Goal: Task Accomplishment & Management: Manage account settings

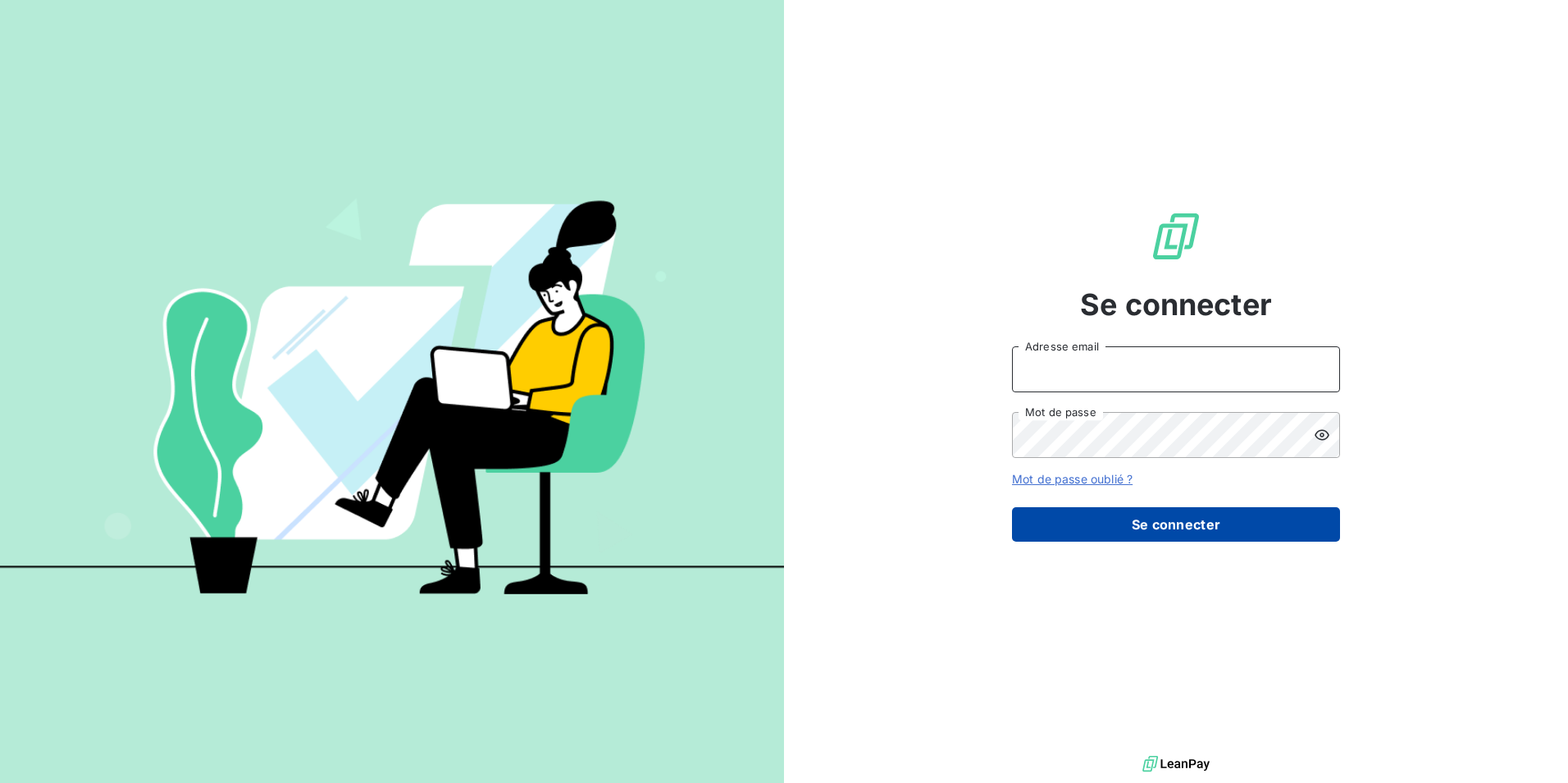
type input "[EMAIL_ADDRESS][DOMAIN_NAME]"
click at [1155, 526] on button "Se connecter" at bounding box center [1176, 524] width 328 height 34
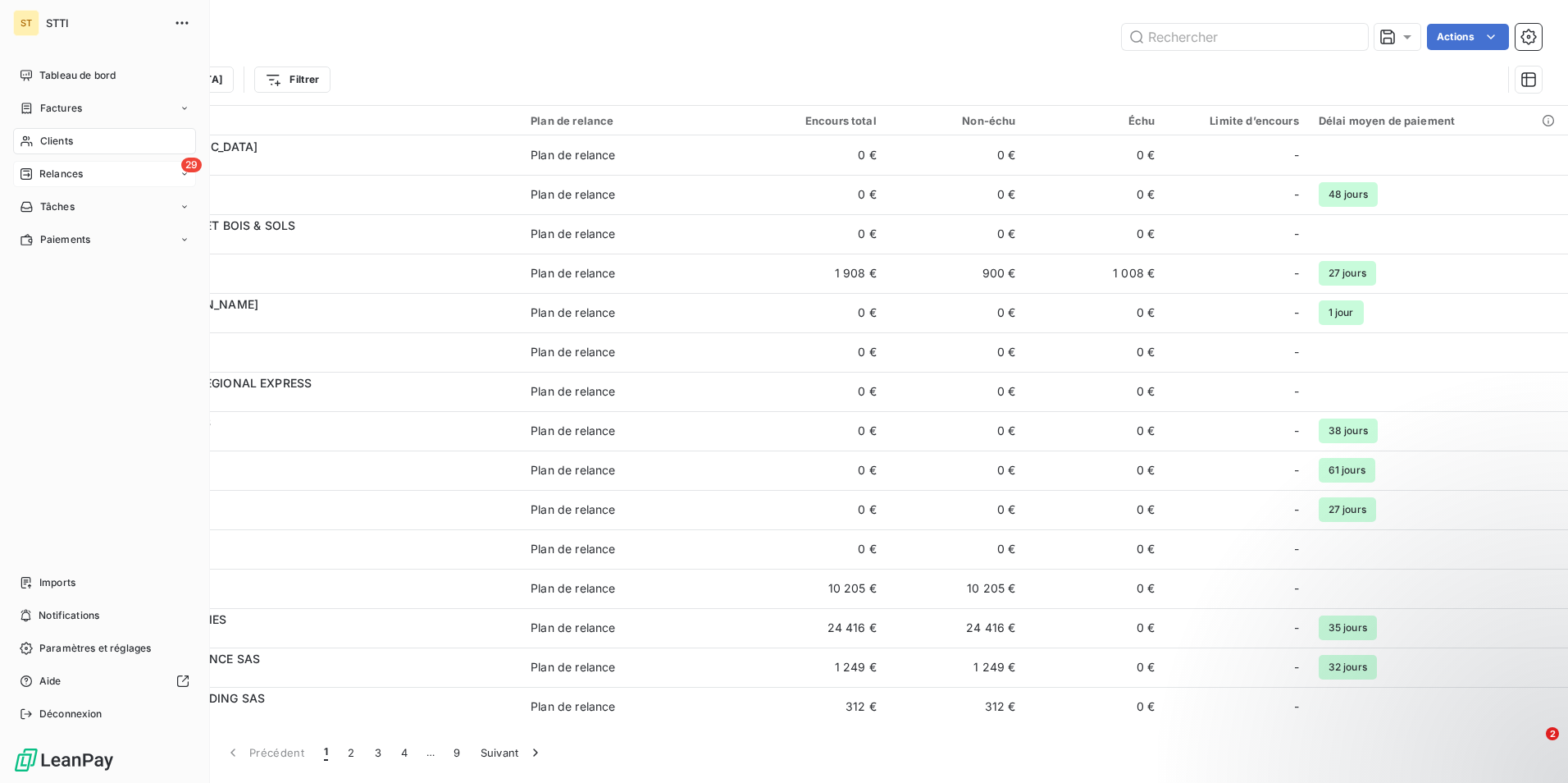
click at [65, 171] on span "Relances" at bounding box center [61, 173] width 43 height 15
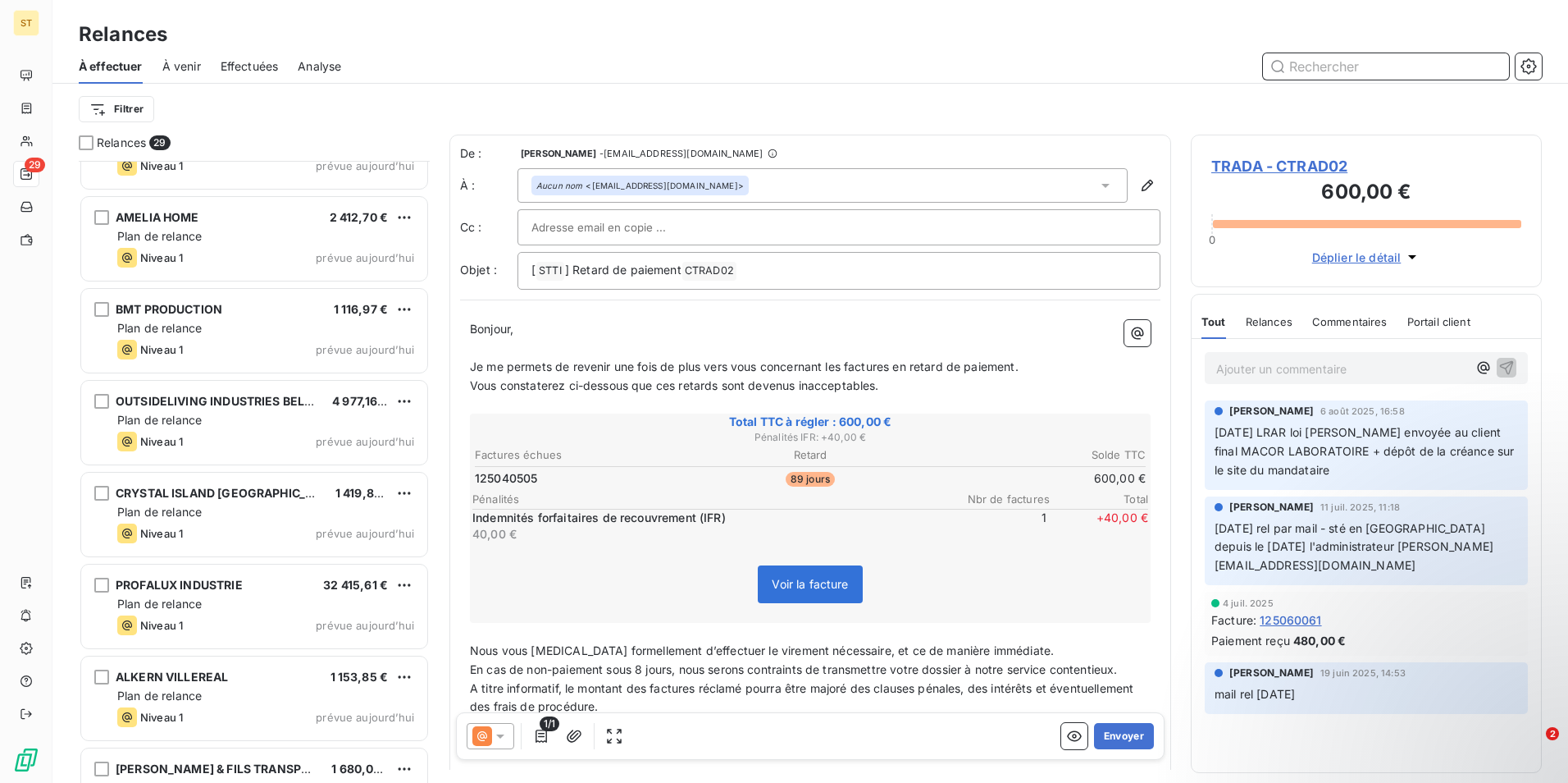
scroll to position [1805, 0]
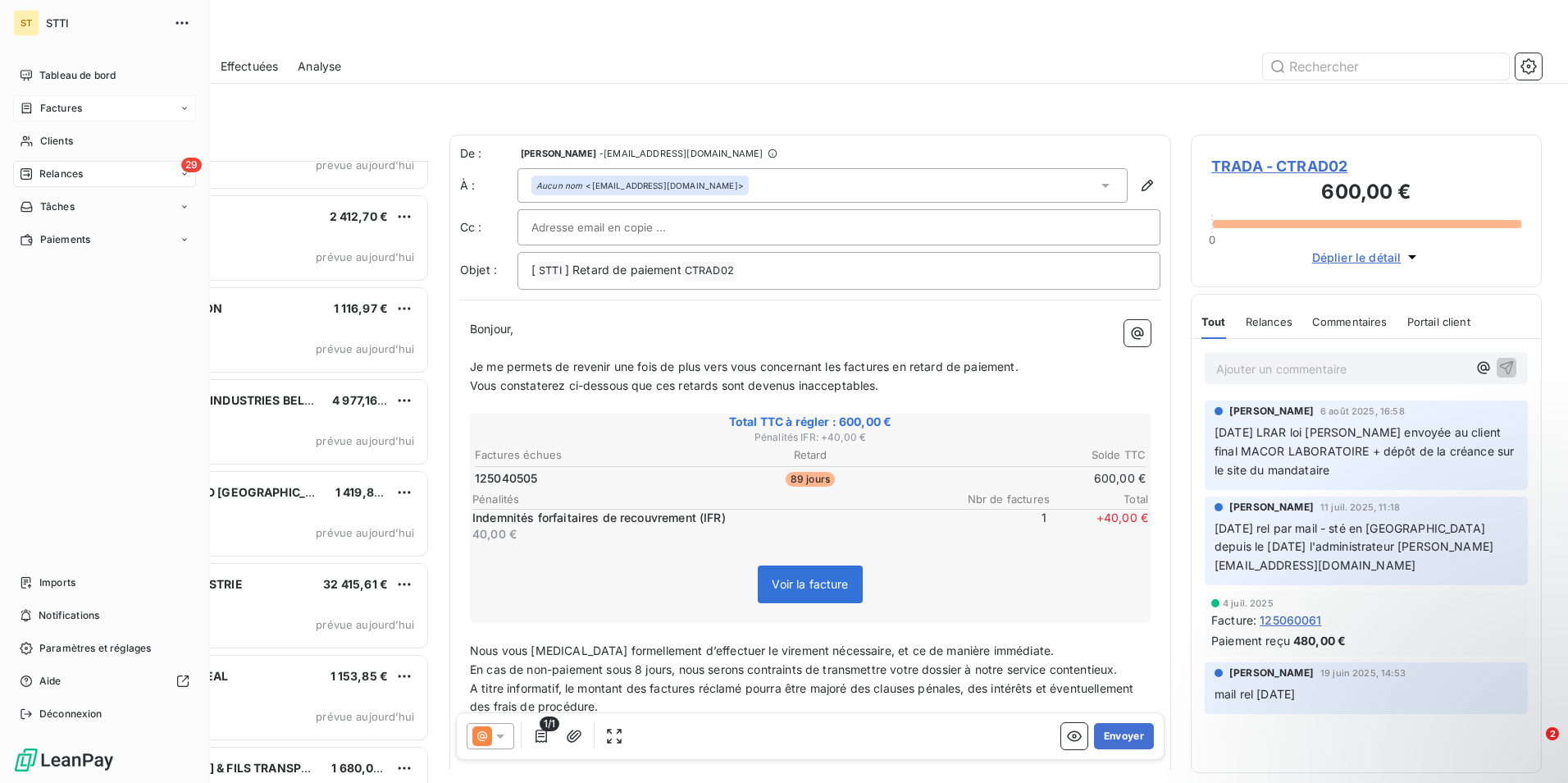
click at [70, 107] on span "Factures" at bounding box center [61, 108] width 42 height 15
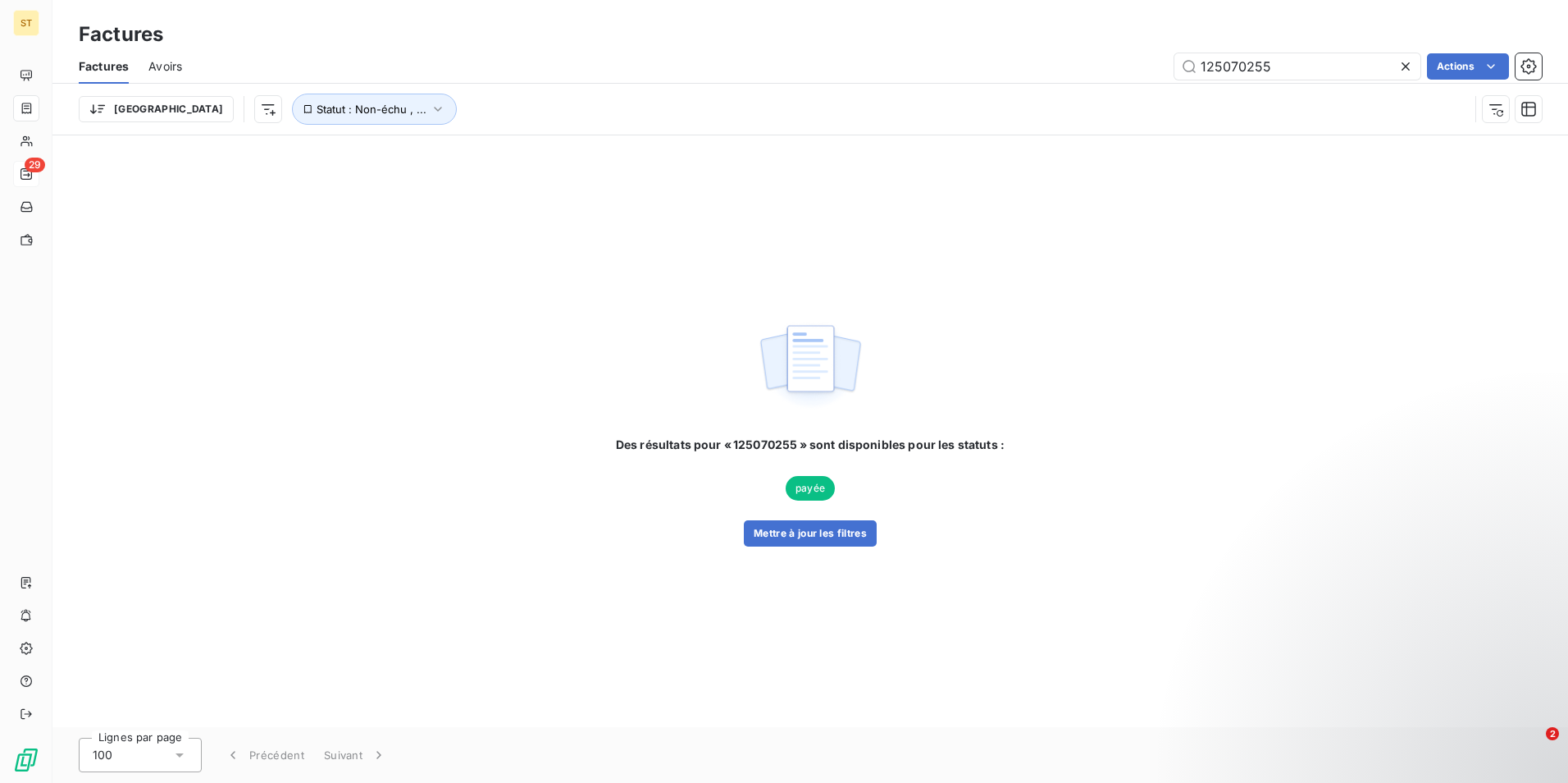
drag, startPoint x: 1291, startPoint y: 63, endPoint x: 1165, endPoint y: 64, distance: 126.0
click at [1165, 64] on div "125070255 Actions" at bounding box center [870, 66] width 1339 height 26
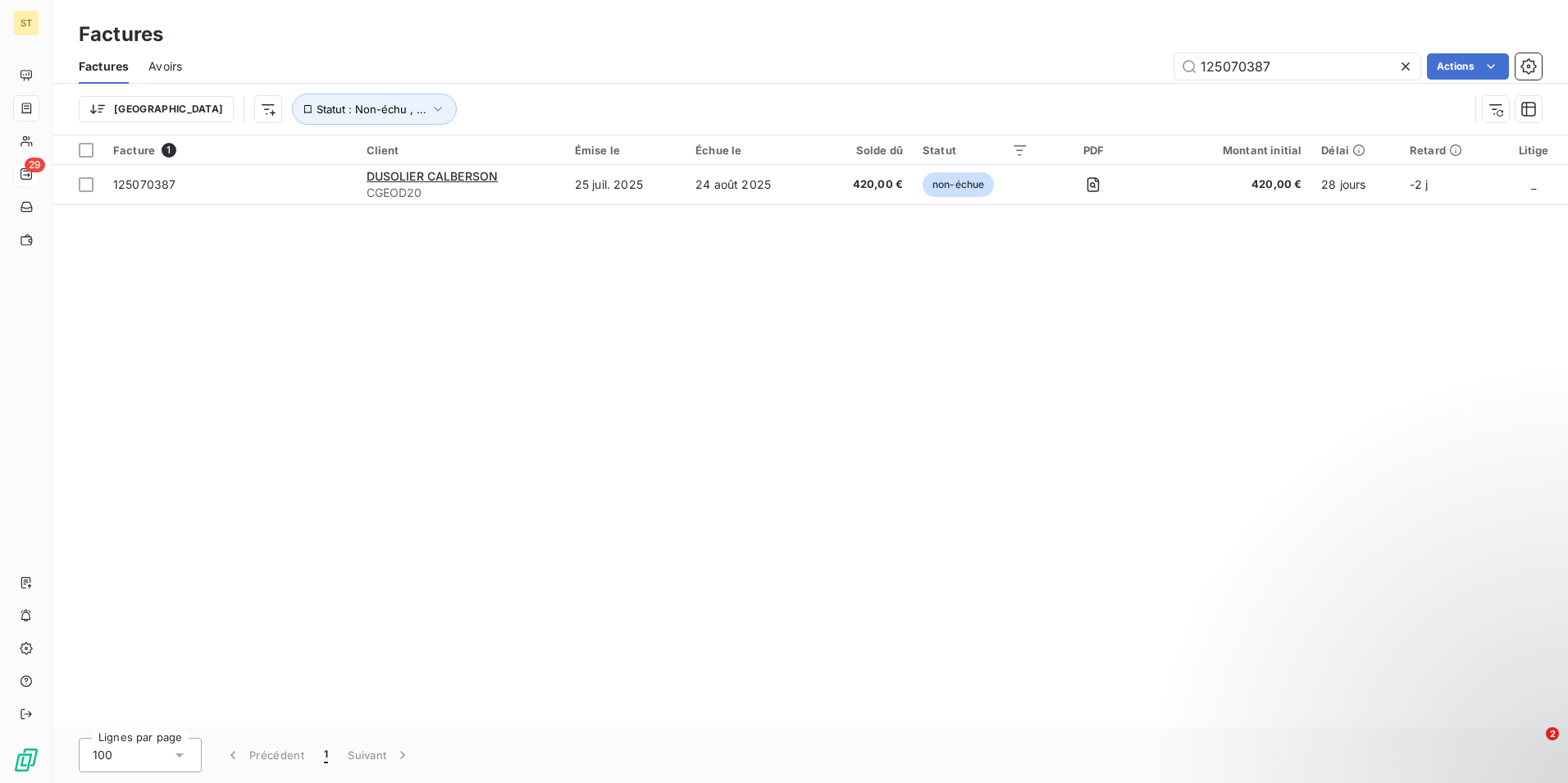
type input "125070387"
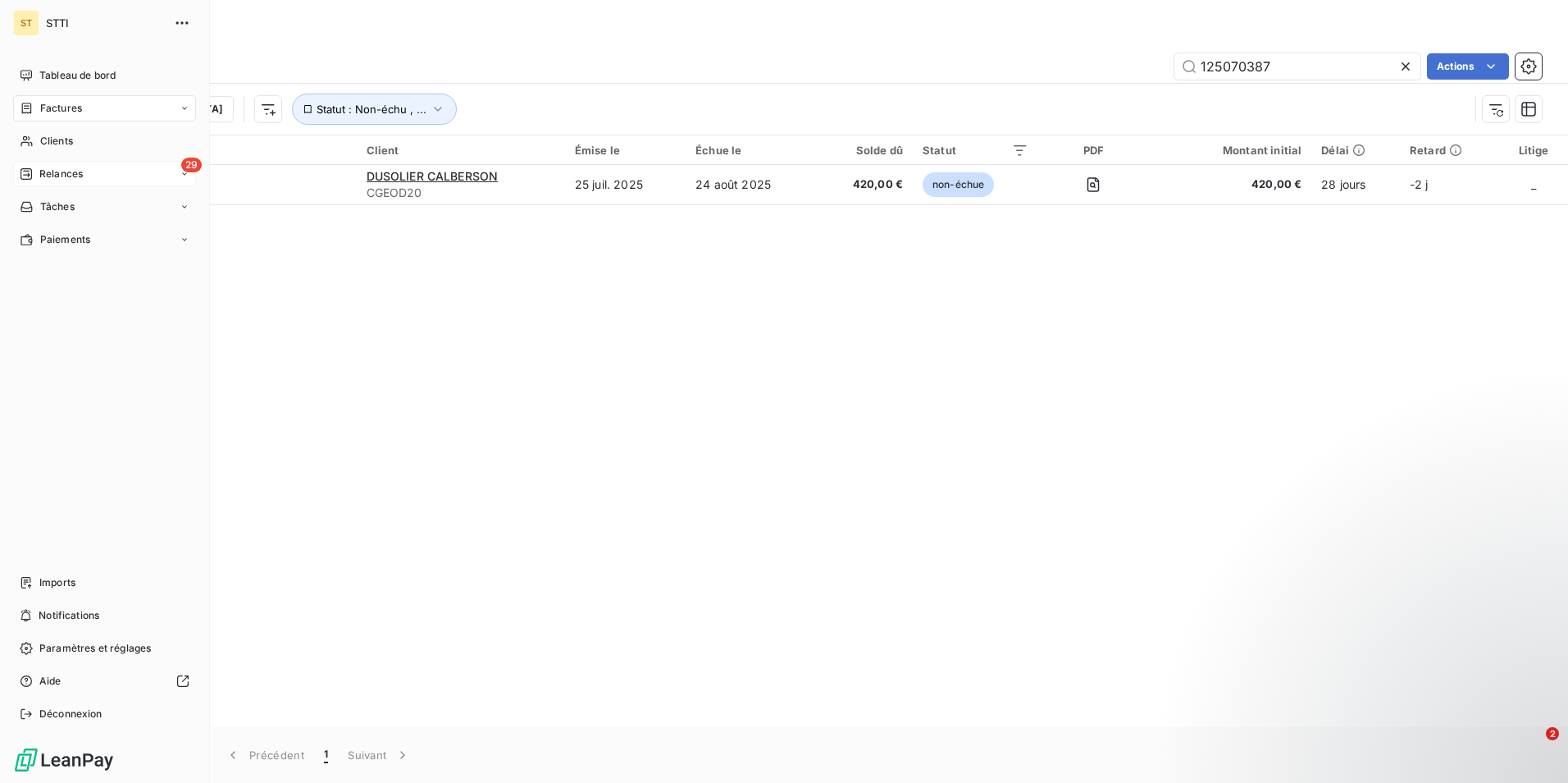
click at [64, 170] on span "Relances" at bounding box center [61, 173] width 43 height 15
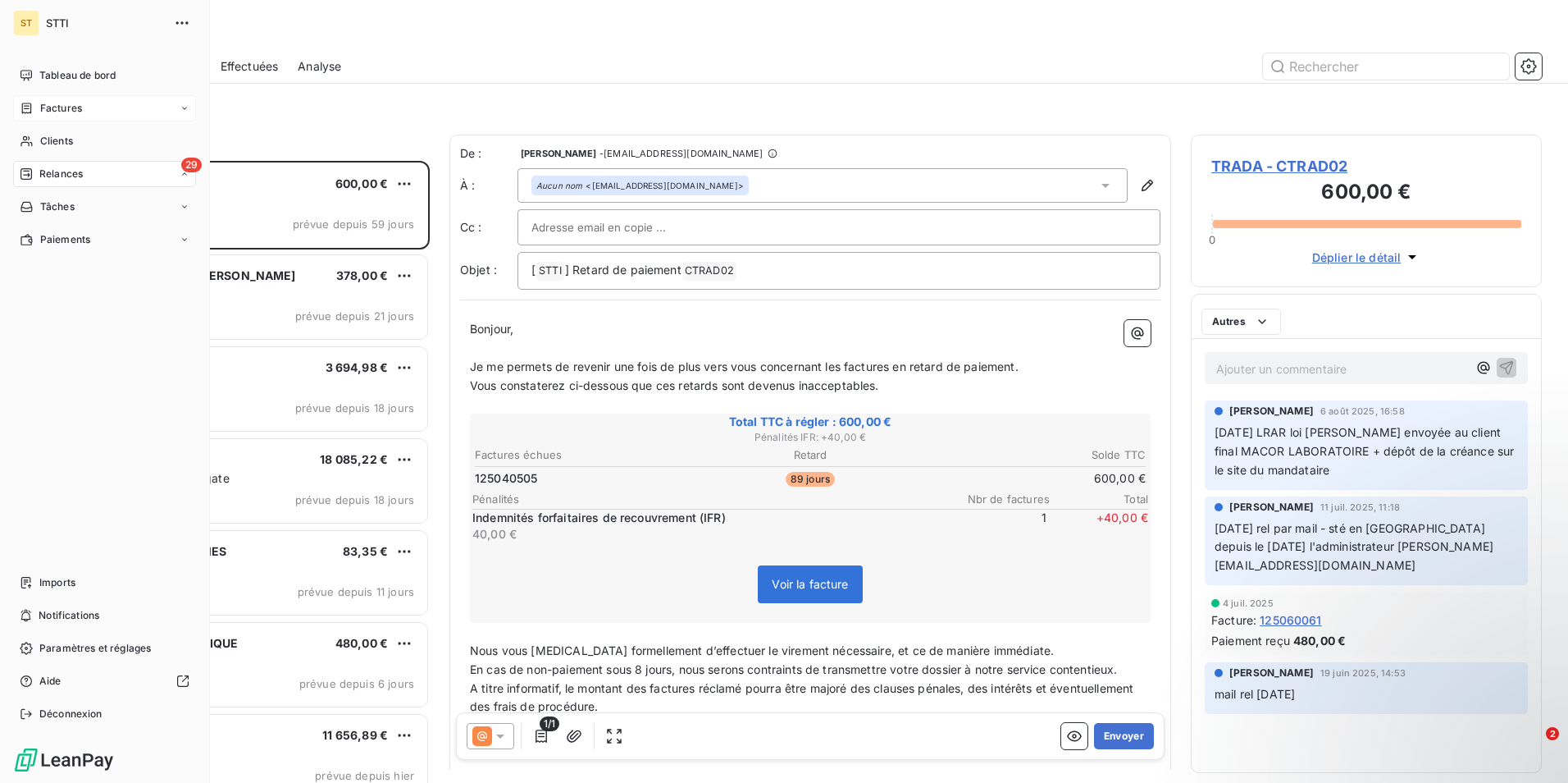
scroll to position [610, 339]
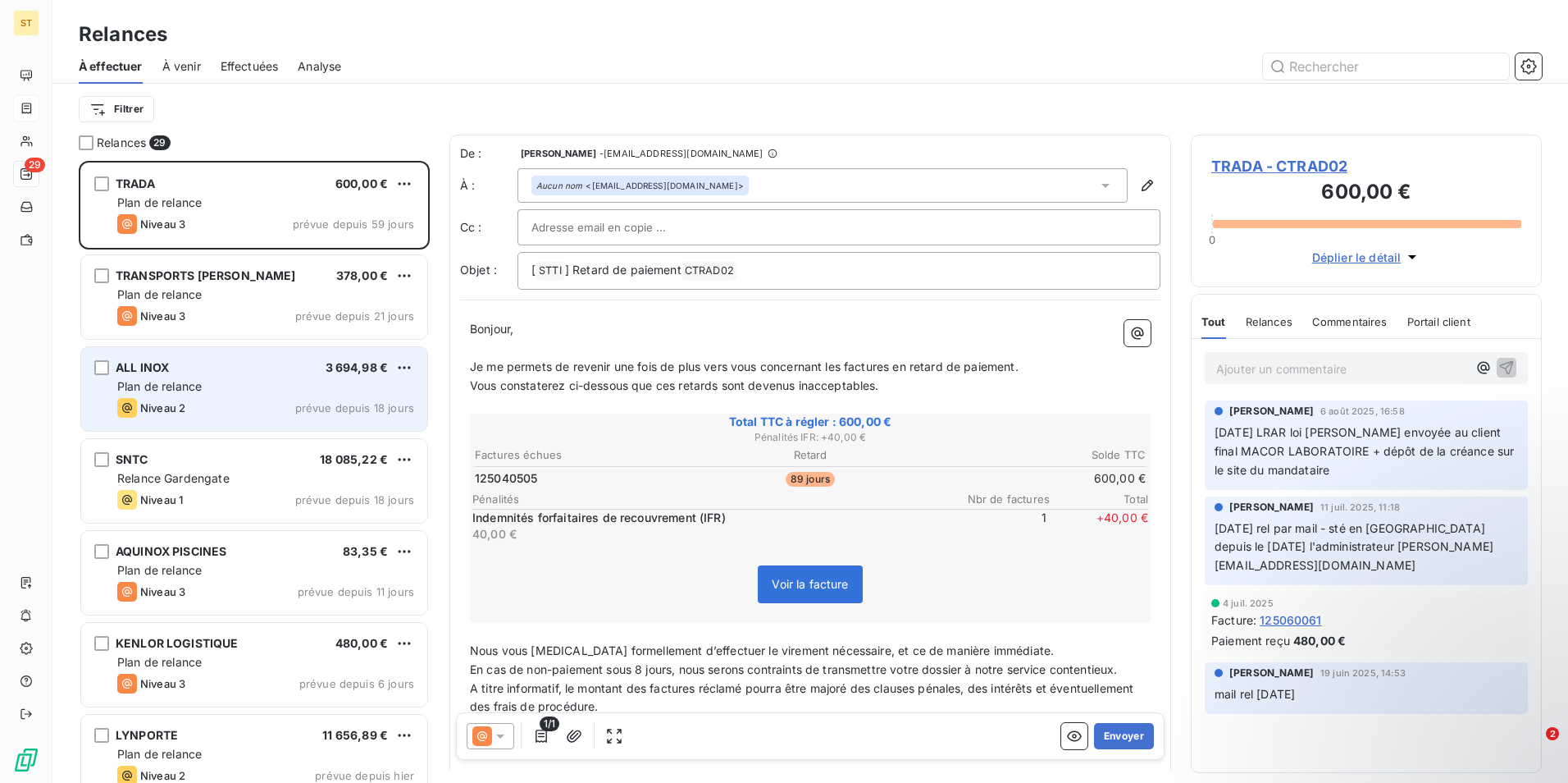
click at [206, 383] on div "Plan de relance" at bounding box center [266, 386] width 297 height 17
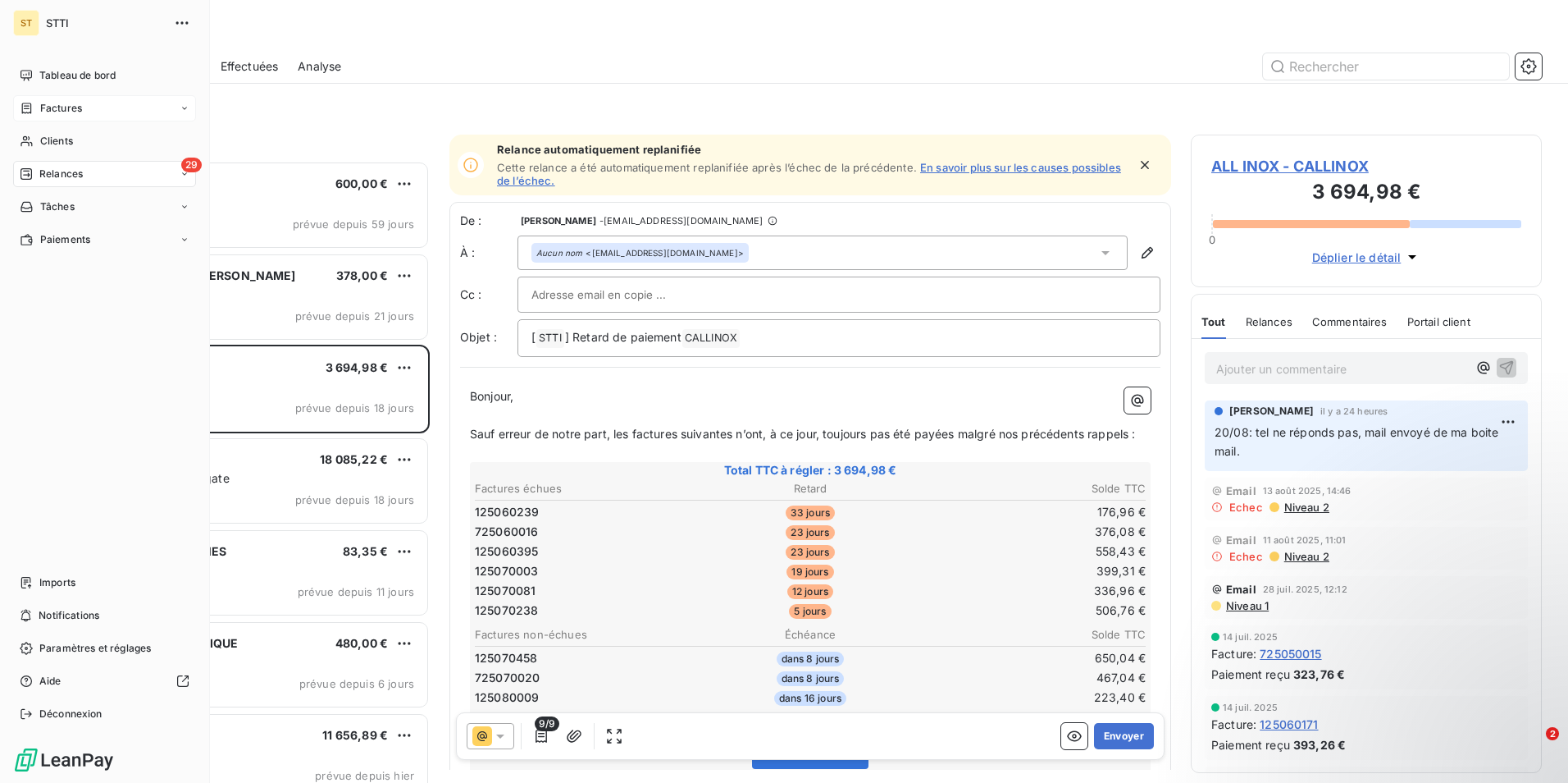
click at [62, 175] on span "Relances" at bounding box center [61, 173] width 43 height 15
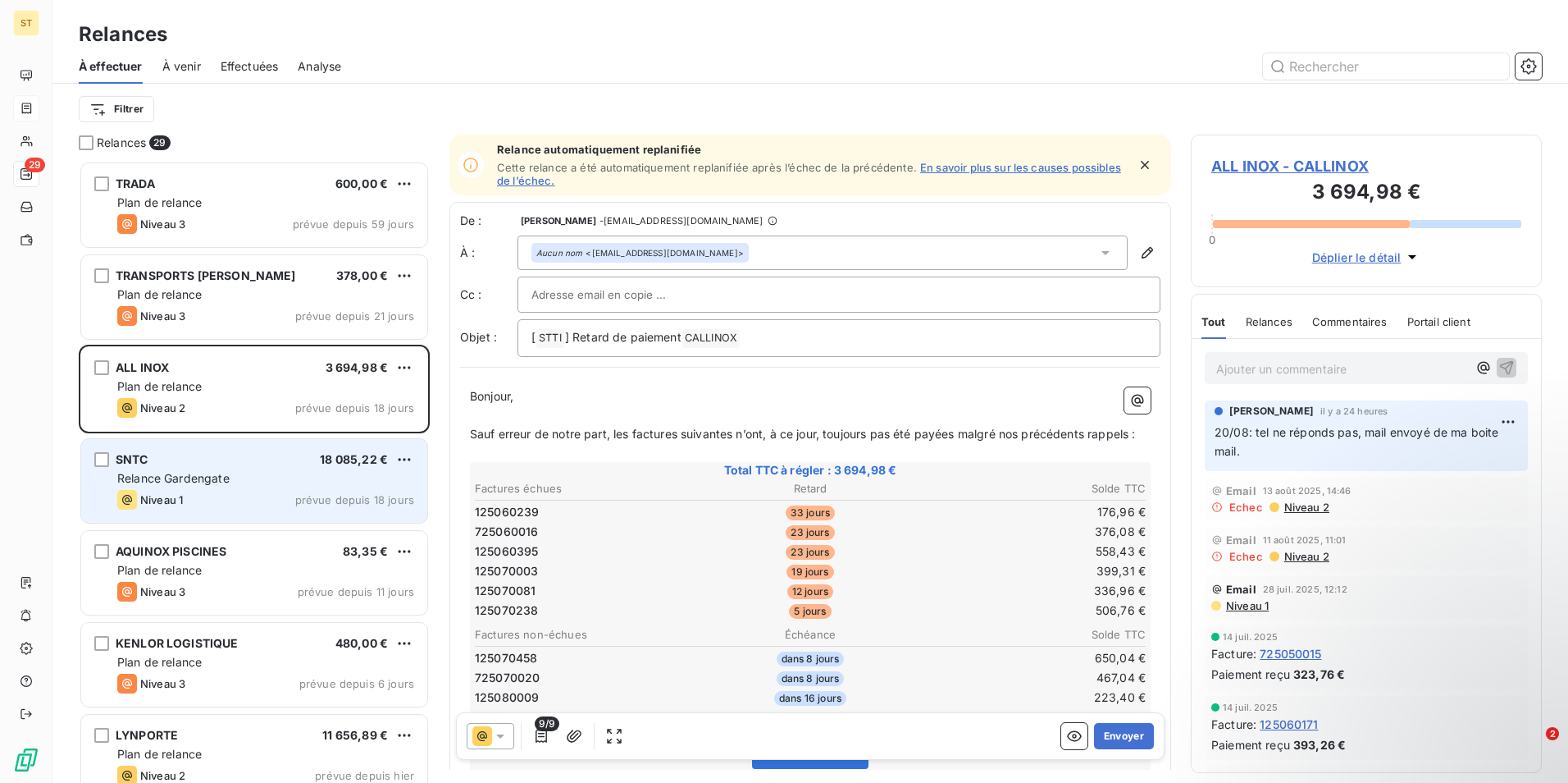
click at [306, 497] on span "prévue depuis 18 jours" at bounding box center [355, 499] width 119 height 13
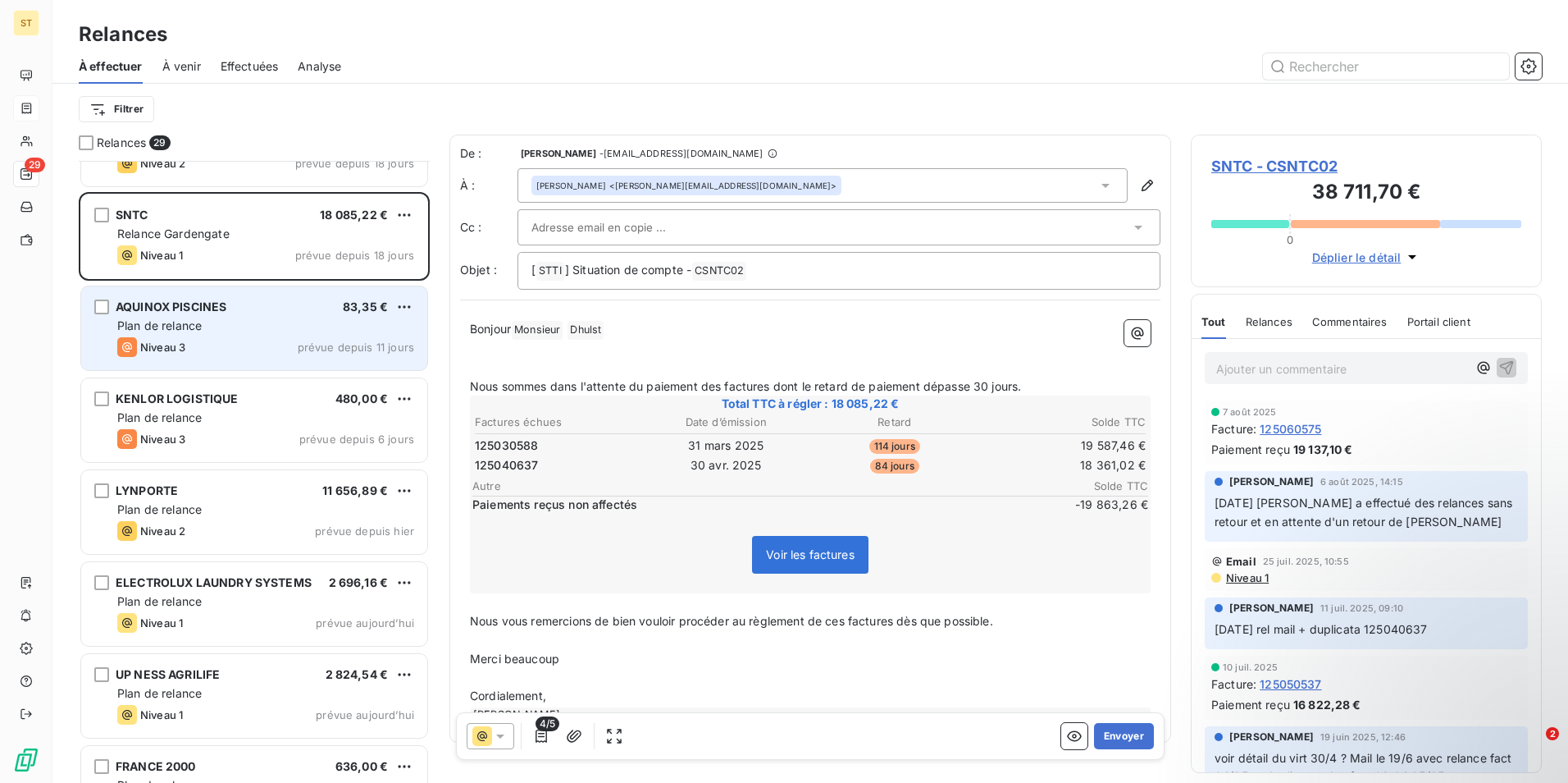
scroll to position [247, 0]
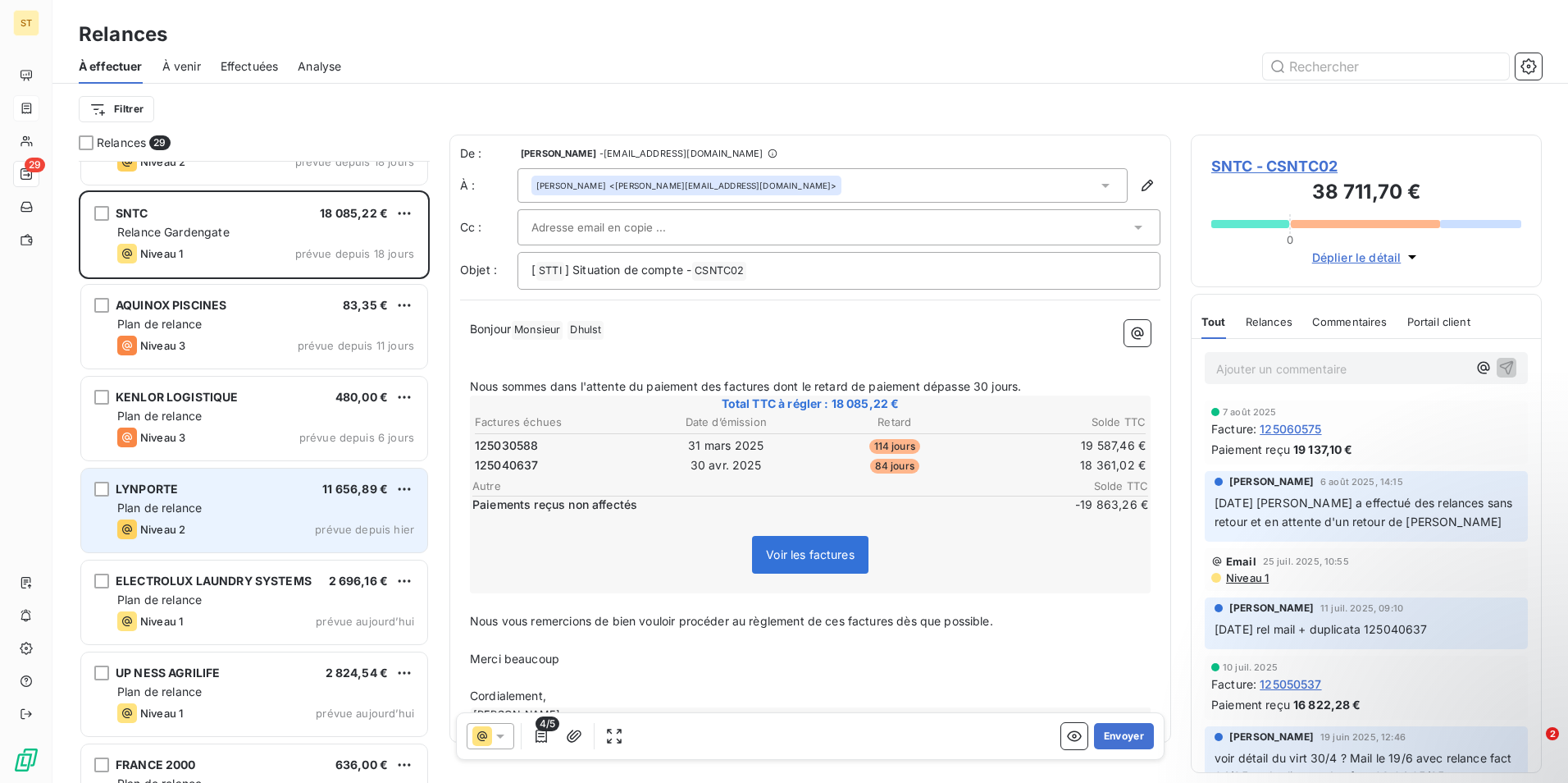
click at [255, 513] on div "Plan de relance" at bounding box center [266, 507] width 297 height 17
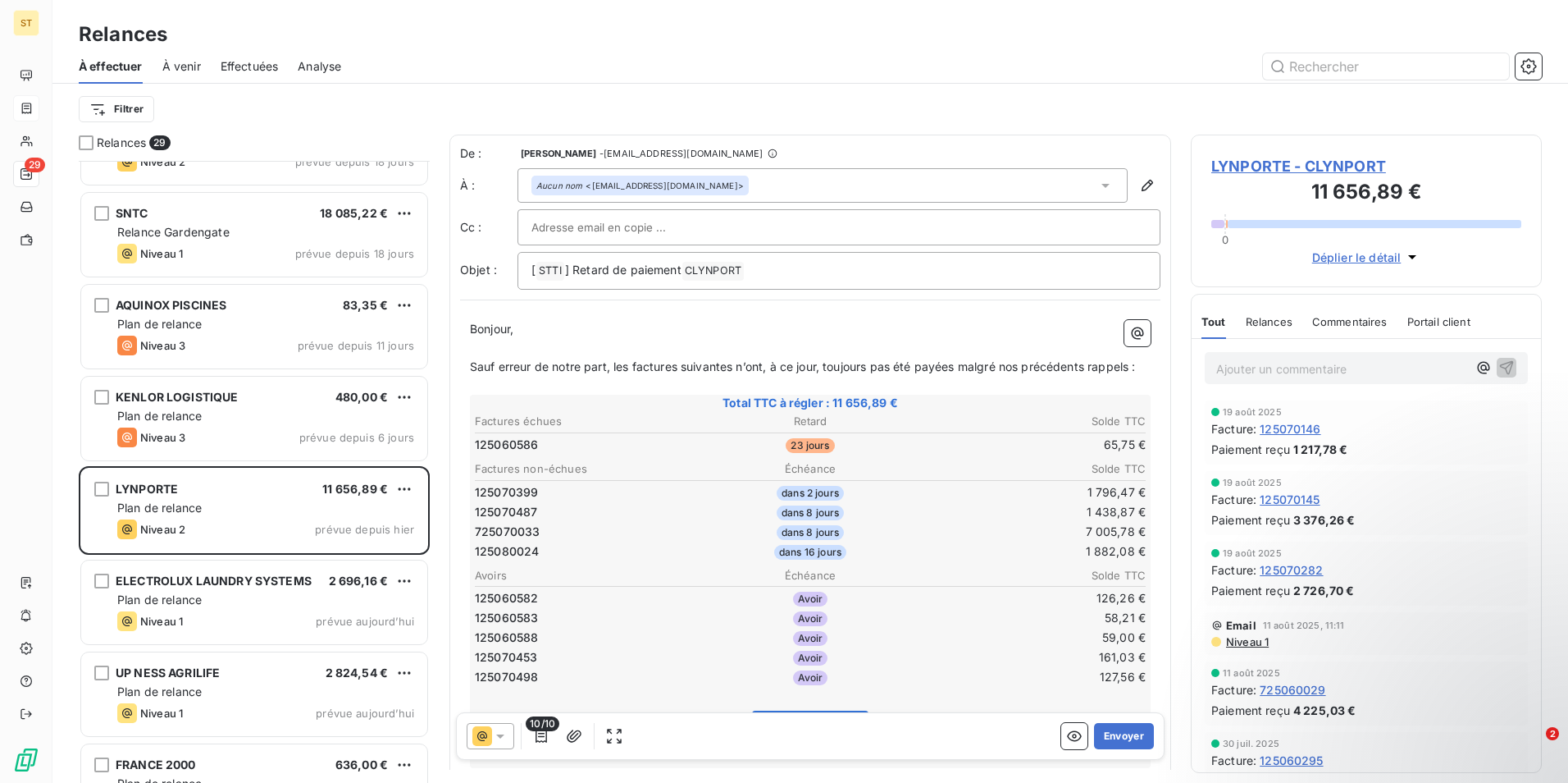
click at [253, 68] on span "Effectuées" at bounding box center [250, 66] width 59 height 17
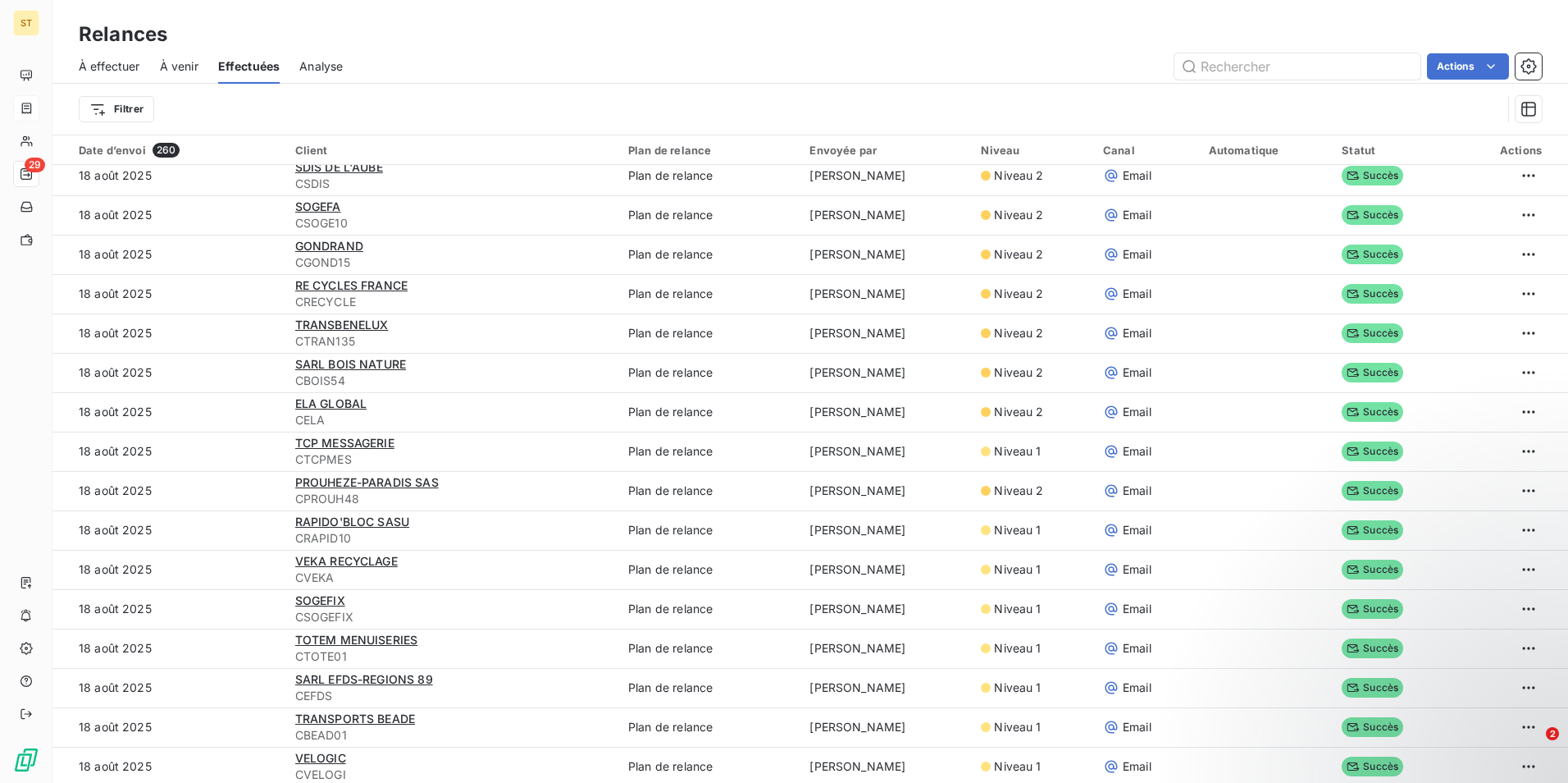
scroll to position [1559, 0]
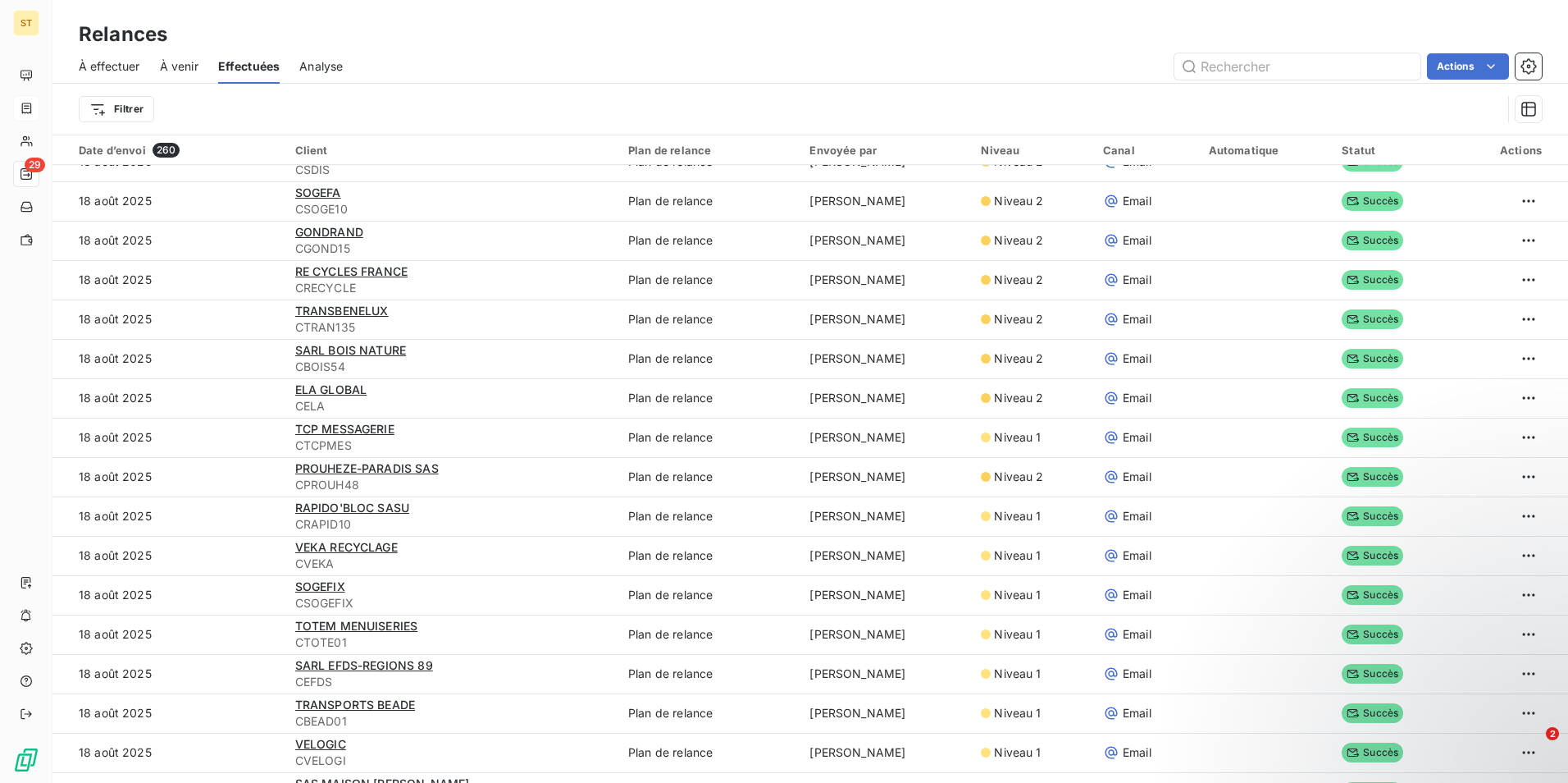
click at [116, 64] on span "À effectuer" at bounding box center [109, 66] width 62 height 17
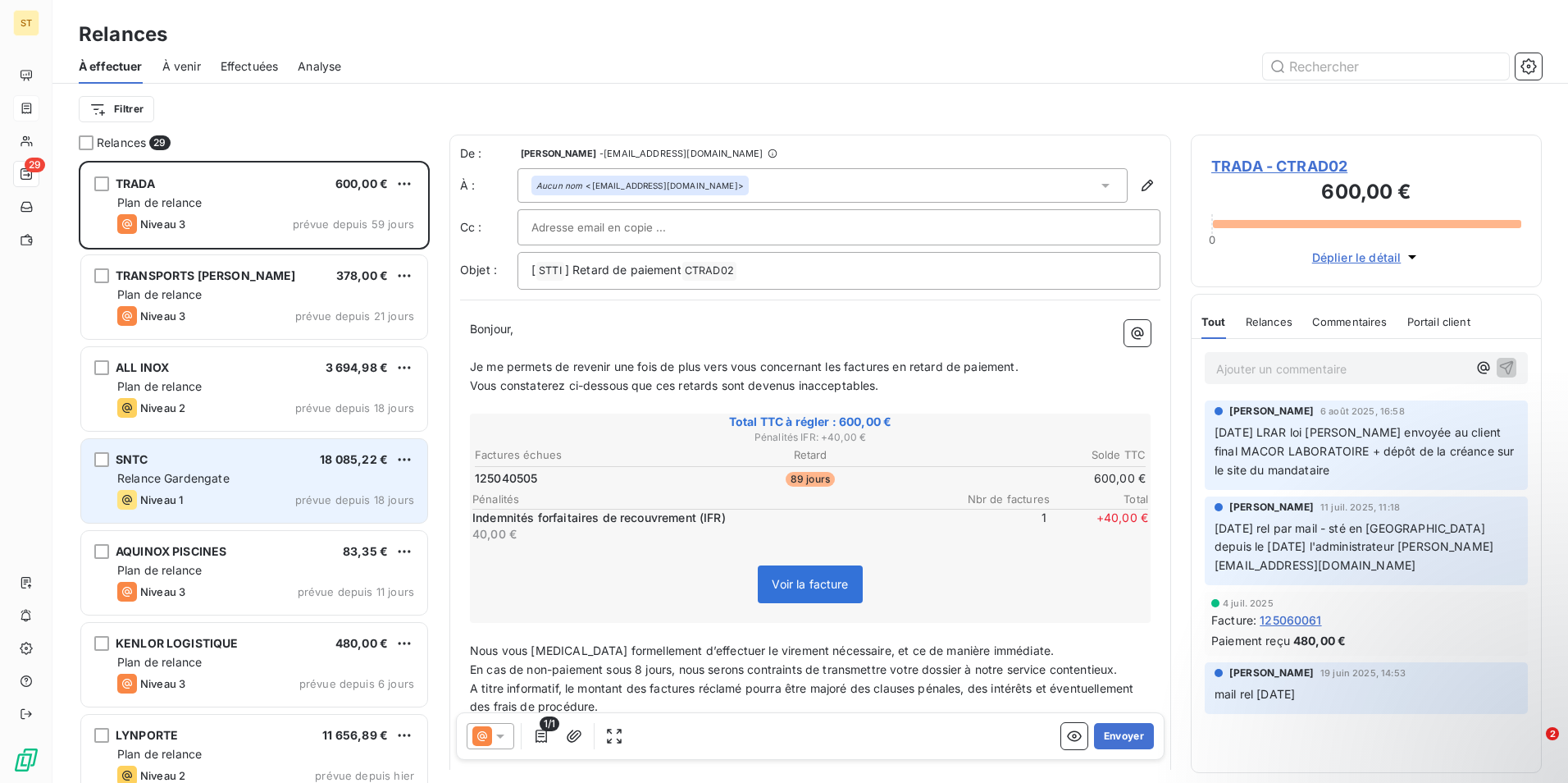
scroll to position [329, 0]
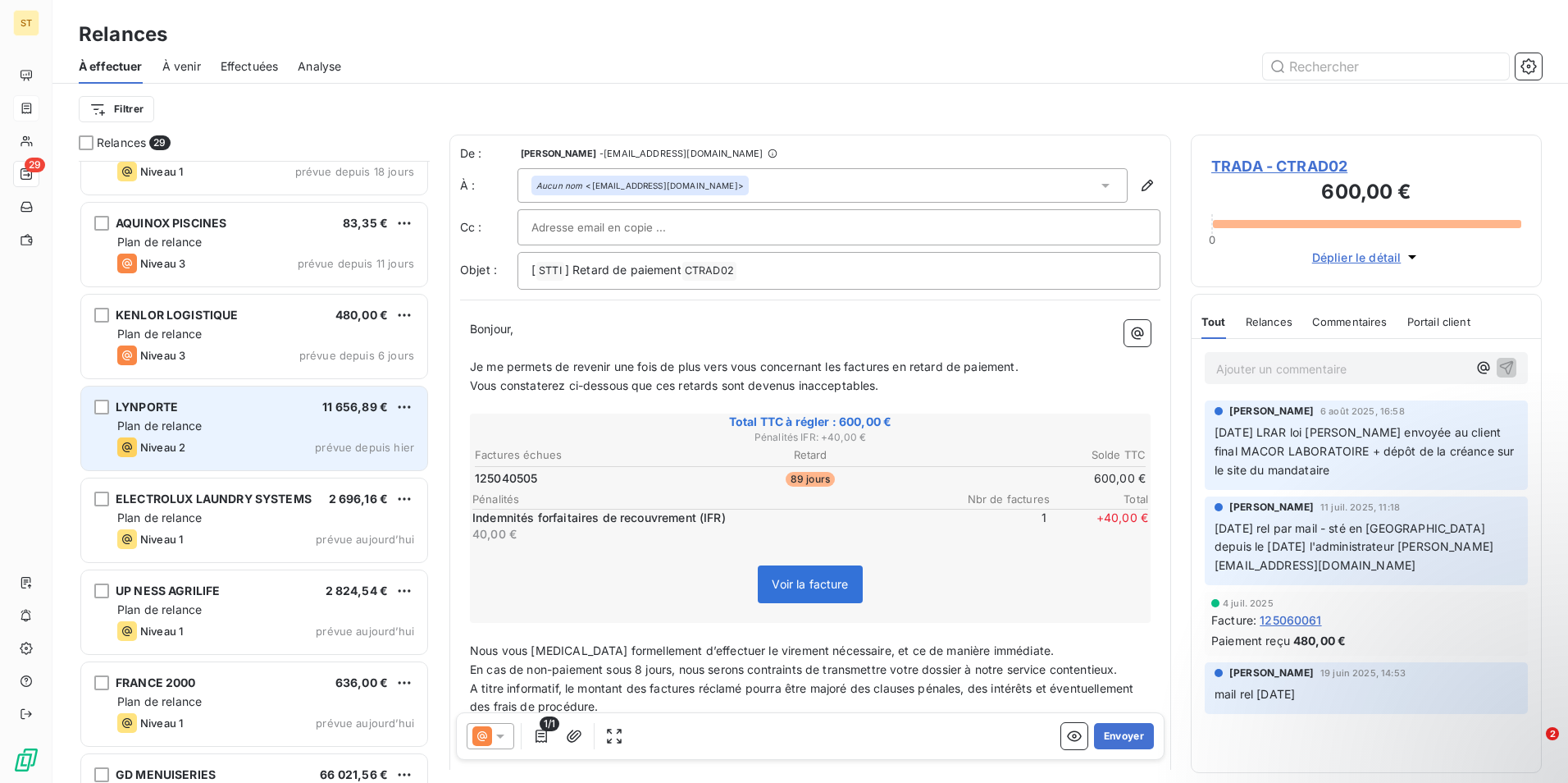
click at [238, 439] on div "Niveau 2 prévue depuis hier" at bounding box center [266, 447] width 297 height 20
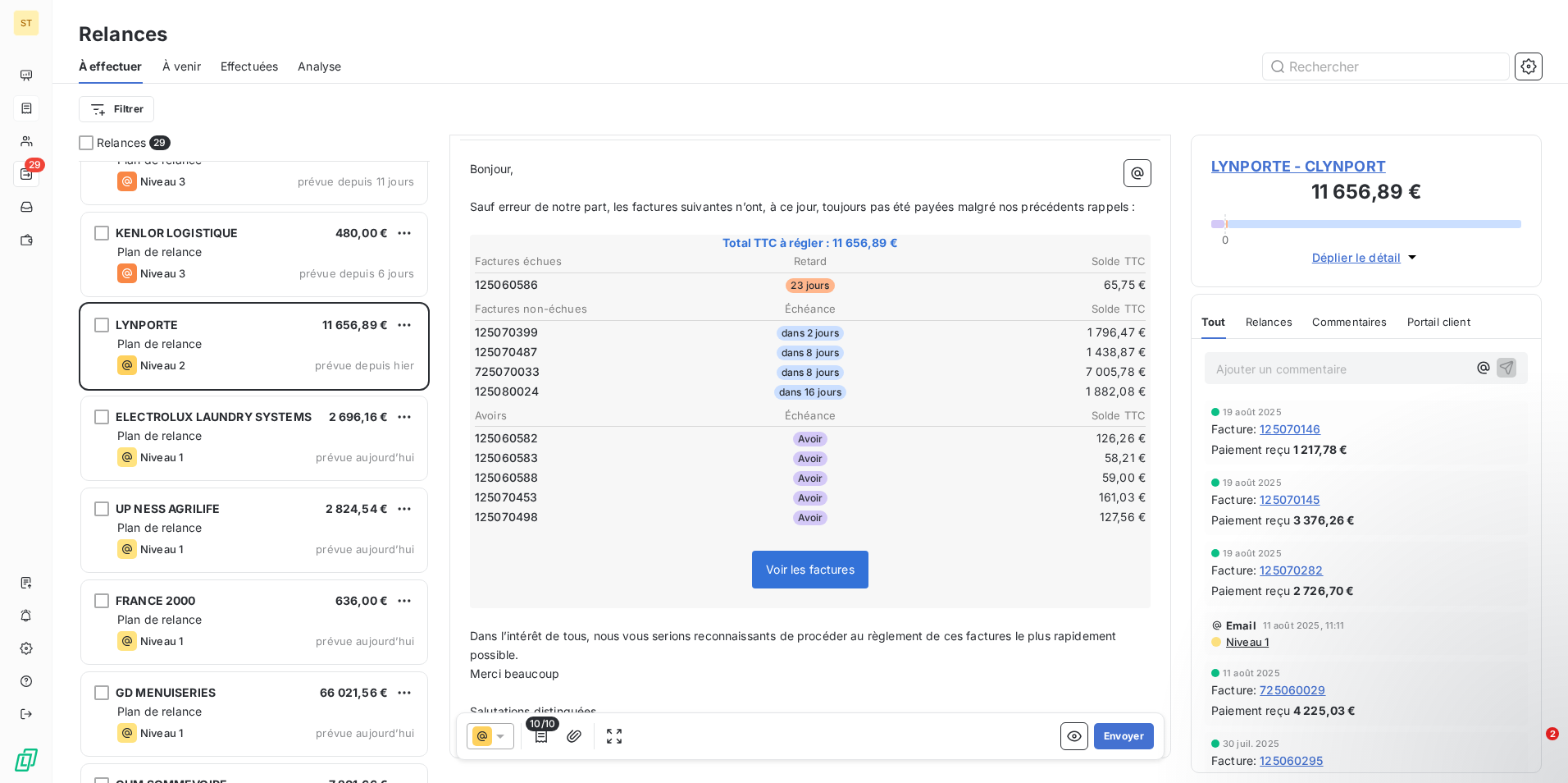
scroll to position [235, 0]
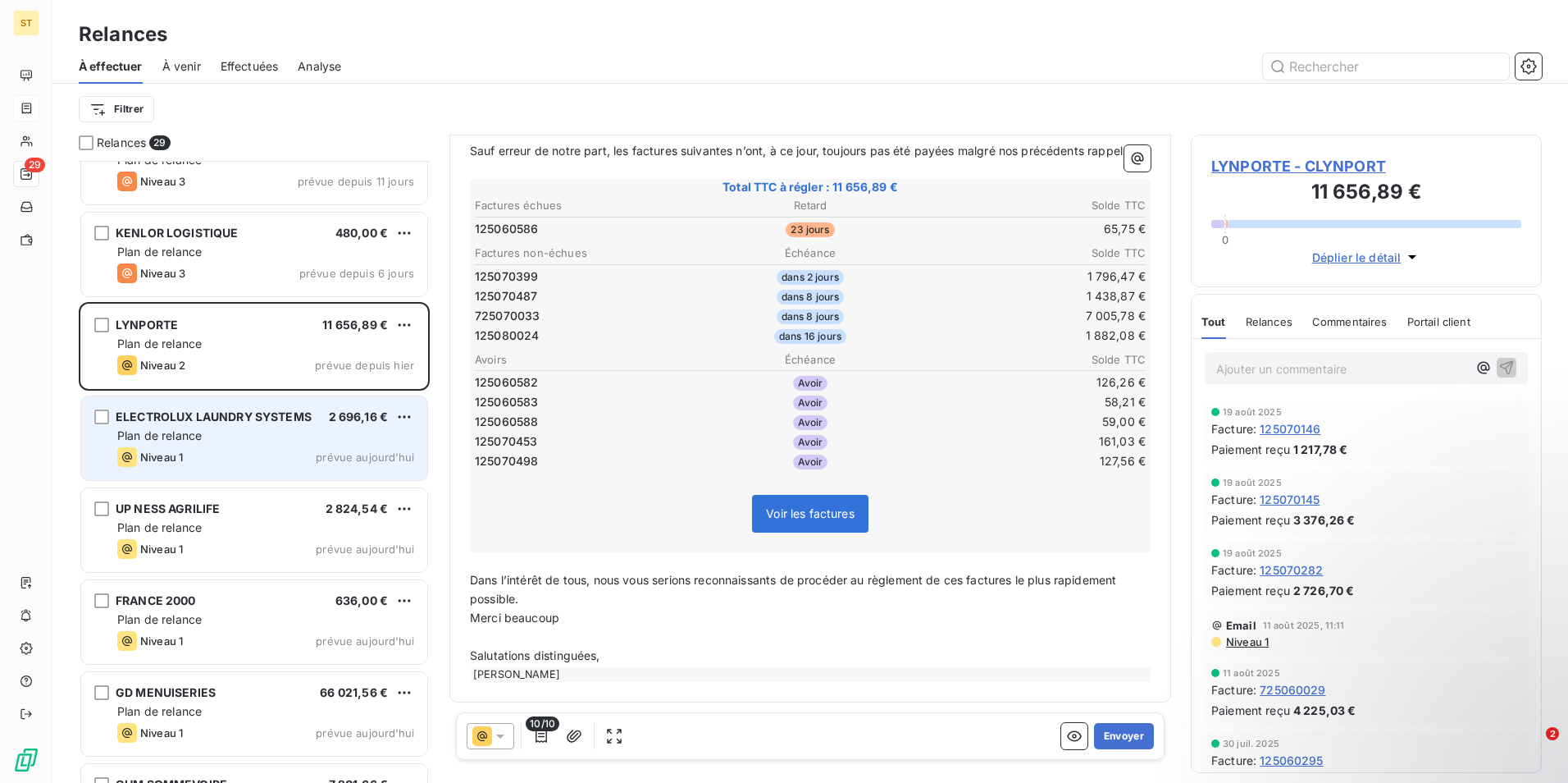
click at [190, 443] on div "Plan de relance" at bounding box center [266, 435] width 297 height 17
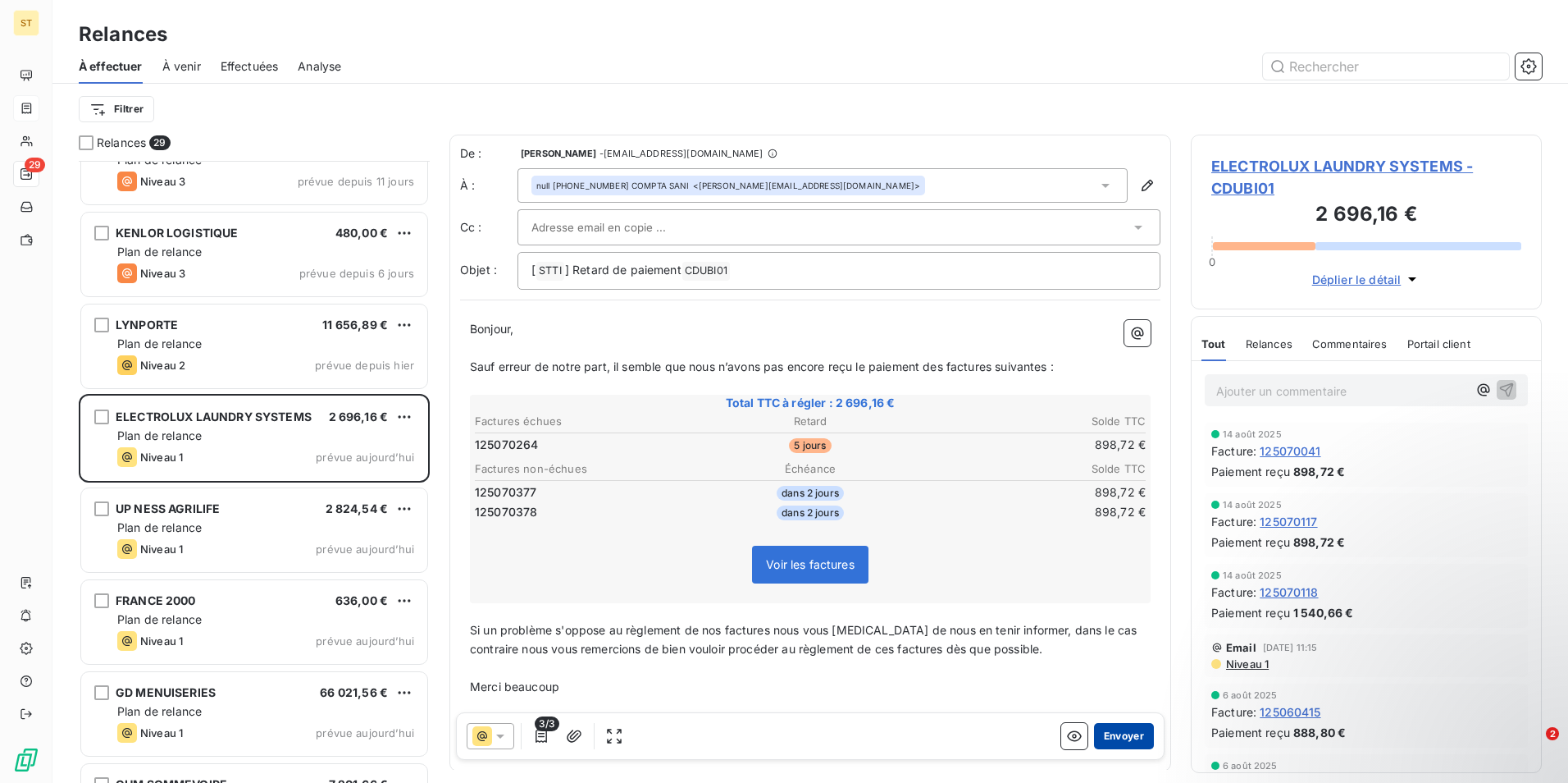
click at [1117, 739] on button "Envoyer" at bounding box center [1123, 735] width 60 height 26
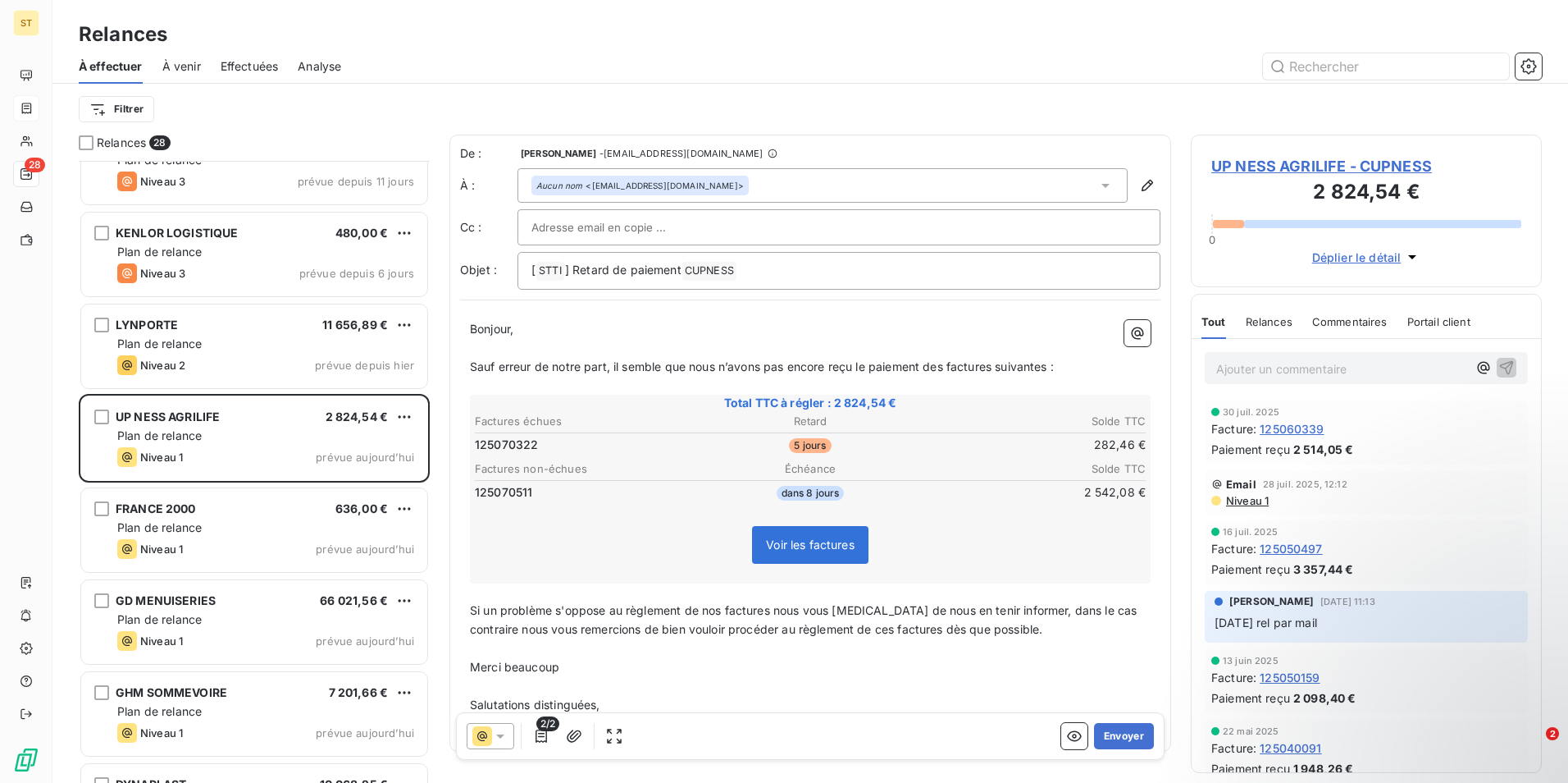
click at [1117, 739] on button "Envoyer" at bounding box center [1123, 735] width 60 height 26
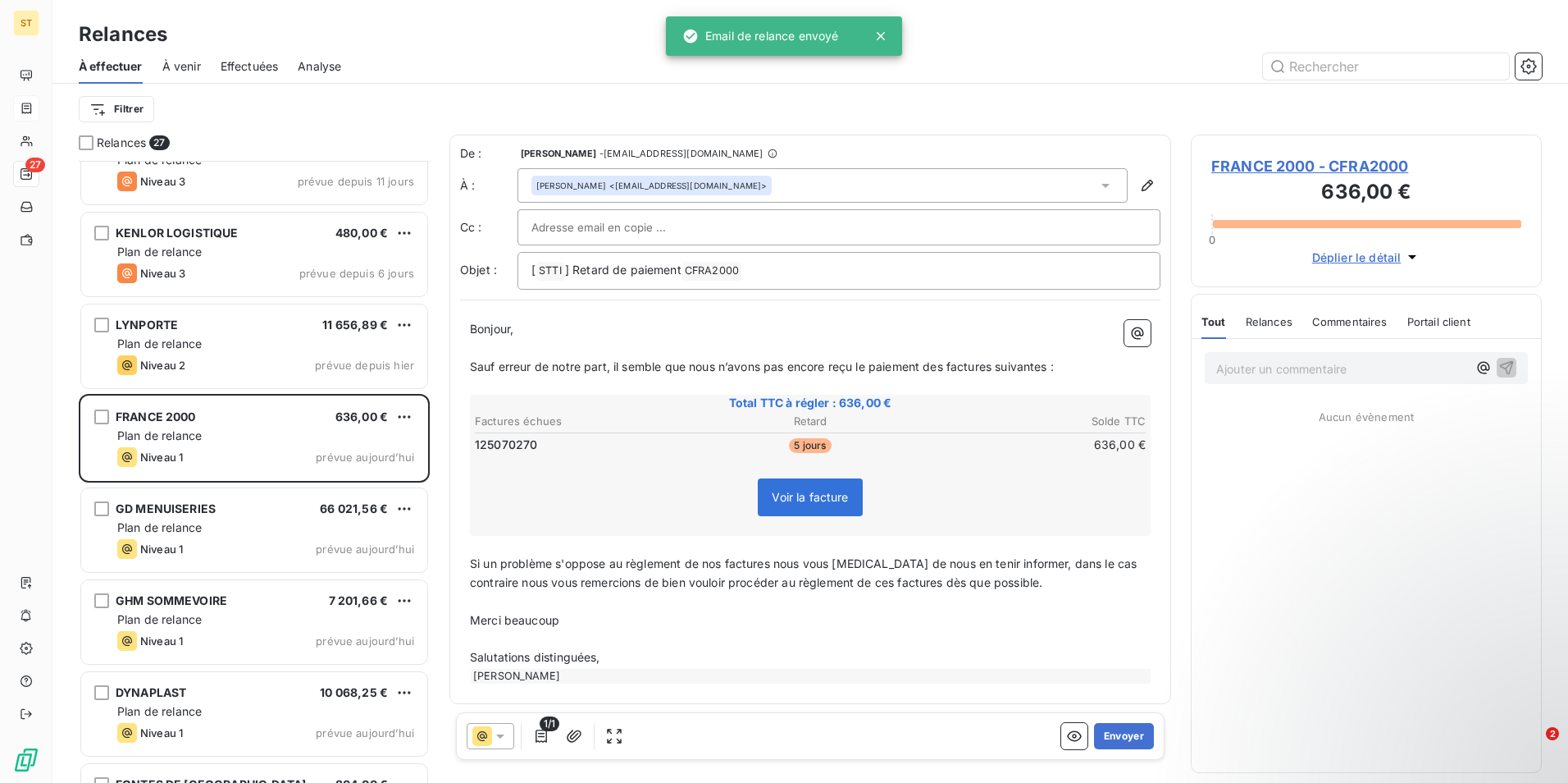
click at [1117, 739] on button "Envoyer" at bounding box center [1123, 735] width 60 height 26
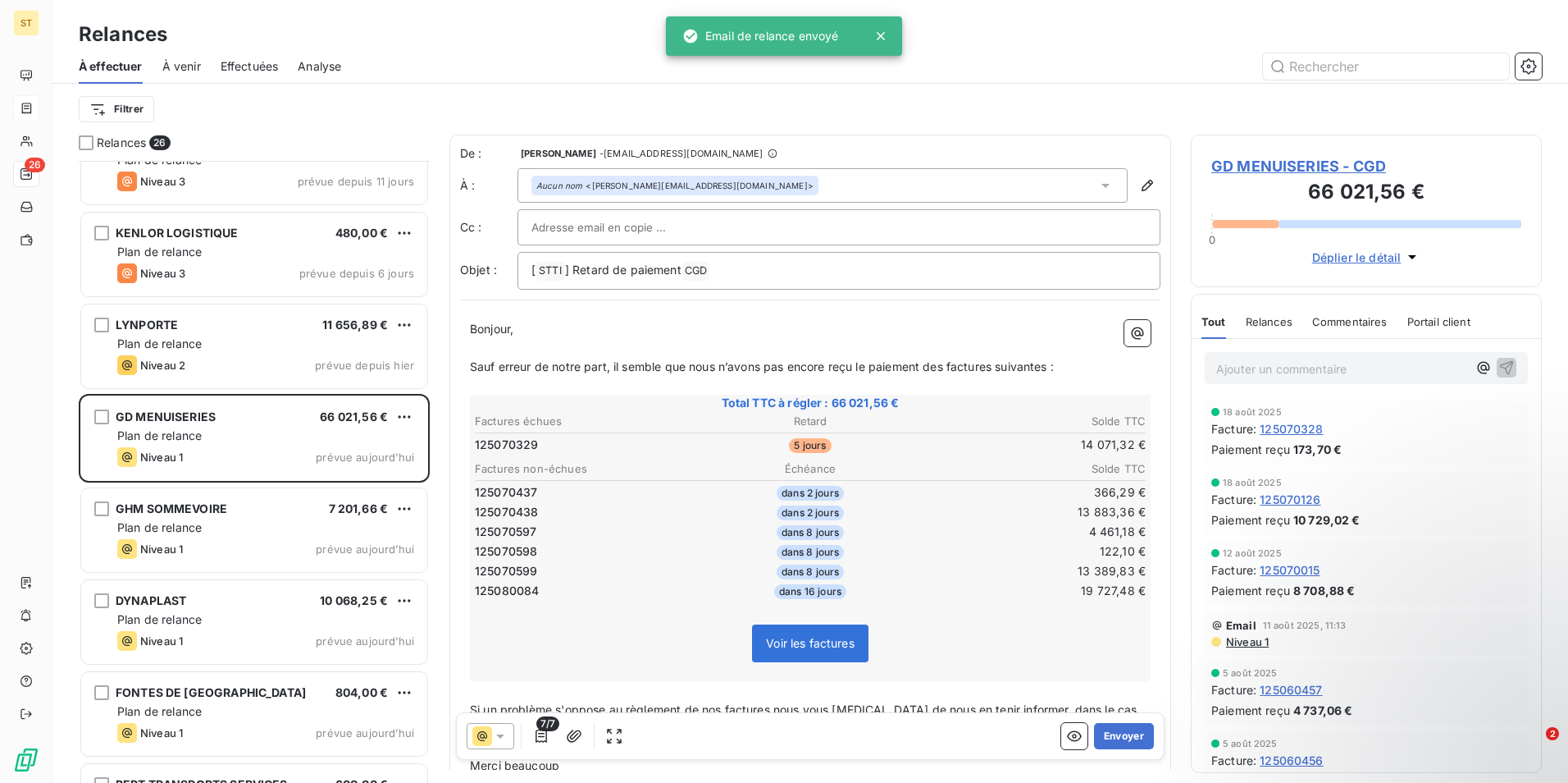
click at [1117, 739] on button "Envoyer" at bounding box center [1123, 735] width 60 height 26
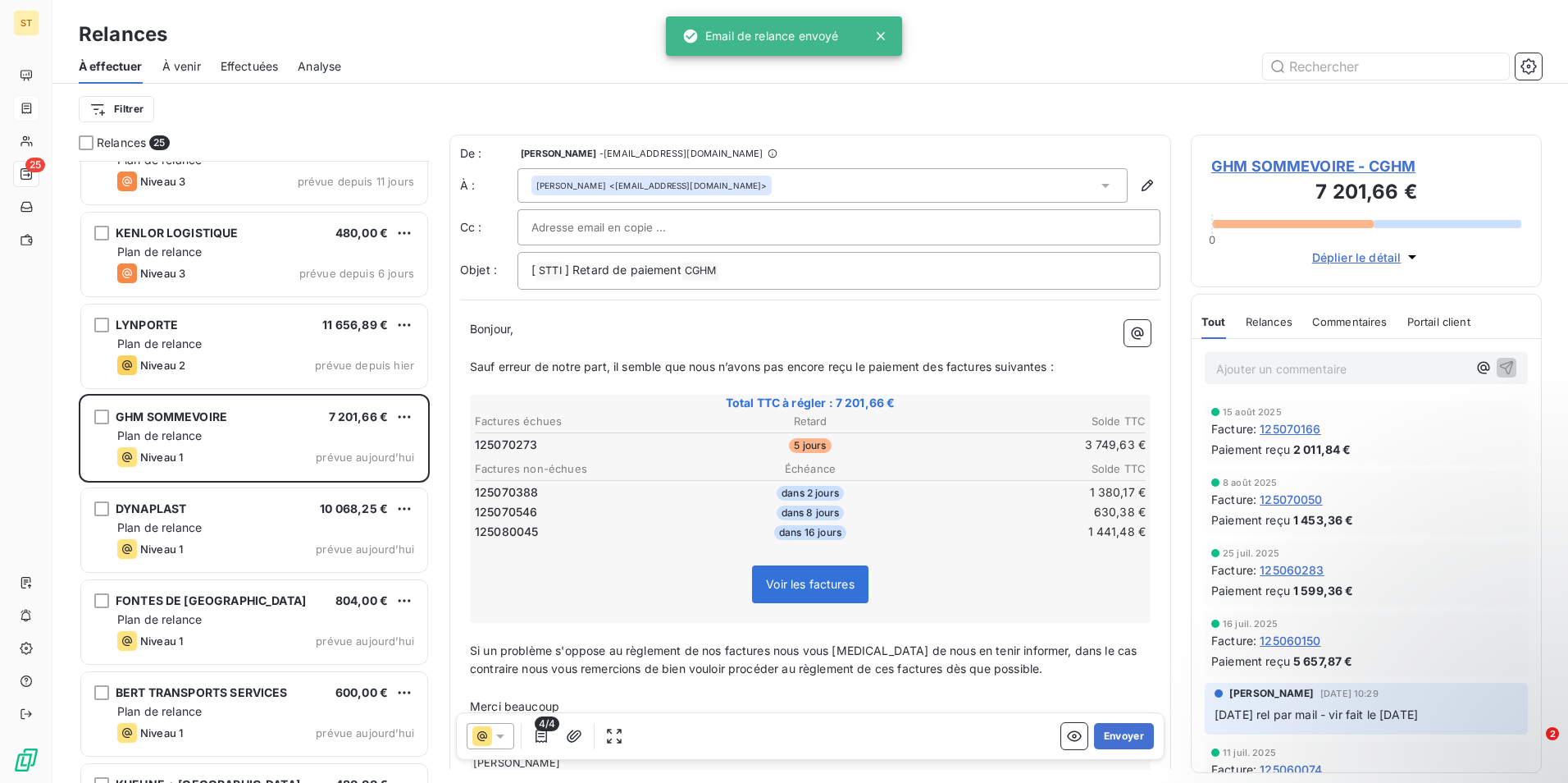
click at [1117, 739] on button "Envoyer" at bounding box center [1123, 735] width 60 height 26
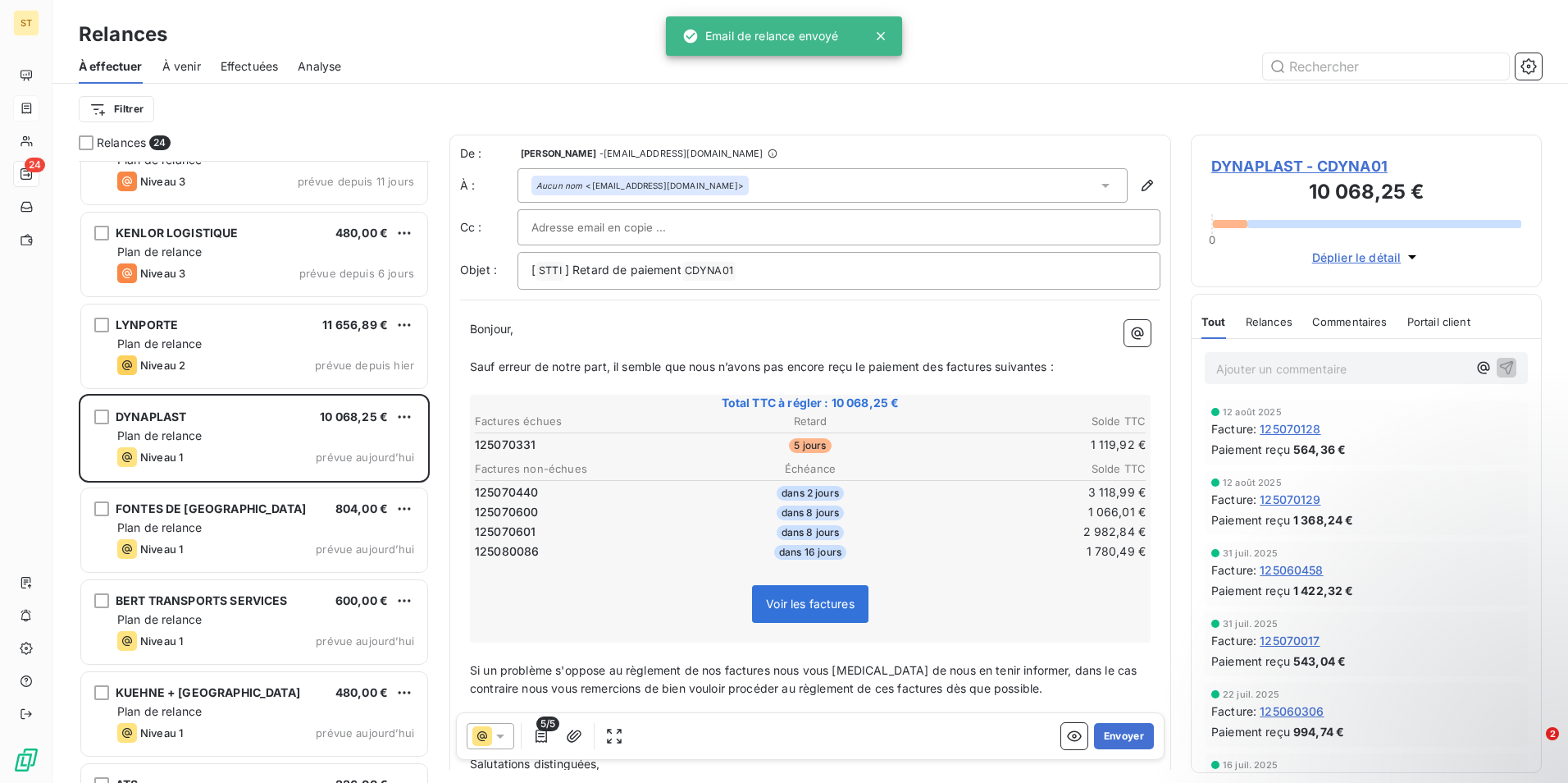
click at [1117, 739] on button "Envoyer" at bounding box center [1123, 735] width 60 height 26
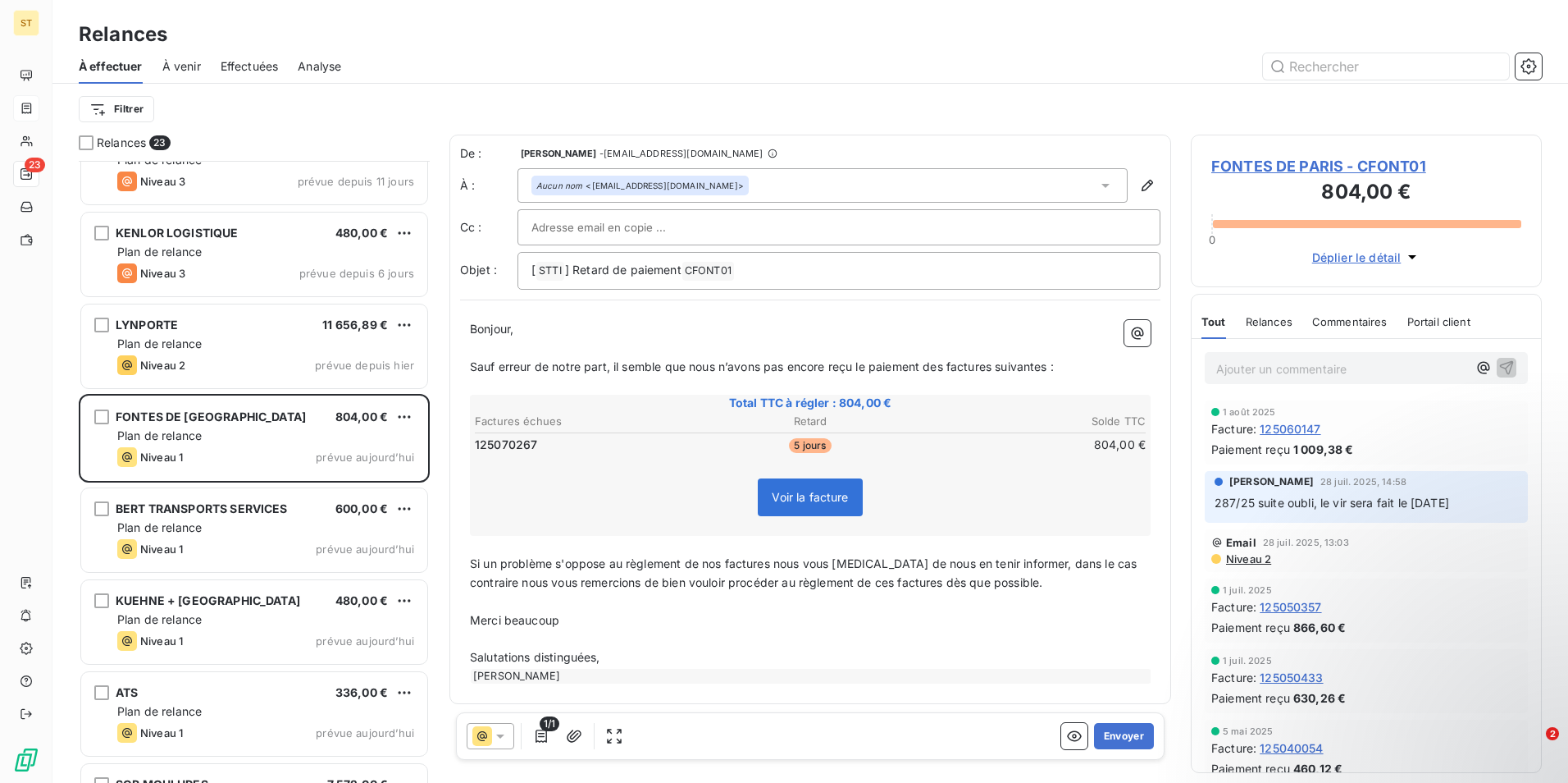
click at [1117, 739] on button "Envoyer" at bounding box center [1123, 735] width 60 height 26
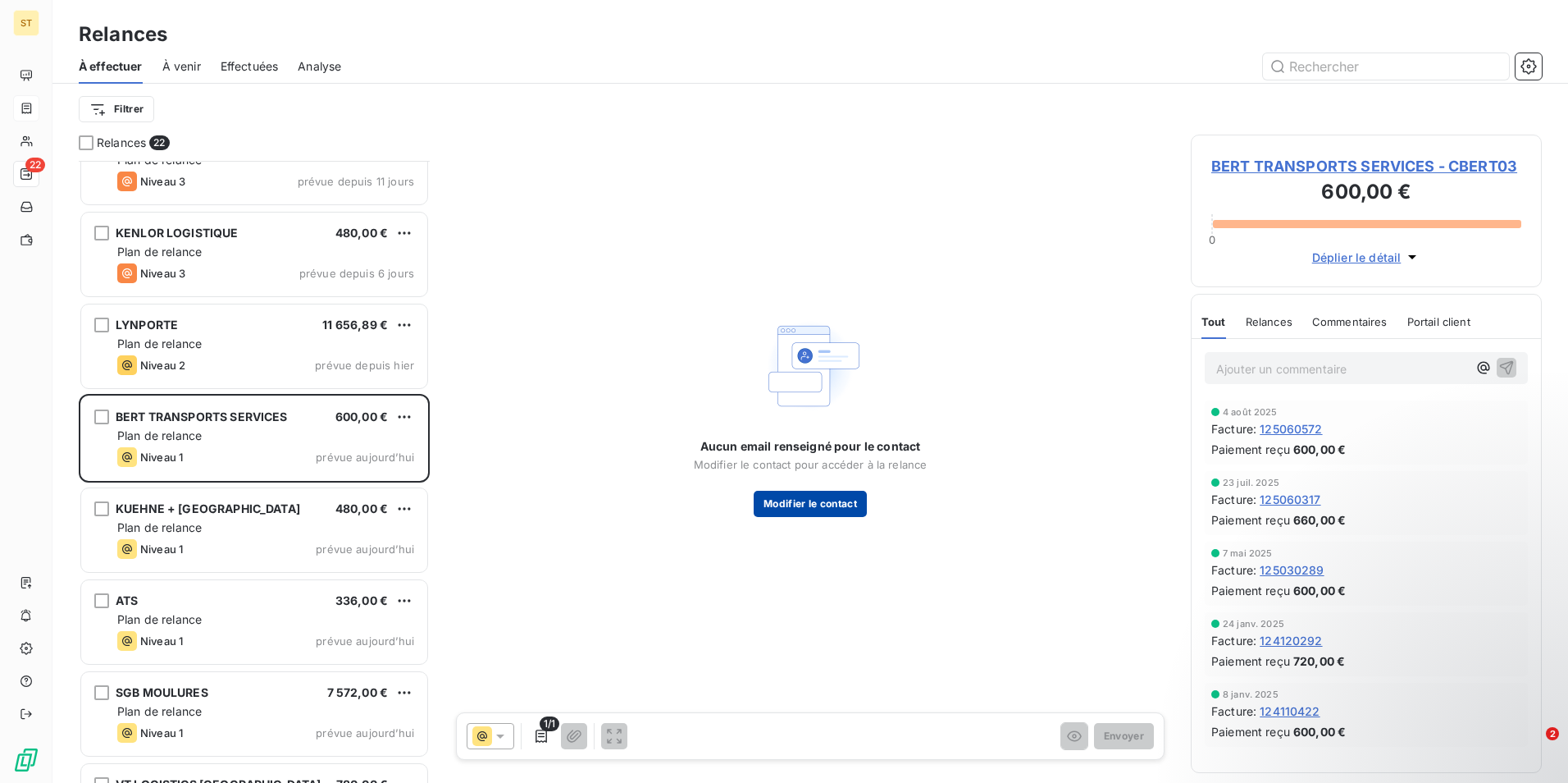
click at [819, 498] on button "Modifier le contact" at bounding box center [810, 503] width 113 height 26
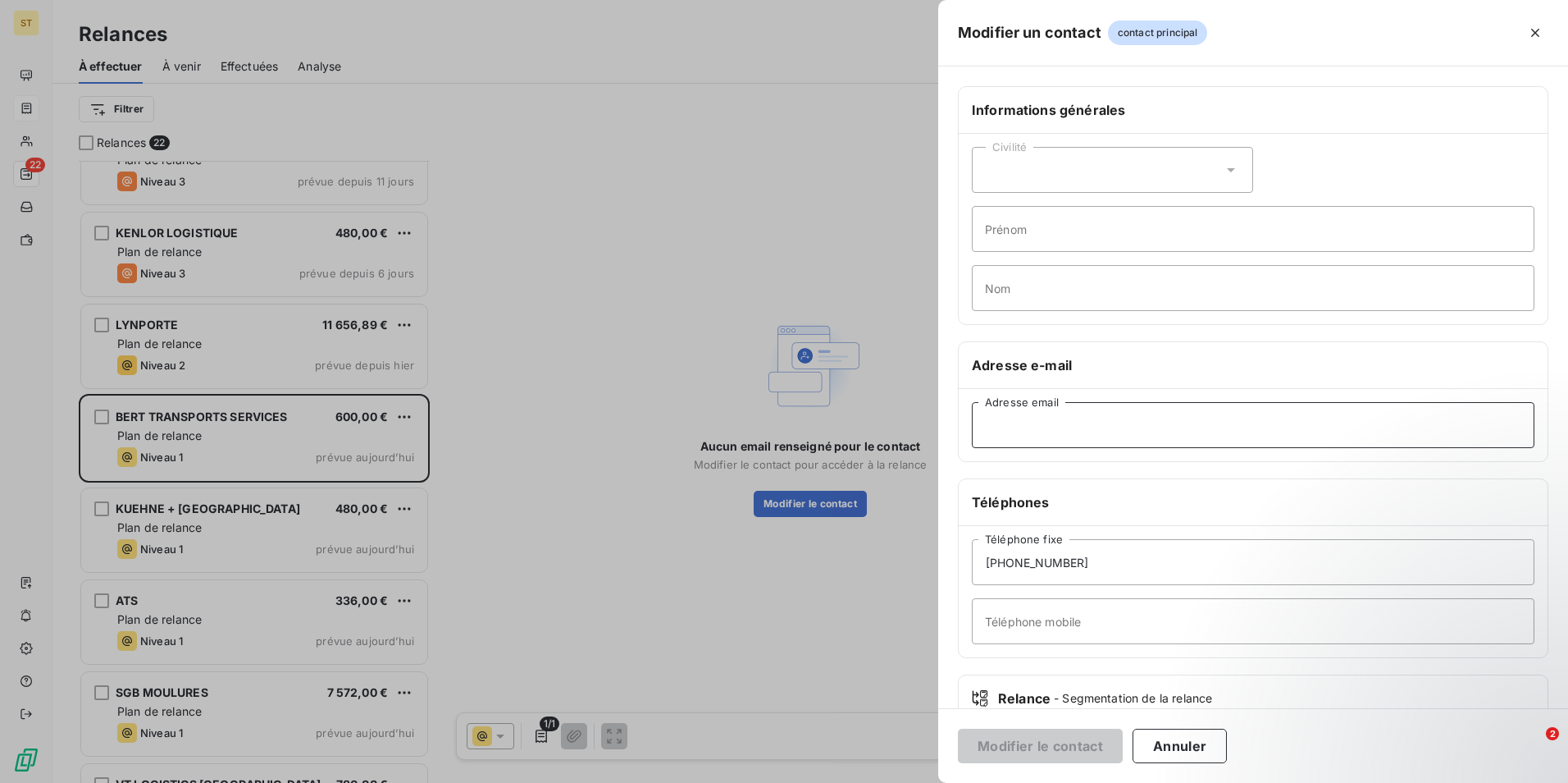
paste input "[EMAIL_ADDRESS][DOMAIN_NAME]"
type input "[EMAIL_ADDRESS][DOMAIN_NAME]"
click at [1035, 751] on button "Modifier le contact" at bounding box center [1039, 745] width 165 height 34
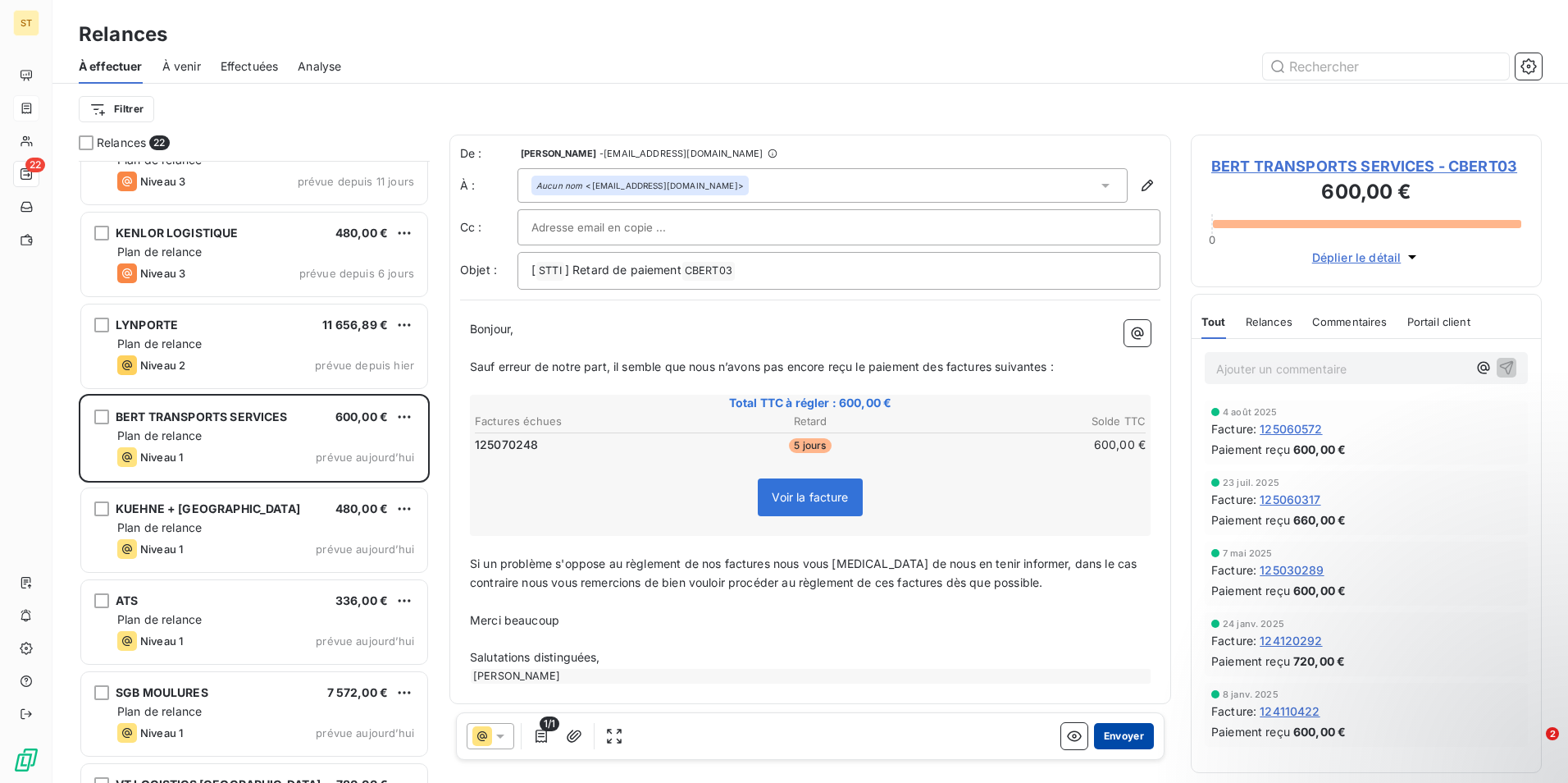
click at [1115, 731] on button "Envoyer" at bounding box center [1123, 735] width 60 height 26
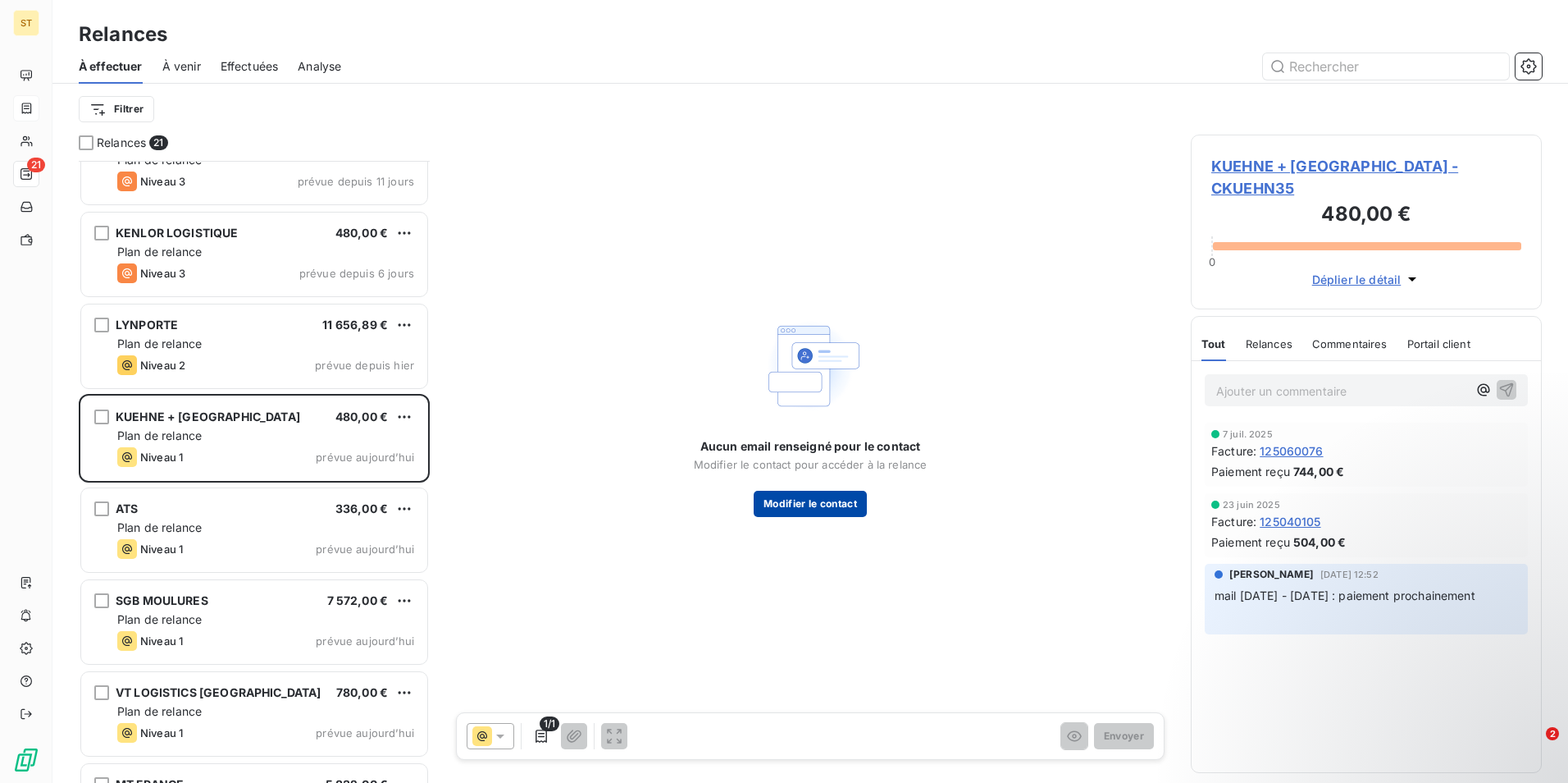
click at [806, 511] on button "Modifier le contact" at bounding box center [810, 503] width 113 height 26
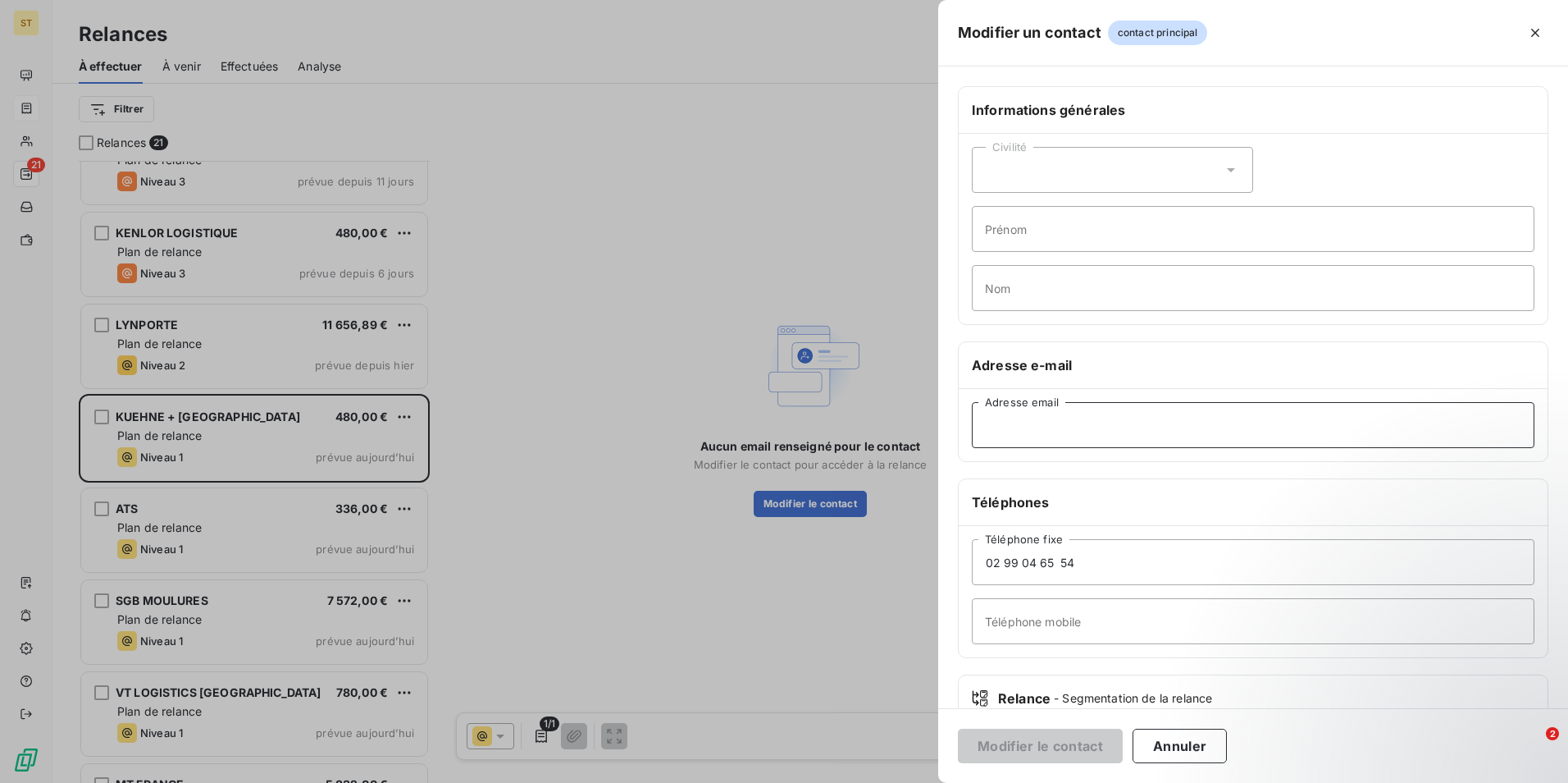
click at [1056, 425] on input "Adresse email" at bounding box center [1253, 424] width 563 height 46
paste input "[EMAIL_ADDRESS][DOMAIN_NAME]"
type input "[EMAIL_ADDRESS][DOMAIN_NAME]"
click at [1064, 749] on button "Modifier le contact" at bounding box center [1039, 745] width 165 height 34
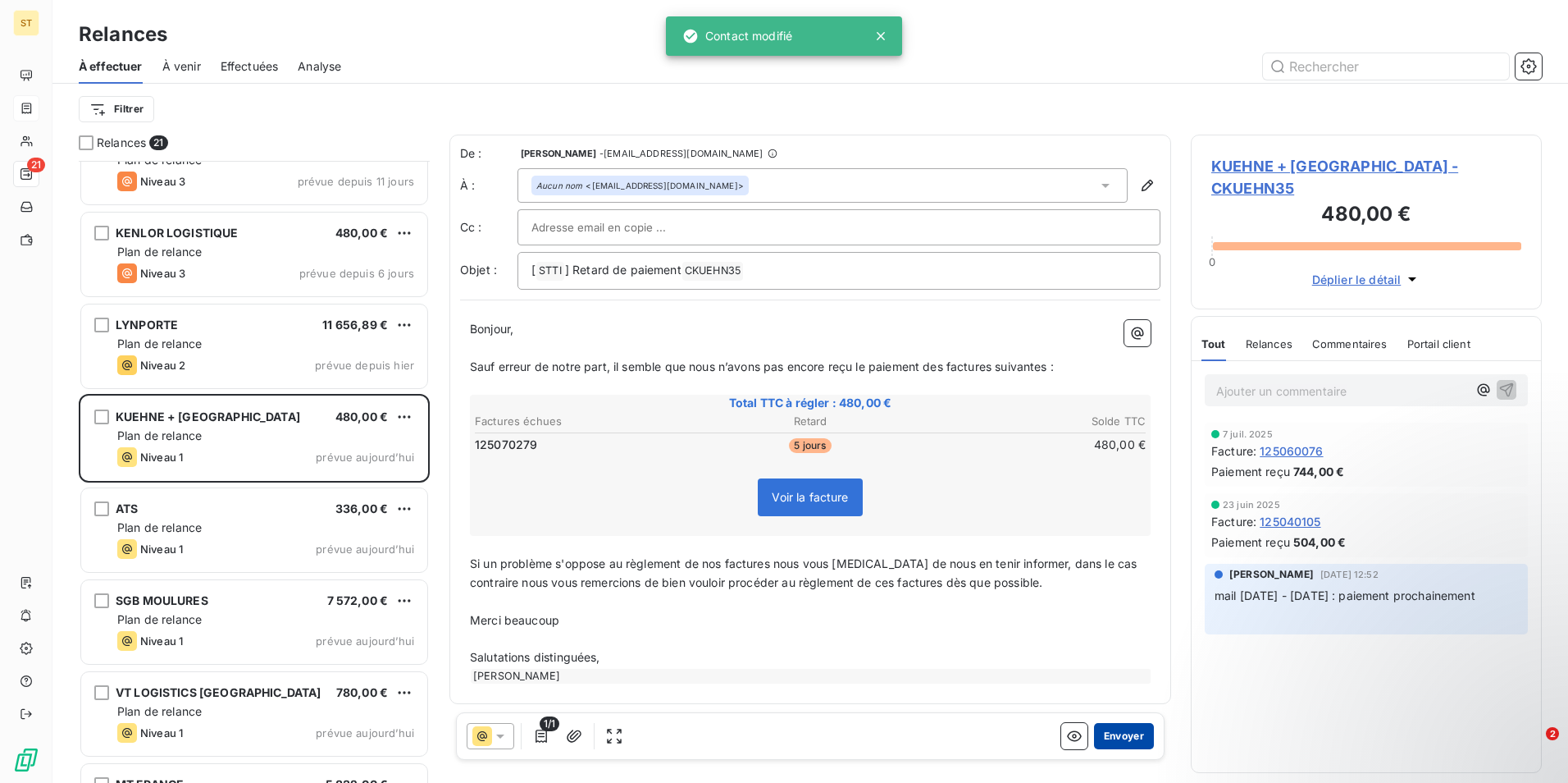
click at [1113, 738] on button "Envoyer" at bounding box center [1123, 735] width 60 height 26
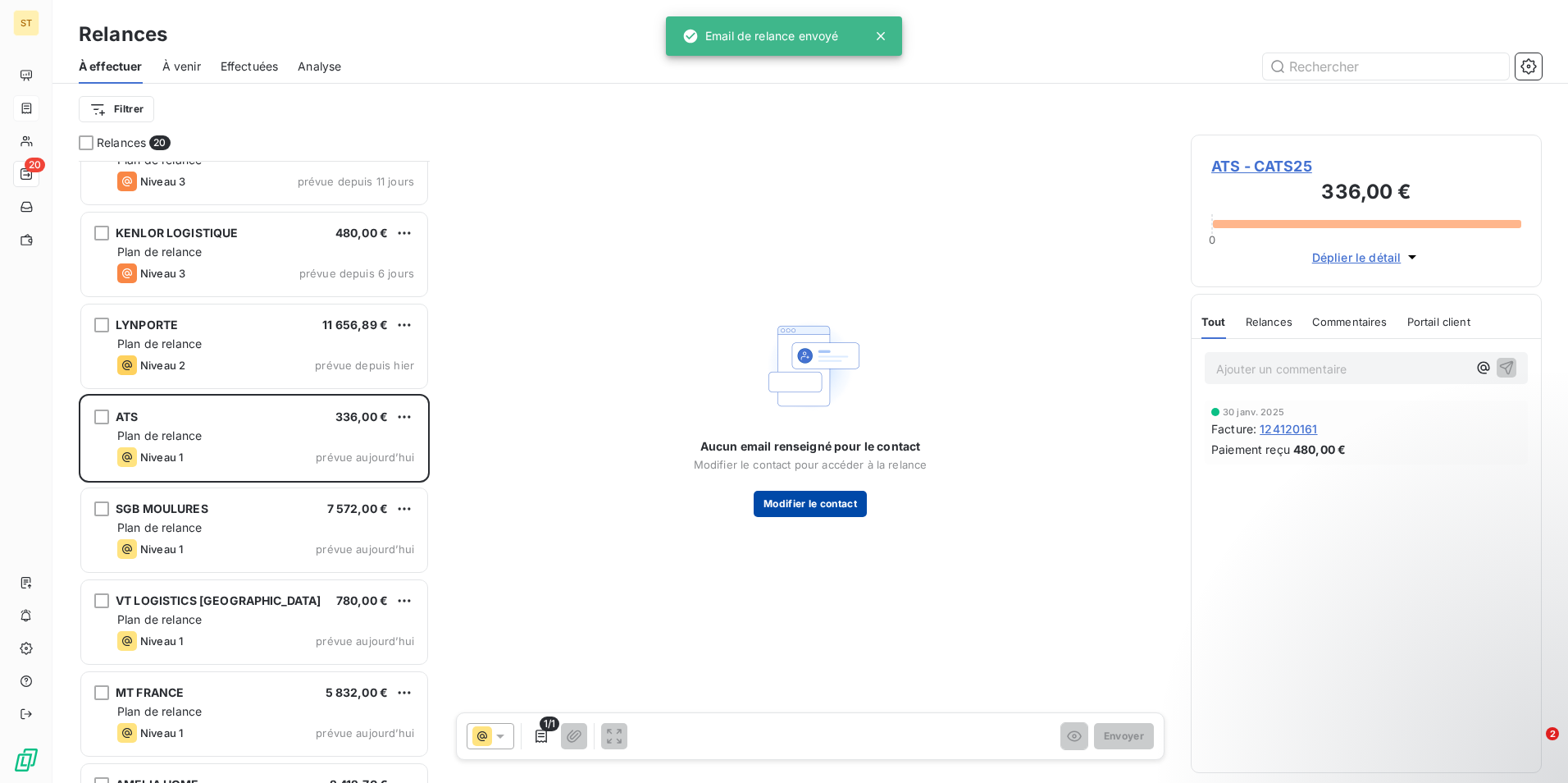
click at [824, 508] on button "Modifier le contact" at bounding box center [810, 503] width 113 height 26
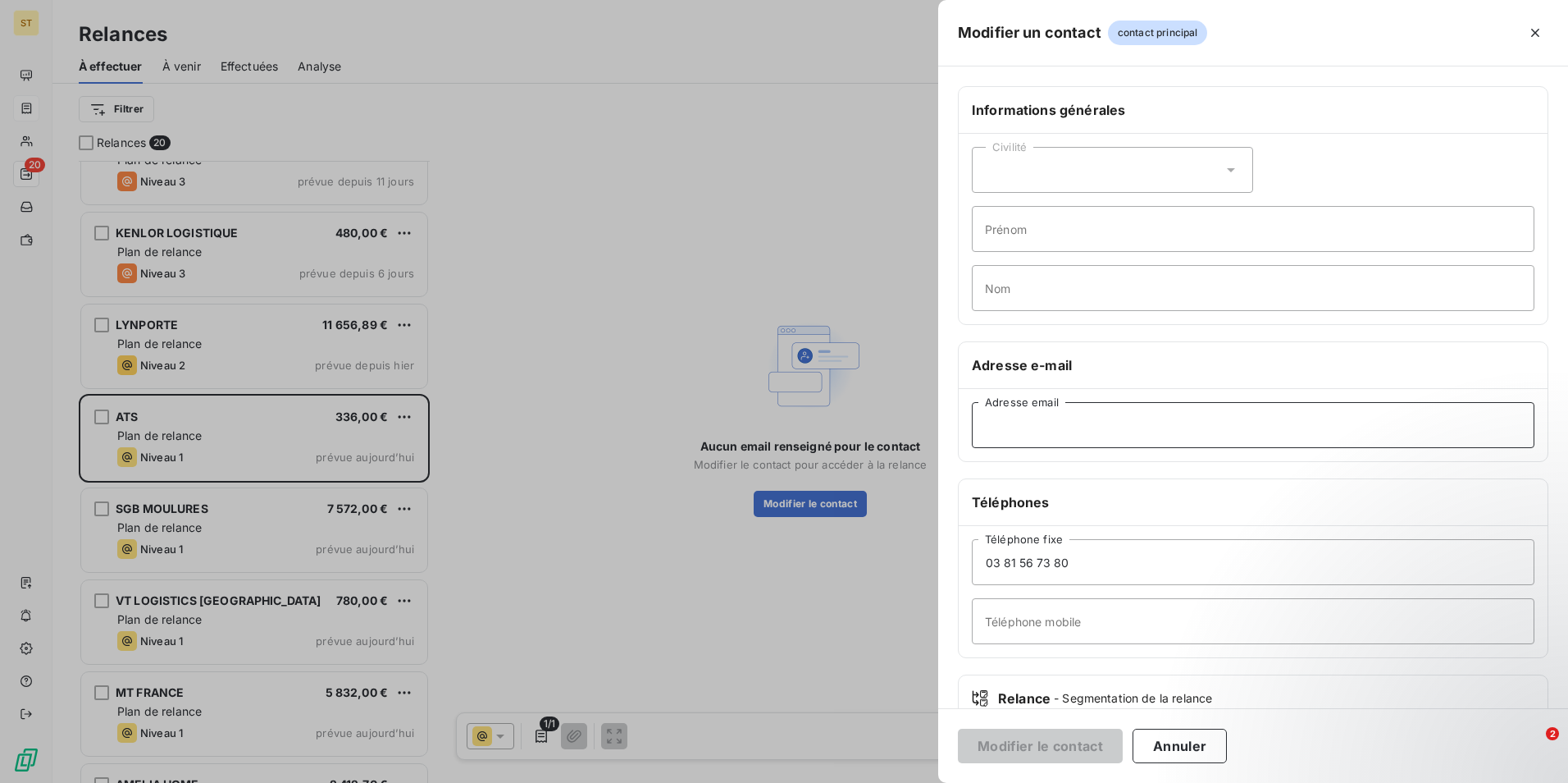
paste input "[EMAIL_ADDRESS][DOMAIN_NAME]"
type input "[EMAIL_ADDRESS][DOMAIN_NAME]"
click at [1058, 743] on button "Modifier le contact" at bounding box center [1039, 745] width 165 height 34
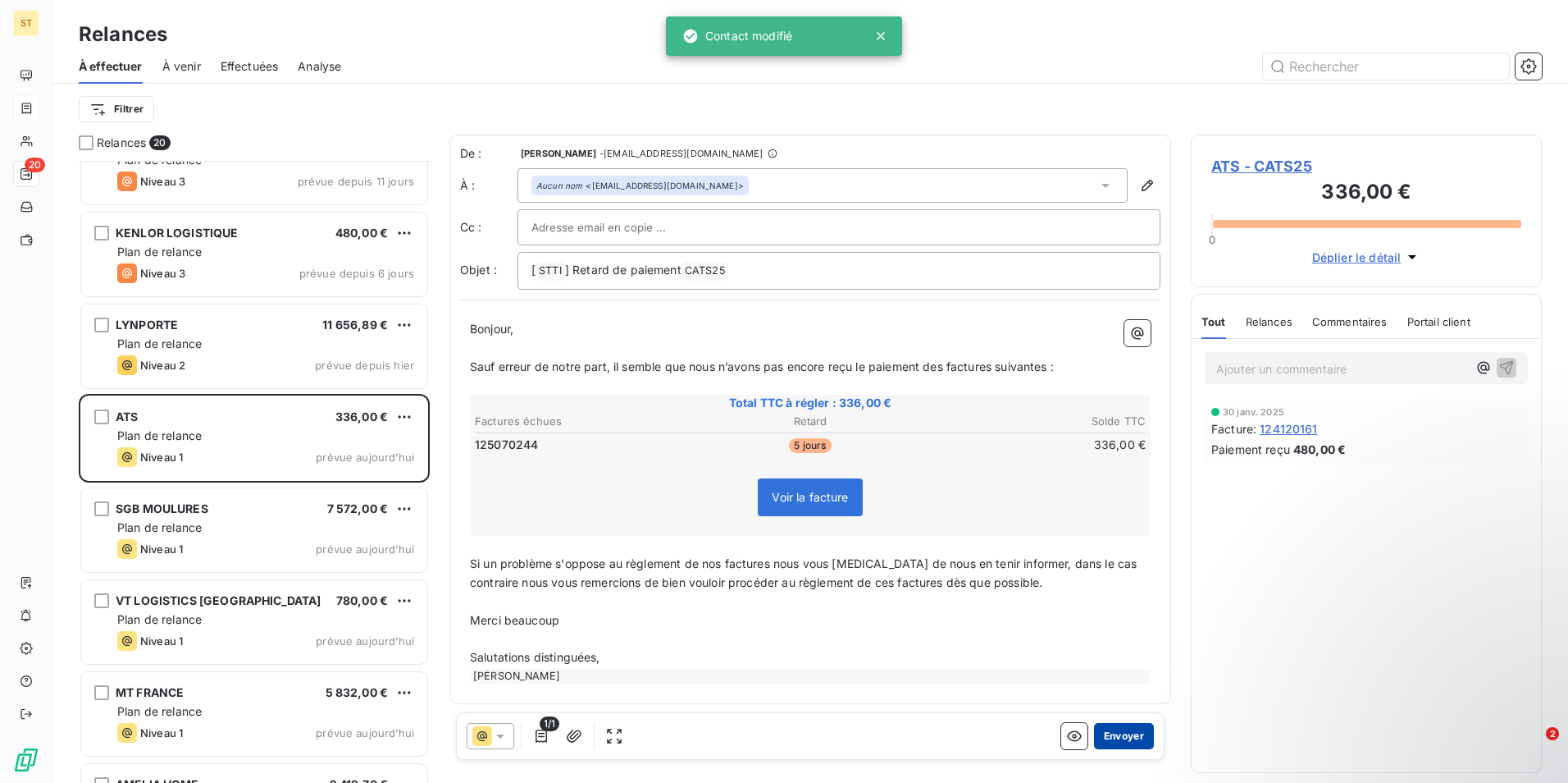
click at [1120, 741] on button "Envoyer" at bounding box center [1123, 735] width 60 height 26
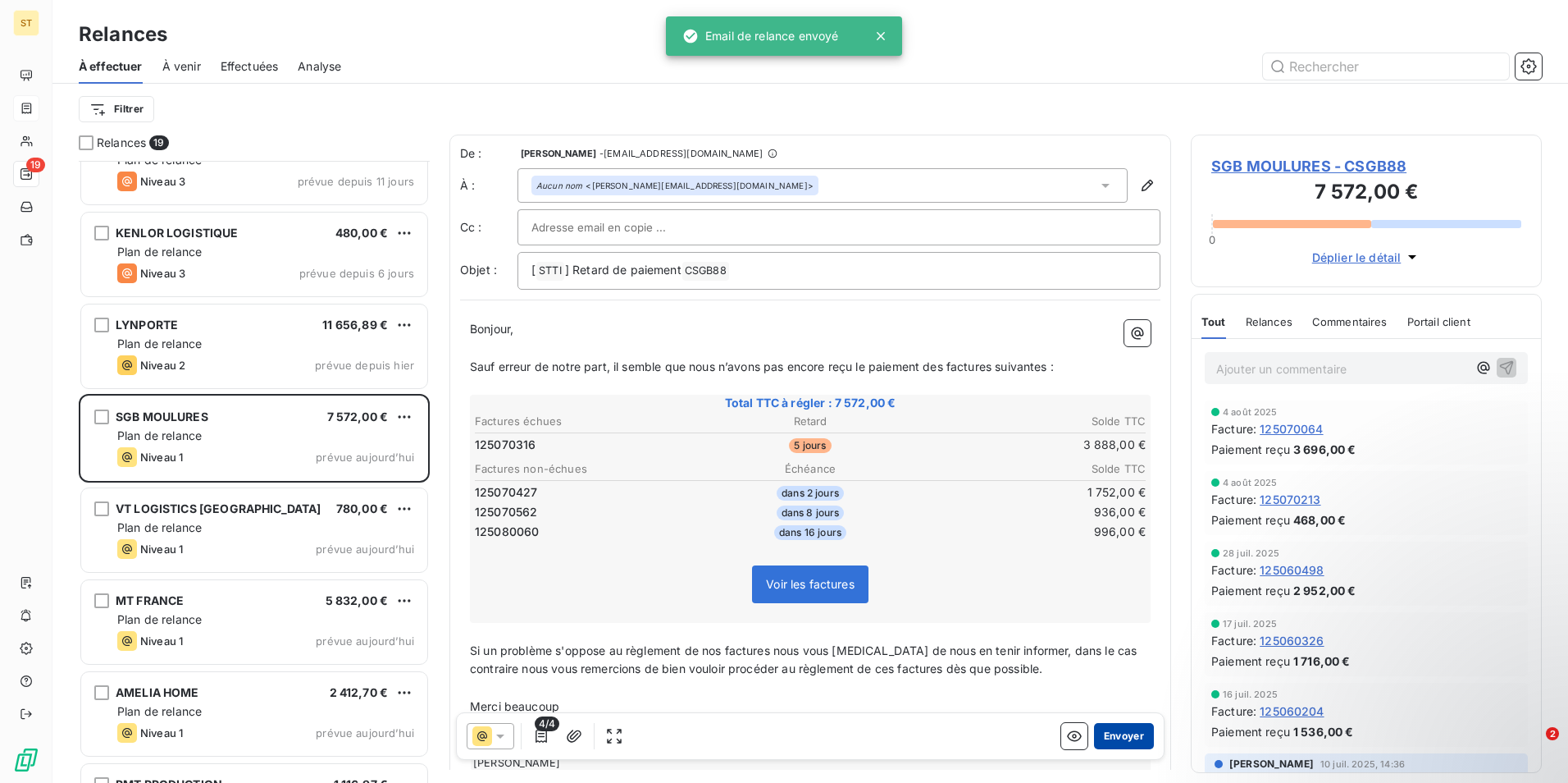
click at [1123, 732] on button "Envoyer" at bounding box center [1123, 735] width 60 height 26
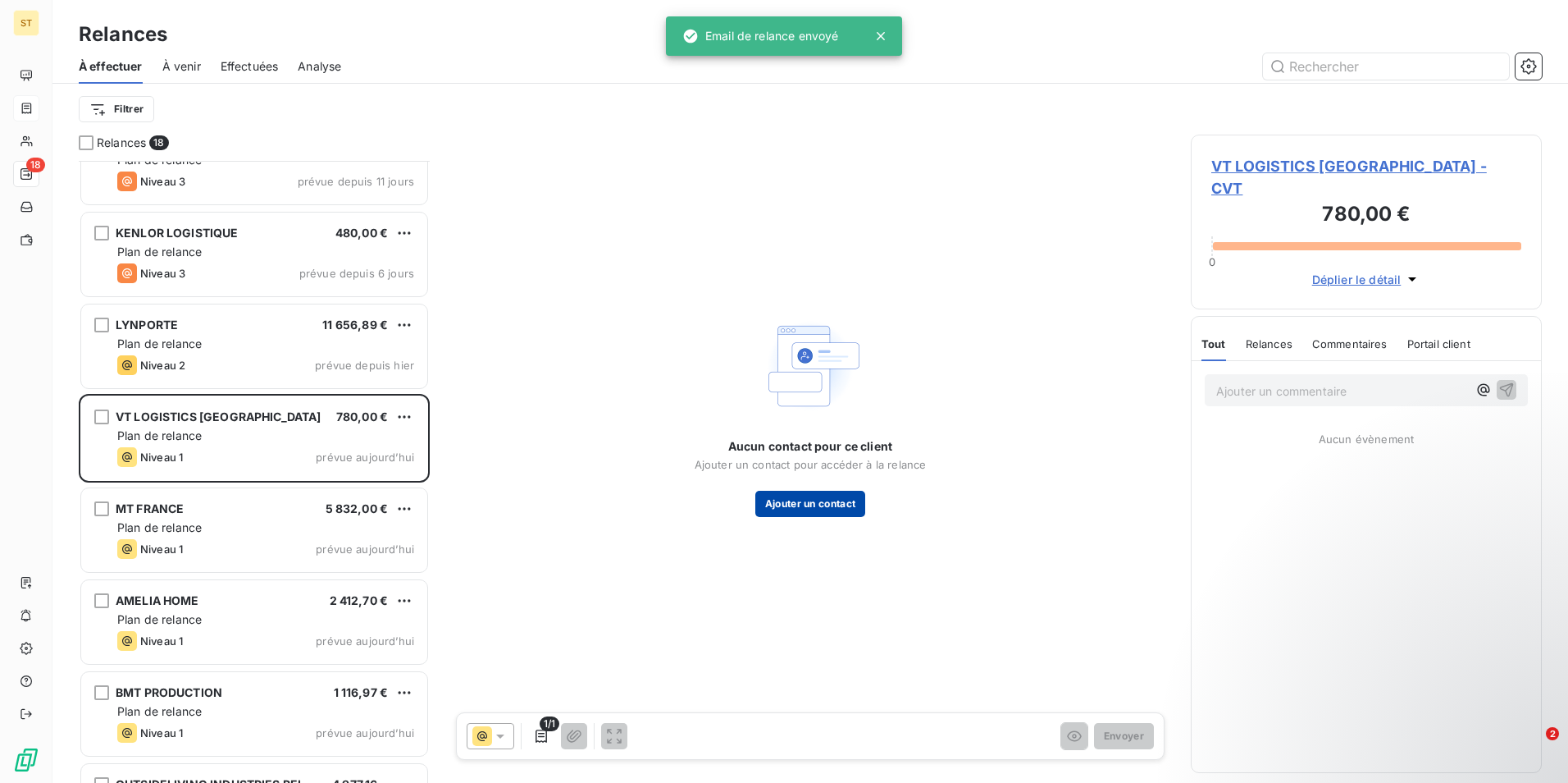
click at [821, 502] on button "Ajouter un contact" at bounding box center [810, 503] width 110 height 26
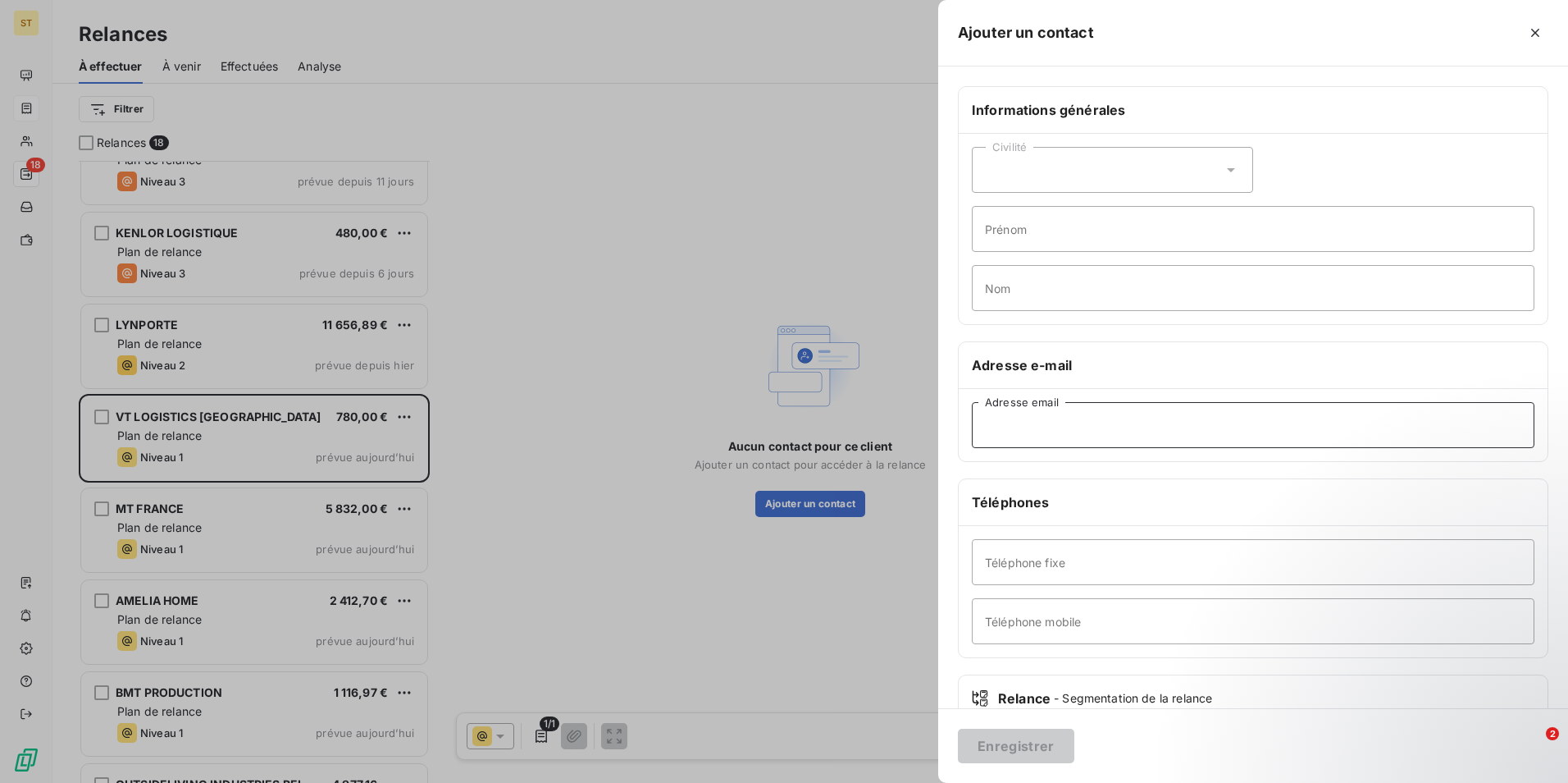
paste input "[EMAIL_ADDRESS][DOMAIN_NAME]"
type input "[EMAIL_ADDRESS][DOMAIN_NAME]"
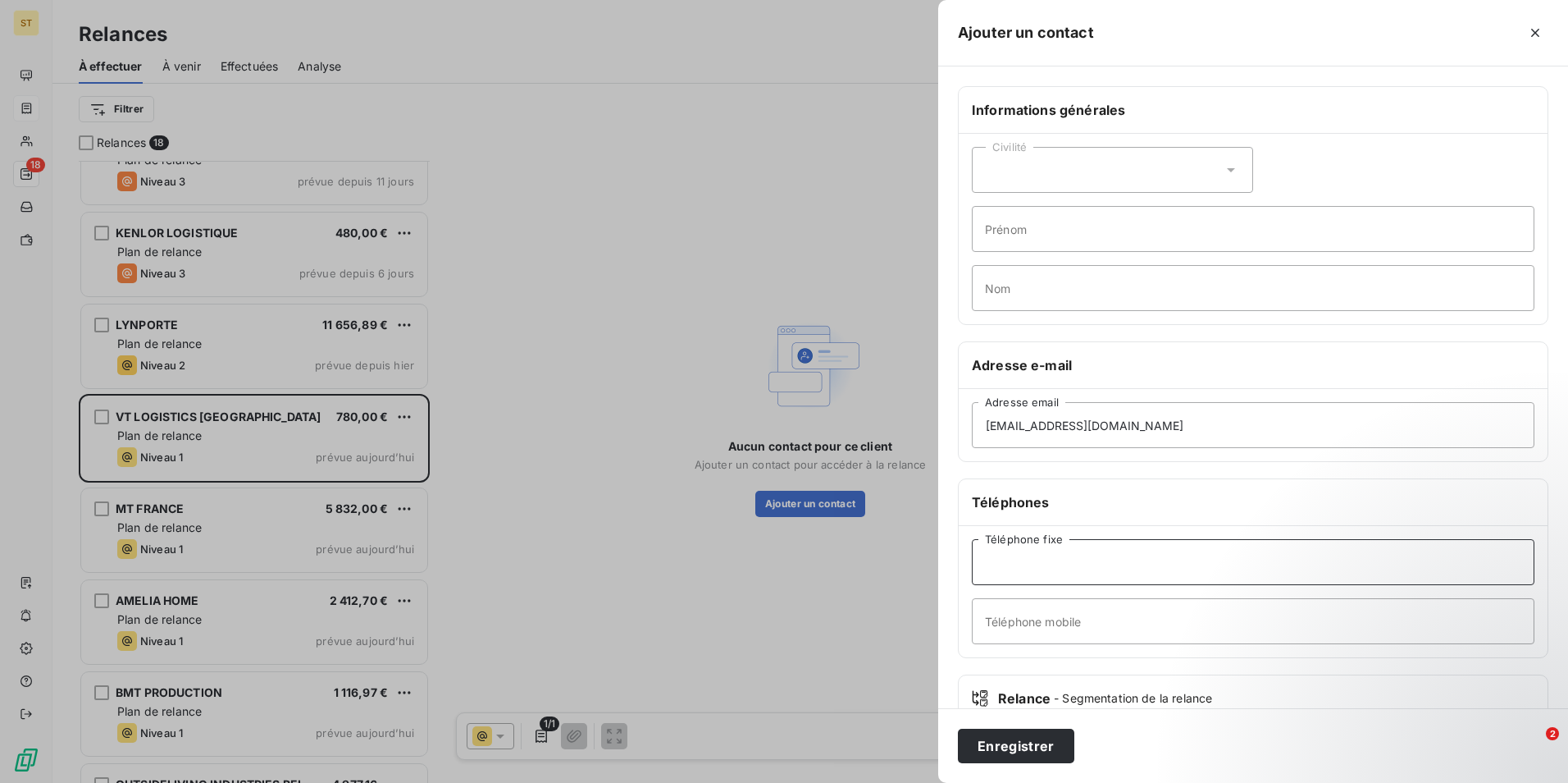
click at [1043, 564] on input "Téléphone fixe" at bounding box center [1253, 561] width 563 height 46
click at [1012, 568] on input "Téléphone fixe" at bounding box center [1253, 561] width 563 height 46
type input "02 32 22 15 71"
click at [1016, 743] on button "Enregistrer" at bounding box center [1015, 745] width 116 height 34
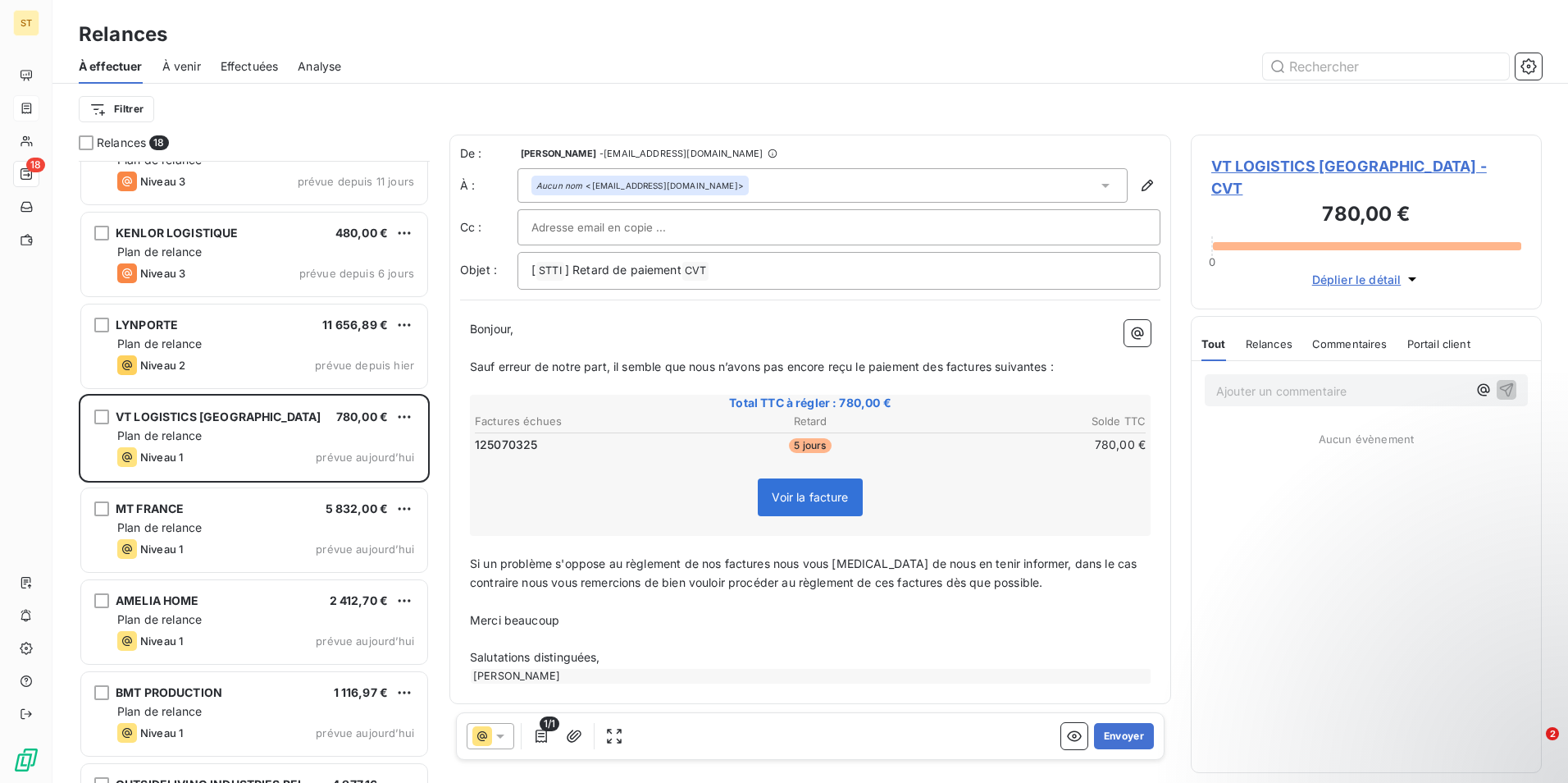
scroll to position [3, 0]
click at [1110, 732] on button "Envoyer" at bounding box center [1123, 735] width 60 height 26
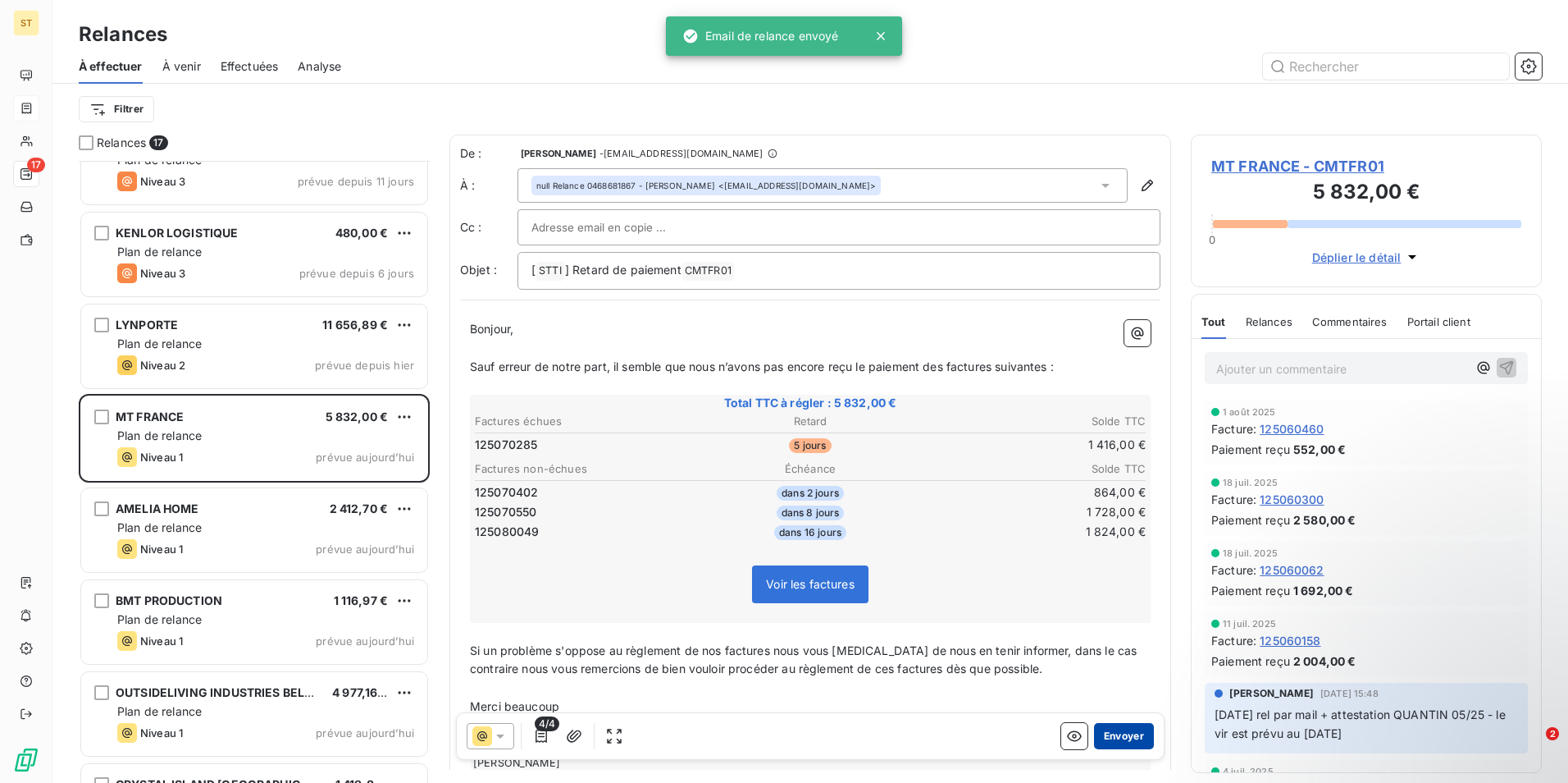
click at [1119, 732] on button "Envoyer" at bounding box center [1123, 735] width 60 height 26
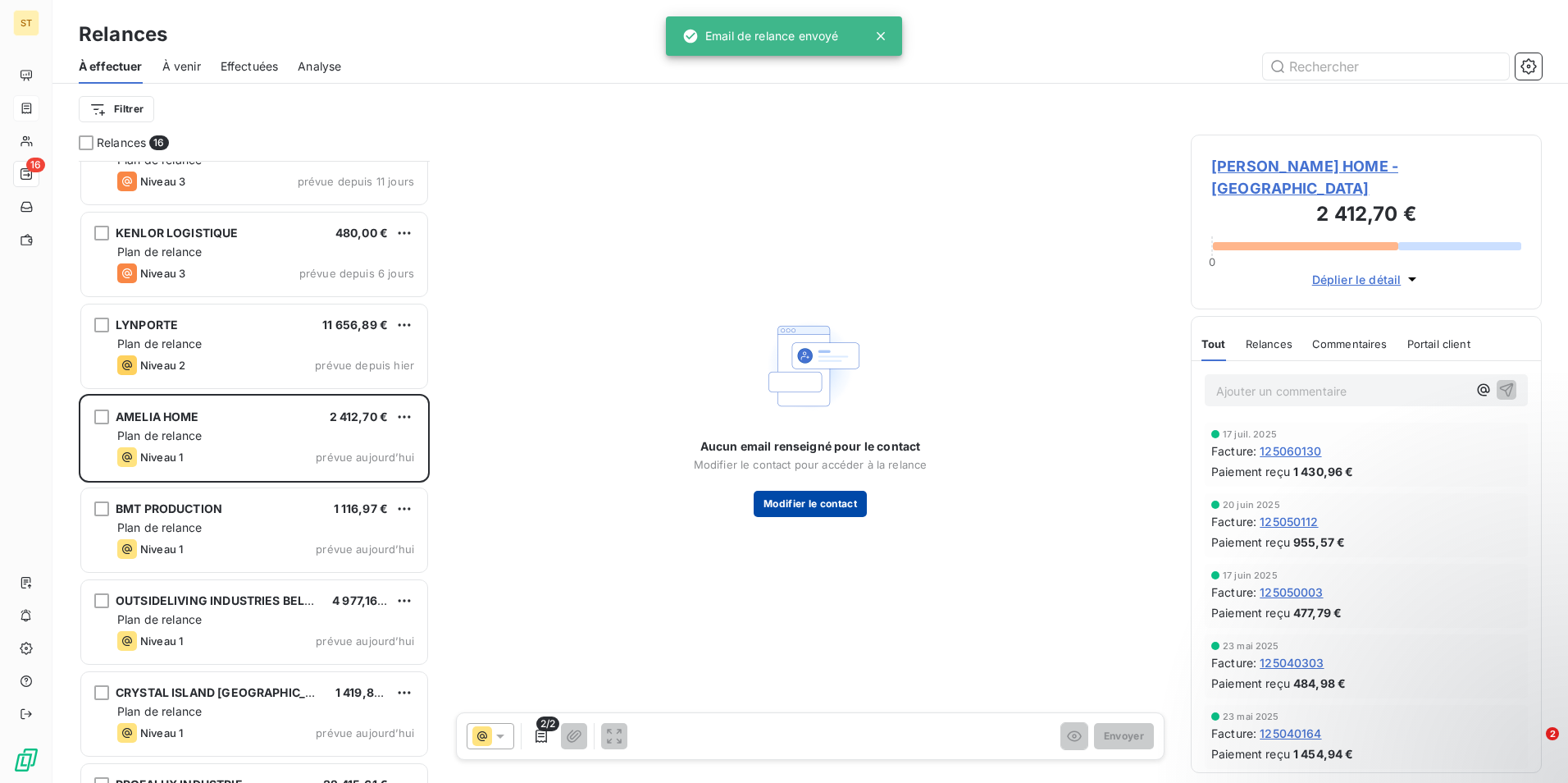
click at [793, 500] on button "Modifier le contact" at bounding box center [810, 503] width 113 height 26
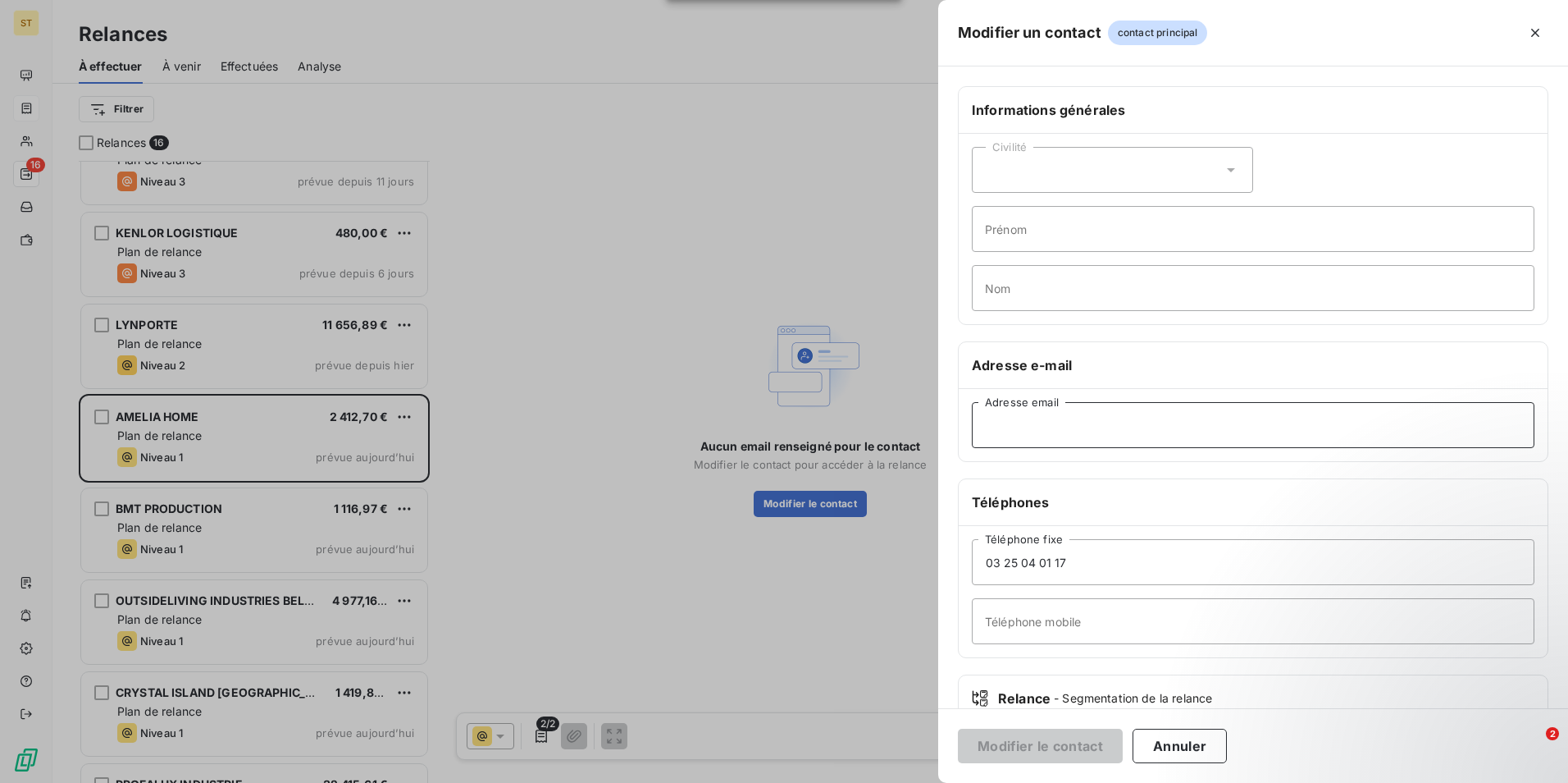
click at [1039, 428] on input "Adresse email" at bounding box center [1253, 424] width 563 height 46
click at [1021, 430] on input "Adresse email" at bounding box center [1253, 424] width 563 height 46
paste input "[EMAIL_ADDRESS][DOMAIN_NAME]"
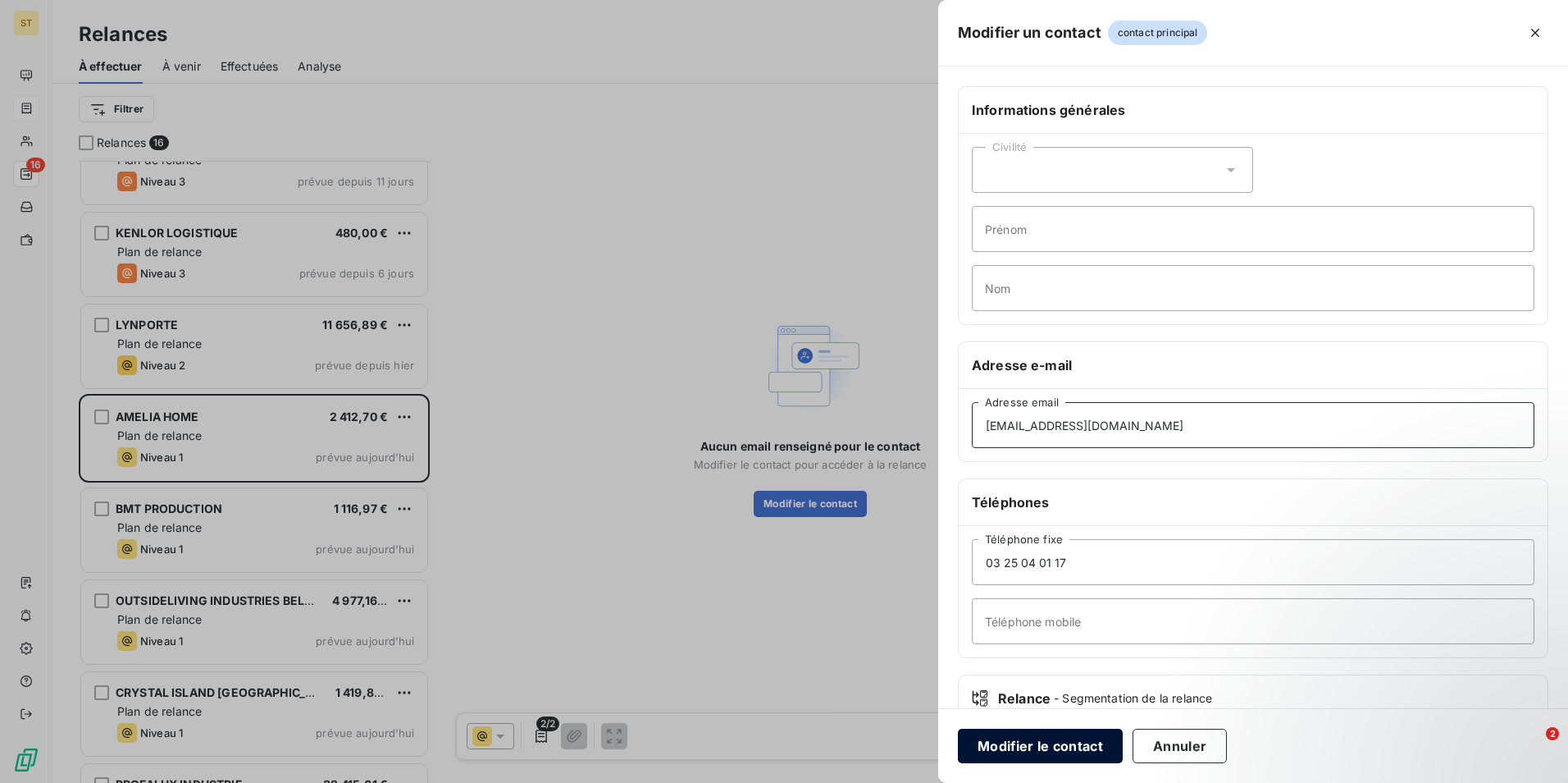
type input "[EMAIL_ADDRESS][DOMAIN_NAME]"
click at [1044, 743] on button "Modifier le contact" at bounding box center [1039, 745] width 165 height 34
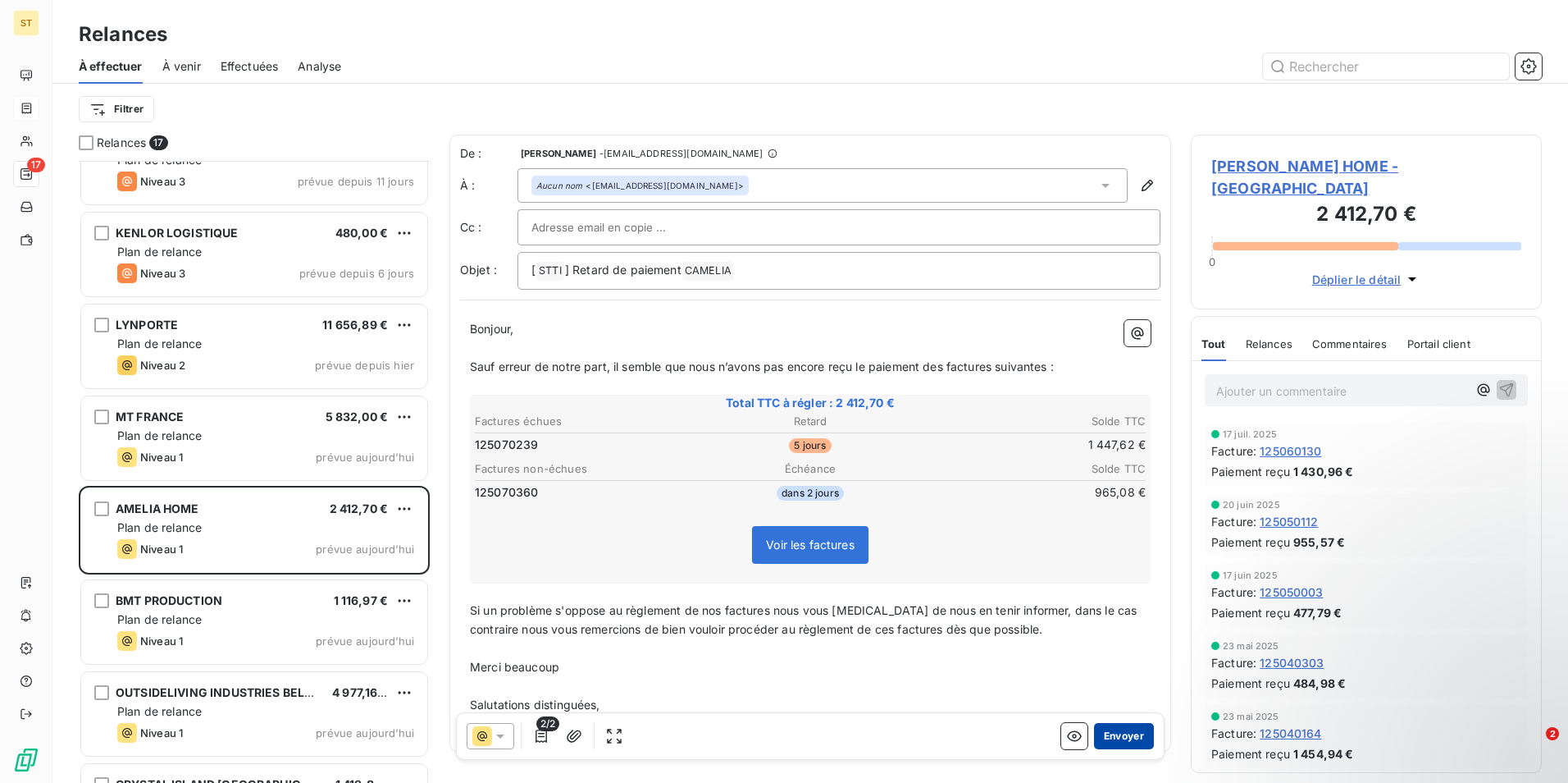
click at [1124, 736] on button "Envoyer" at bounding box center [1123, 735] width 60 height 26
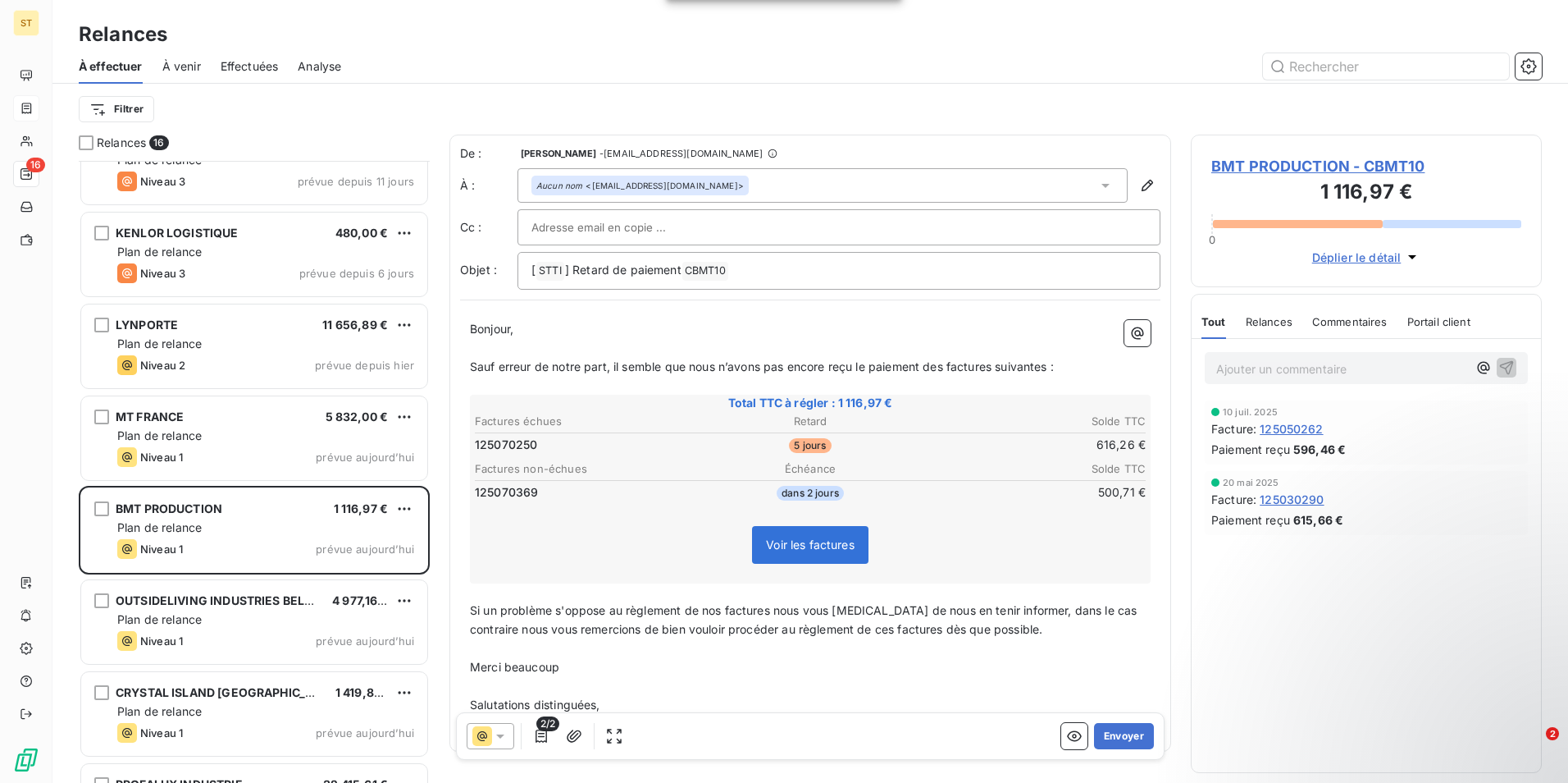
click at [1124, 736] on button "Envoyer" at bounding box center [1123, 735] width 60 height 26
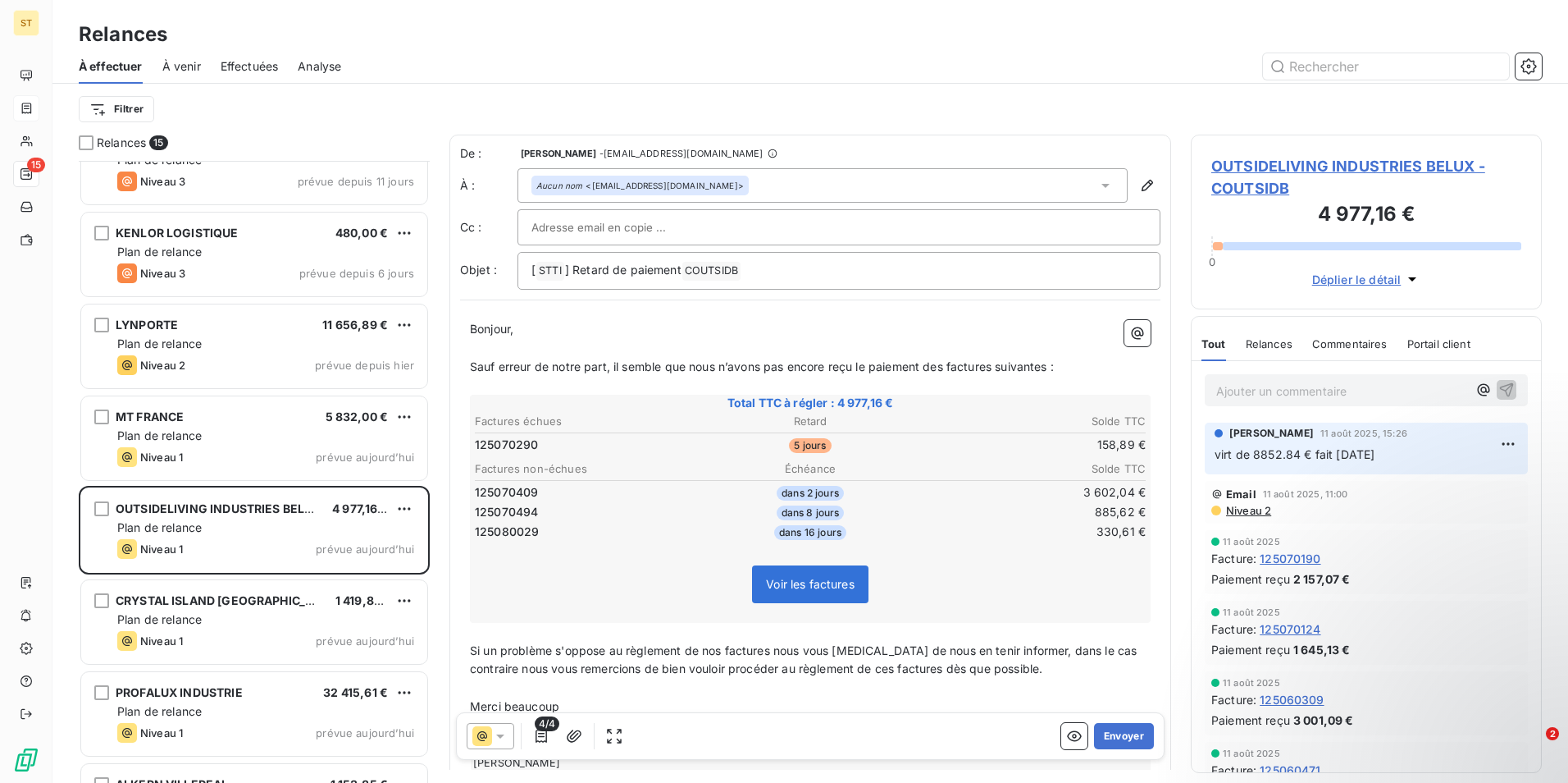
click at [1124, 736] on button "Envoyer" at bounding box center [1123, 735] width 60 height 26
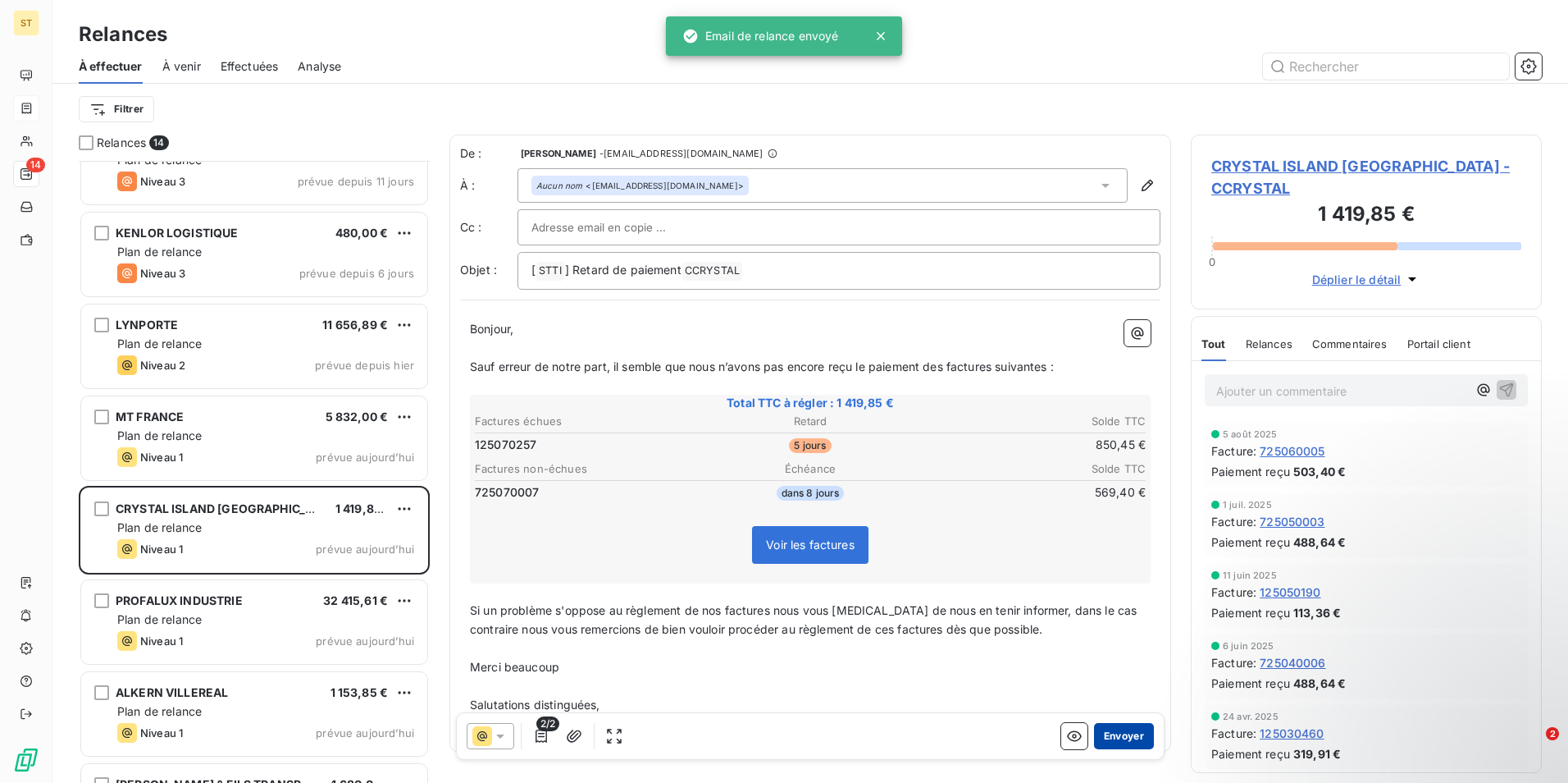
click at [1124, 736] on button "Envoyer" at bounding box center [1123, 735] width 60 height 26
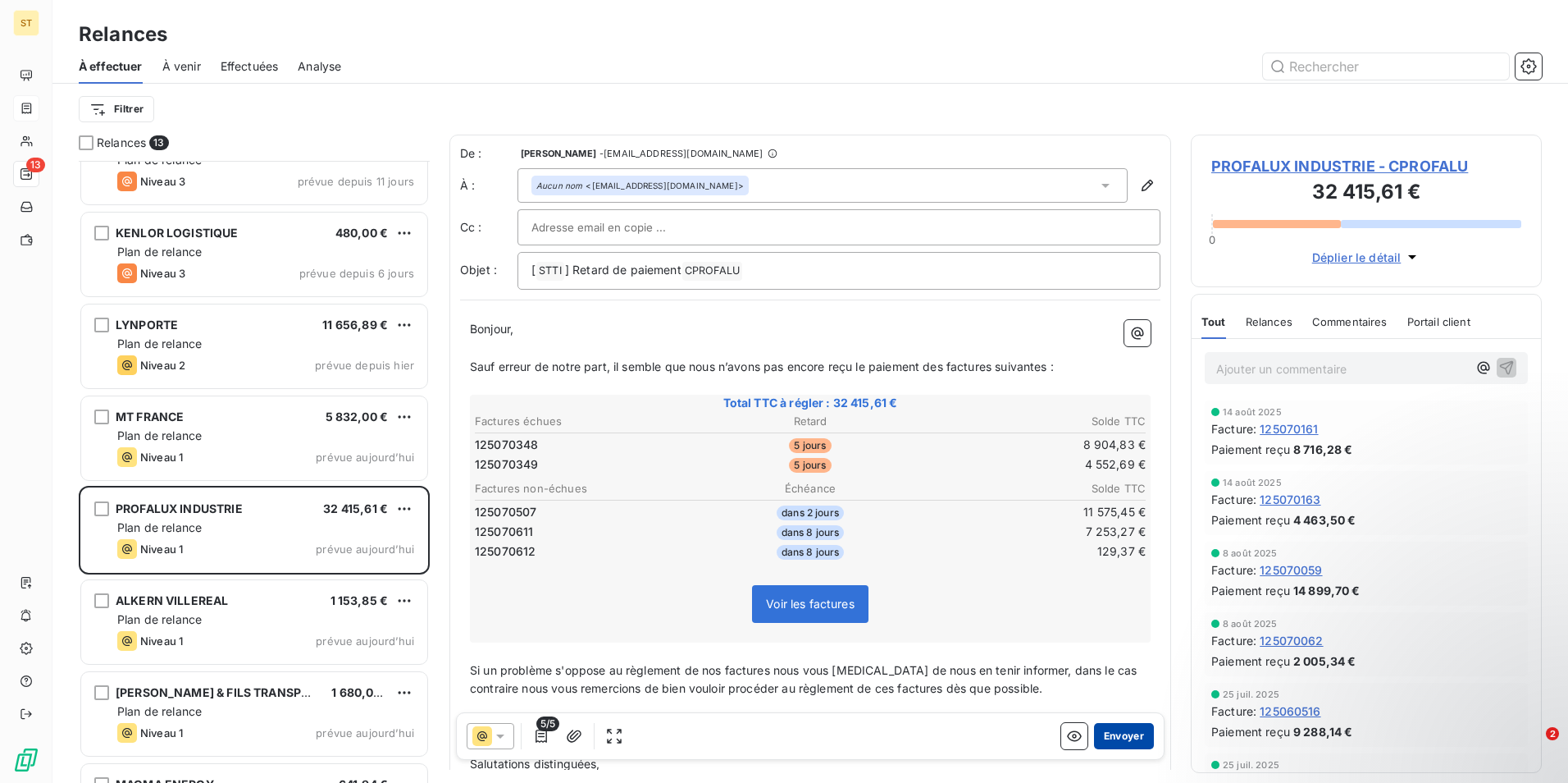
click at [1124, 736] on button "Envoyer" at bounding box center [1123, 735] width 60 height 26
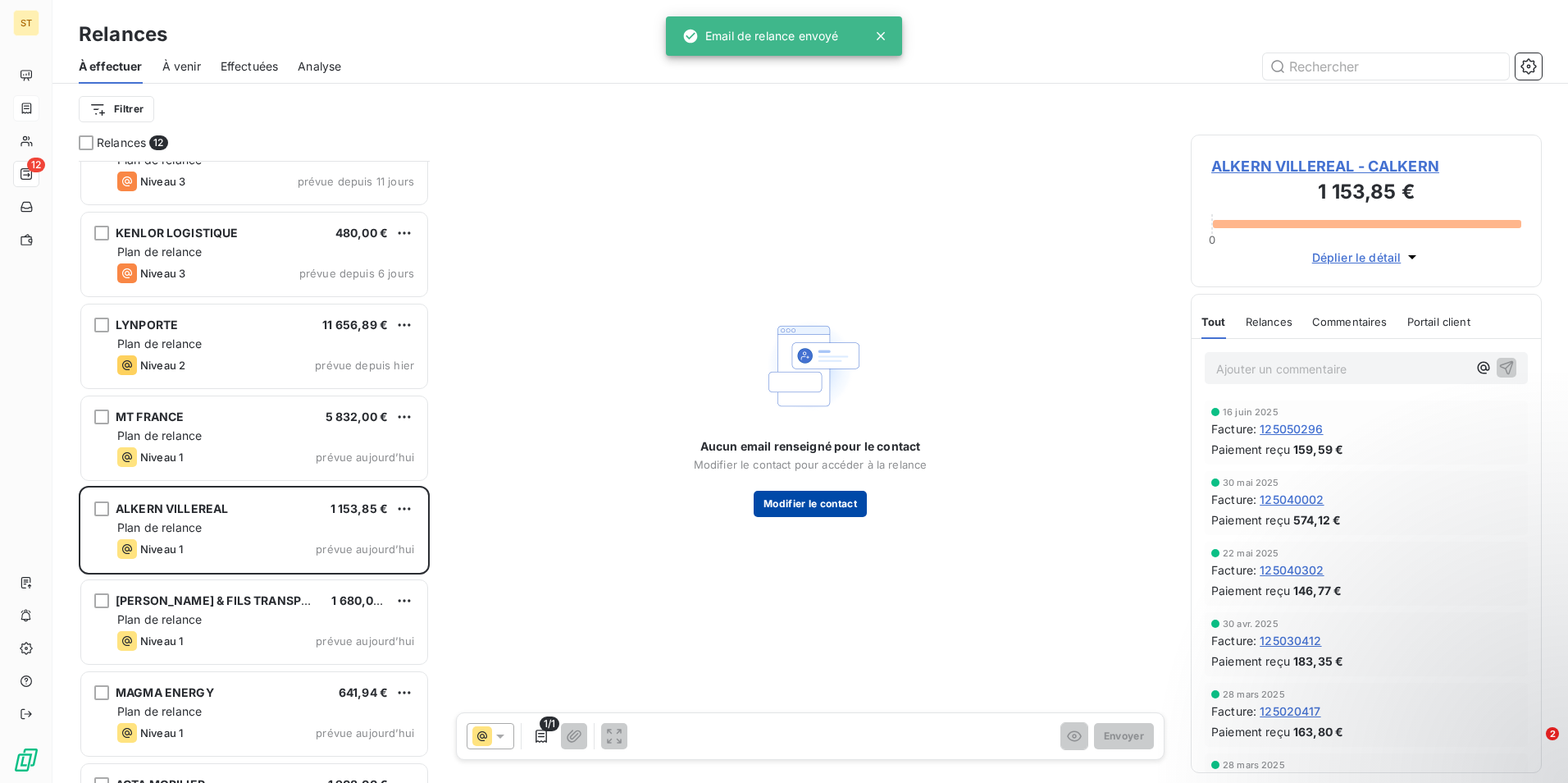
click at [798, 507] on button "Modifier le contact" at bounding box center [810, 503] width 113 height 26
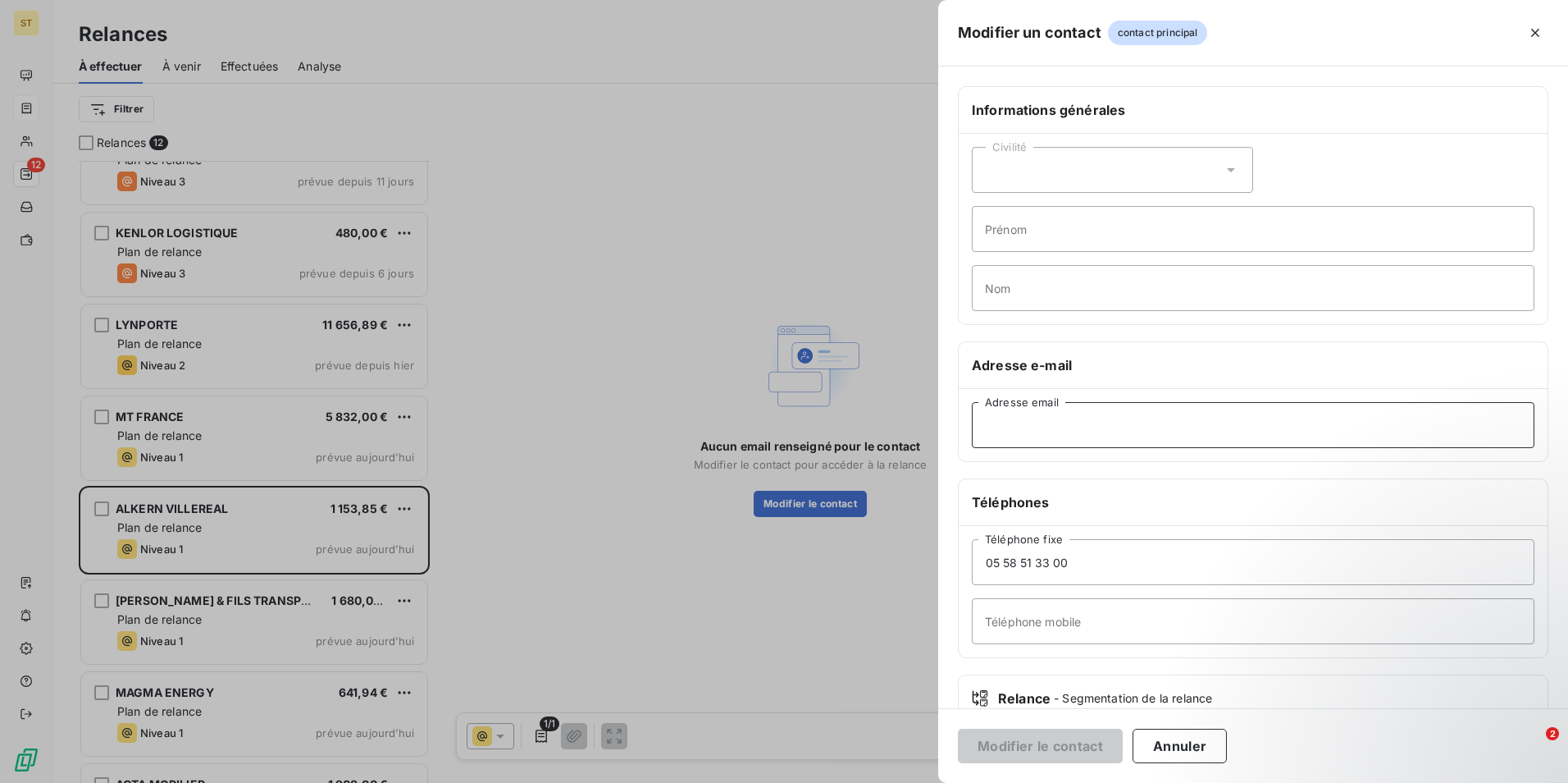
click at [1018, 425] on input "Adresse email" at bounding box center [1253, 424] width 563 height 46
paste input "[EMAIL_ADDRESS][DOMAIN_NAME]"
type input "[EMAIL_ADDRESS][DOMAIN_NAME]"
click at [1062, 741] on button "Modifier le contact" at bounding box center [1039, 745] width 165 height 34
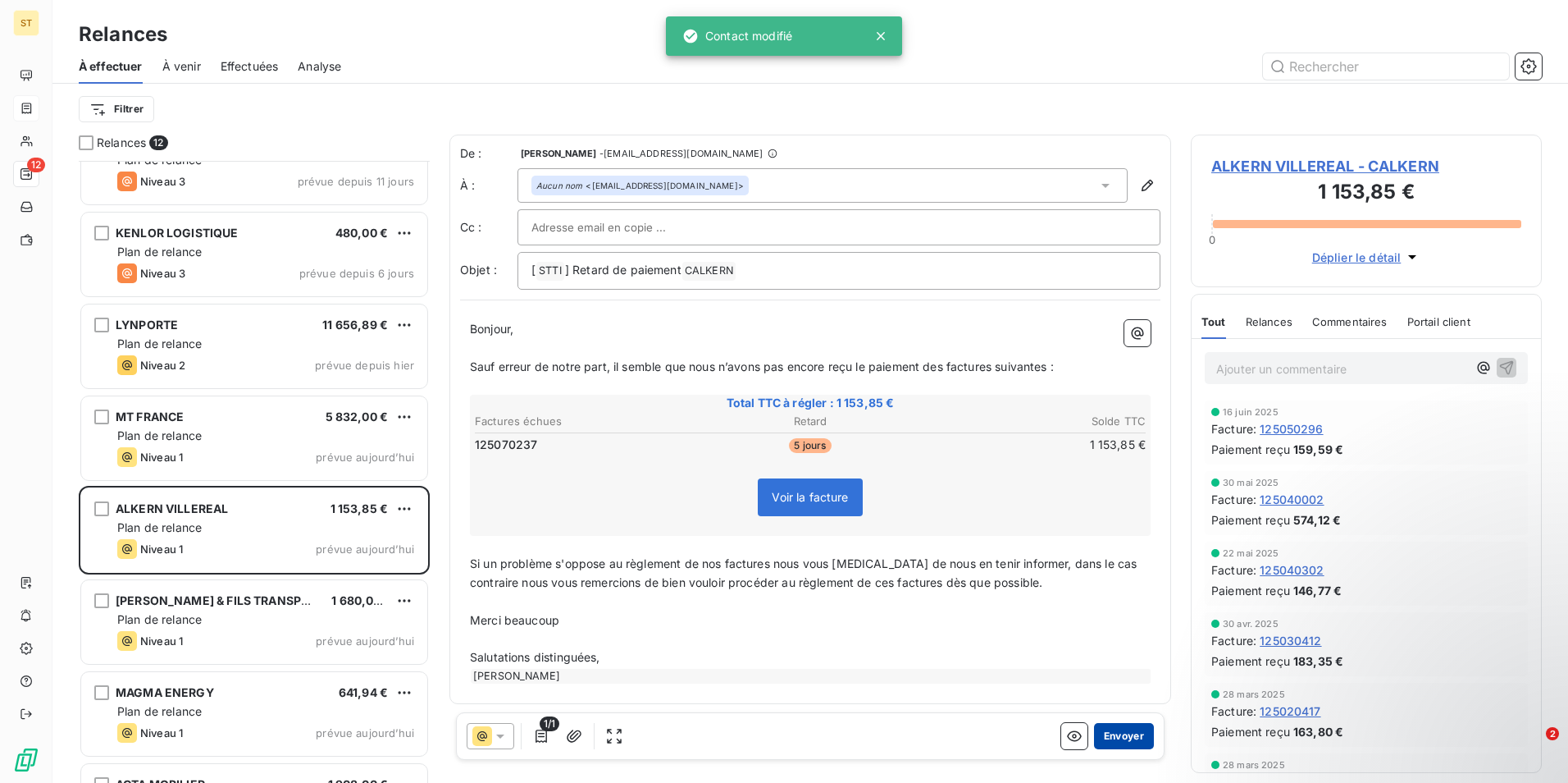
click at [1123, 736] on button "Envoyer" at bounding box center [1123, 735] width 60 height 26
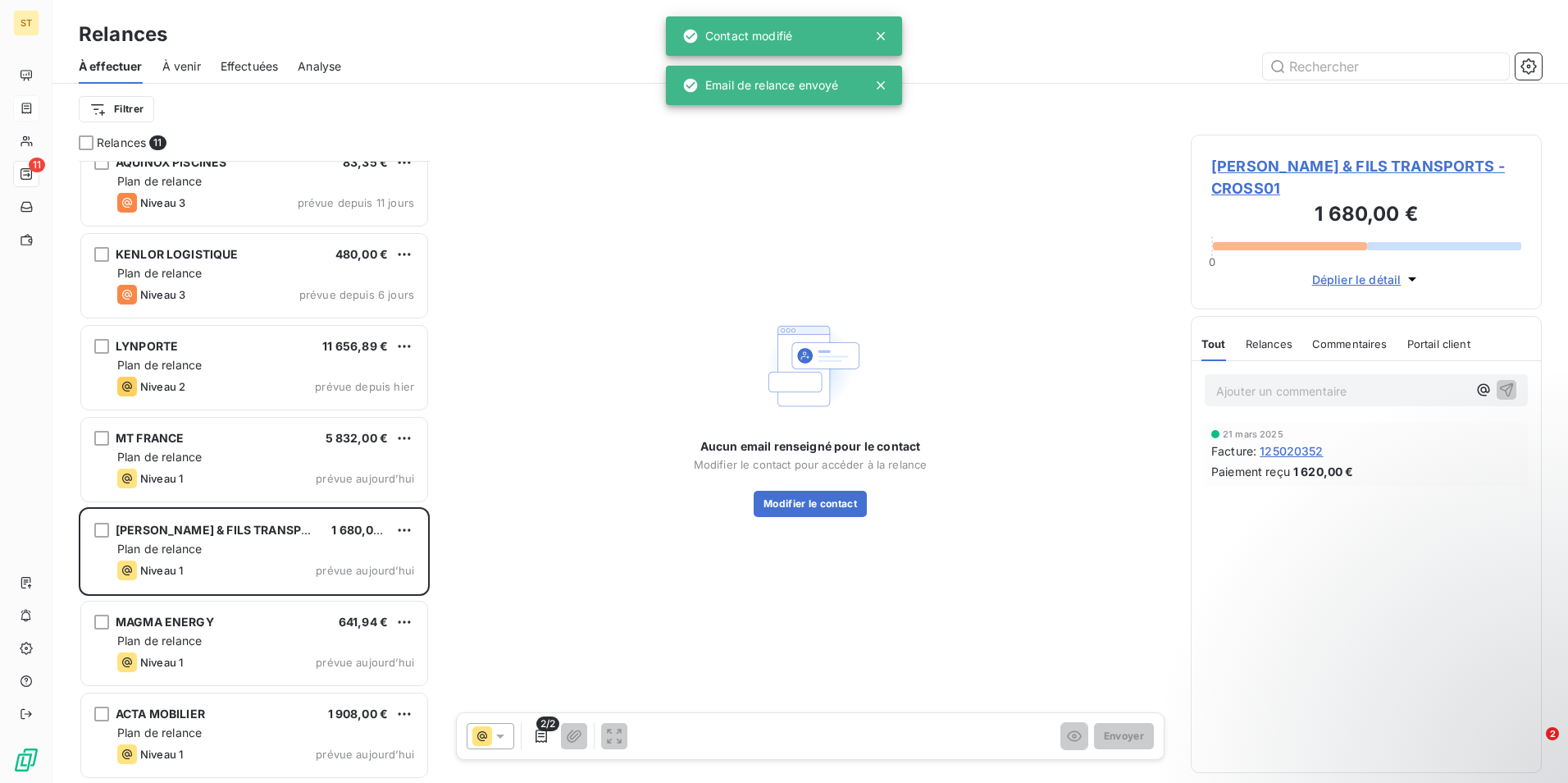
scroll to position [389, 0]
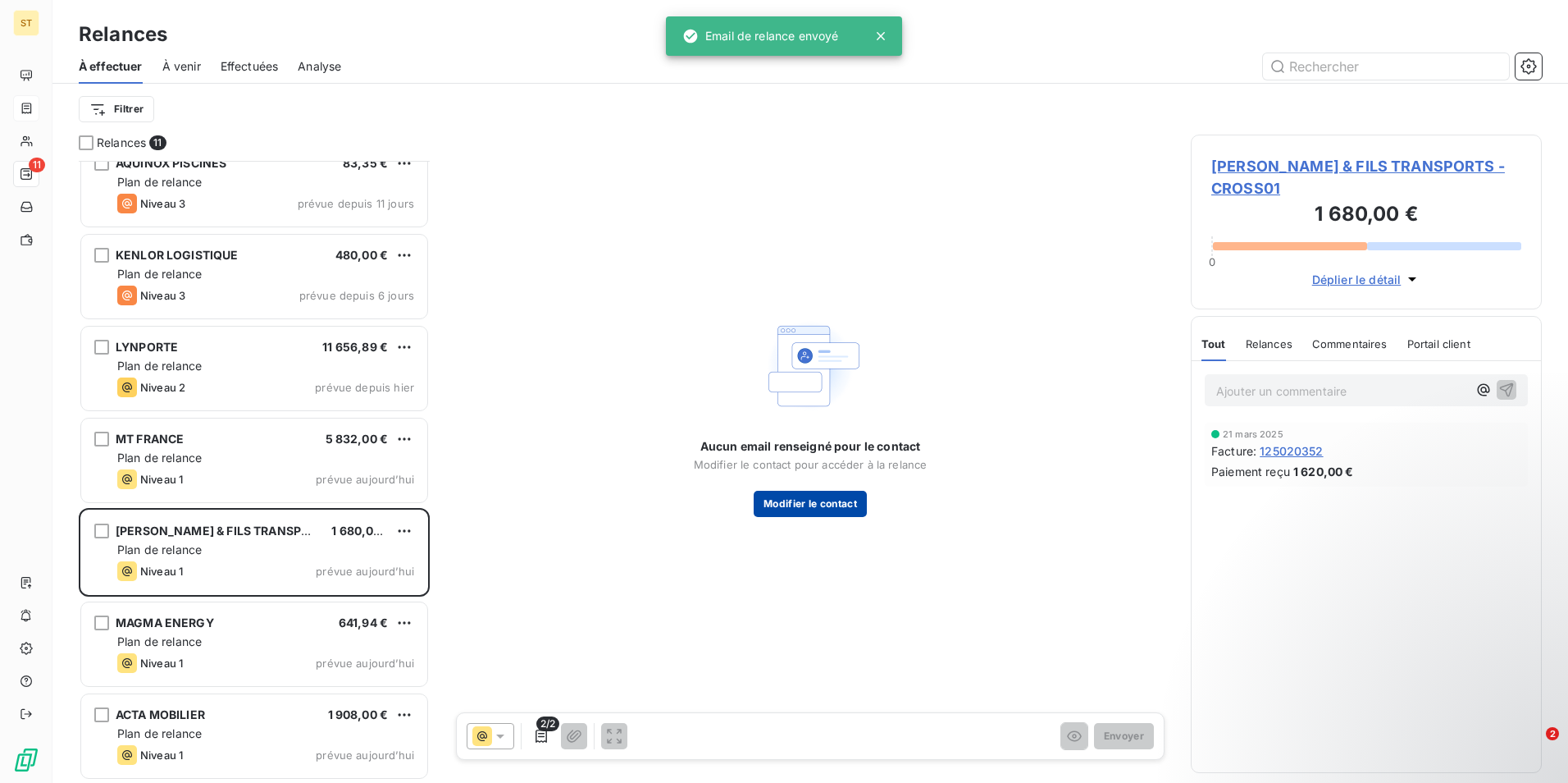
click at [838, 502] on button "Modifier le contact" at bounding box center [810, 503] width 113 height 26
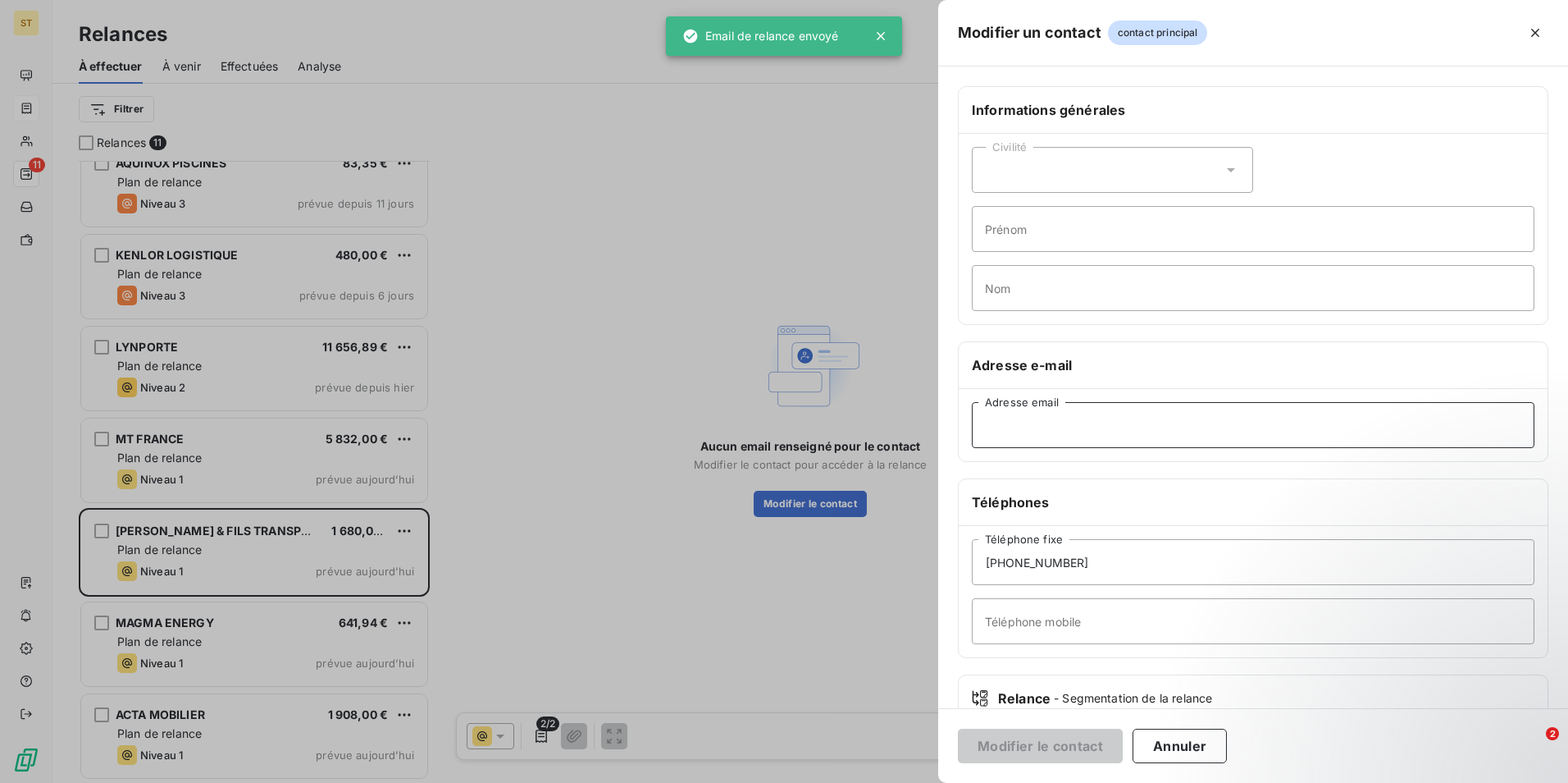
click at [1065, 421] on input "Adresse email" at bounding box center [1253, 424] width 563 height 46
paste input "[EMAIL_ADDRESS][DOMAIN_NAME][PERSON_NAME]"
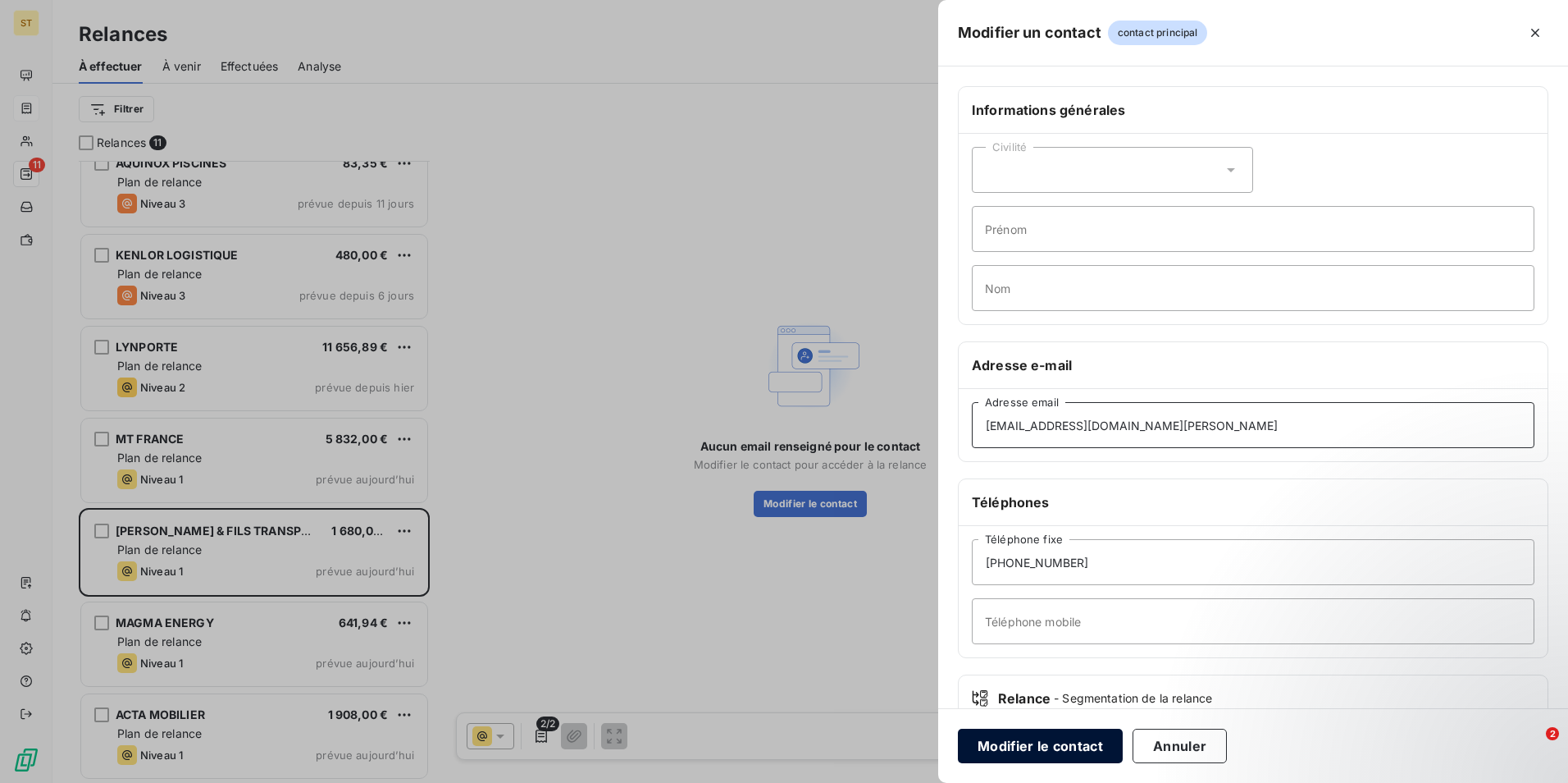
type input "[EMAIL_ADDRESS][DOMAIN_NAME][PERSON_NAME]"
click at [1013, 744] on button "Modifier le contact" at bounding box center [1039, 745] width 165 height 34
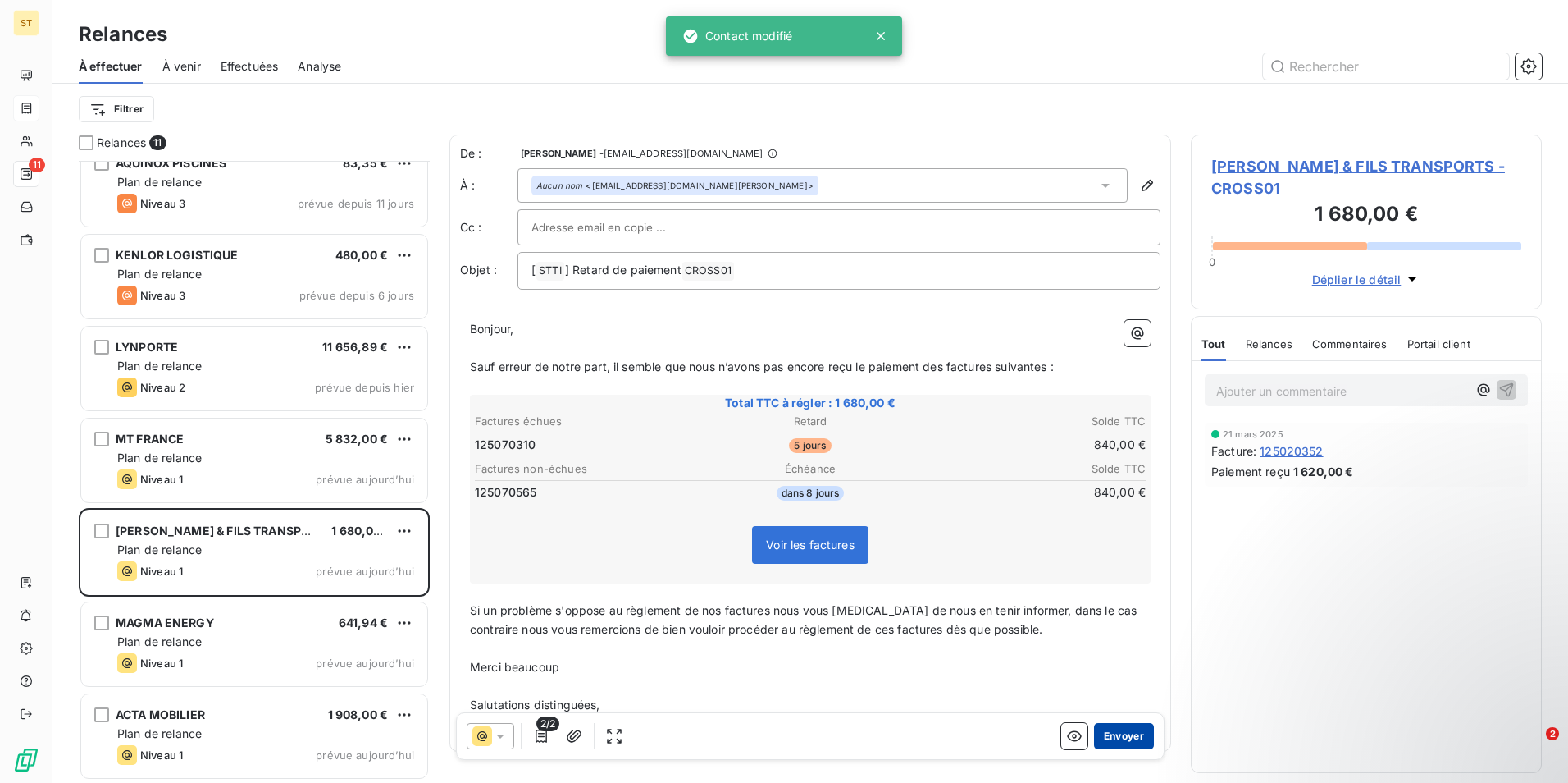
click at [1109, 739] on button "Envoyer" at bounding box center [1123, 735] width 60 height 26
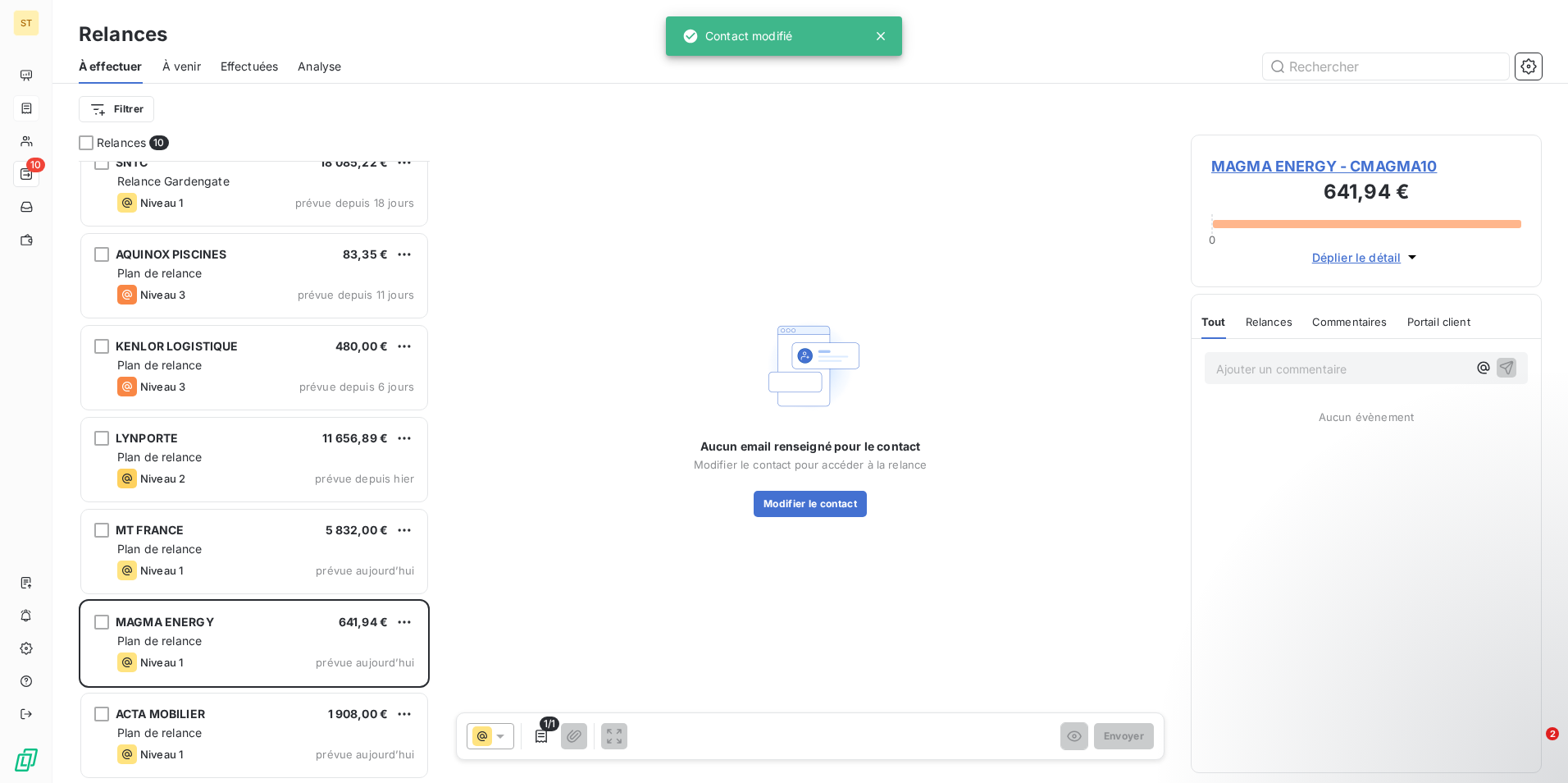
scroll to position [297, 0]
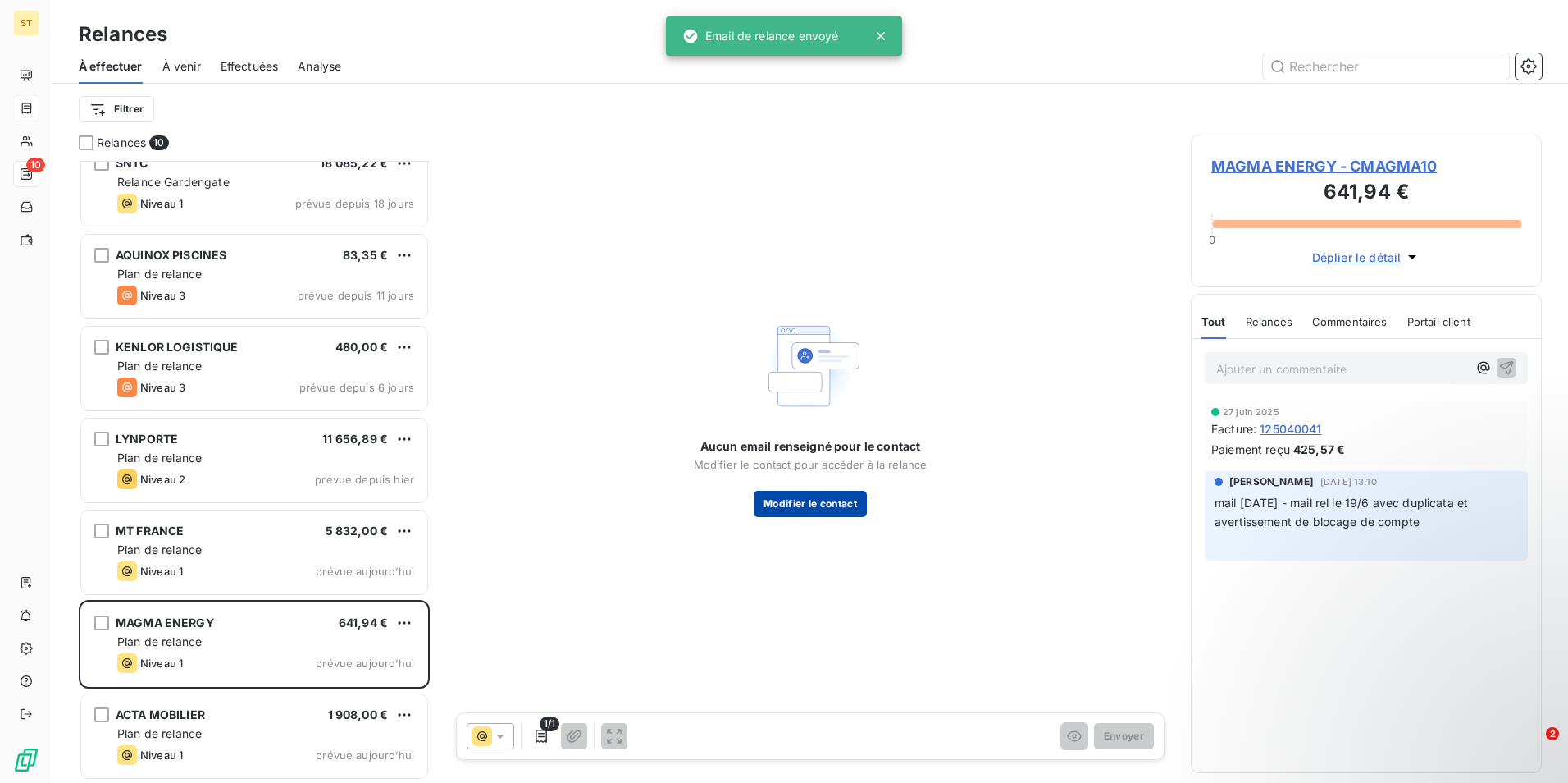
click at [784, 501] on button "Modifier le contact" at bounding box center [810, 503] width 113 height 26
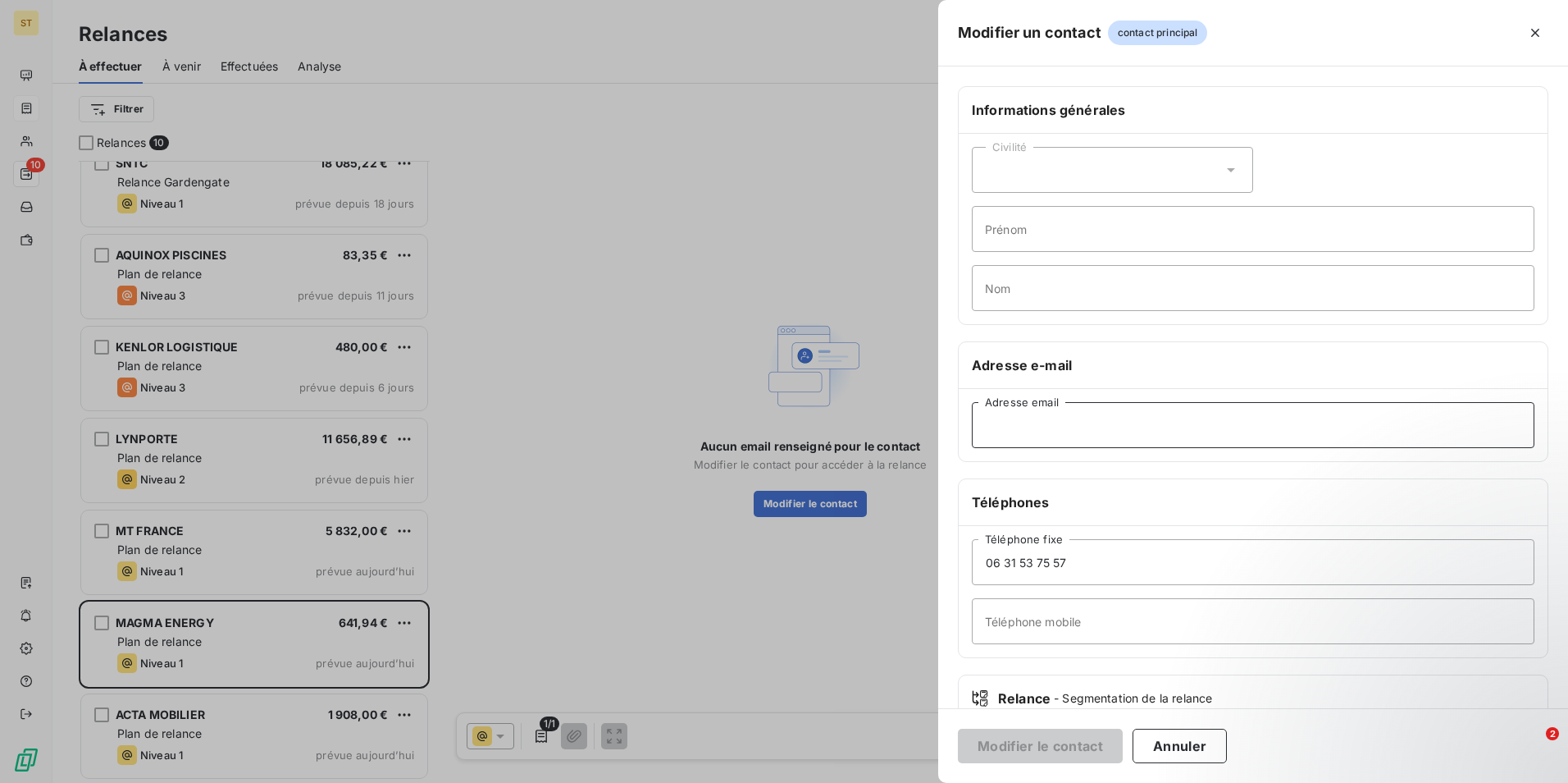
click at [1095, 421] on input "Adresse email" at bounding box center [1253, 424] width 563 height 46
paste input "[PERSON_NAME][EMAIL_ADDRESS][DOMAIN_NAME]"
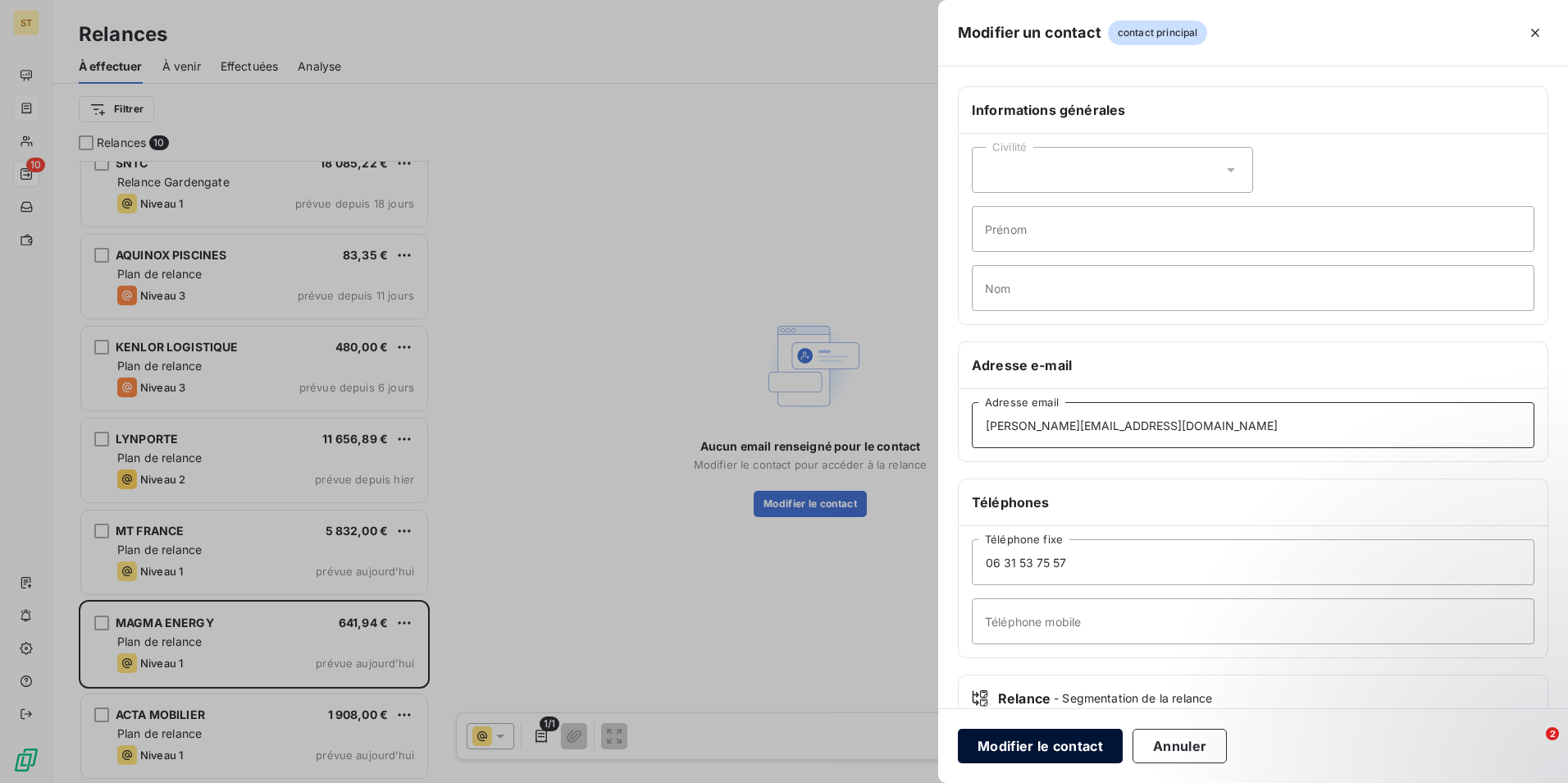
type input "[PERSON_NAME][EMAIL_ADDRESS][DOMAIN_NAME]"
click at [1024, 748] on button "Modifier le contact" at bounding box center [1039, 745] width 165 height 34
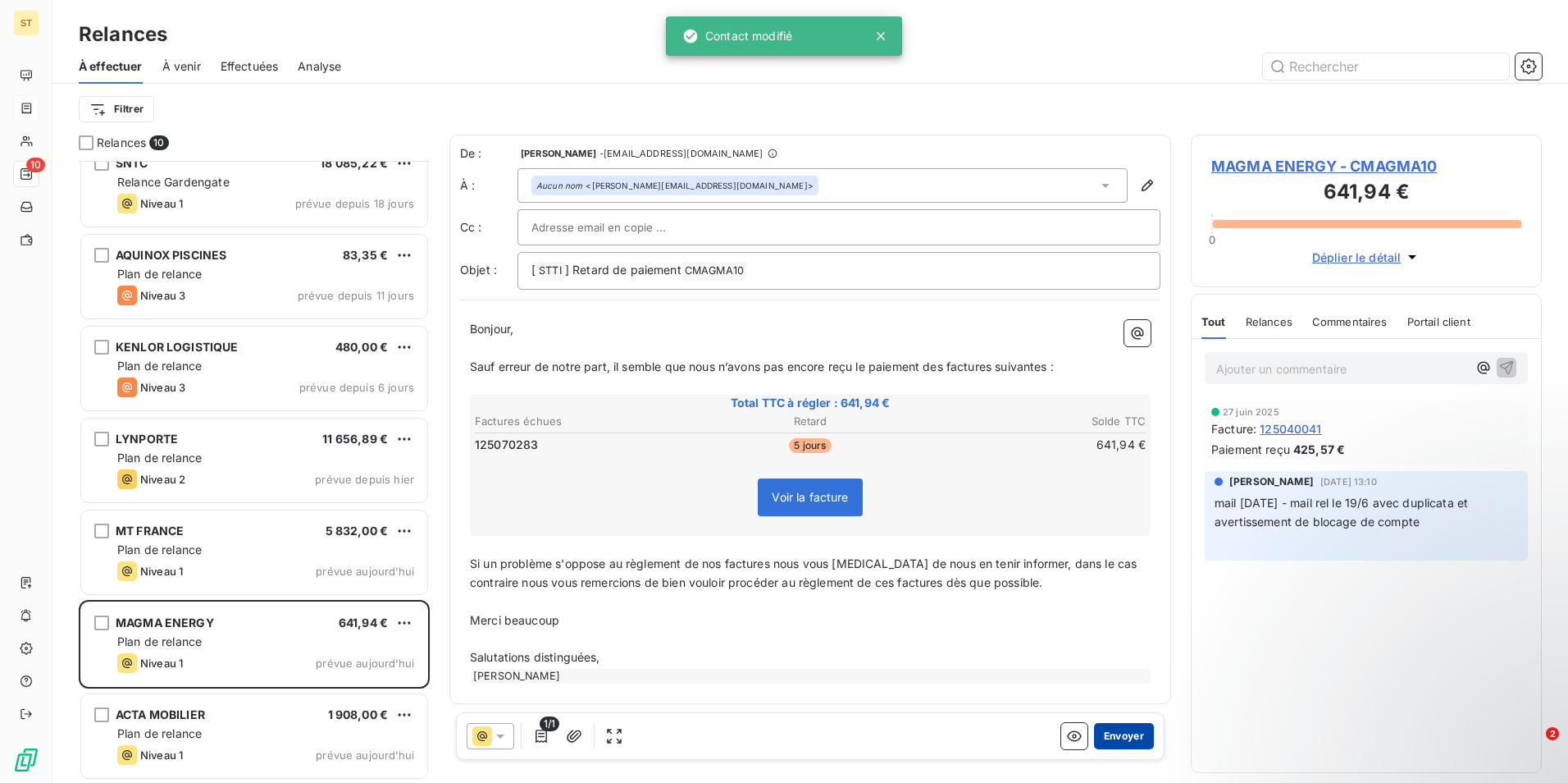
click at [1110, 738] on button "Envoyer" at bounding box center [1123, 735] width 60 height 26
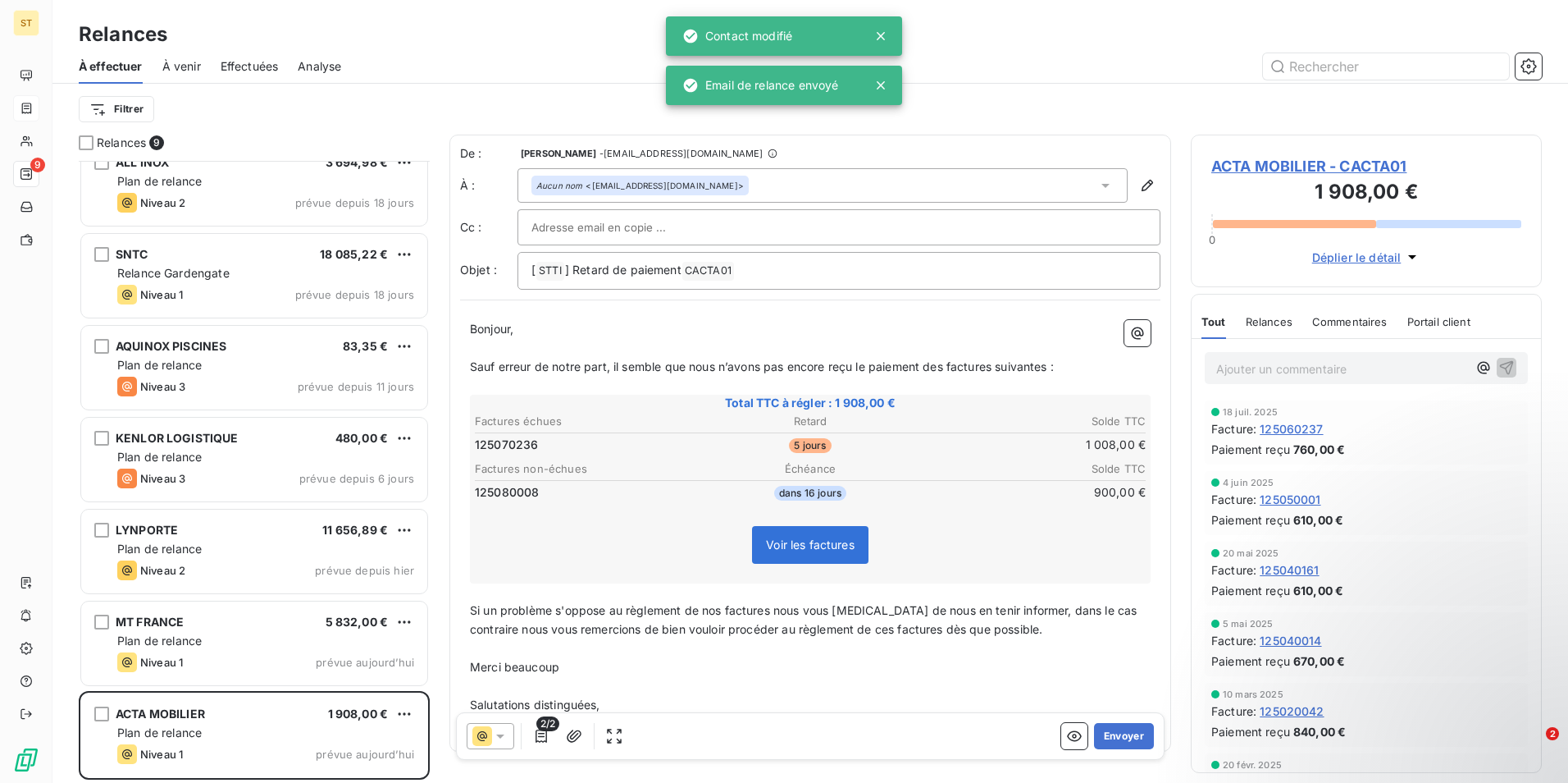
scroll to position [205, 0]
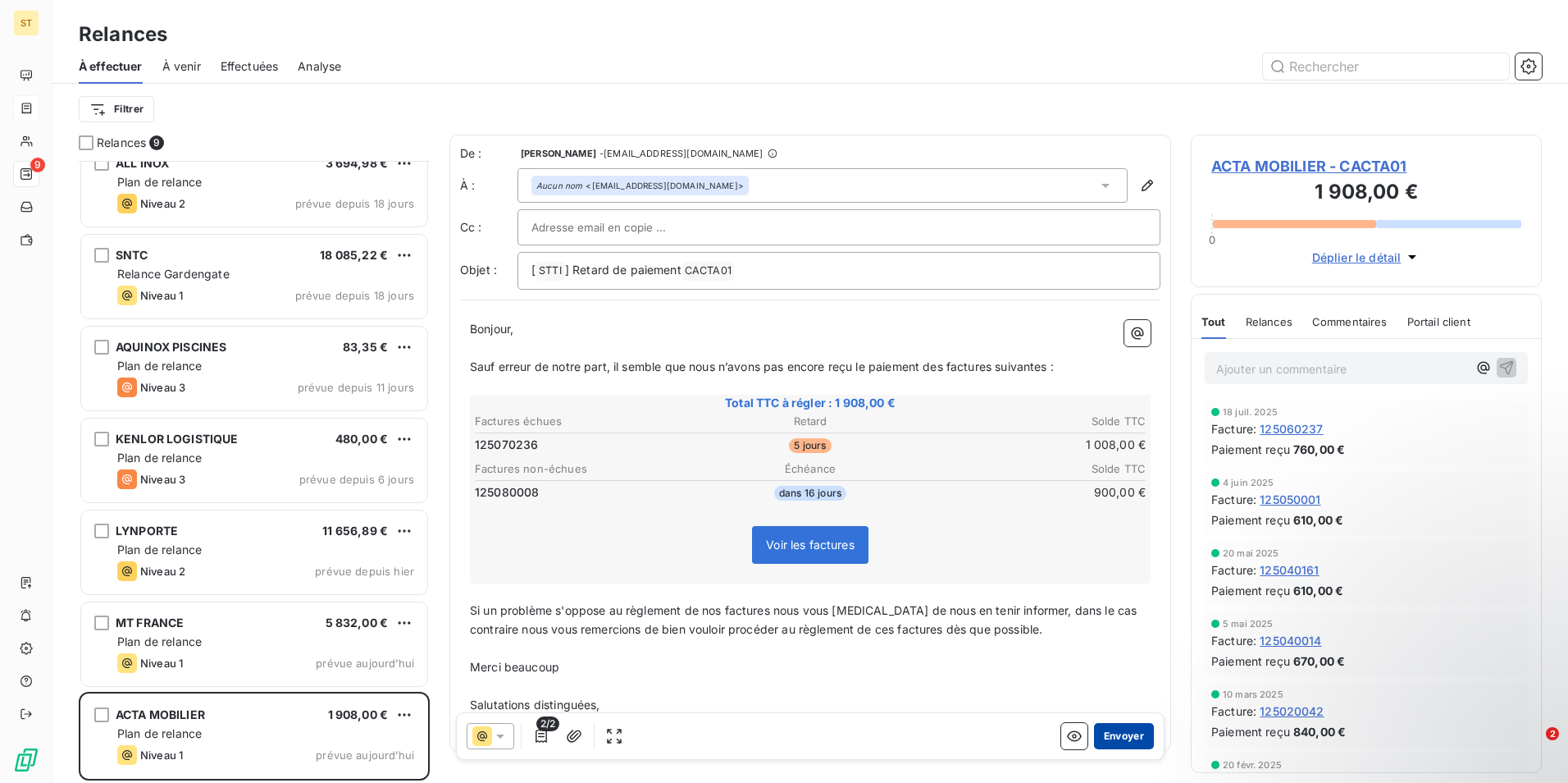
click at [1115, 729] on button "Envoyer" at bounding box center [1123, 735] width 60 height 26
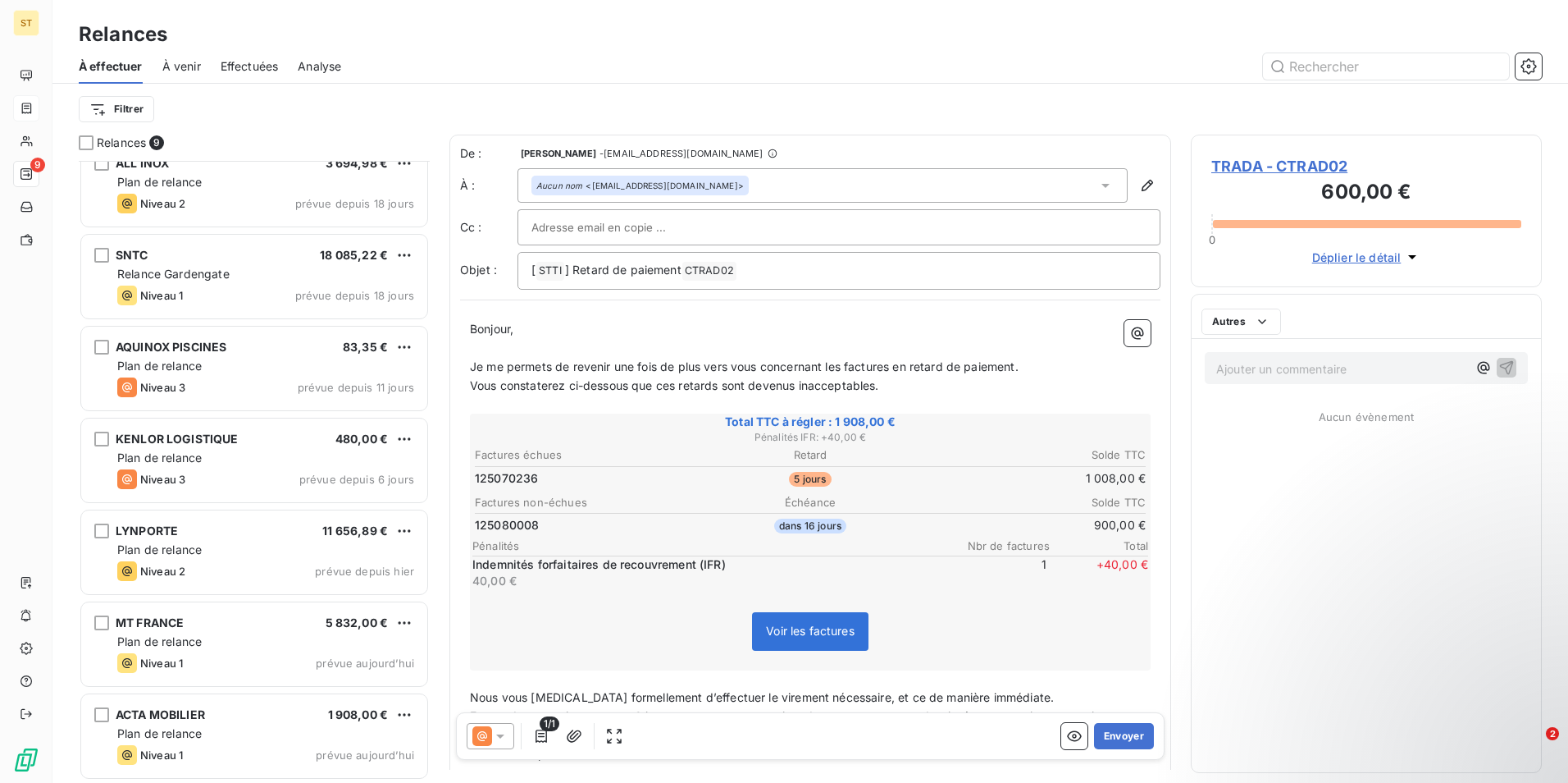
scroll to position [113, 0]
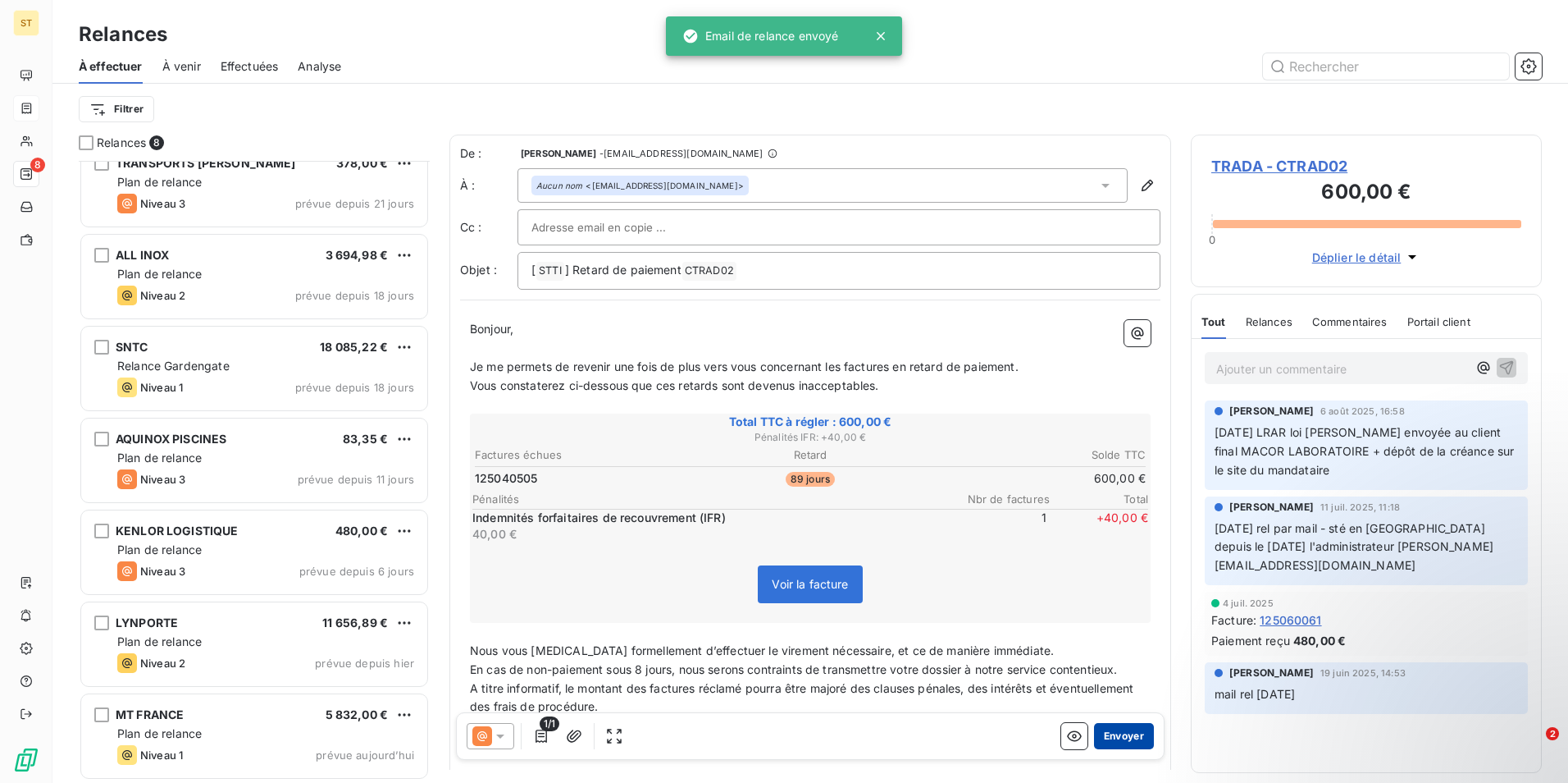
click at [1116, 735] on button "Envoyer" at bounding box center [1123, 735] width 60 height 26
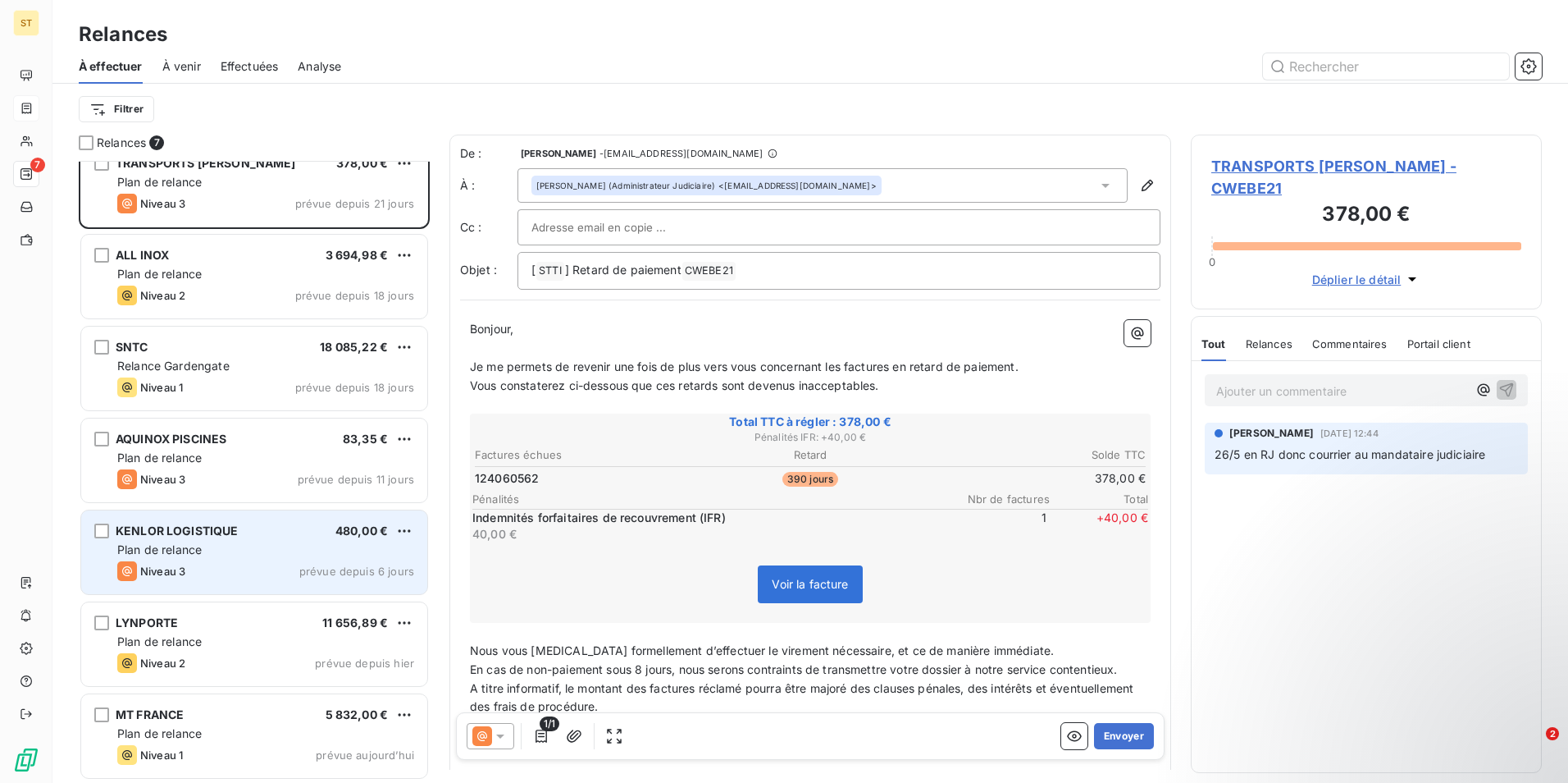
scroll to position [22, 0]
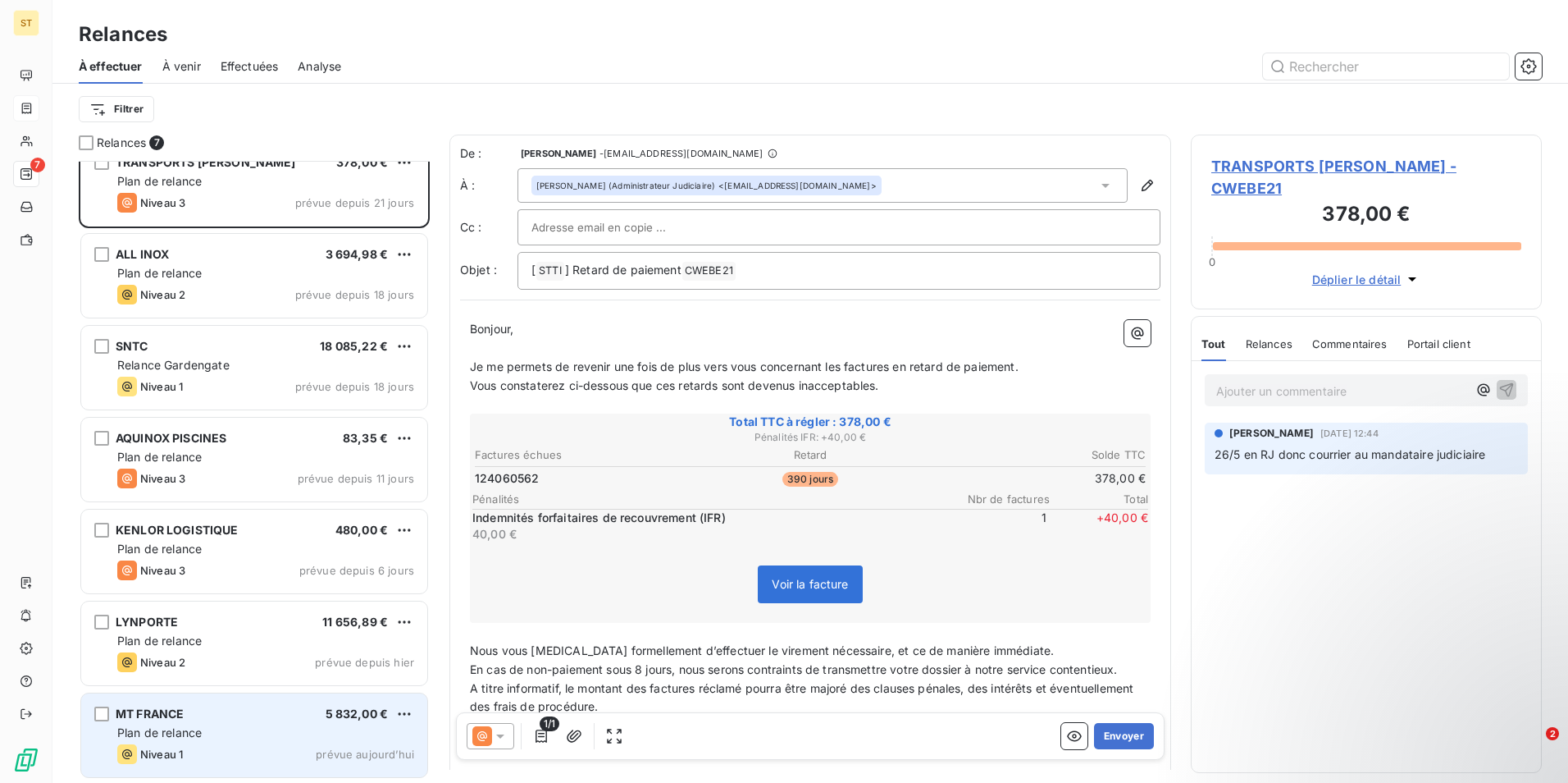
click at [247, 719] on div "MT FRANCE 5 832,00 €" at bounding box center [266, 714] width 297 height 15
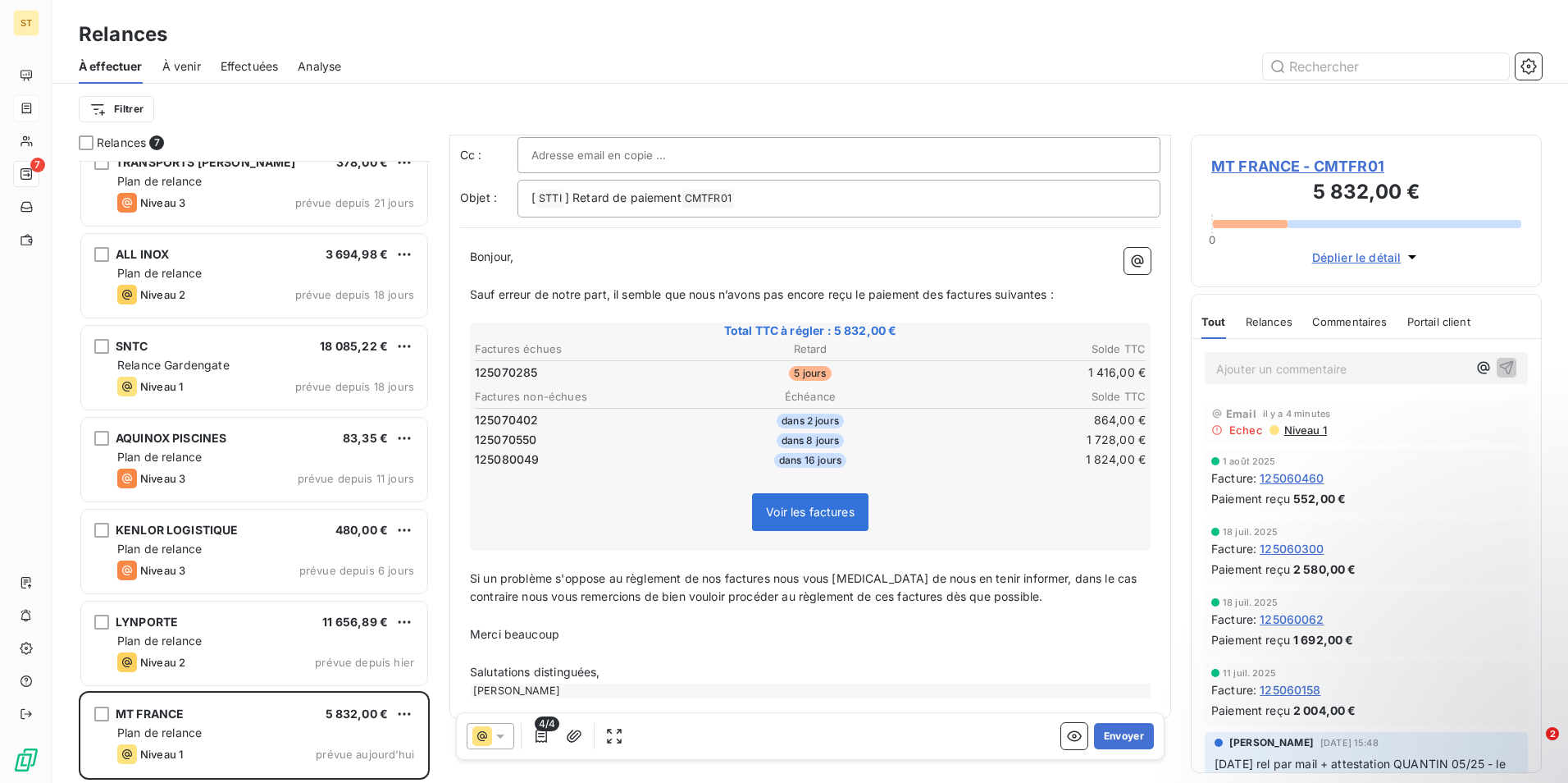
scroll to position [156, 0]
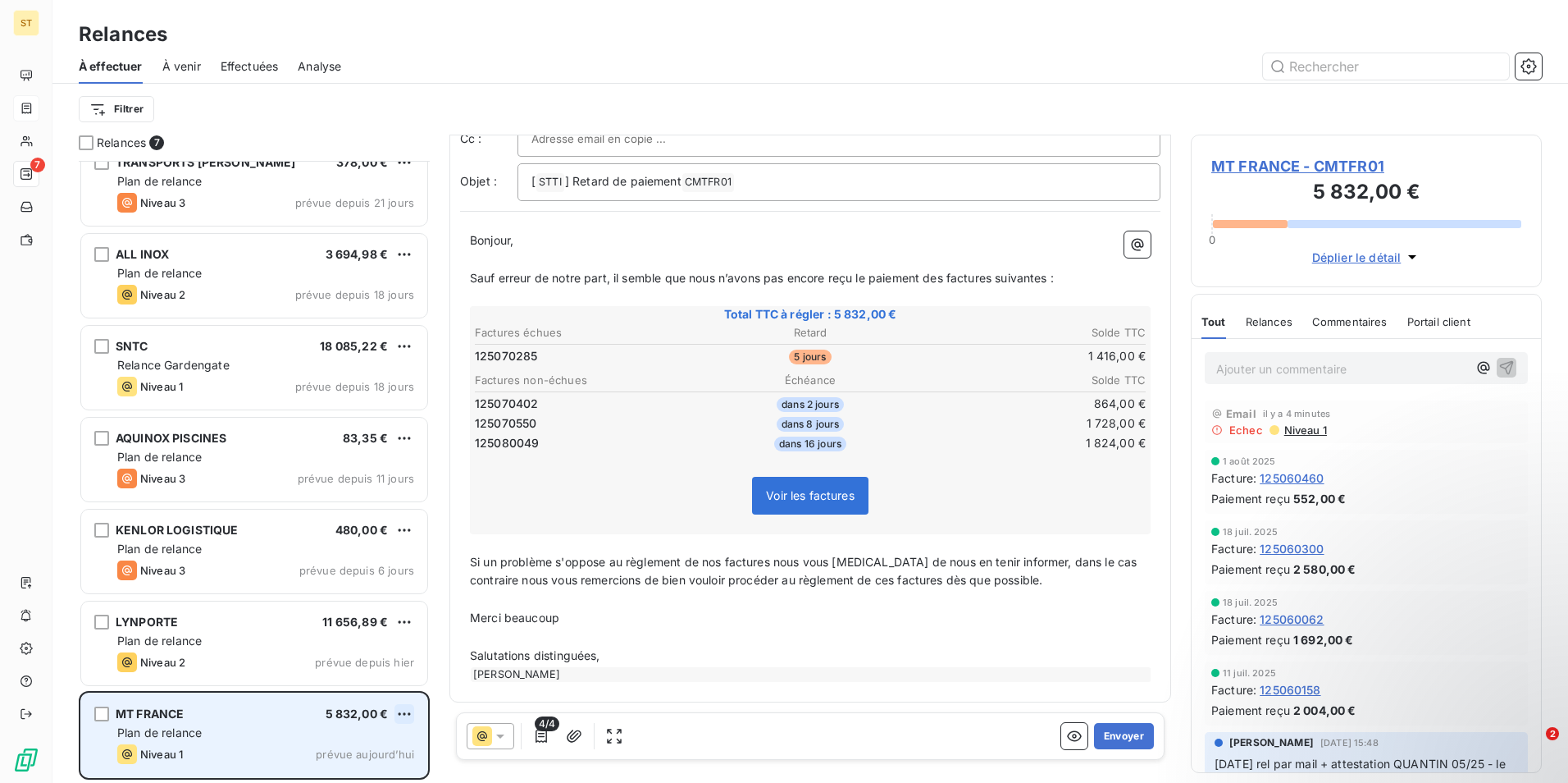
click at [405, 718] on html "ST 7 Relances À effectuer À venir Effectuées Analyse Filtrer Relances 7 TRANSPO…" at bounding box center [784, 391] width 1568 height 783
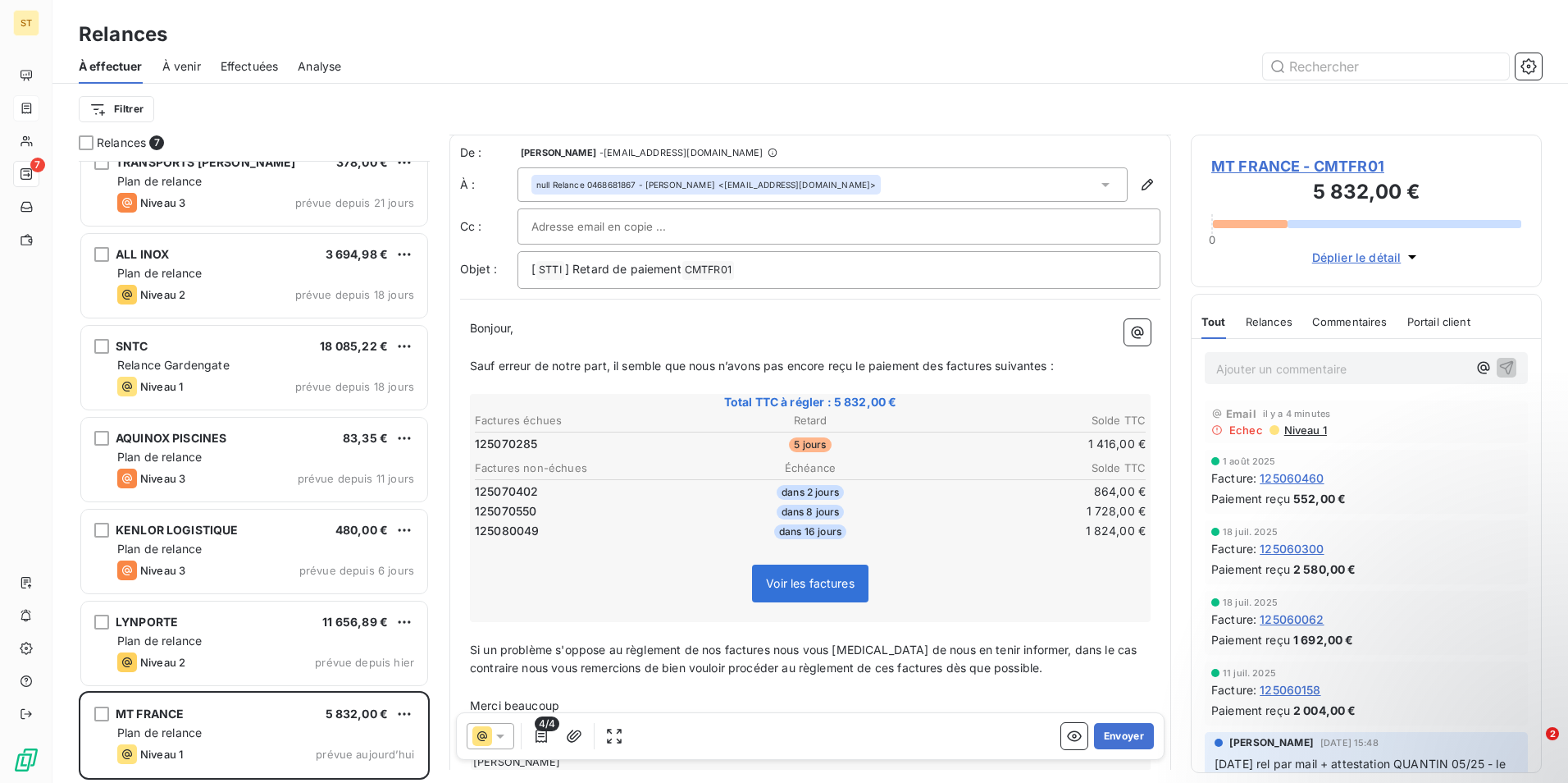
scroll to position [0, 0]
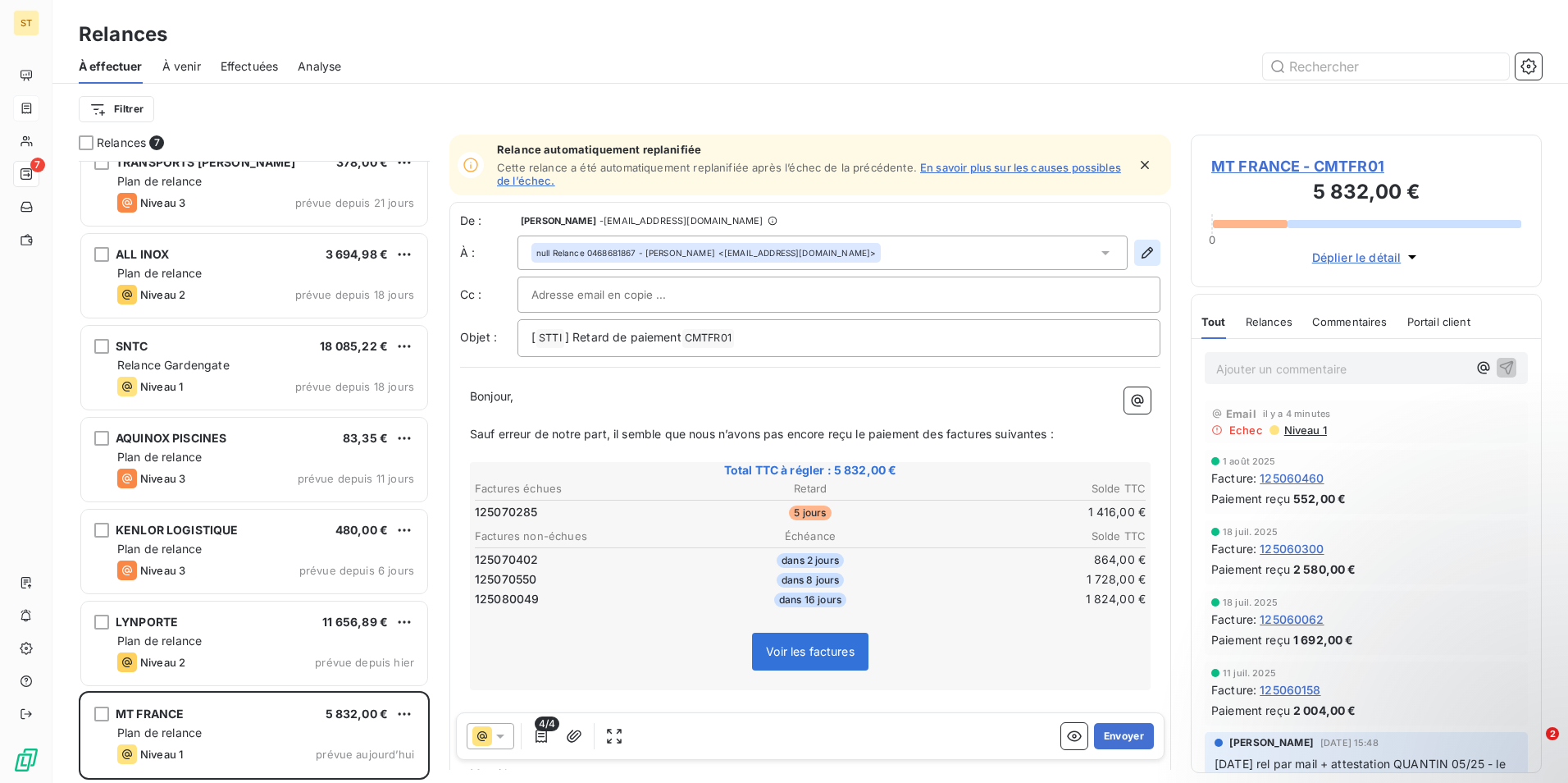
click at [1139, 250] on icon "button" at bounding box center [1147, 252] width 17 height 17
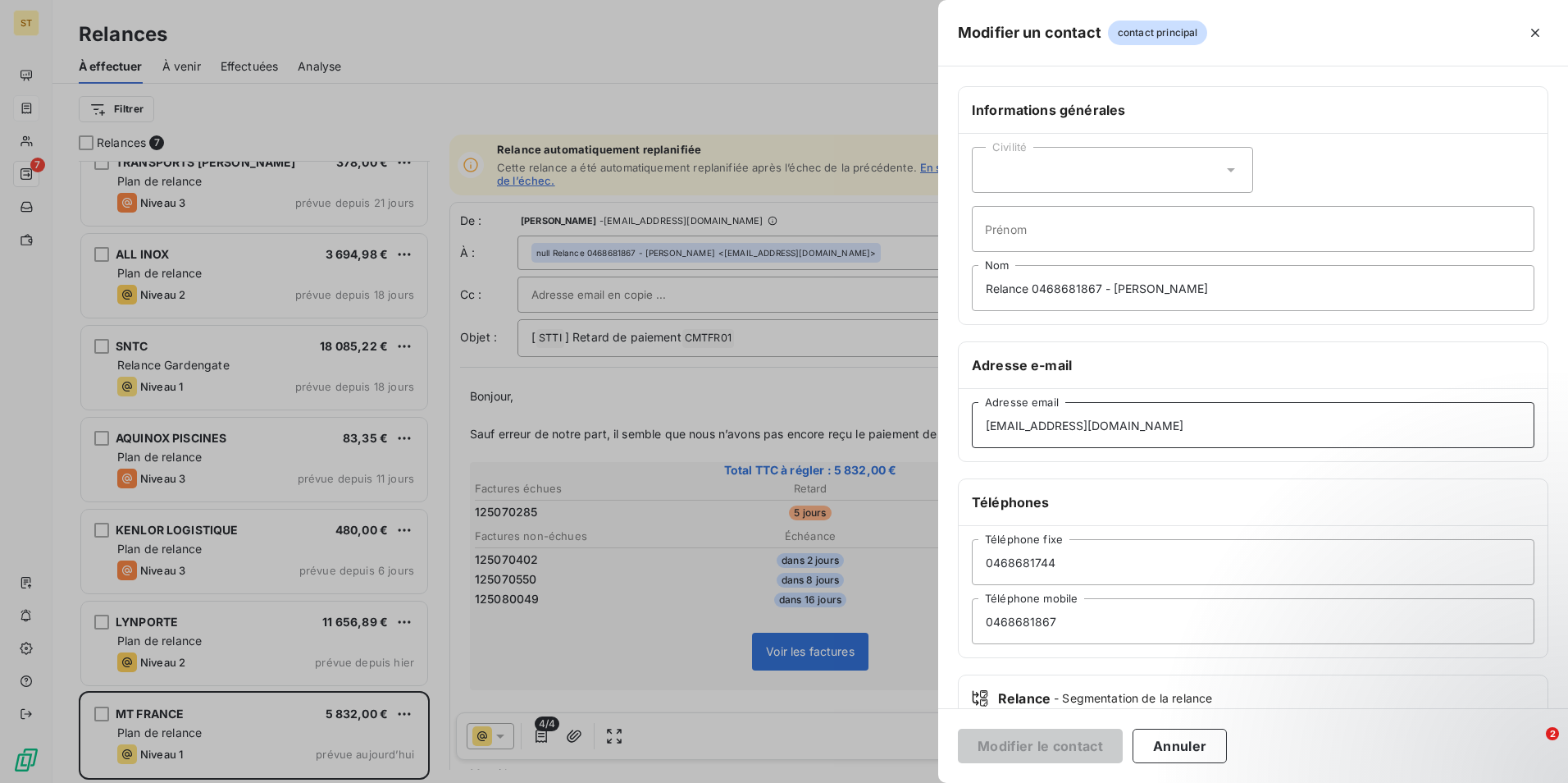
drag, startPoint x: 1128, startPoint y: 431, endPoint x: 934, endPoint y: 426, distance: 194.1
click at [934, 782] on div "Modifier un contact contact principal Informations générales Civilité Prénom Re…" at bounding box center [784, 783] width 1568 height 0
paste input "[EMAIL_ADDRESS][DOMAIN_NAME]"
type input "[EMAIL_ADDRESS][DOMAIN_NAME]"
click at [1011, 749] on button "Modifier le contact" at bounding box center [1039, 745] width 165 height 34
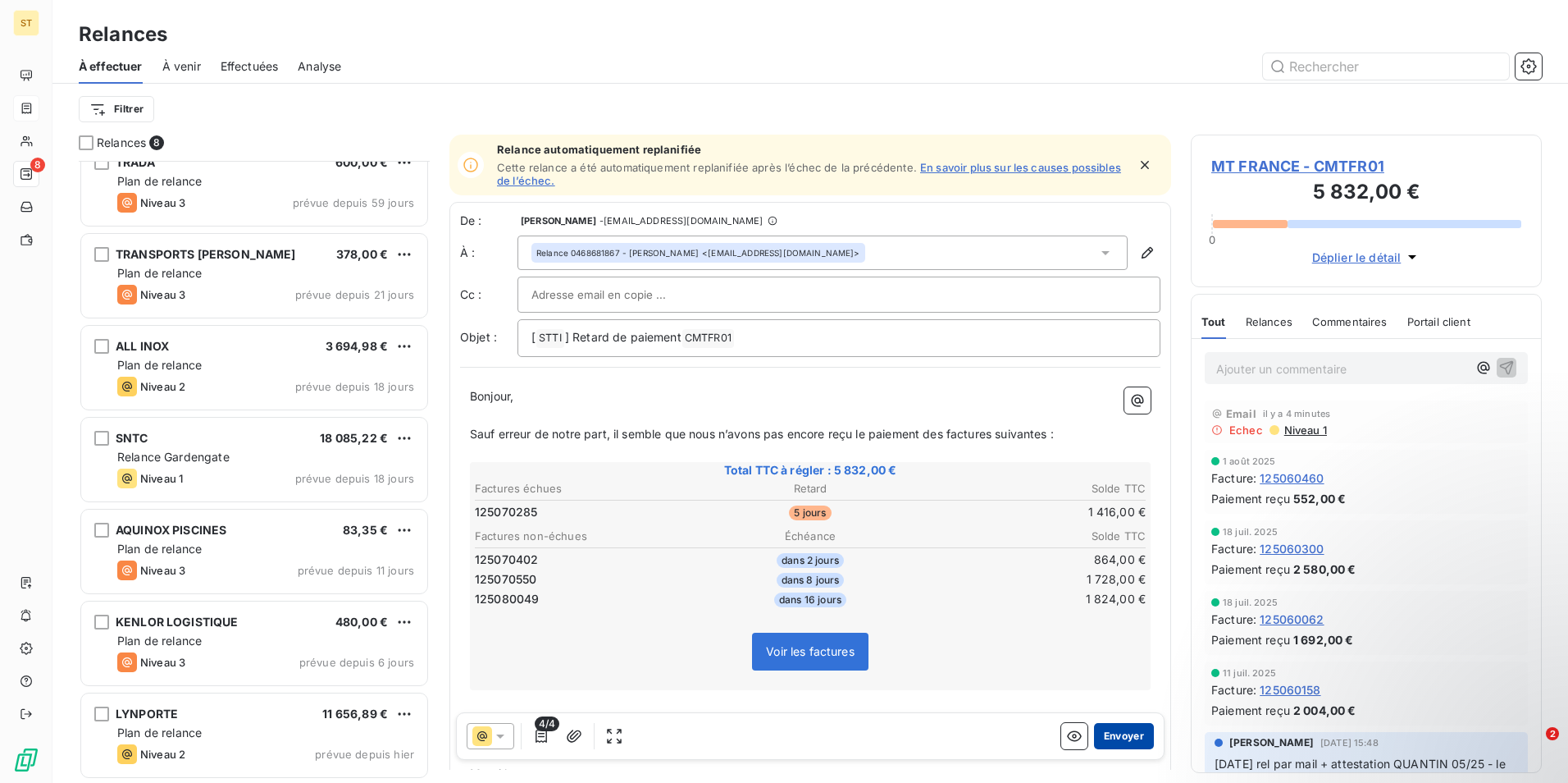
click at [1115, 735] on button "Envoyer" at bounding box center [1123, 735] width 60 height 26
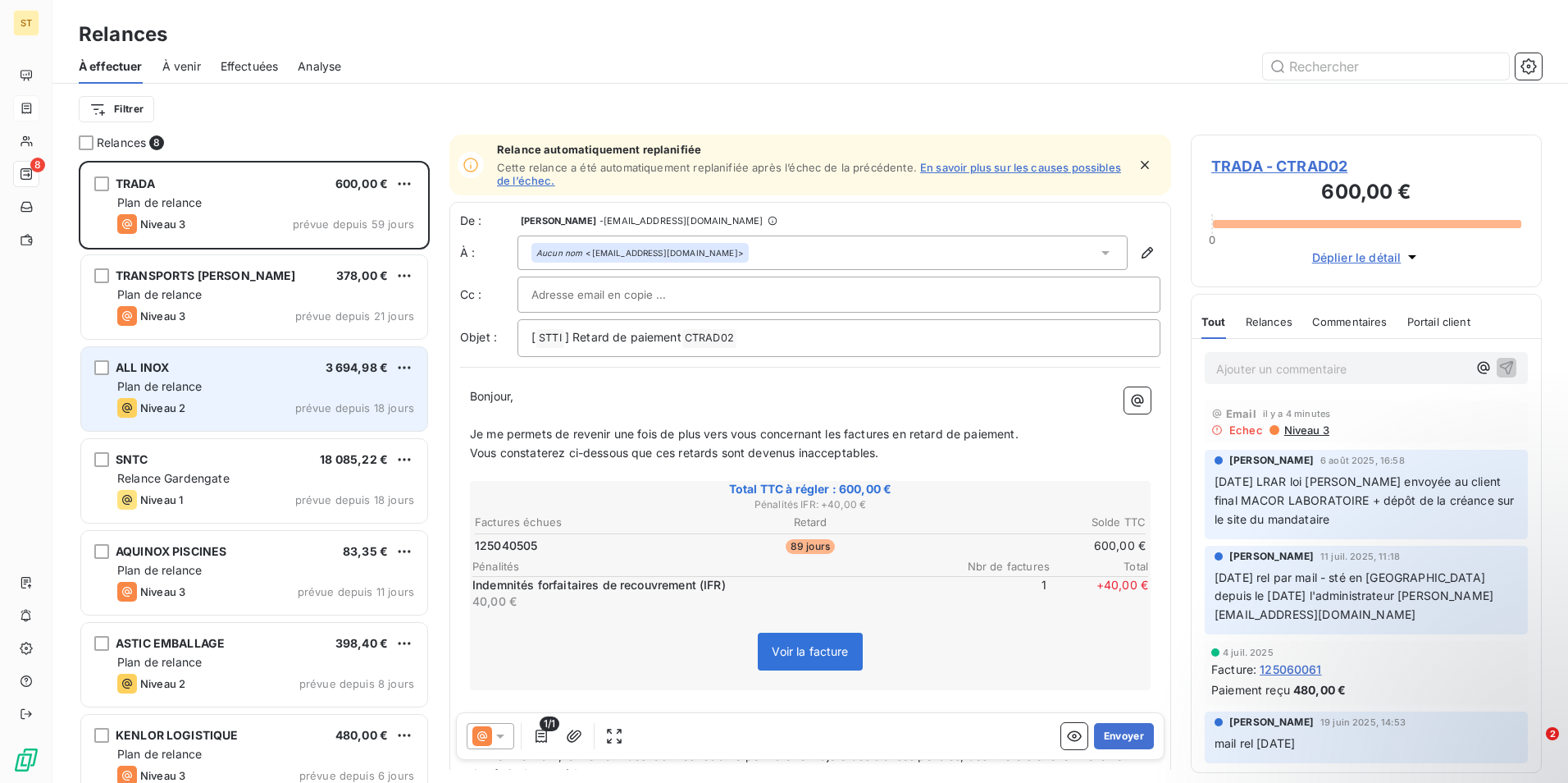
click at [255, 366] on div "ALL INOX 3 694,98 €" at bounding box center [266, 367] width 297 height 15
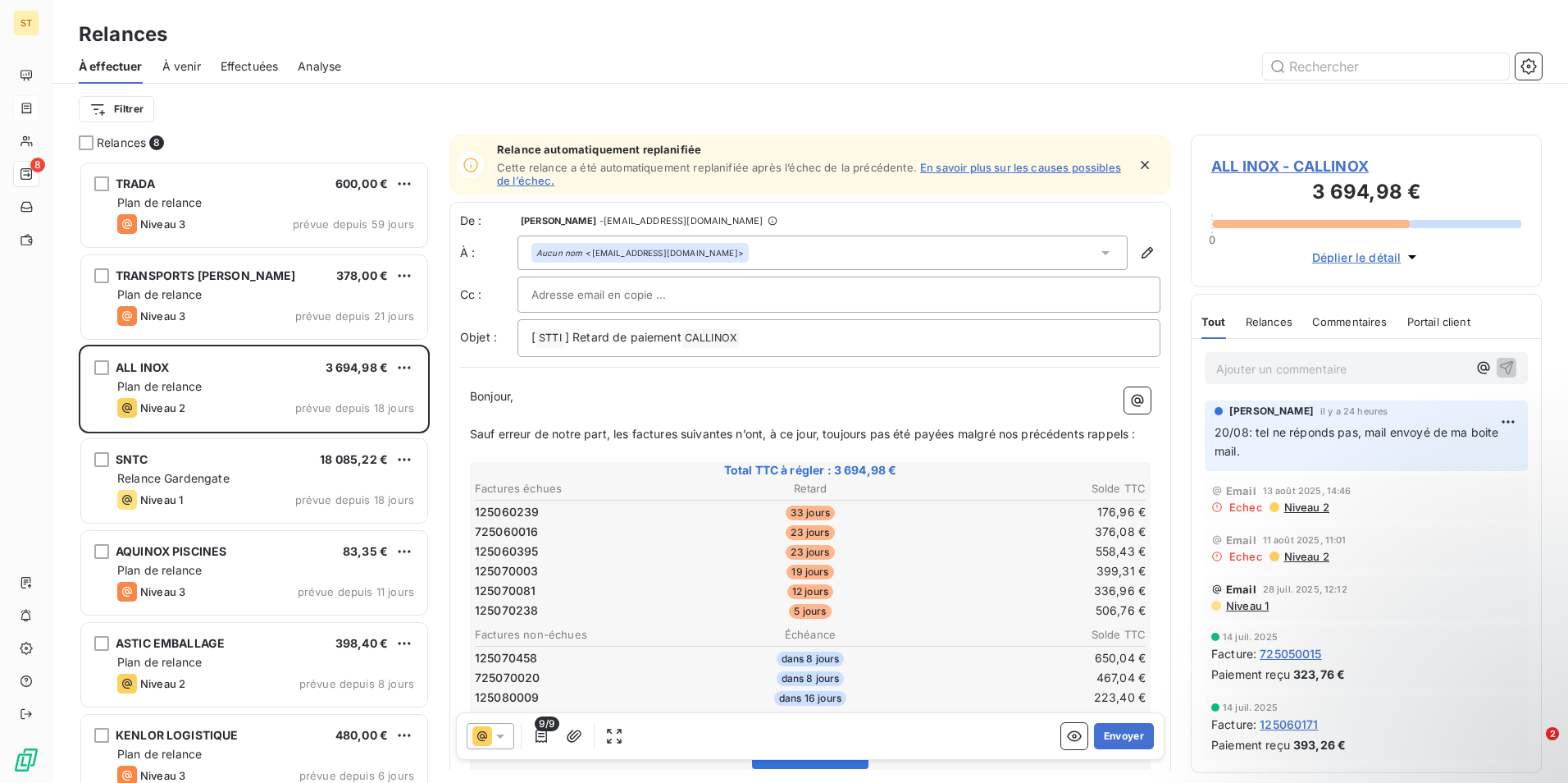
click at [252, 64] on span "Effectuées" at bounding box center [250, 66] width 59 height 17
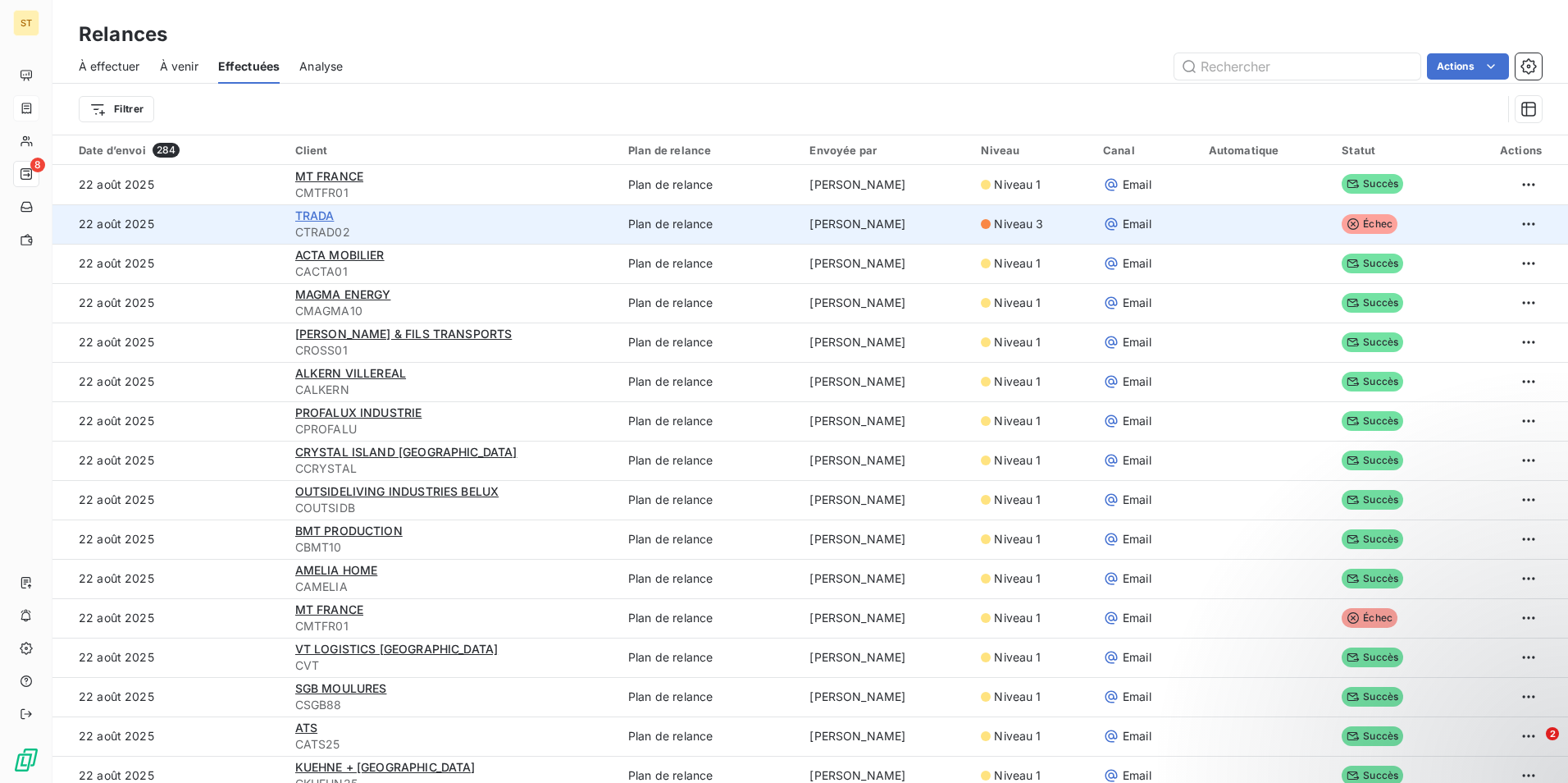
click at [302, 216] on span "TRADA" at bounding box center [315, 215] width 39 height 14
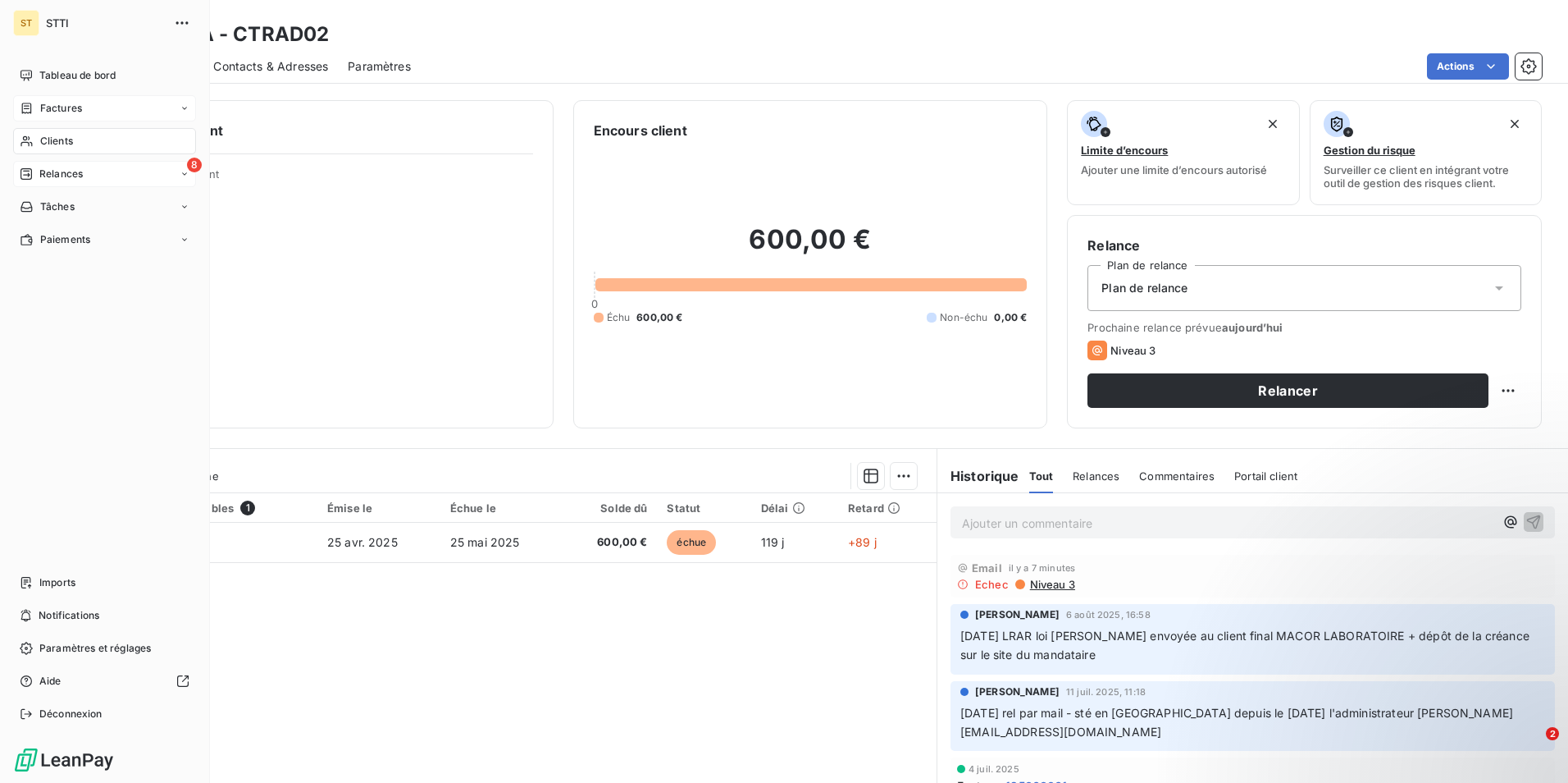
click at [59, 173] on span "Relances" at bounding box center [61, 173] width 43 height 15
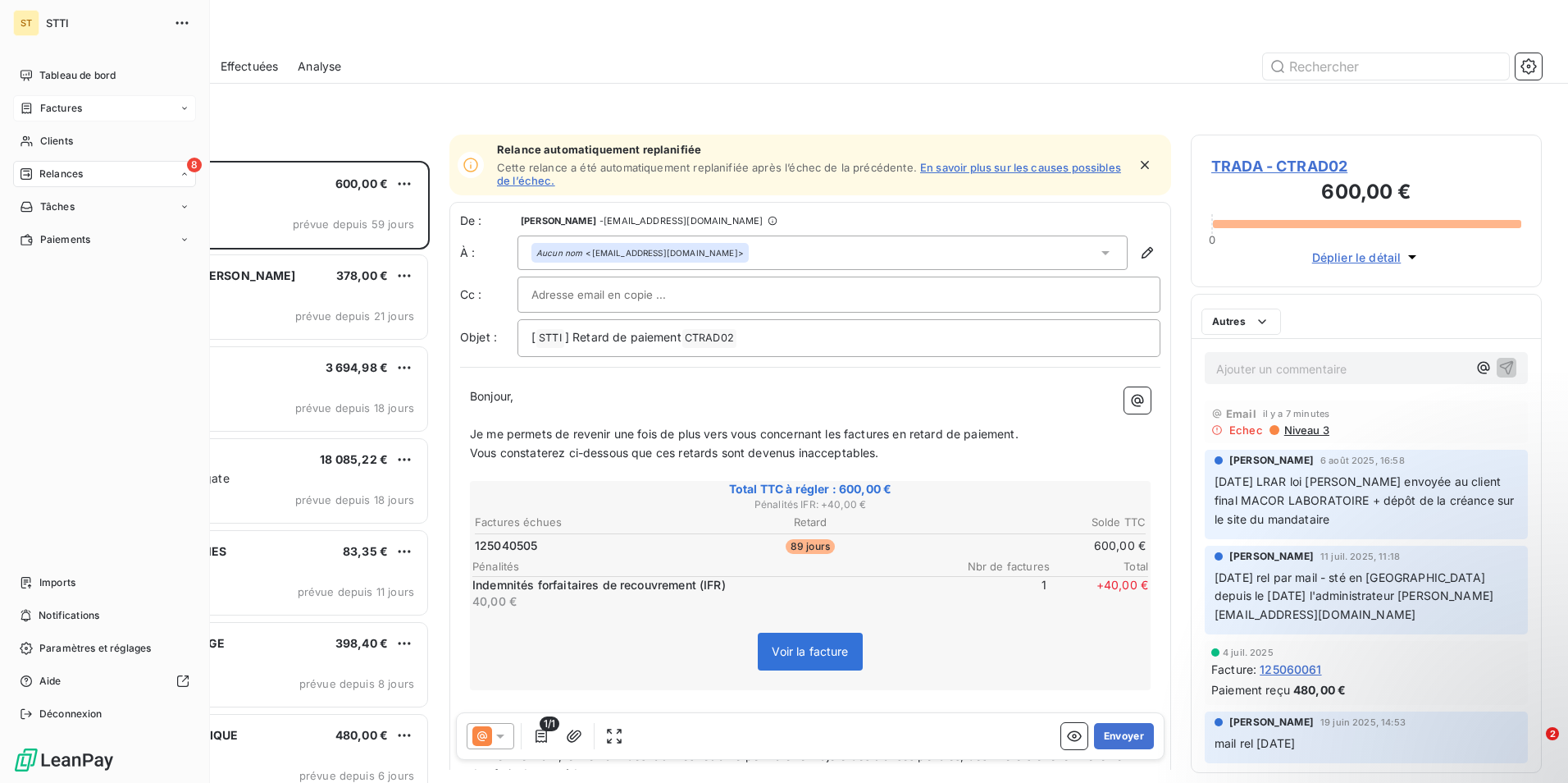
scroll to position [610, 339]
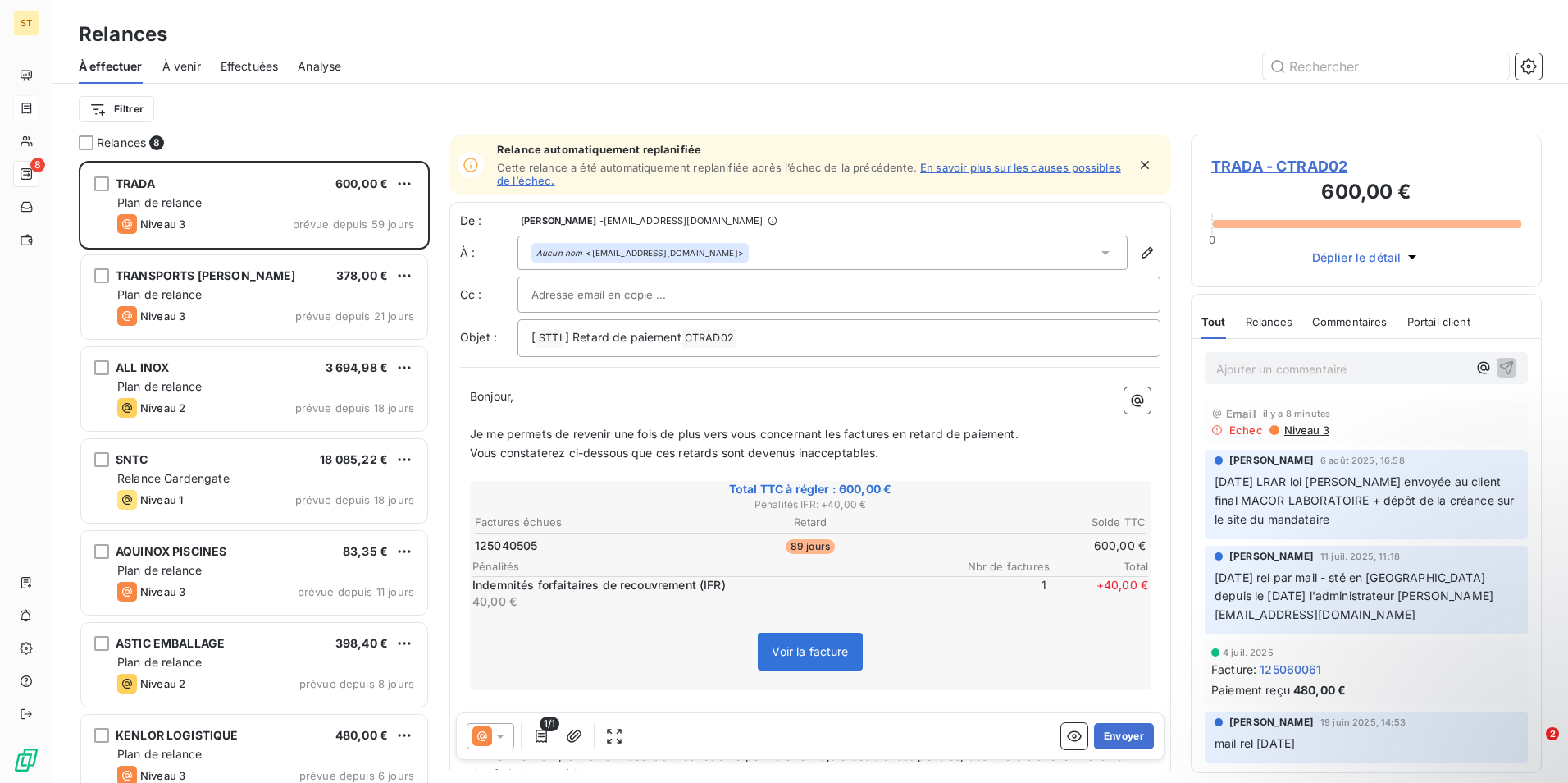
click at [1492, 413] on div "Email il y a 8 minutes" at bounding box center [1366, 413] width 310 height 13
click at [1489, 420] on div "Email il y a 8 minutes Echec Niveau 3" at bounding box center [1366, 421] width 310 height 29
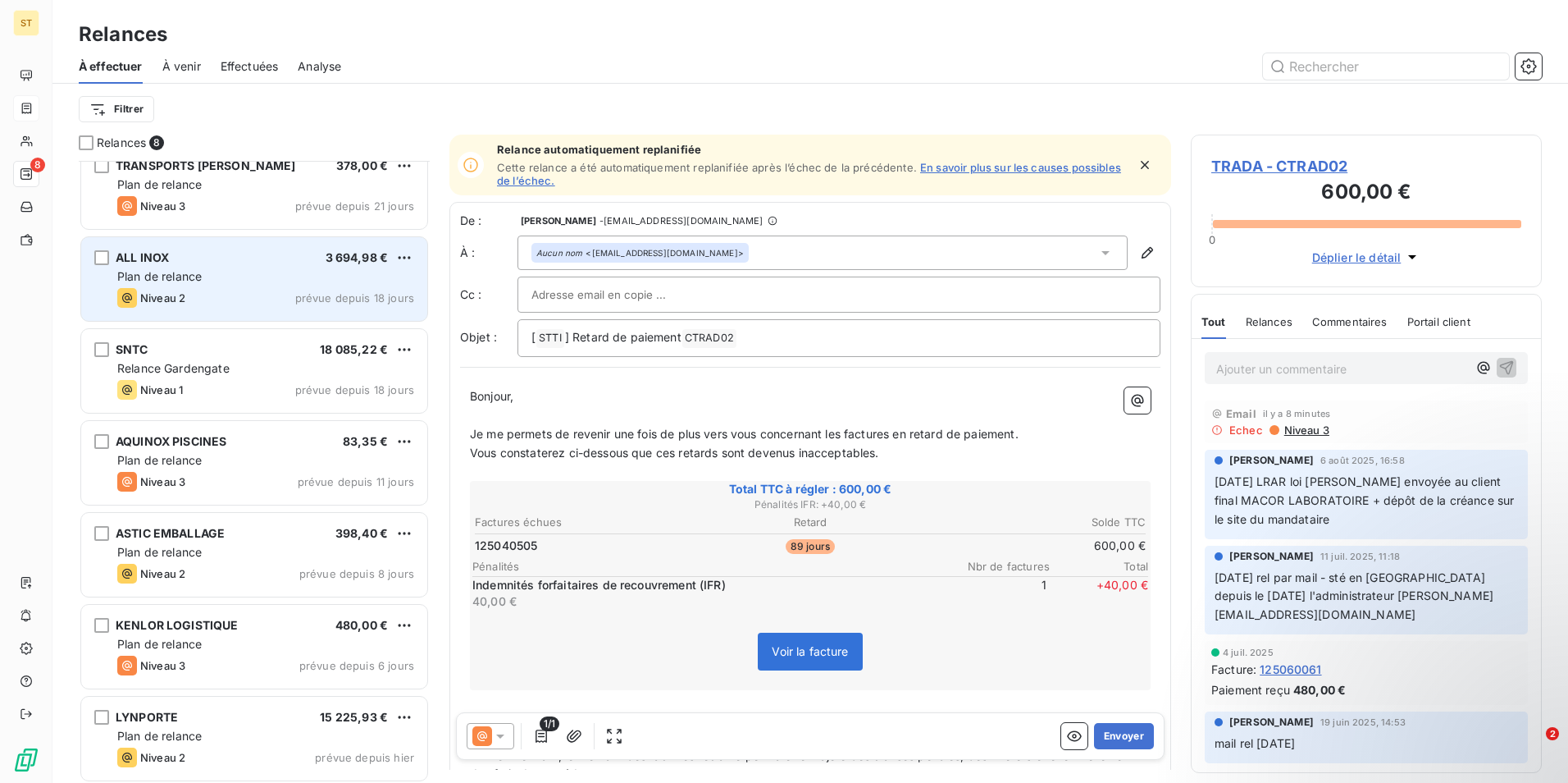
scroll to position [114, 0]
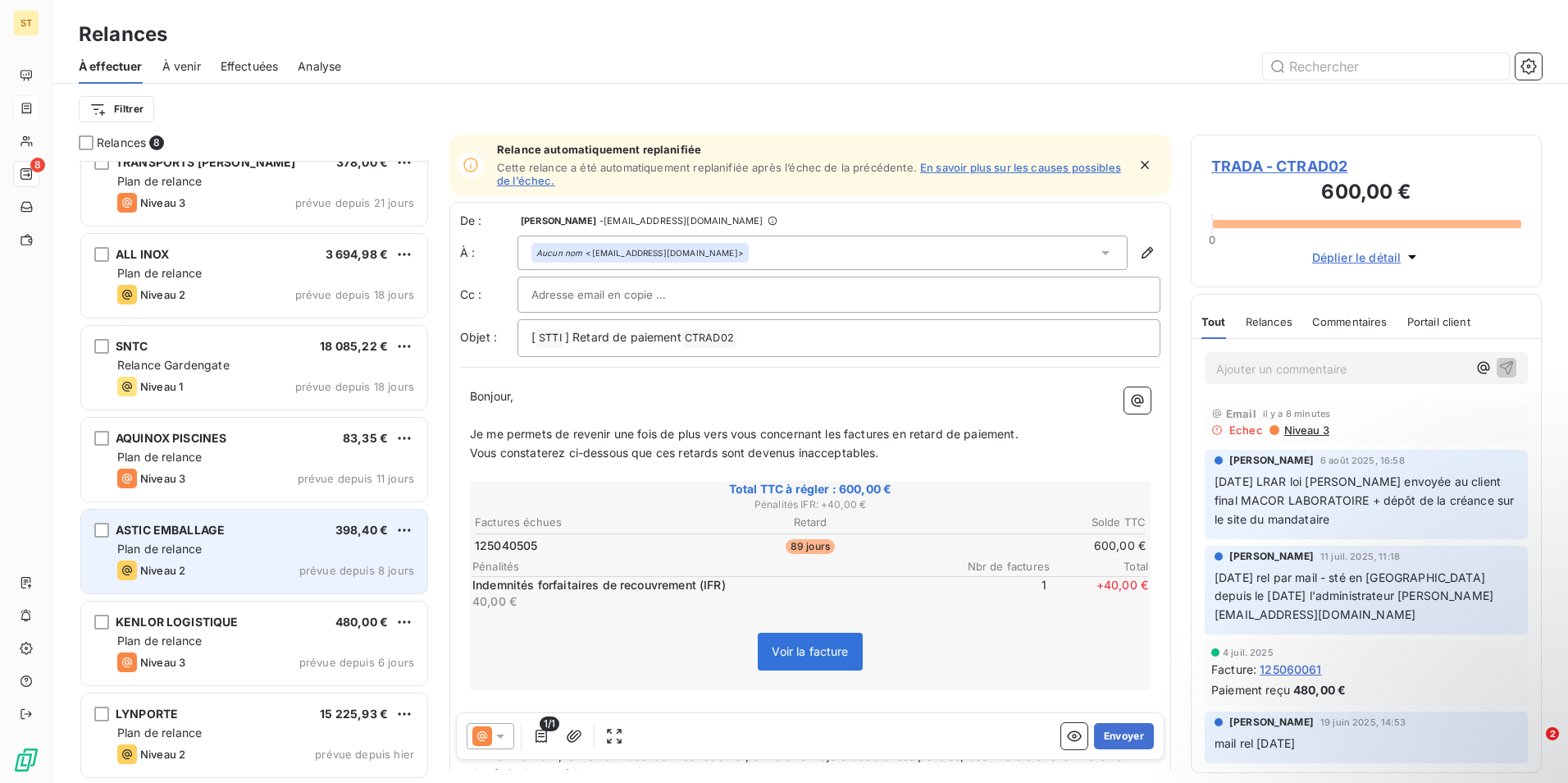
click at [256, 544] on div "Plan de relance" at bounding box center [266, 548] width 297 height 17
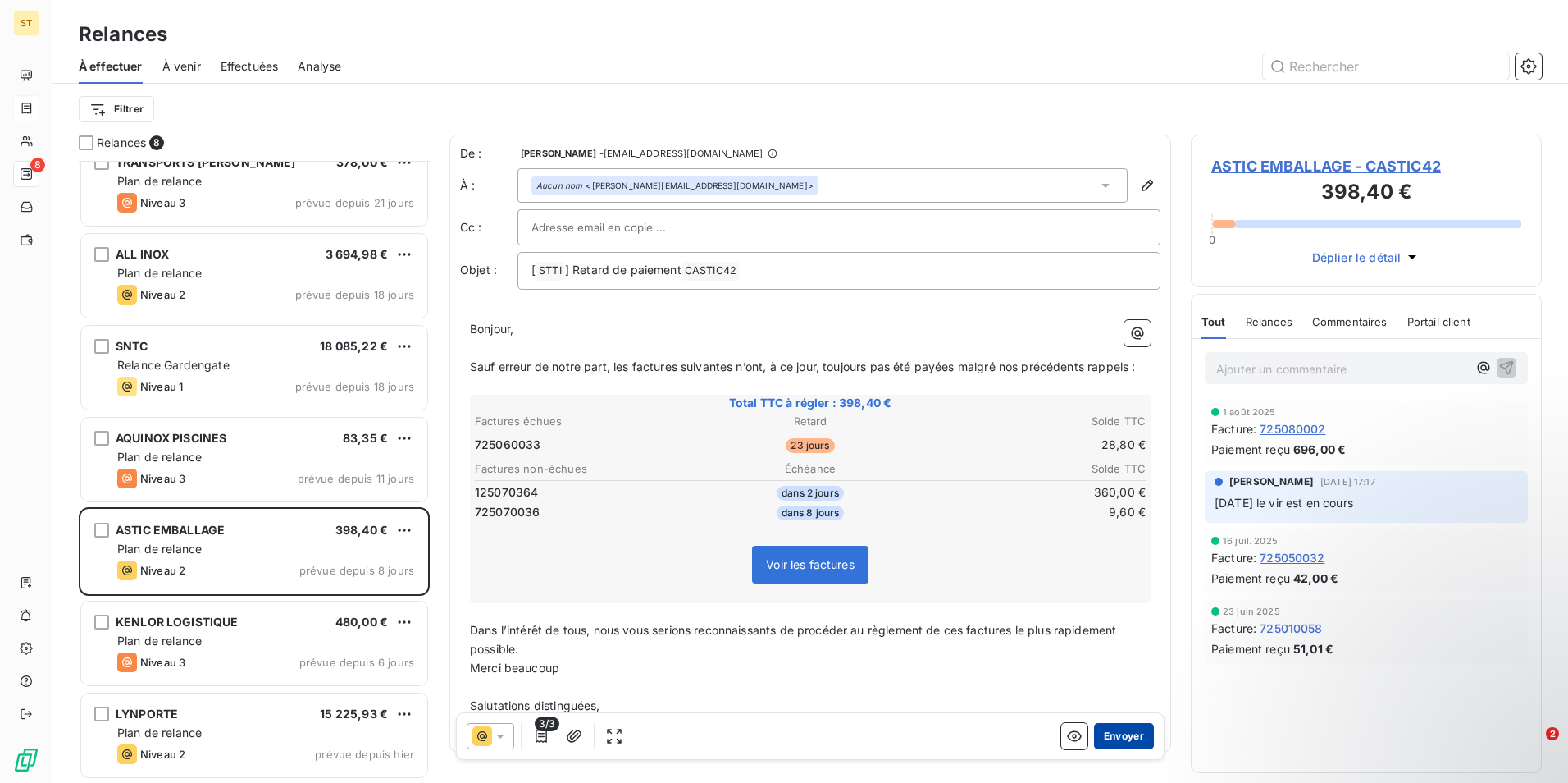
click at [1116, 736] on button "Envoyer" at bounding box center [1123, 735] width 60 height 26
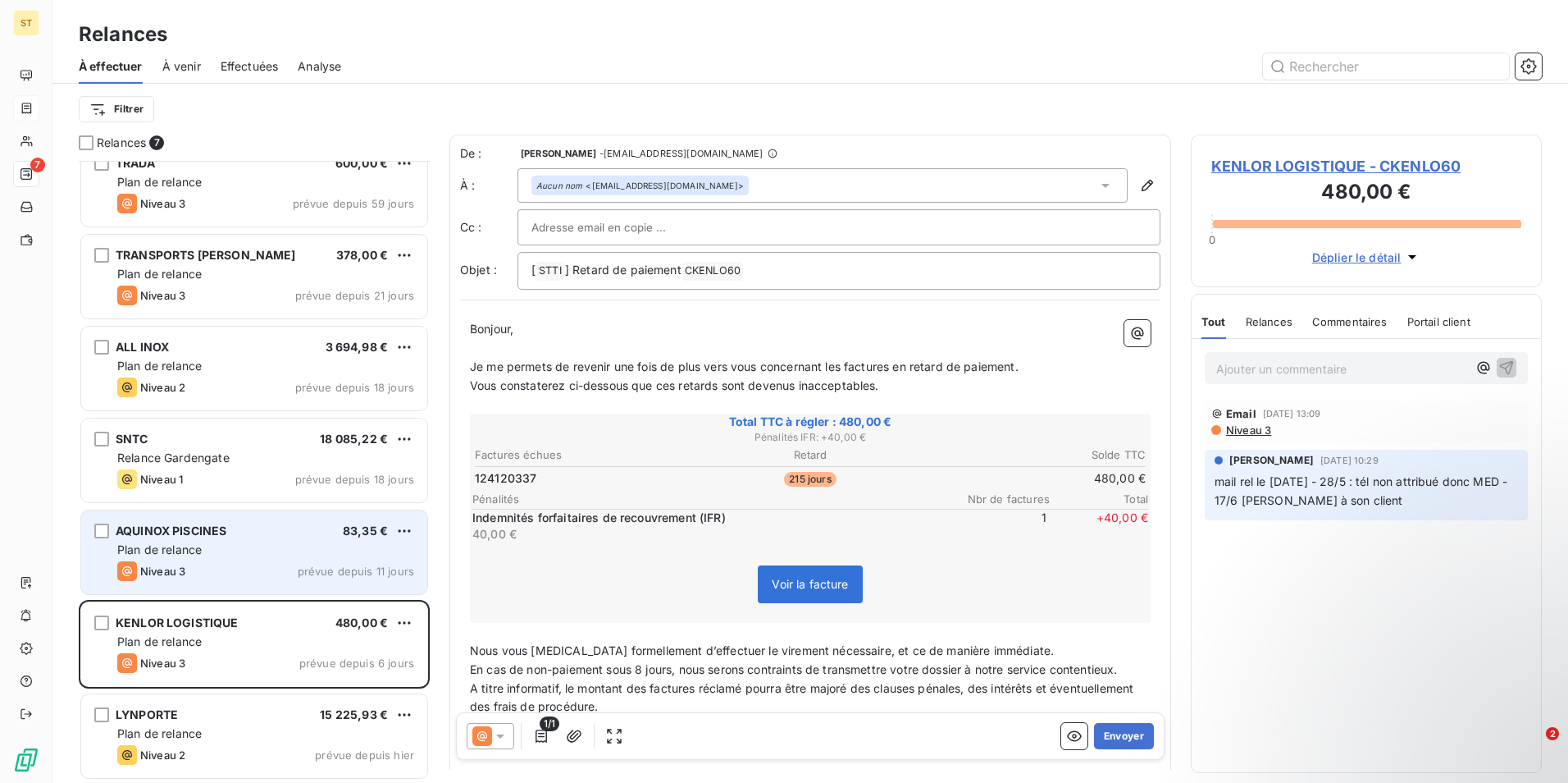
scroll to position [22, 0]
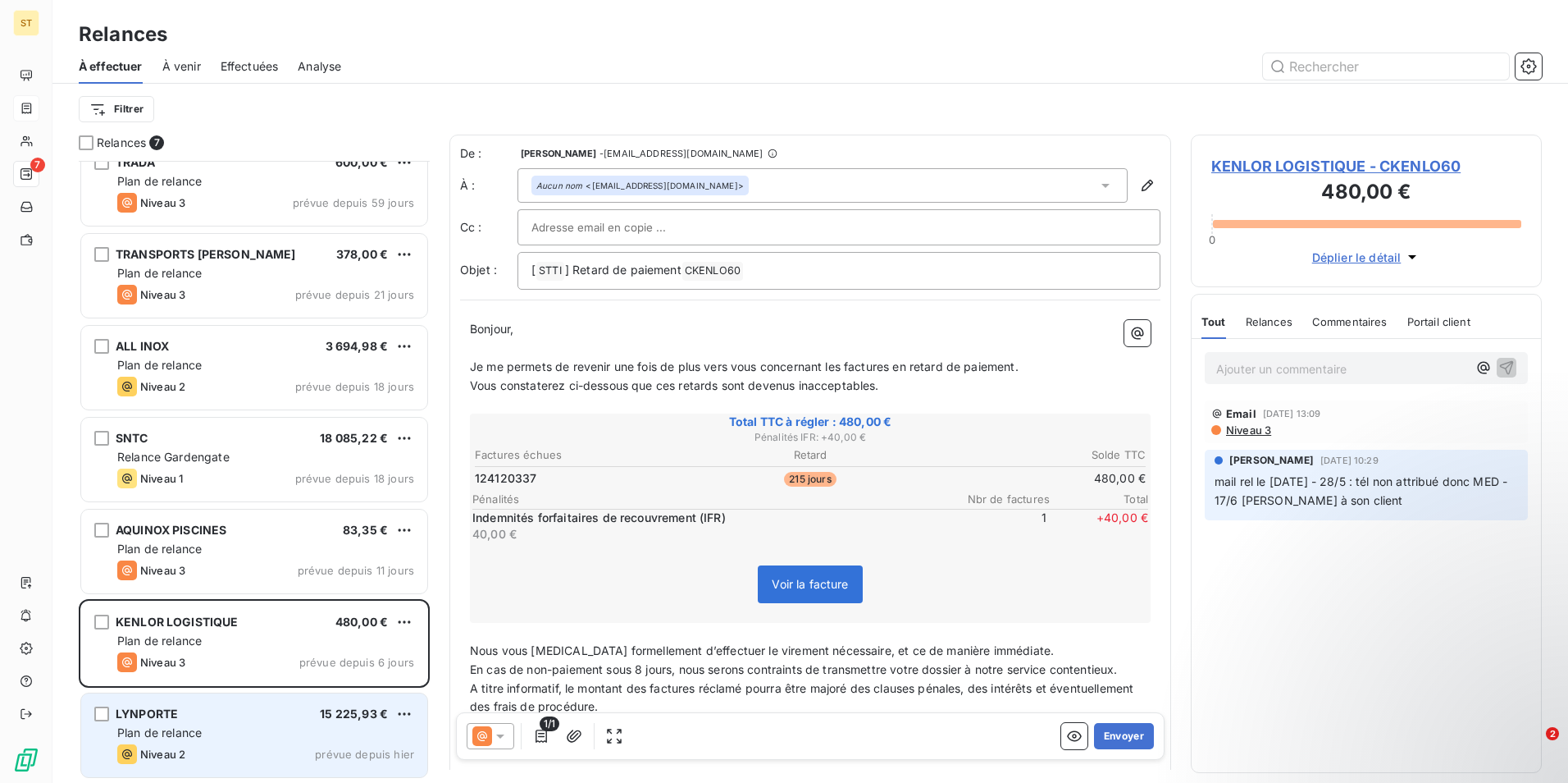
click at [254, 735] on div "Plan de relance" at bounding box center [266, 732] width 297 height 17
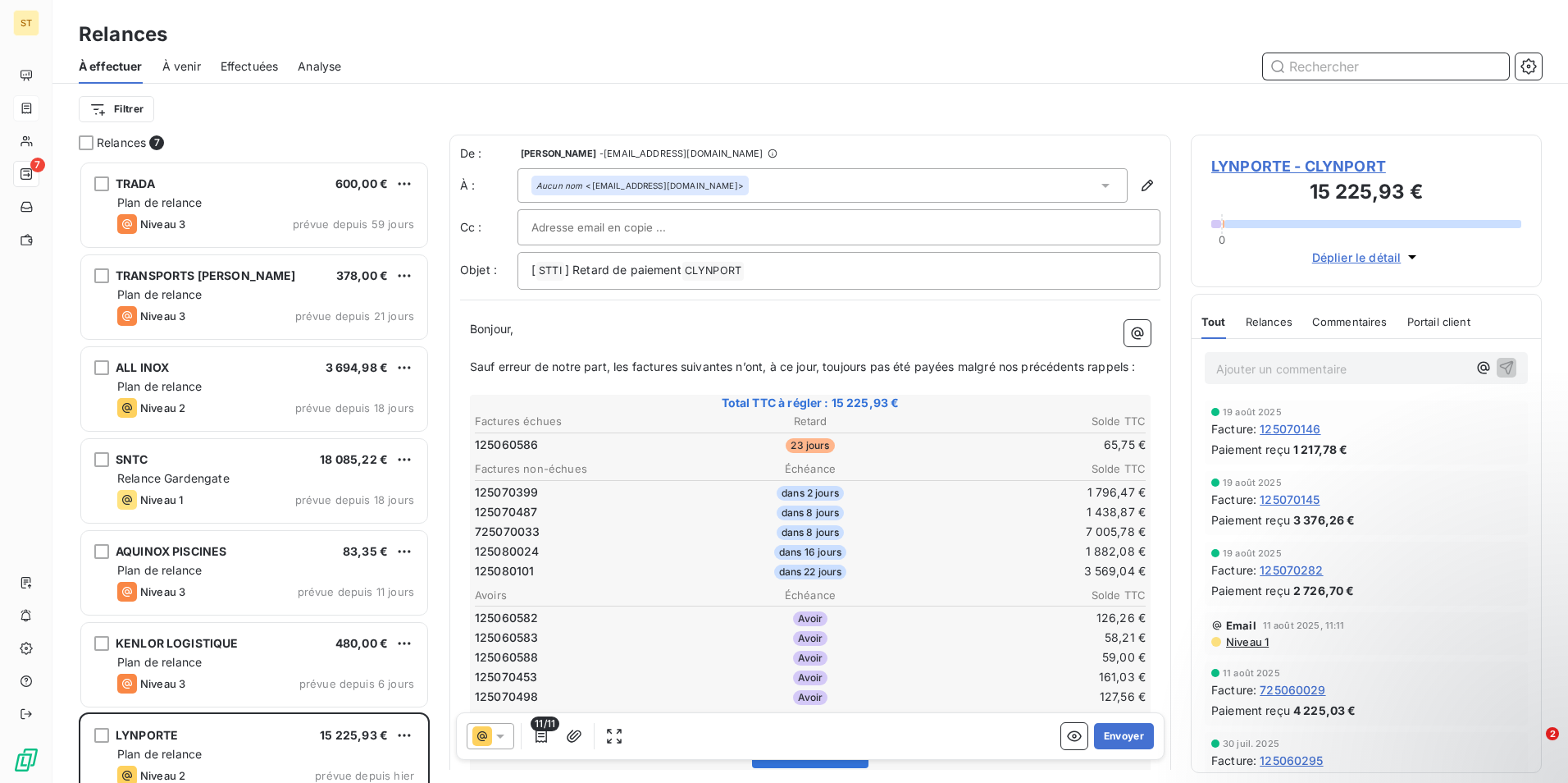
click at [1343, 64] on input "text" at bounding box center [1385, 66] width 246 height 26
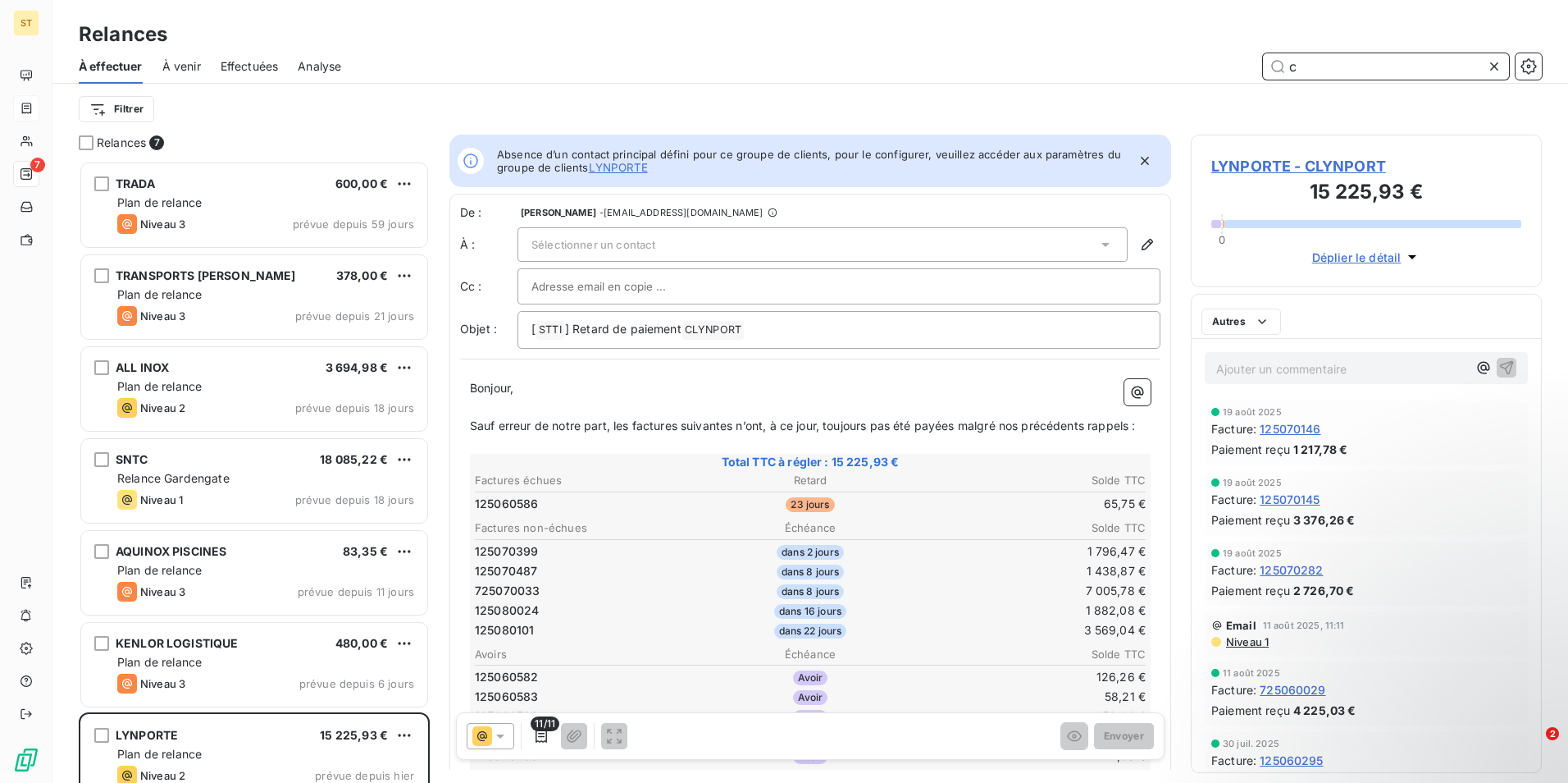
scroll to position [610, 339]
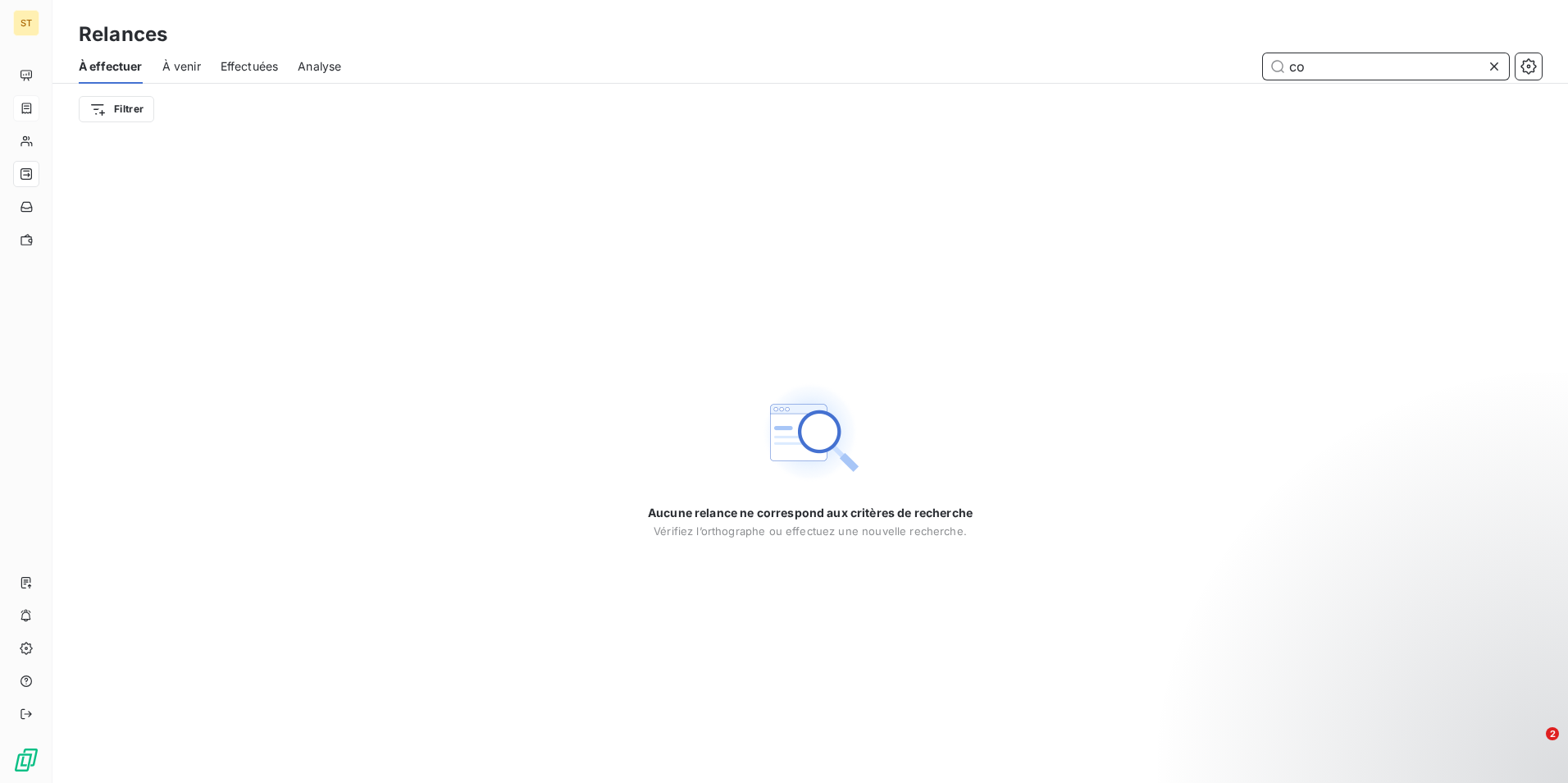
type input "c"
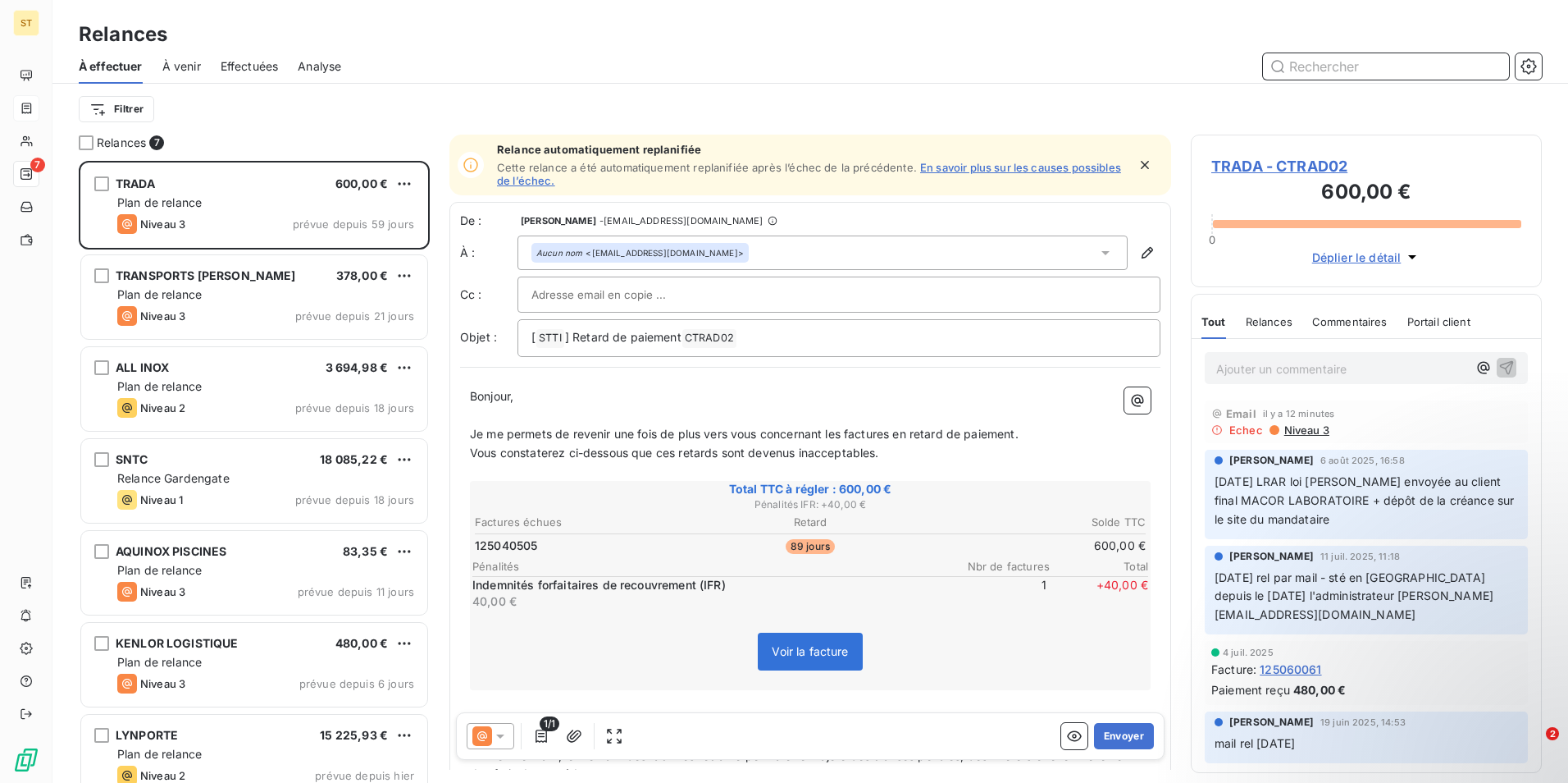
scroll to position [610, 339]
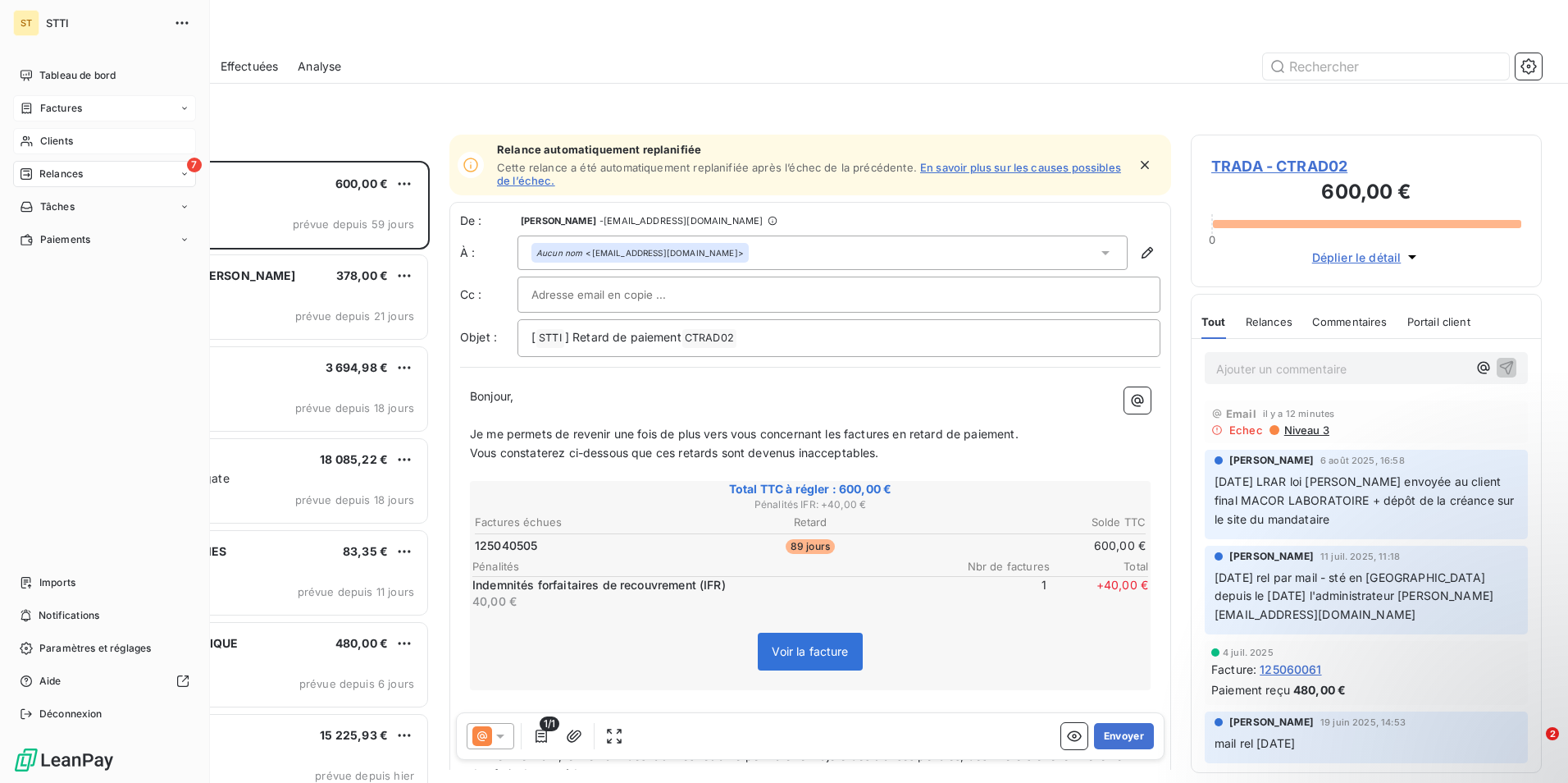
click at [54, 136] on span "Clients" at bounding box center [57, 141] width 33 height 15
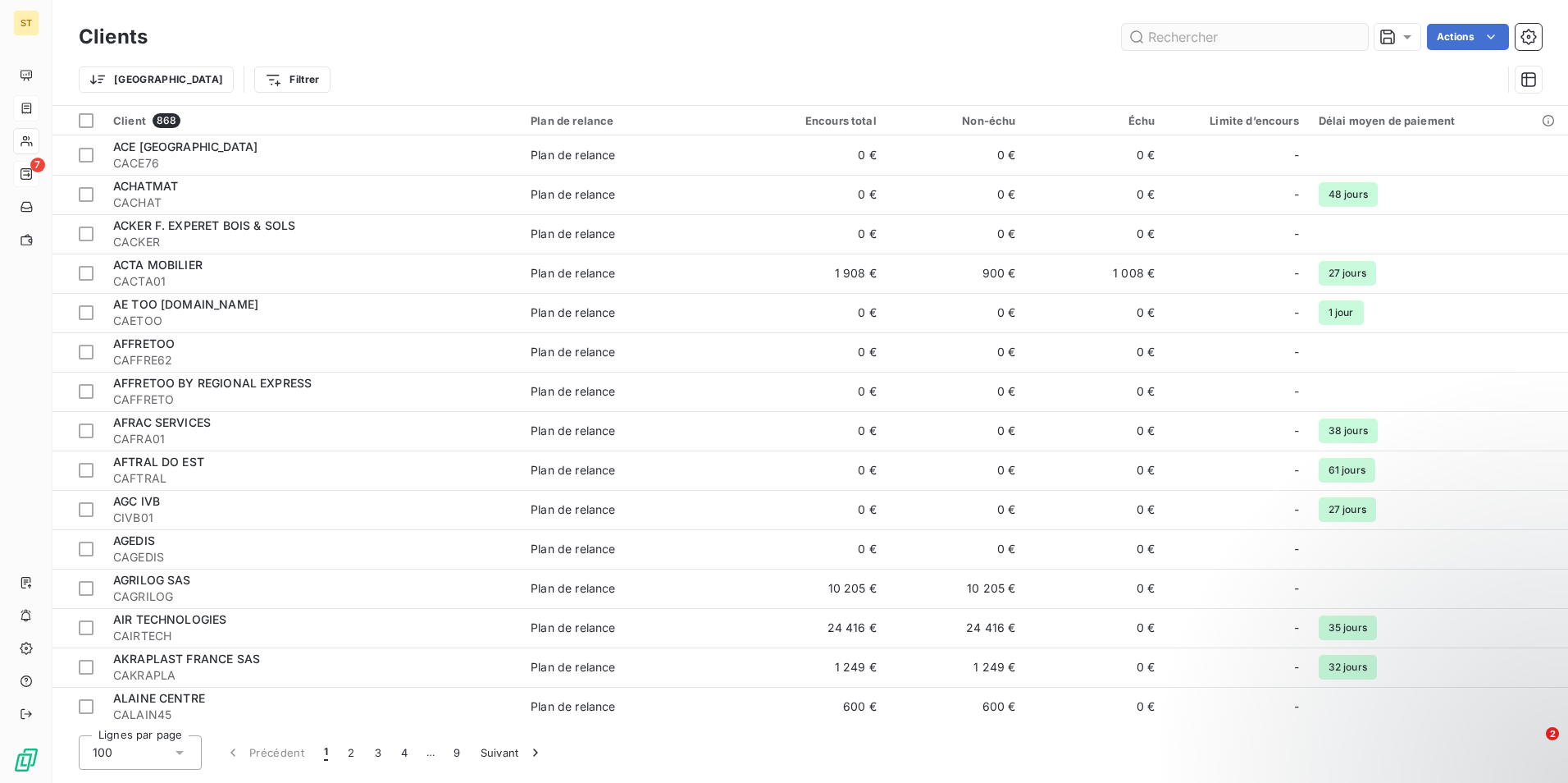
click at [1257, 34] on input "text" at bounding box center [1245, 36] width 246 height 26
click at [1238, 42] on input "text" at bounding box center [1245, 36] width 246 height 26
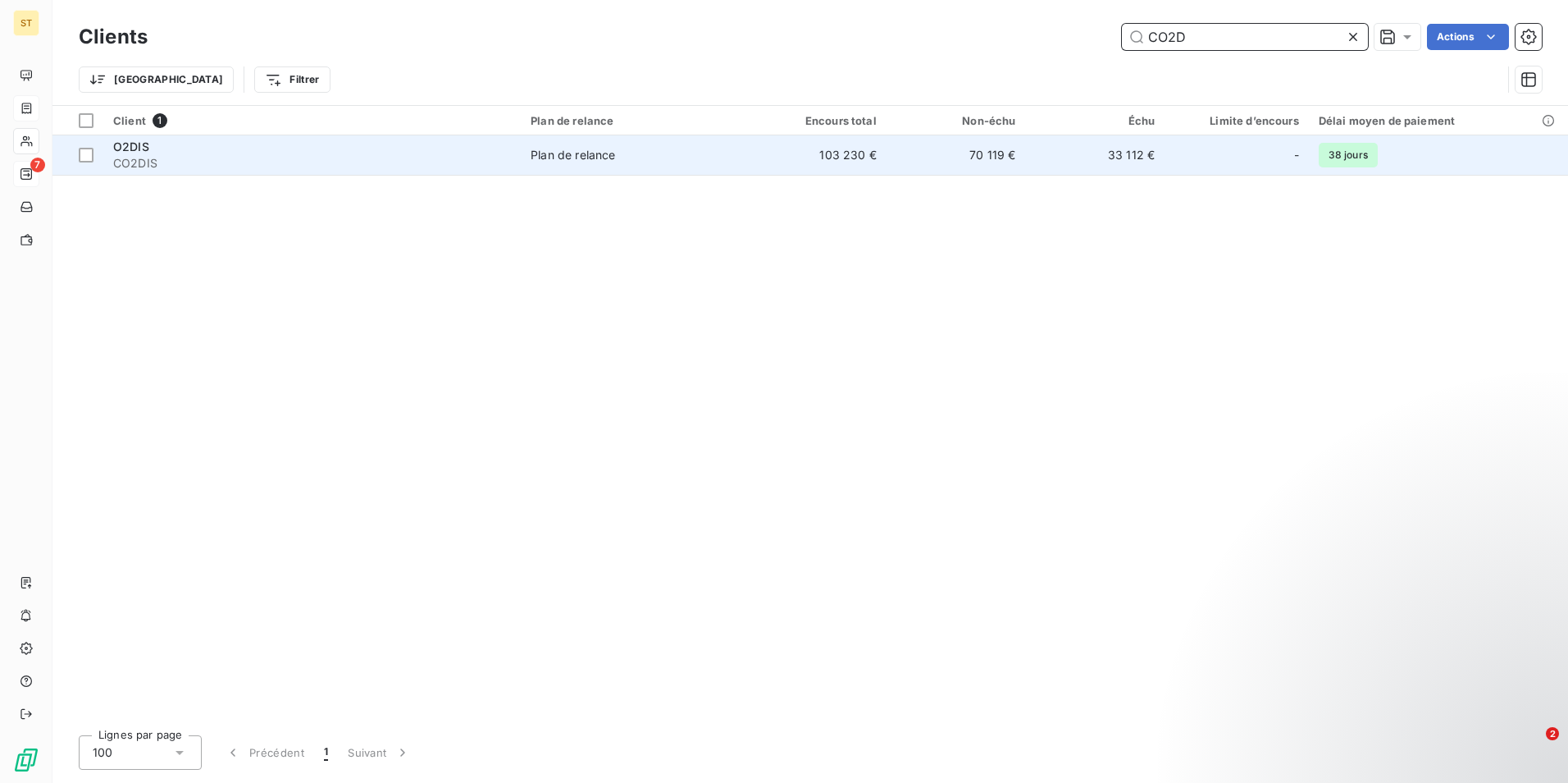
type input "CO2D"
click at [584, 156] on div "Plan de relance" at bounding box center [572, 154] width 84 height 17
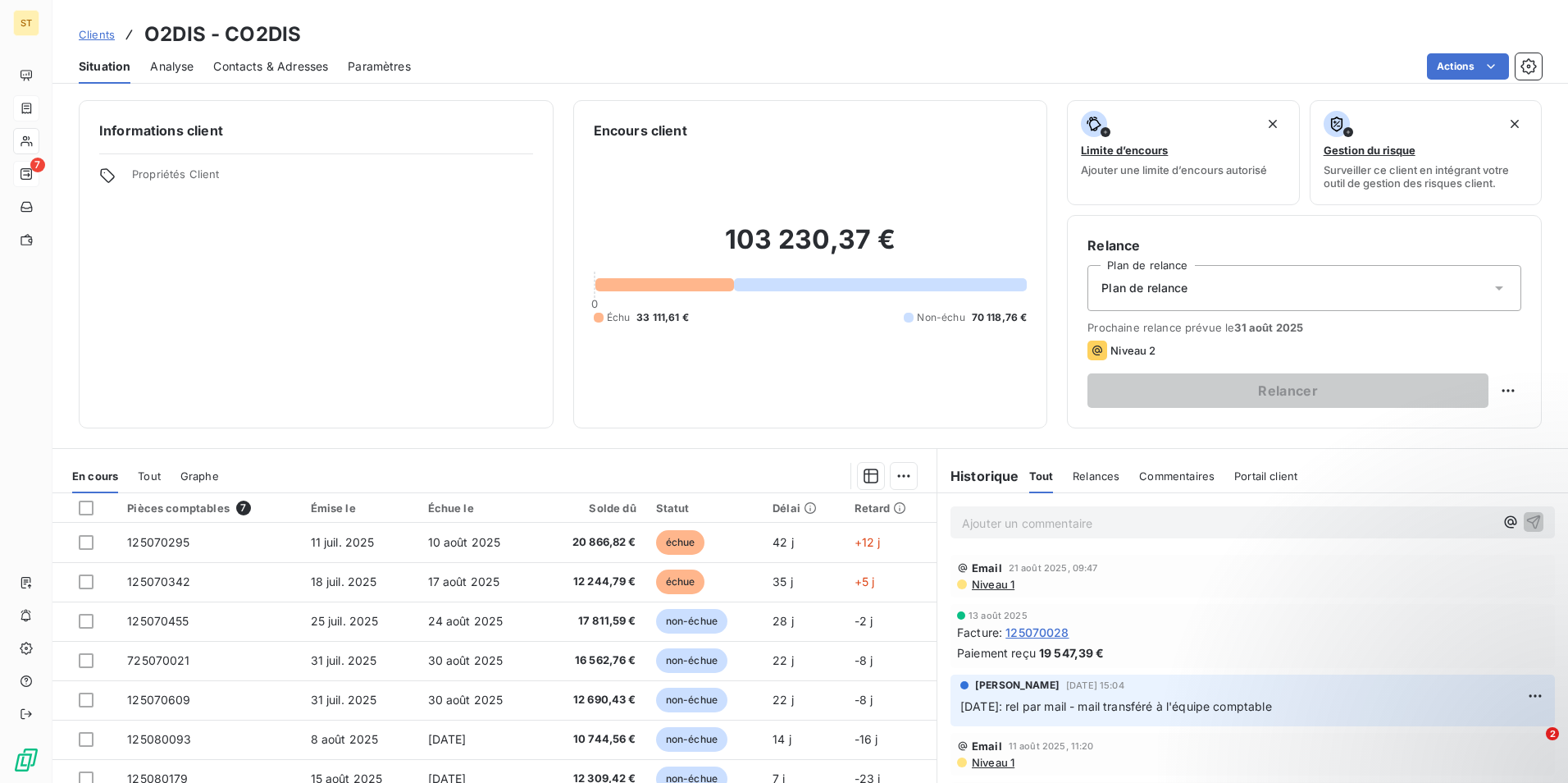
click at [1024, 526] on p "Ajouter un commentaire ﻿" at bounding box center [1227, 523] width 532 height 21
click at [1027, 520] on p "Ajouter un commentaire ﻿" at bounding box center [1227, 523] width 532 height 21
click at [1525, 521] on icon "button" at bounding box center [1533, 521] width 17 height 17
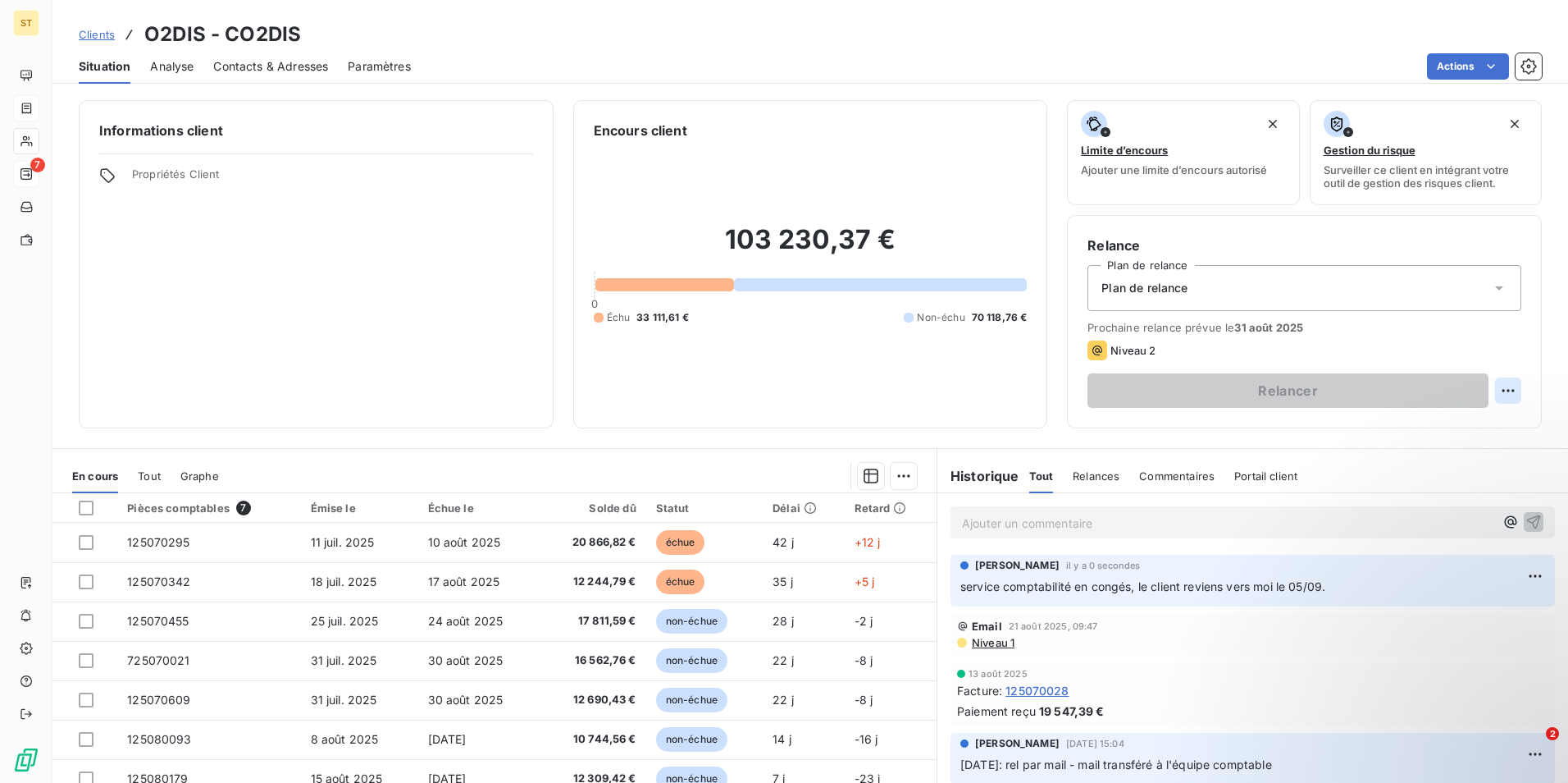
click at [1503, 392] on html "ST 7 Clients O2DIS - CO2DIS Situation Analyse Contacts & Adresses Paramètres Ac…" at bounding box center [784, 391] width 1568 height 783
click at [1436, 419] on div "Replanifier cette action" at bounding box center [1427, 426] width 147 height 26
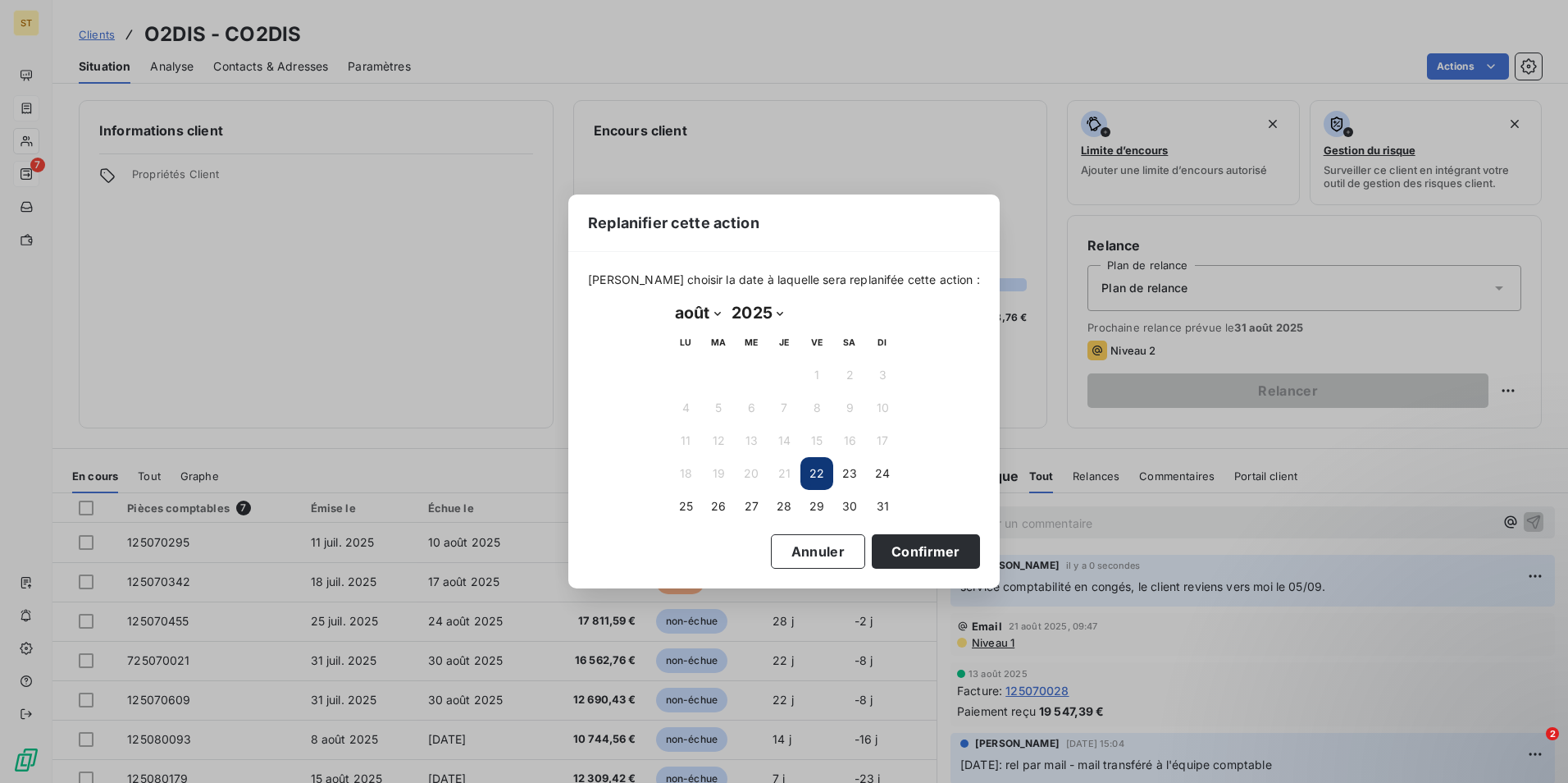
click at [718, 313] on select "janvier février mars avril mai juin juillet août septembre octobre novembre déc…" at bounding box center [698, 312] width 57 height 26
select select "8"
click at [669, 299] on select "janvier février mars avril mai juin juillet août septembre octobre novembre déc…" at bounding box center [698, 312] width 57 height 26
click at [822, 374] on button "5" at bounding box center [817, 375] width 33 height 33
click at [908, 549] on button "Confirmer" at bounding box center [925, 550] width 108 height 34
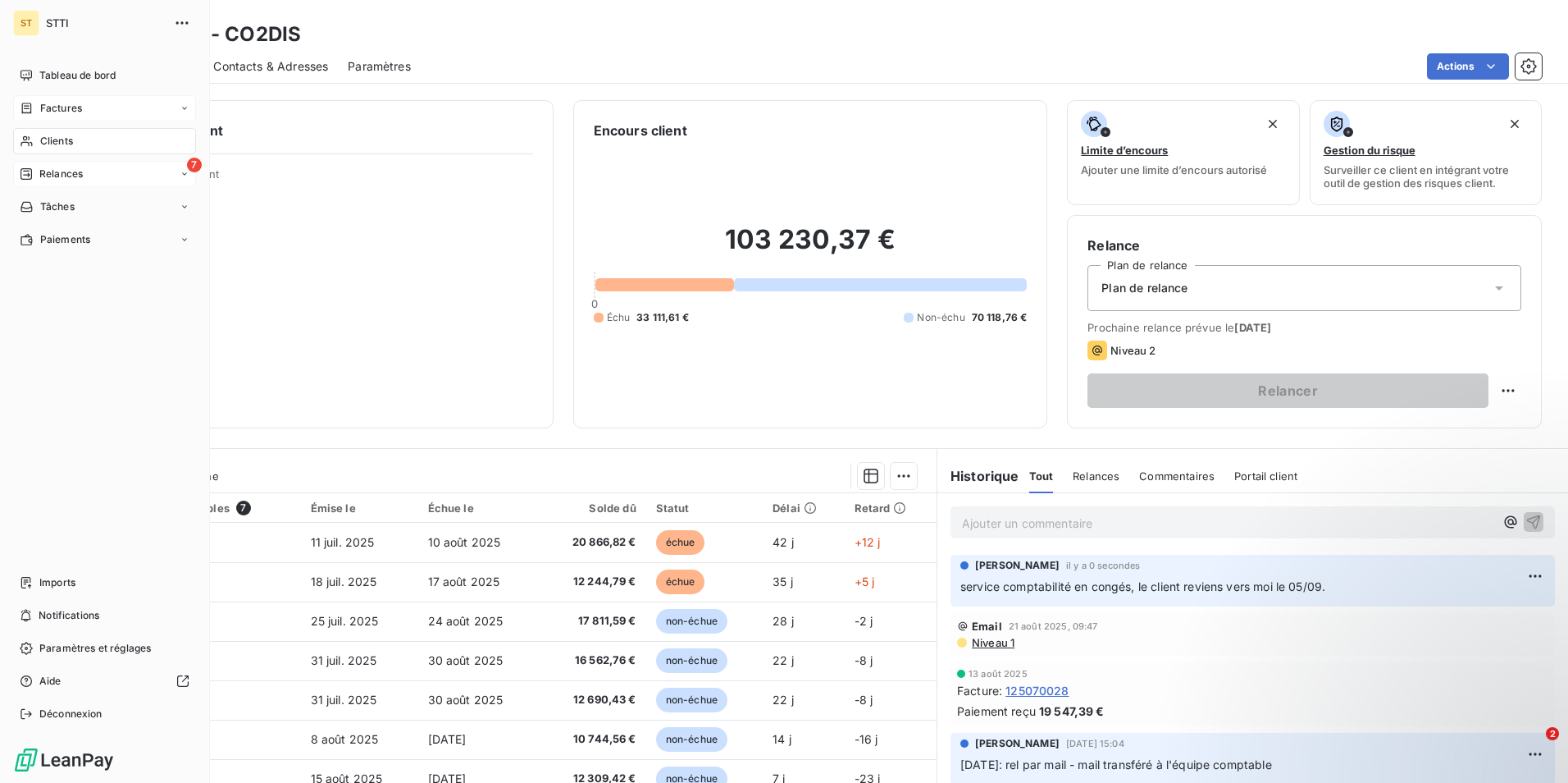
click at [77, 136] on div "Clients" at bounding box center [104, 141] width 183 height 26
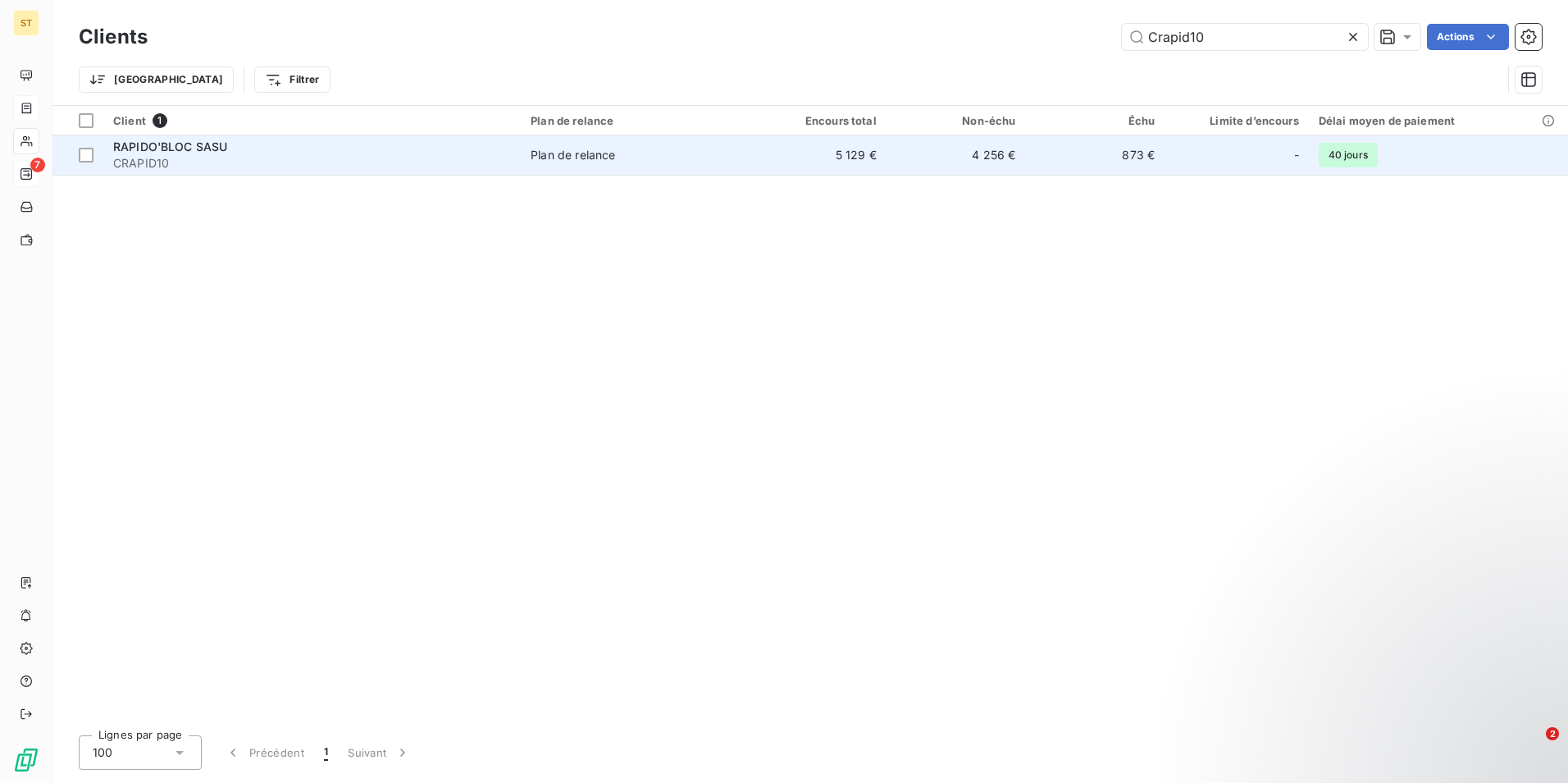
type input "Crapid10"
click at [576, 154] on div "Plan de relance" at bounding box center [572, 154] width 84 height 17
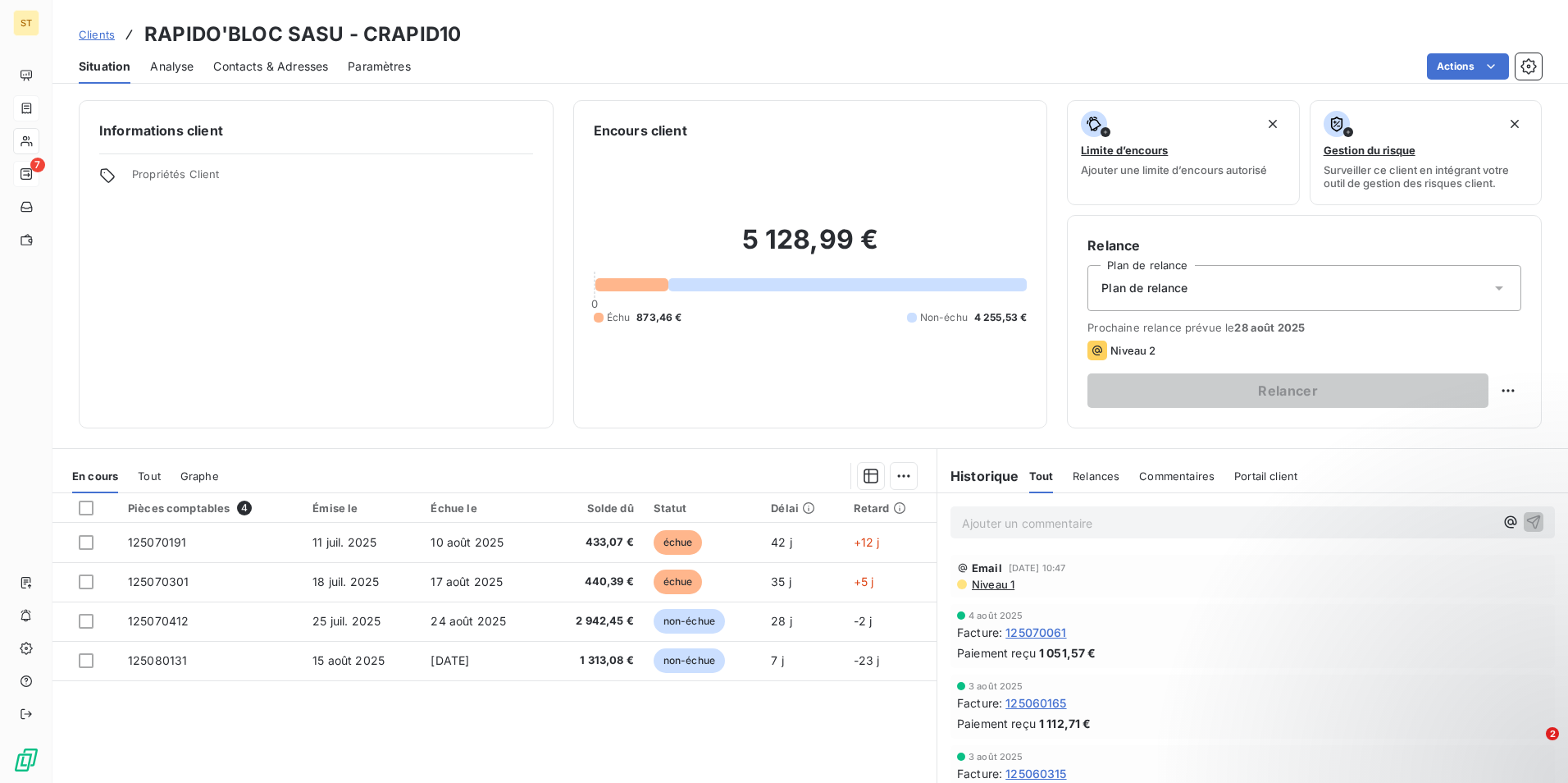
click at [1024, 528] on p "Ajouter un commentaire ﻿" at bounding box center [1227, 523] width 532 height 21
click at [1523, 521] on button "button" at bounding box center [1533, 521] width 20 height 20
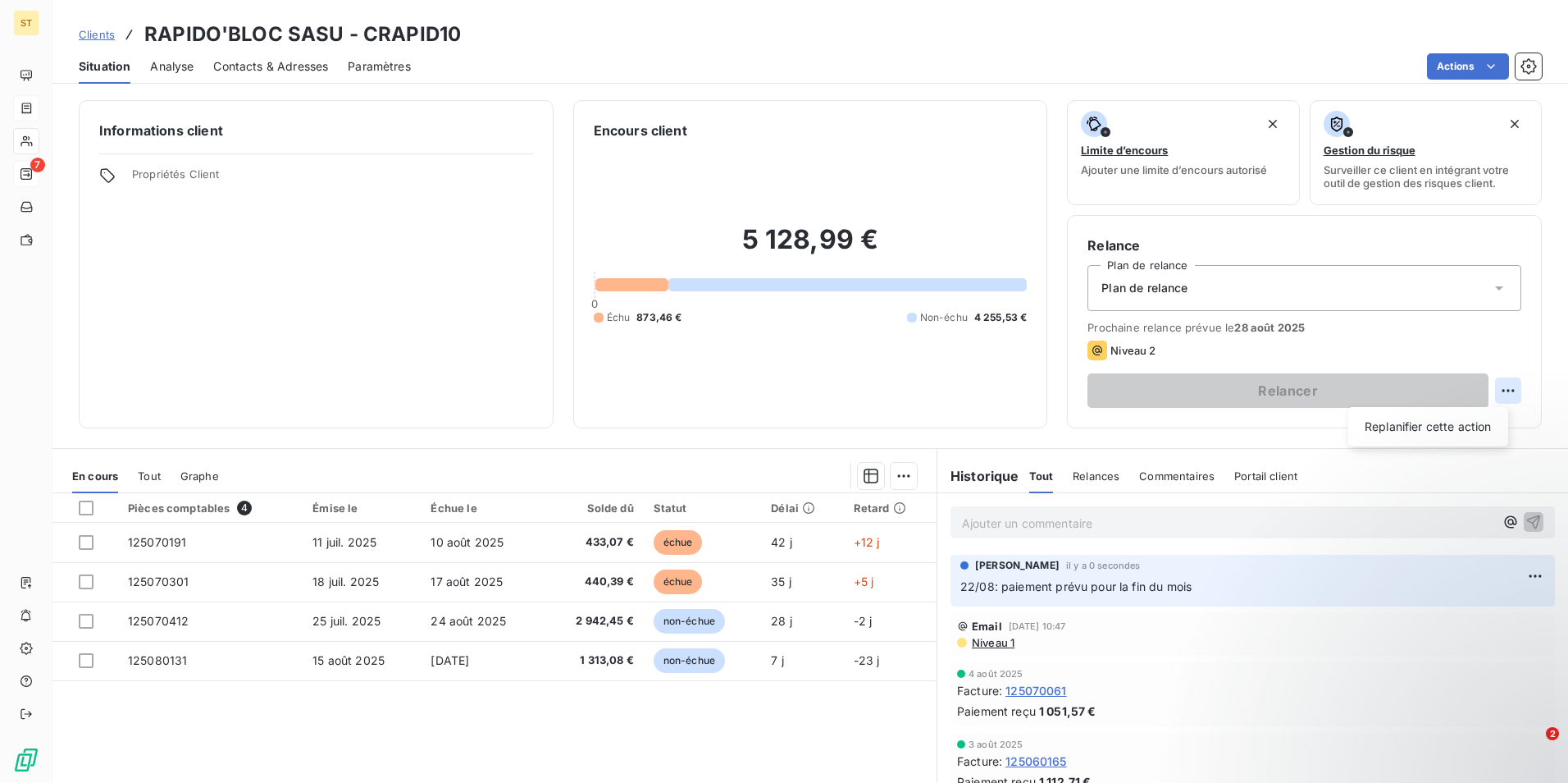
click at [1497, 395] on html "ST 7 Clients RAPIDO'BLOC SASU - CRAPID10 Situation Analyse Contacts & Adresses …" at bounding box center [784, 391] width 1568 height 783
click at [1460, 422] on div "Replanifier cette action" at bounding box center [1427, 426] width 147 height 26
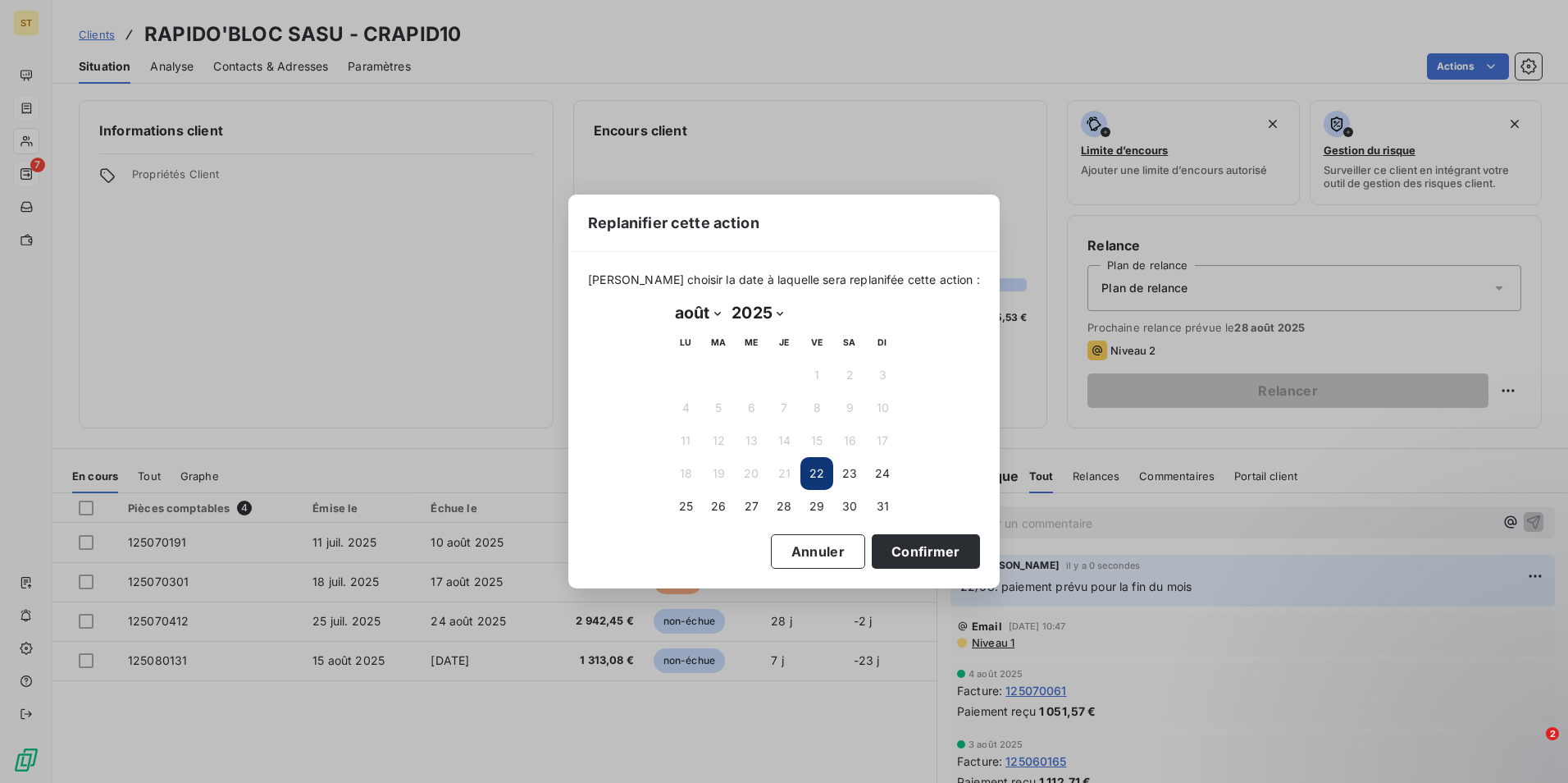
click at [717, 319] on select "janvier février mars avril mai juin juillet août septembre octobre novembre déc…" at bounding box center [698, 312] width 57 height 26
select select "8"
click at [669, 299] on select "janvier février mars avril mai juin juillet août septembre octobre novembre déc…" at bounding box center [698, 312] width 57 height 26
click at [727, 371] on button "2" at bounding box center [718, 375] width 33 height 33
click at [915, 548] on button "Confirmer" at bounding box center [925, 550] width 108 height 34
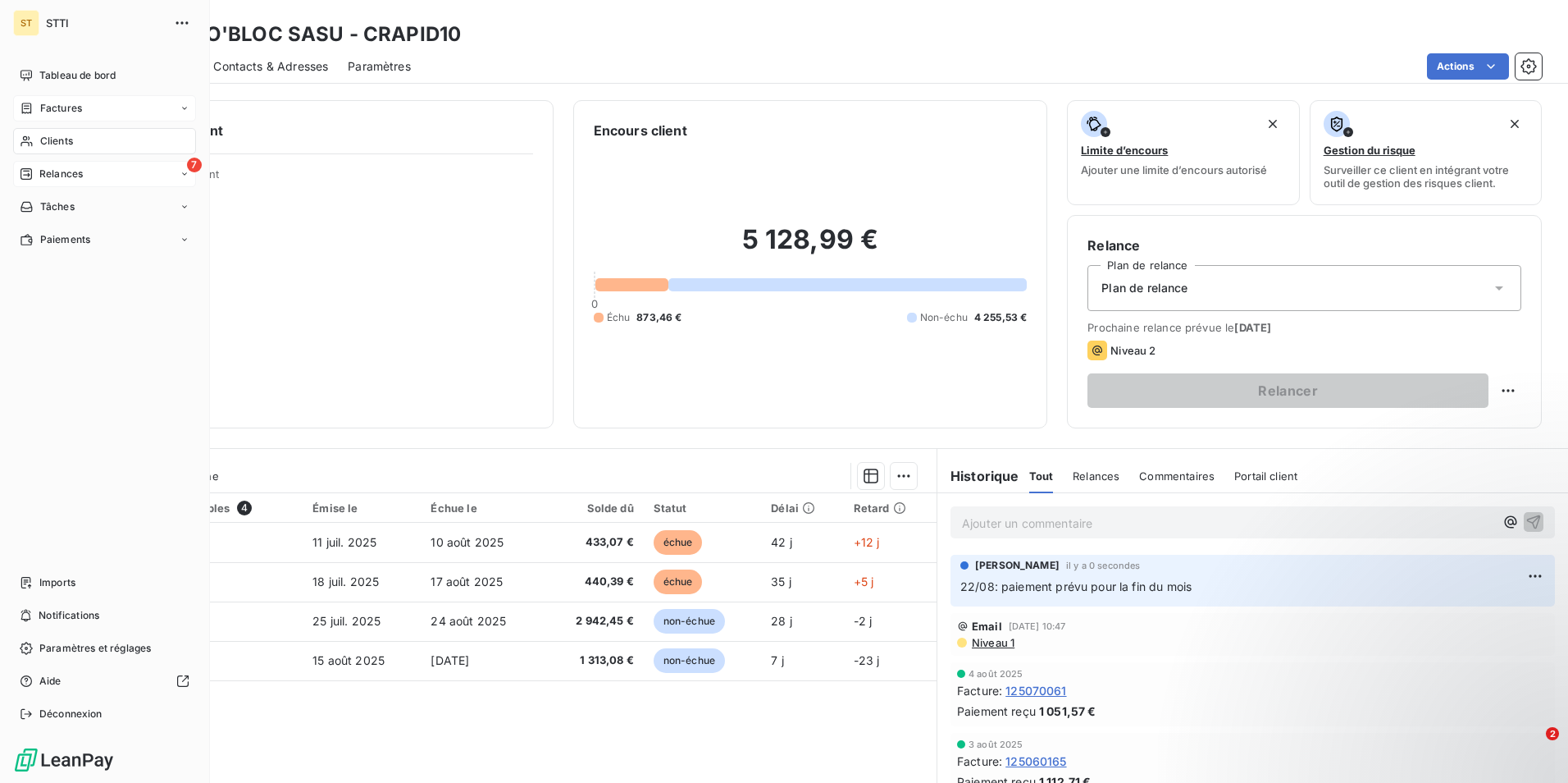
click at [100, 139] on div "Clients" at bounding box center [104, 141] width 183 height 26
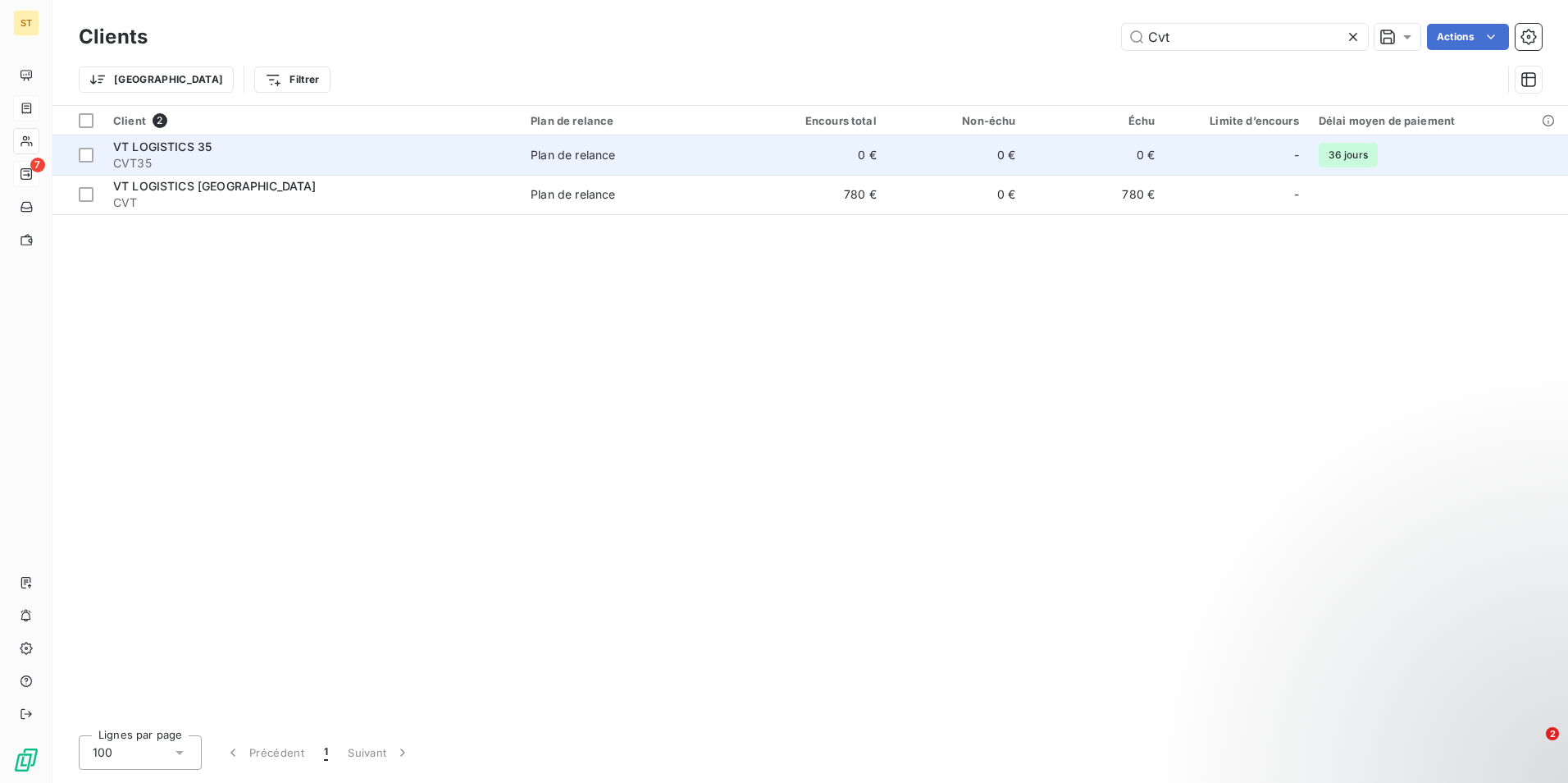
type input "Cvt"
click at [354, 158] on span "CVT35" at bounding box center [312, 163] width 398 height 17
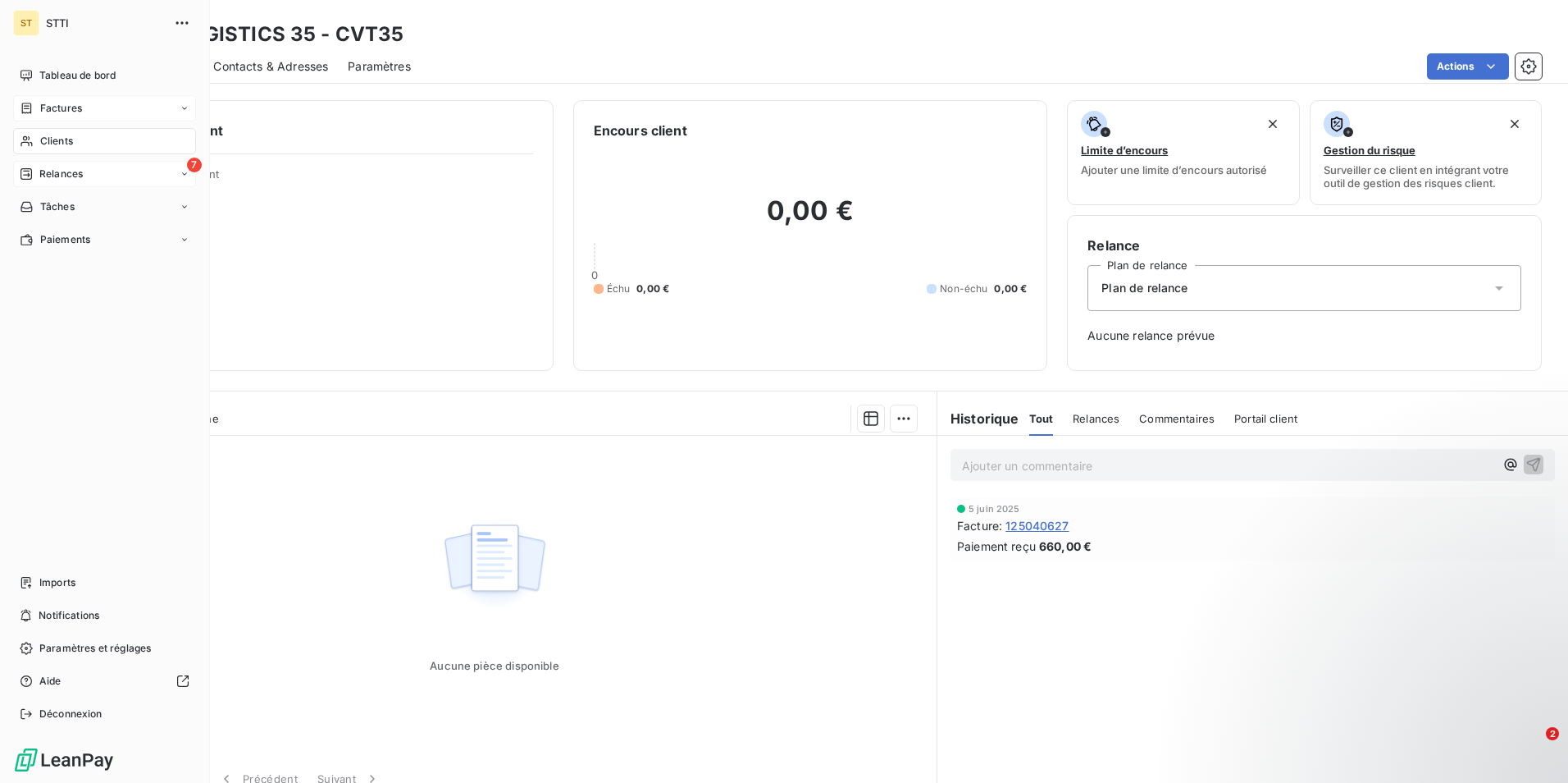
click at [55, 140] on span "Clients" at bounding box center [57, 141] width 33 height 15
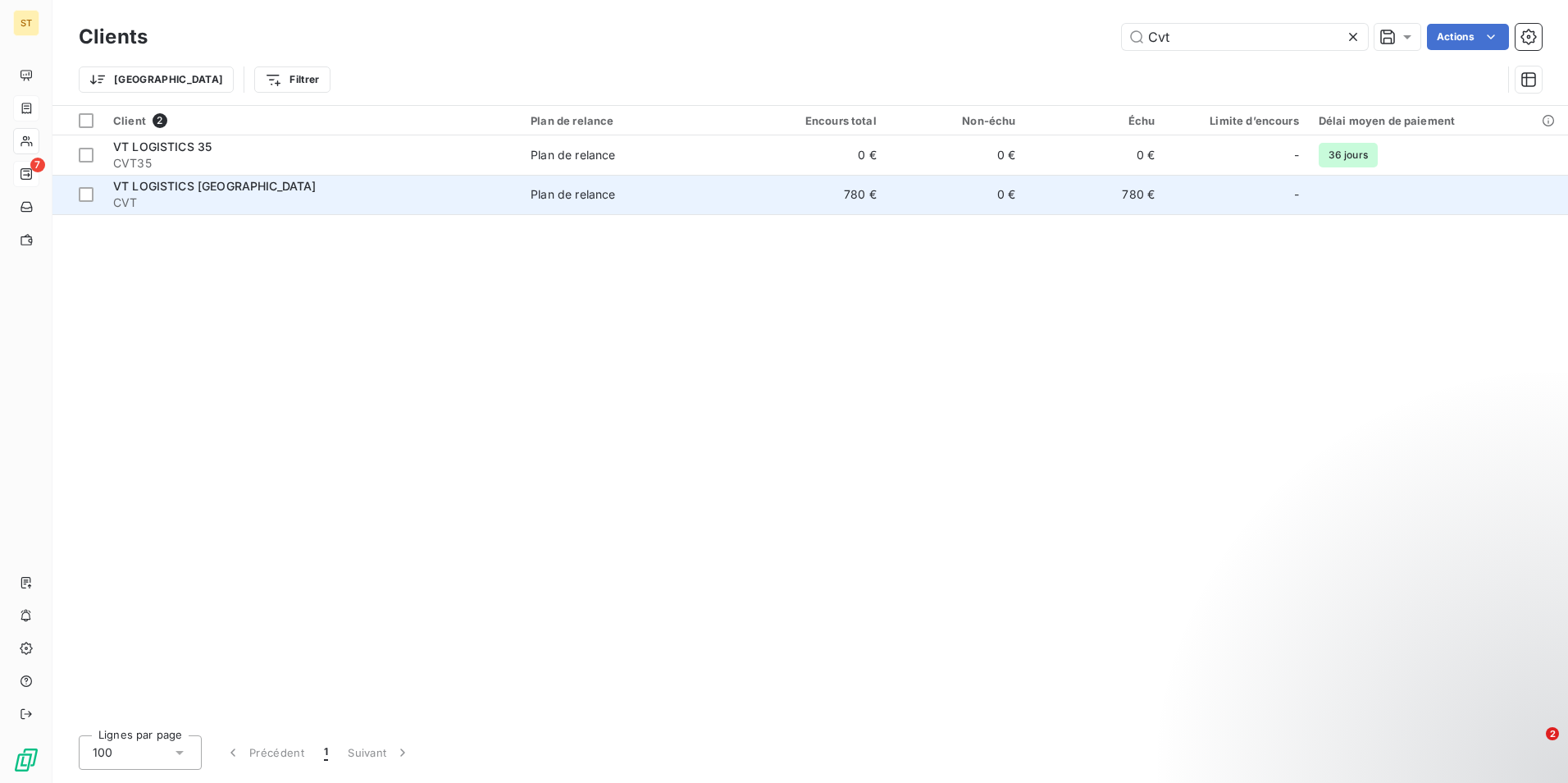
click at [299, 200] on span "CVT" at bounding box center [312, 202] width 398 height 17
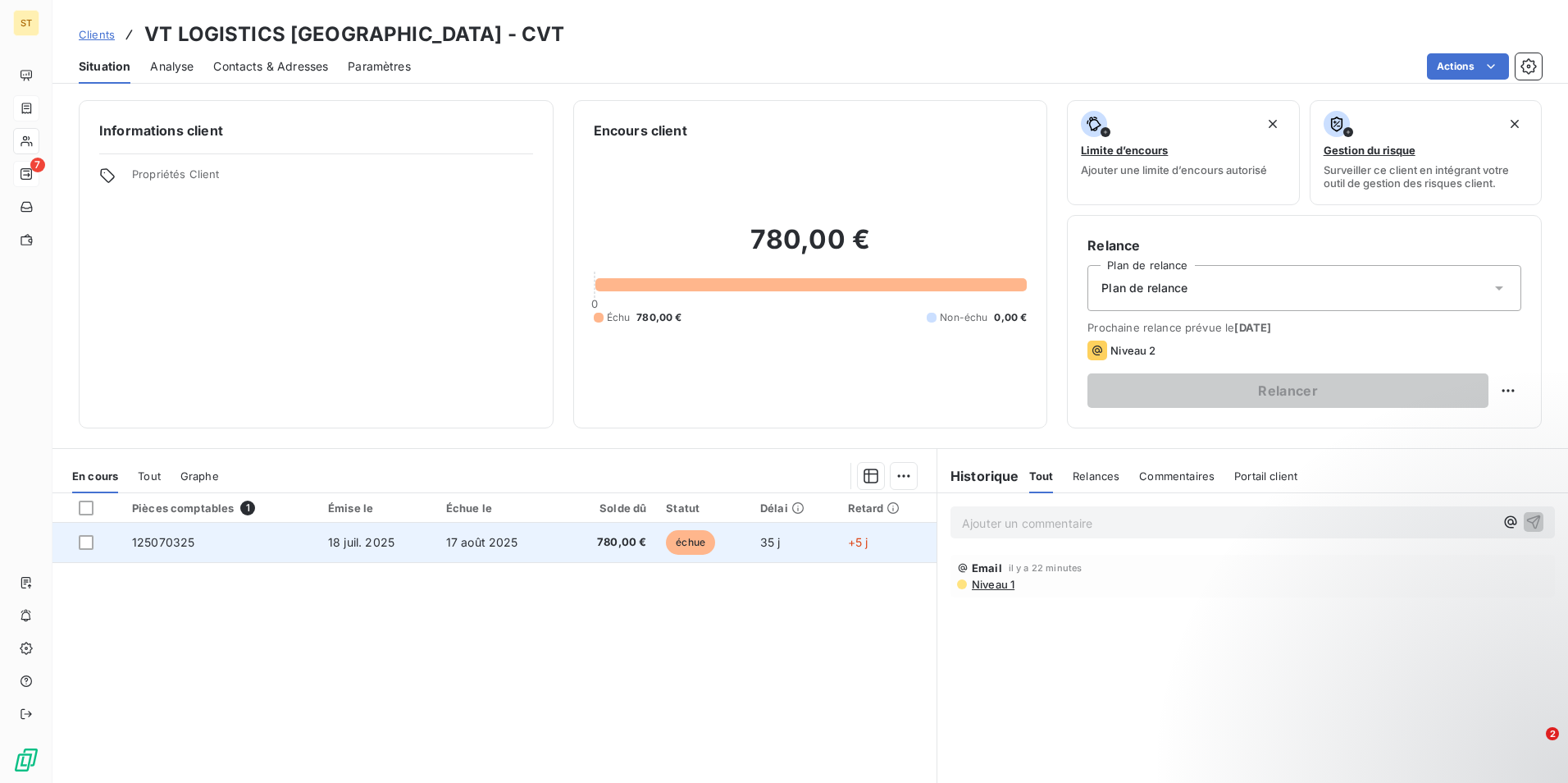
click at [283, 544] on td "125070325" at bounding box center [220, 543] width 196 height 39
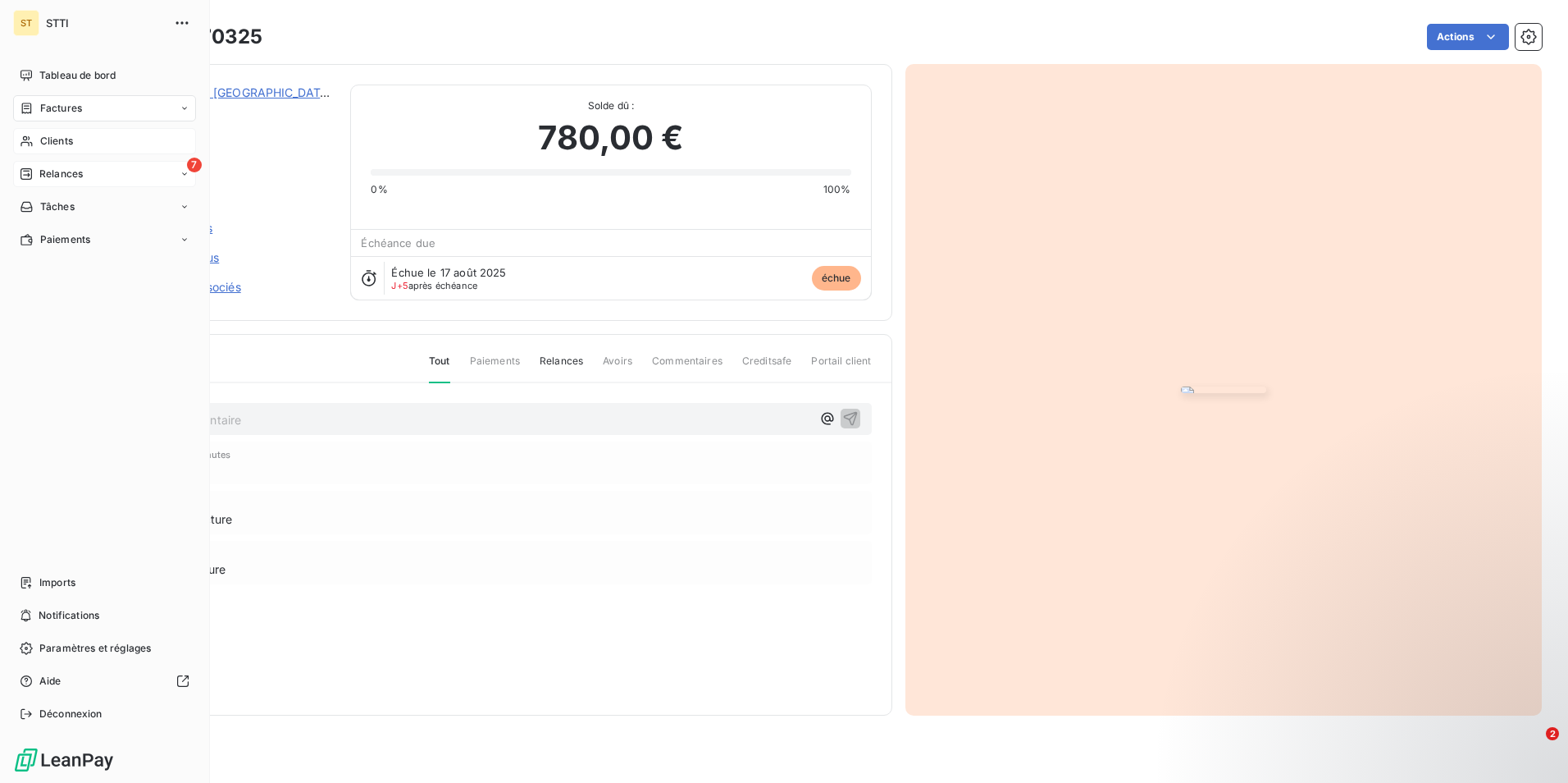
click at [73, 142] on span "Clients" at bounding box center [57, 141] width 33 height 15
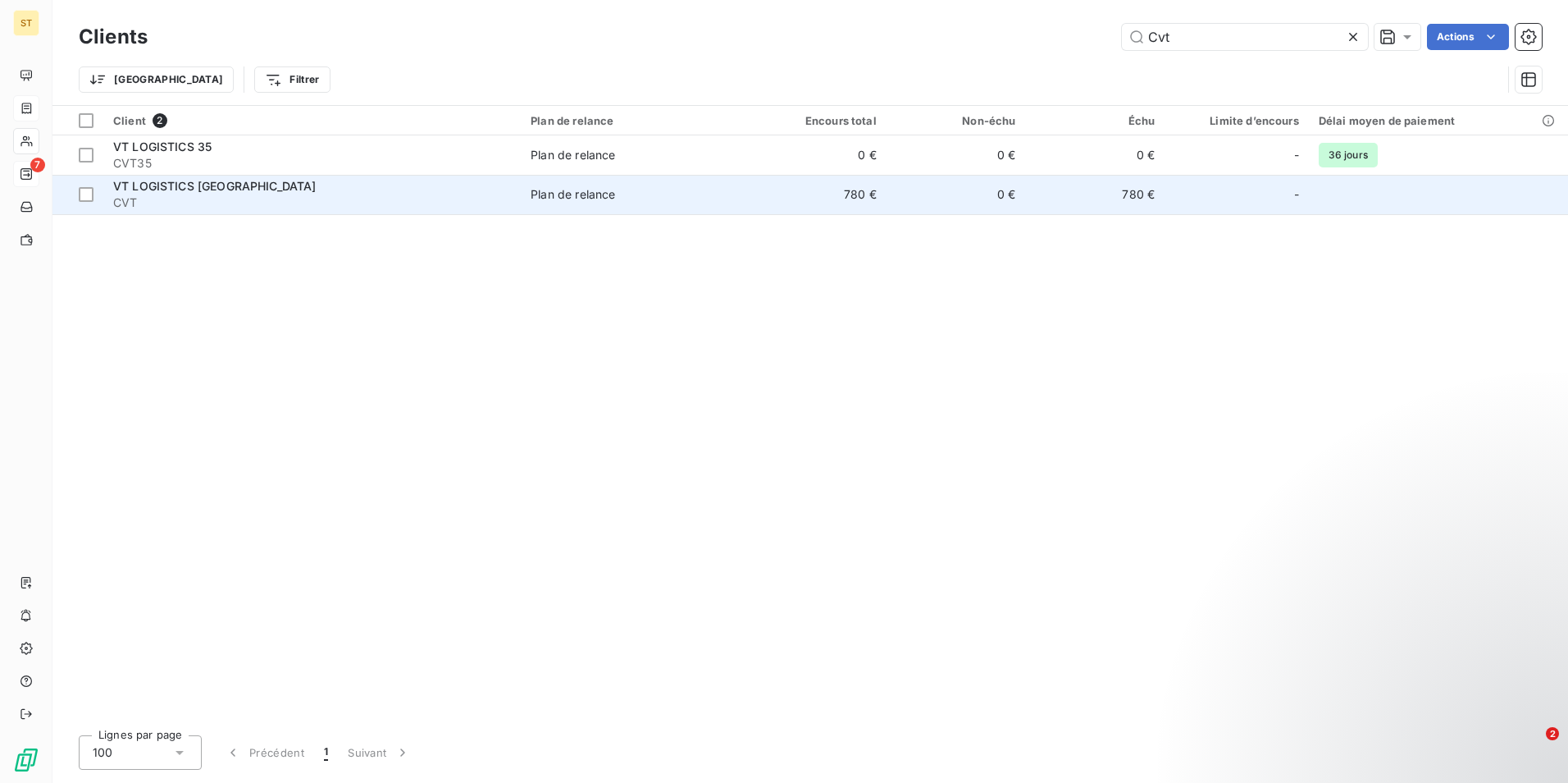
click at [347, 190] on div "VT LOGISTICS [GEOGRAPHIC_DATA]" at bounding box center [312, 186] width 398 height 17
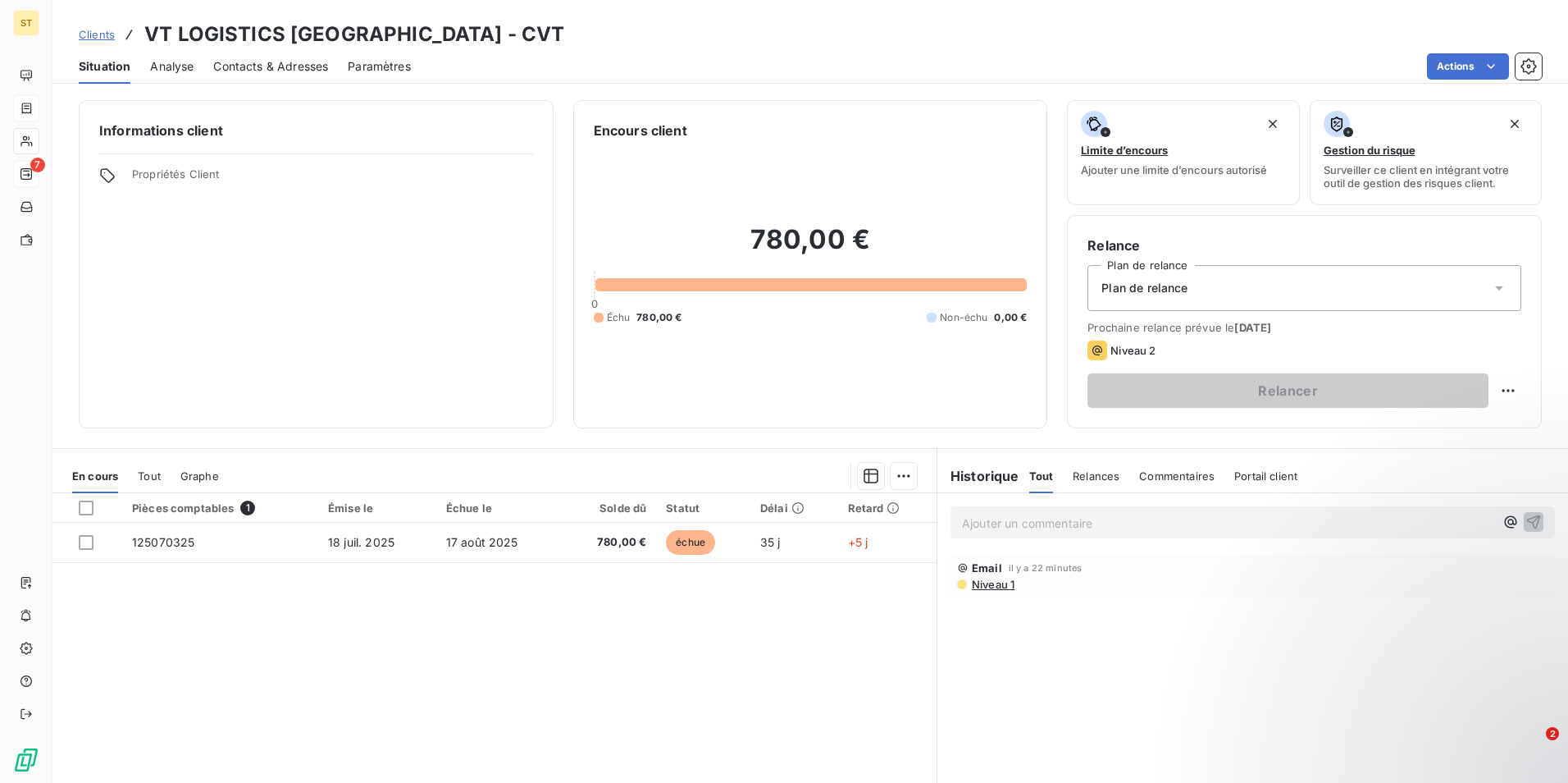
click at [290, 66] on span "Contacts & Adresses" at bounding box center [270, 66] width 114 height 17
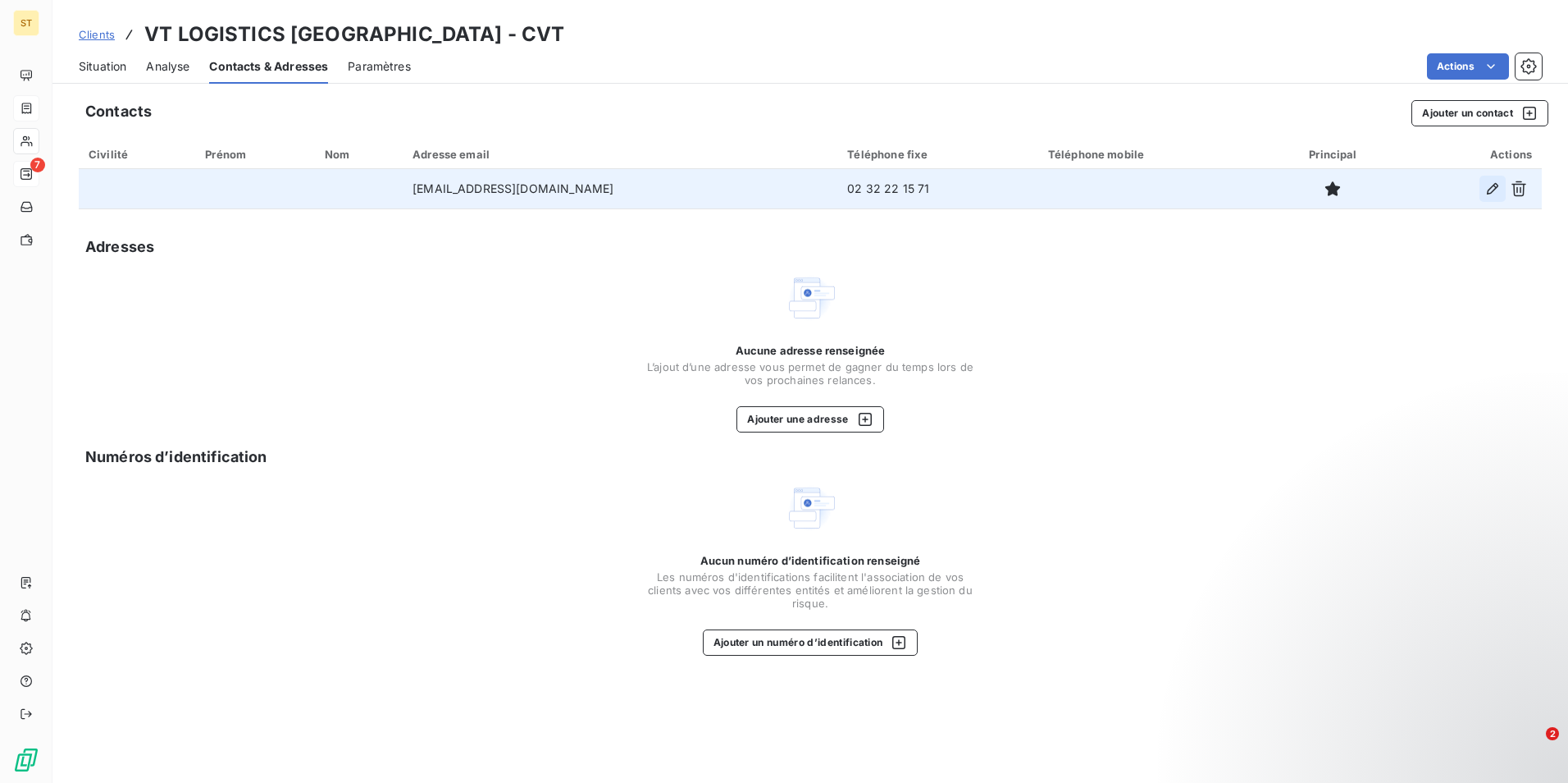
click at [1488, 192] on icon "button" at bounding box center [1492, 189] width 17 height 17
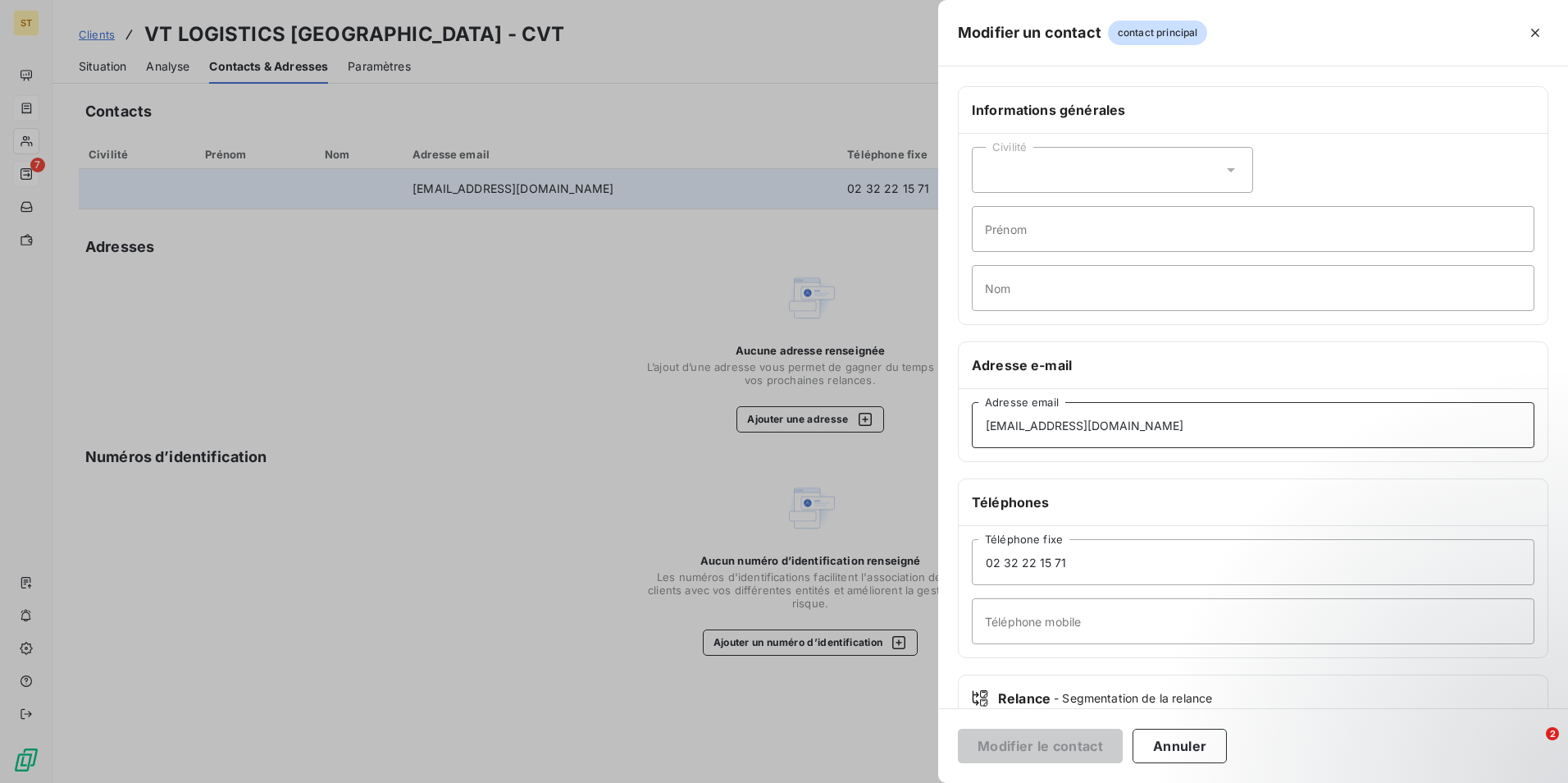
drag, startPoint x: 1125, startPoint y: 427, endPoint x: 906, endPoint y: 432, distance: 219.1
click at [906, 782] on div "Modifier un contact contact principal Informations générales Civilité Prénom No…" at bounding box center [784, 783] width 1568 height 0
paste input "[EMAIL_ADDRESS][DOMAIN_NAME]"
type input "[EMAIL_ADDRESS][DOMAIN_NAME]"
click at [1031, 745] on button "Modifier le contact" at bounding box center [1039, 745] width 165 height 34
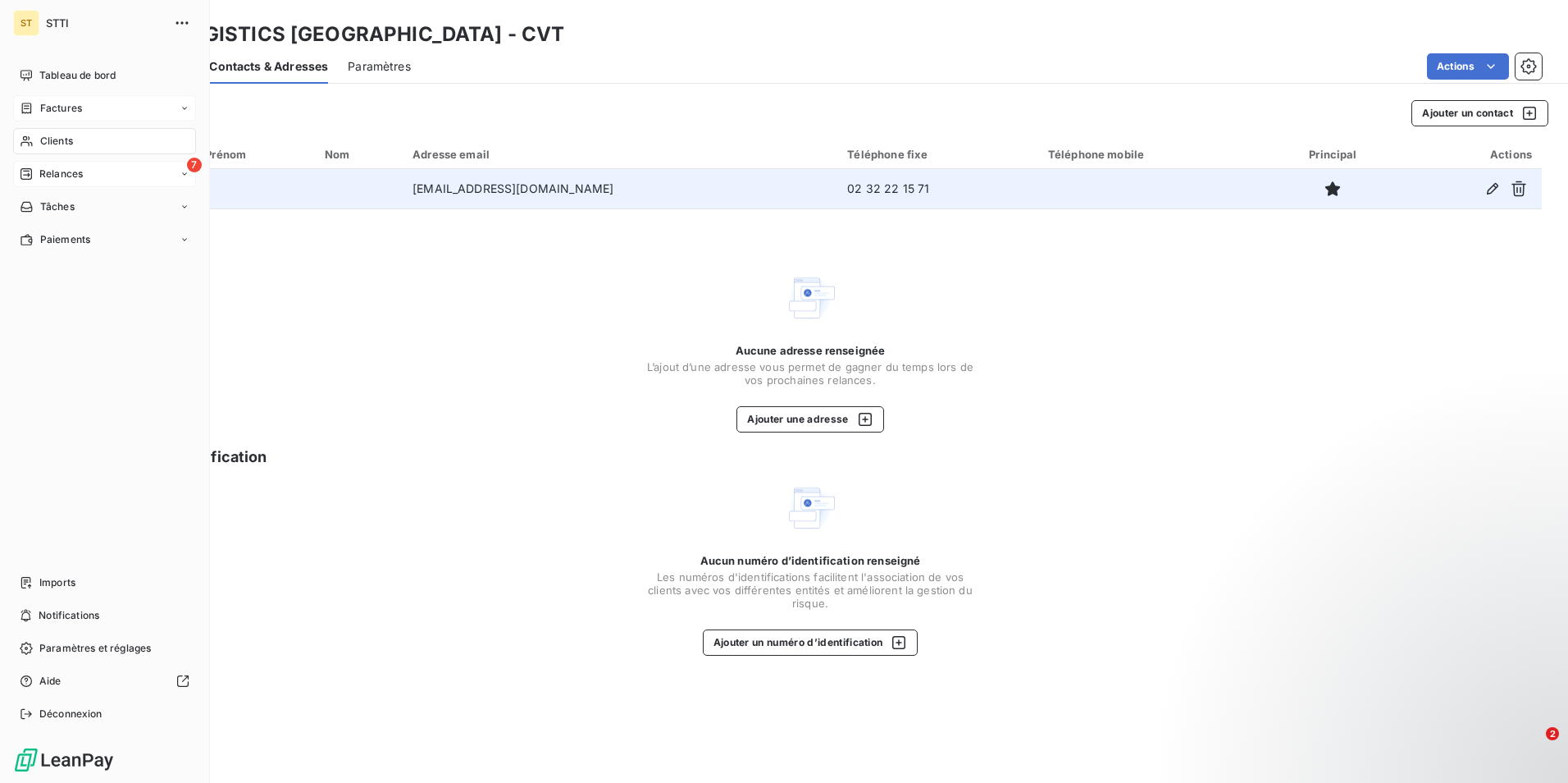
click at [64, 145] on span "Clients" at bounding box center [57, 141] width 33 height 15
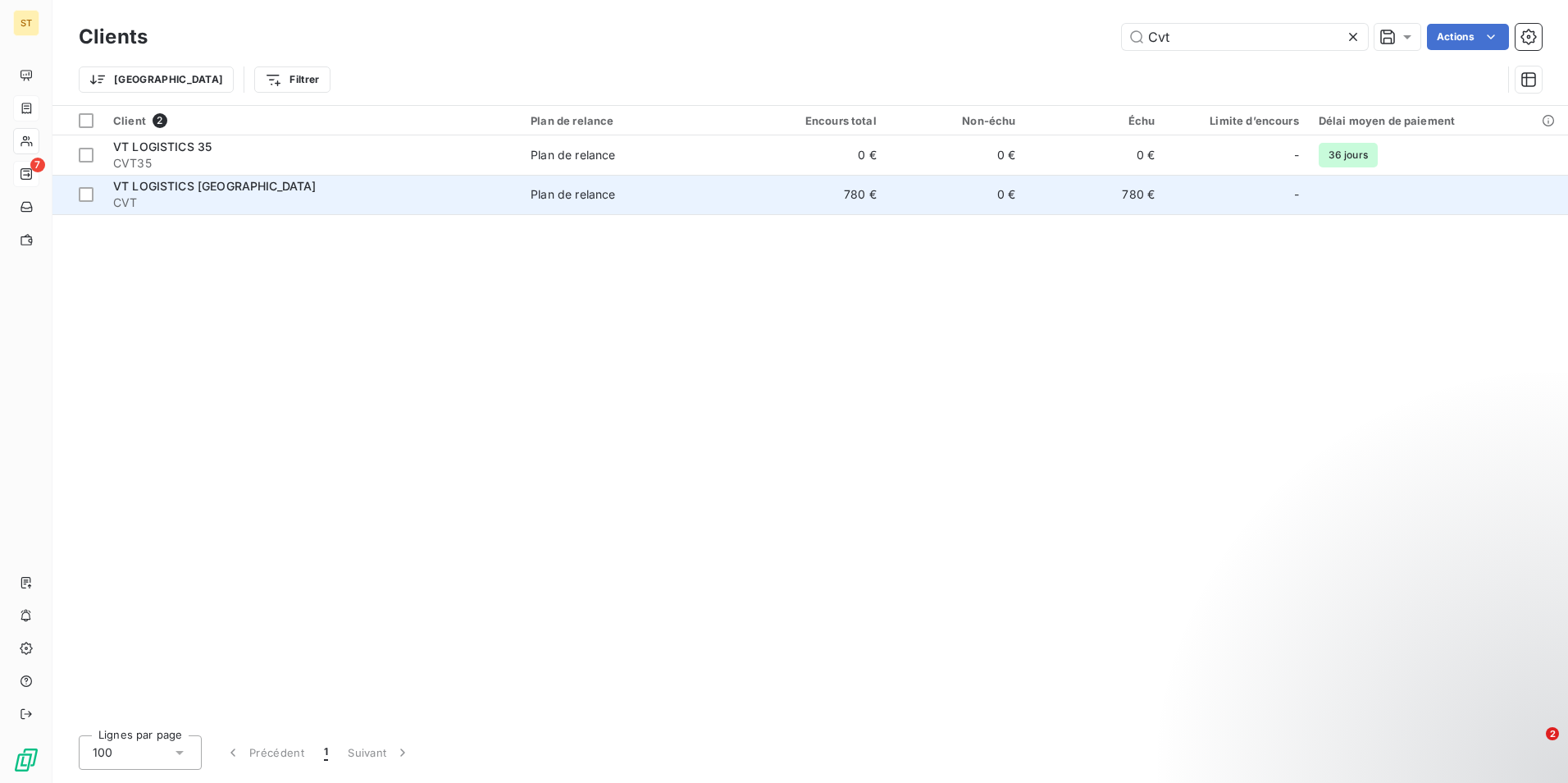
click at [603, 206] on td "Plan de relance" at bounding box center [634, 195] width 227 height 39
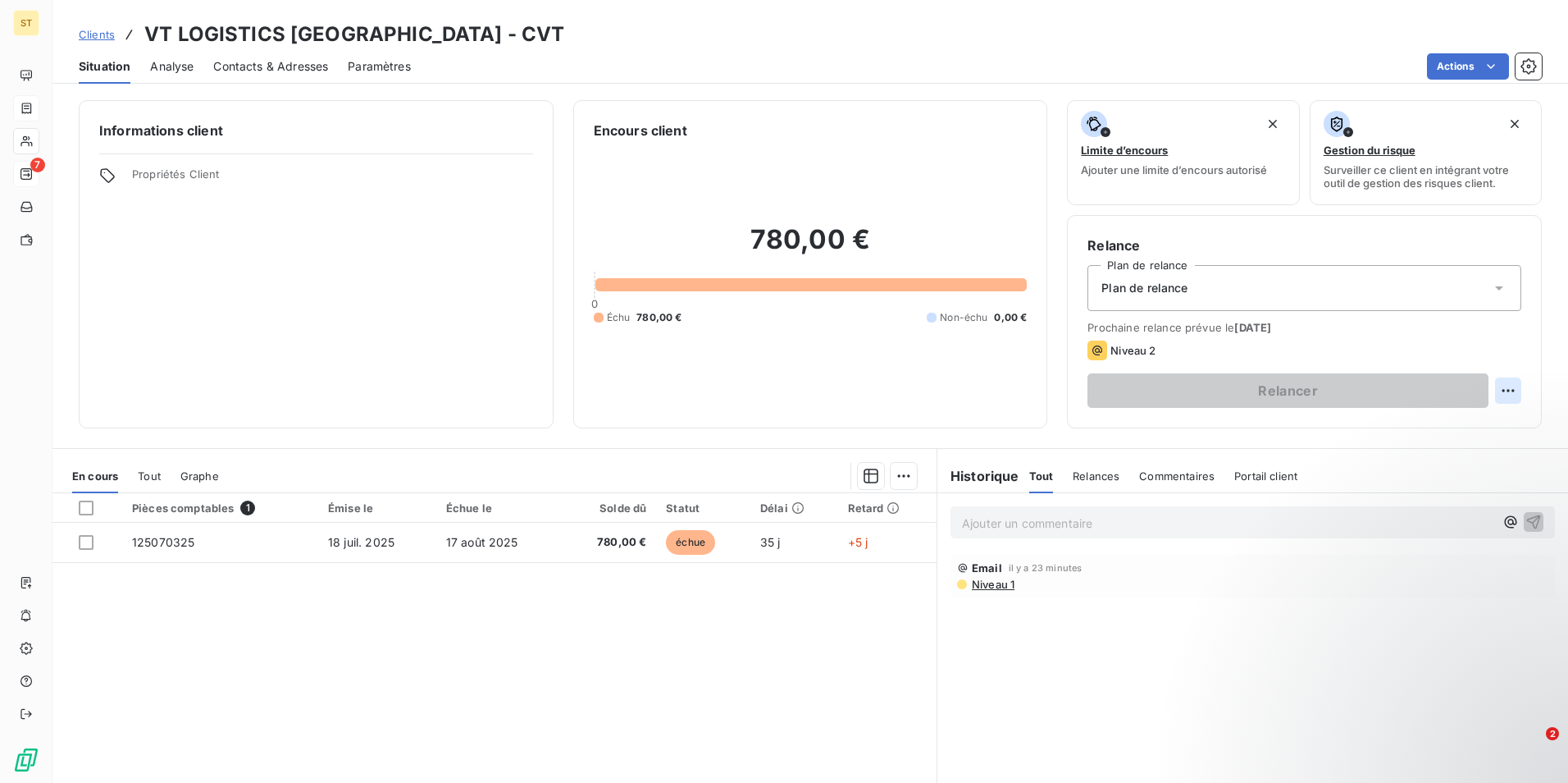
click at [1500, 390] on html "ST 7 Clients VT LOGISTICS AVIGNON - CVT Situation Analyse Contacts & Adresses P…" at bounding box center [784, 391] width 1568 height 783
click at [1472, 422] on div "Replanifier cette action" at bounding box center [1427, 426] width 147 height 26
select select "7"
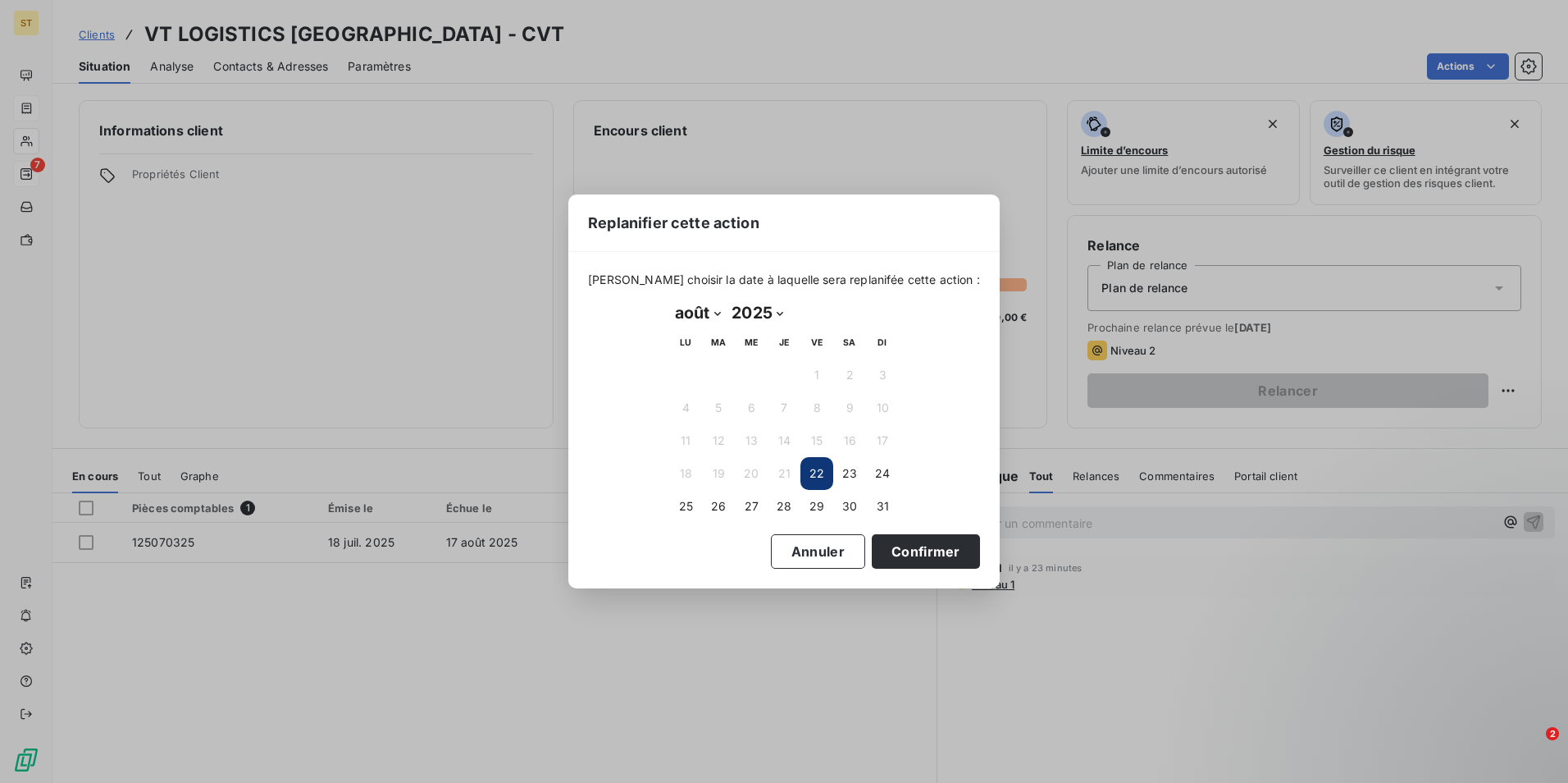
click at [814, 475] on button "22" at bounding box center [817, 473] width 33 height 33
click at [898, 547] on button "Confirmer" at bounding box center [925, 550] width 108 height 34
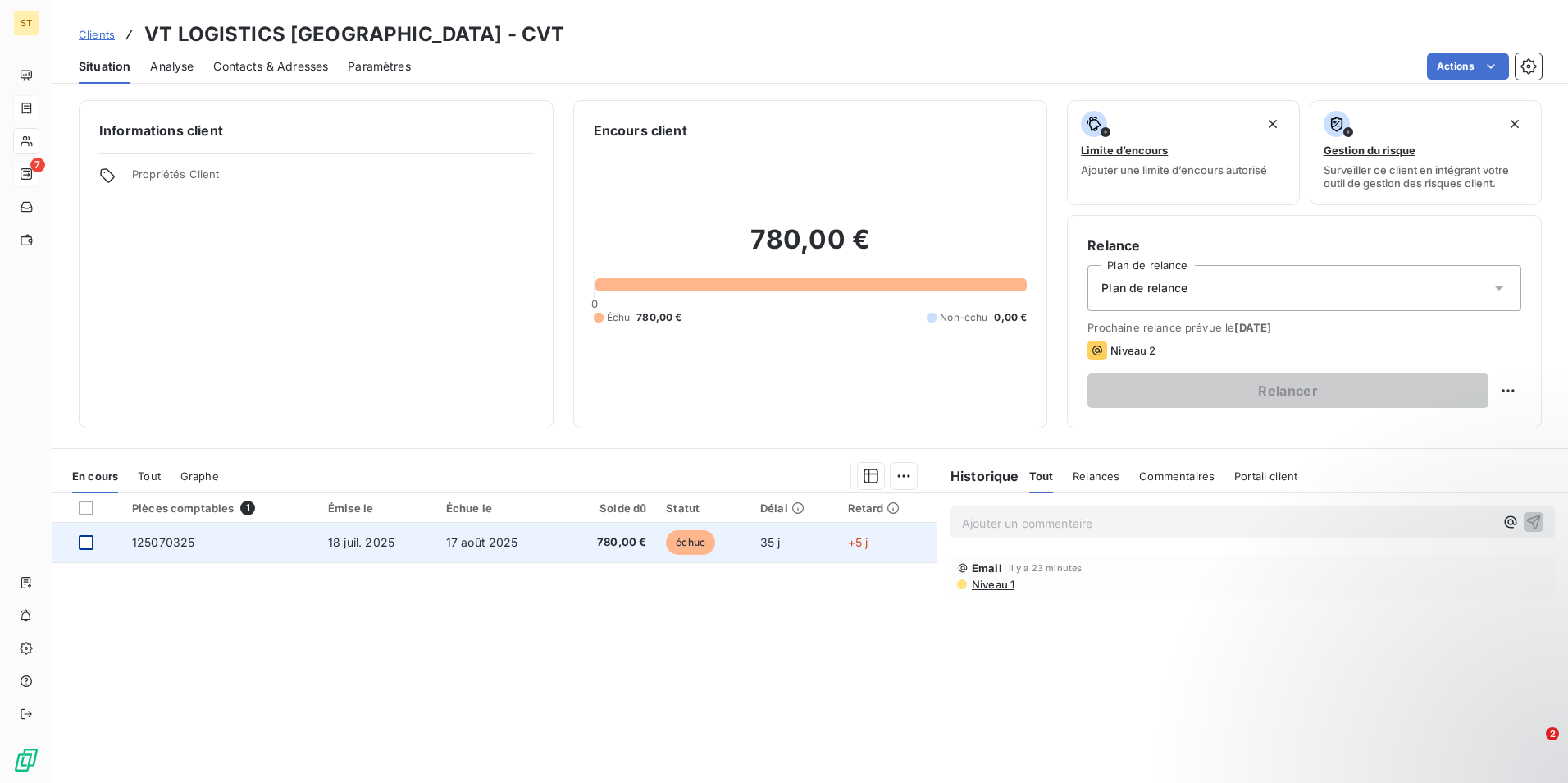
click at [89, 544] on div at bounding box center [86, 542] width 15 height 15
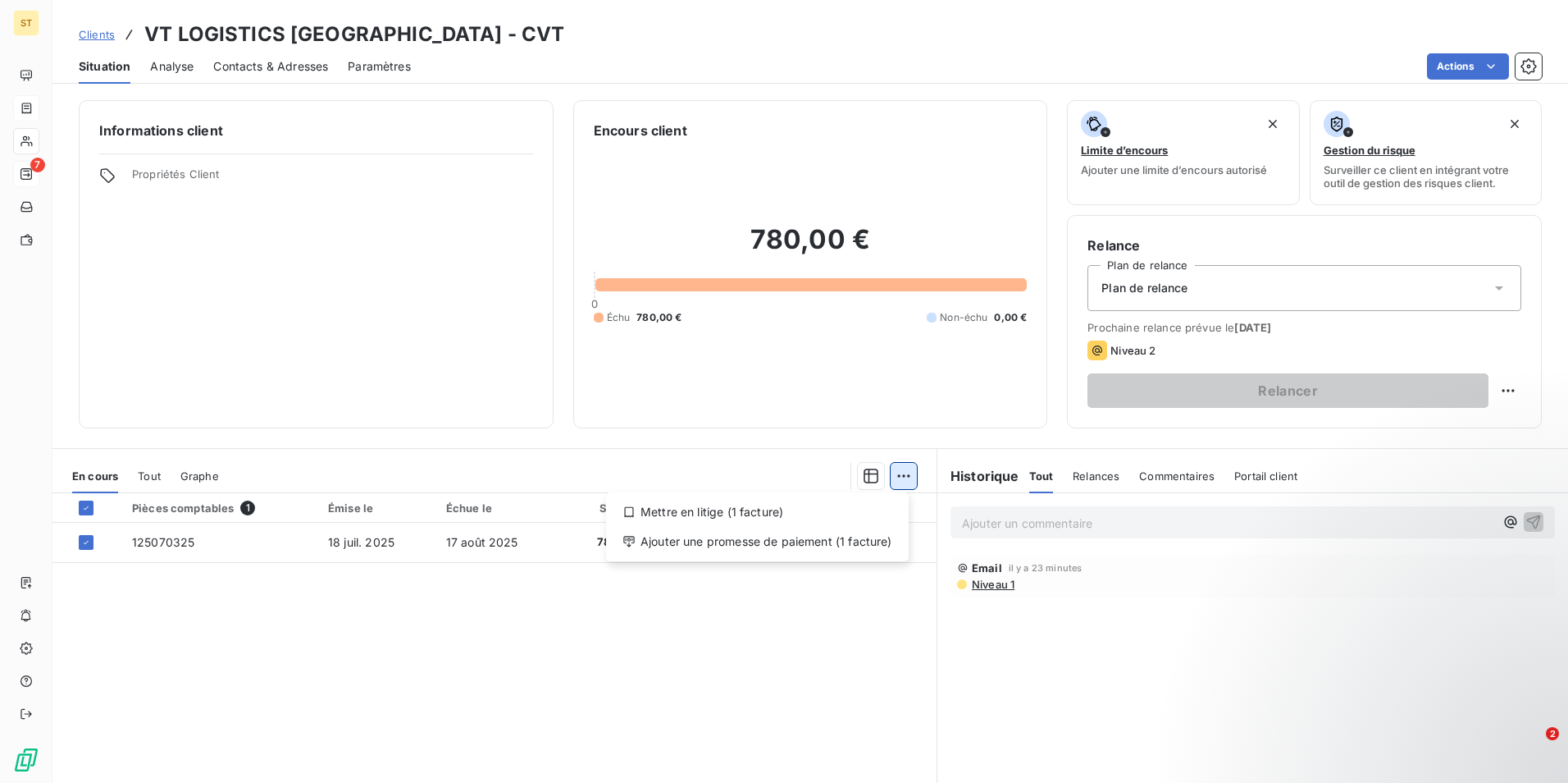
click at [901, 473] on html "ST 7 Clients VT LOGISTICS AVIGNON - CVT Situation Analyse Contacts & Adresses P…" at bounding box center [784, 391] width 1568 height 783
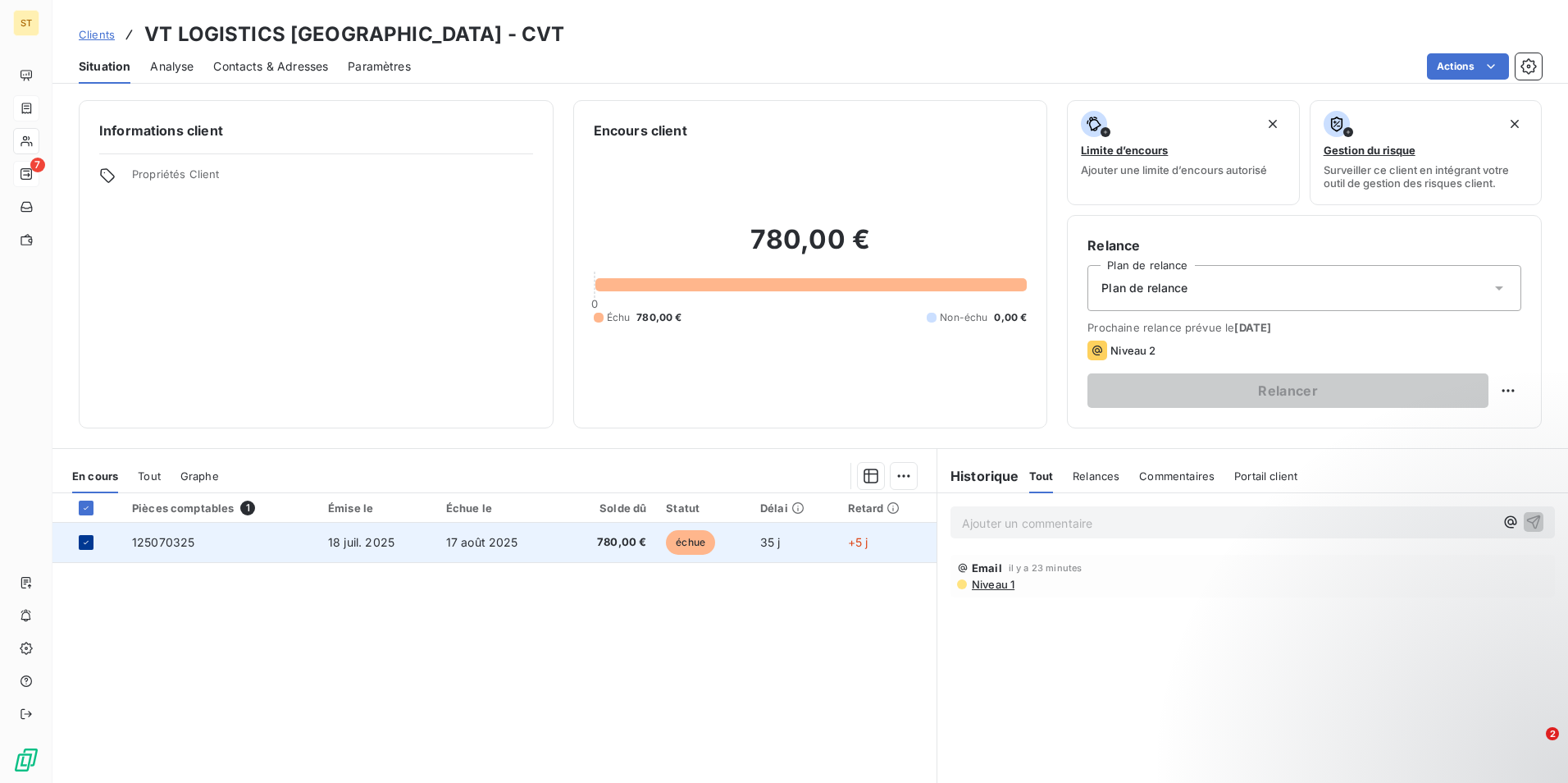
click at [80, 544] on div at bounding box center [86, 542] width 15 height 15
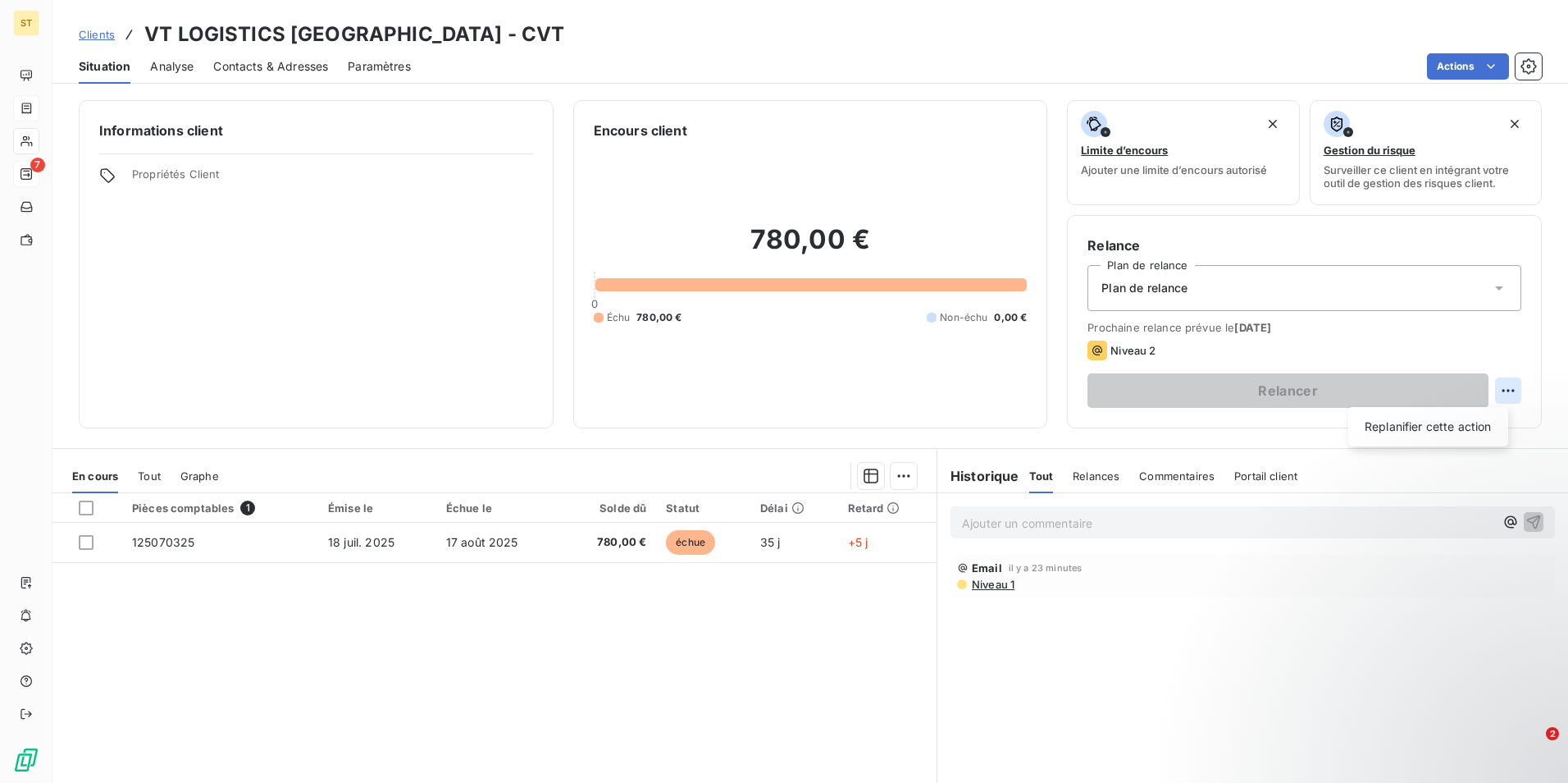
click at [1498, 393] on html "ST 7 Clients VT LOGISTICS AVIGNON - CVT Situation Analyse Contacts & Adresses P…" at bounding box center [784, 391] width 1568 height 783
click at [1440, 427] on div "Replanifier cette action" at bounding box center [1427, 426] width 147 height 26
select select "7"
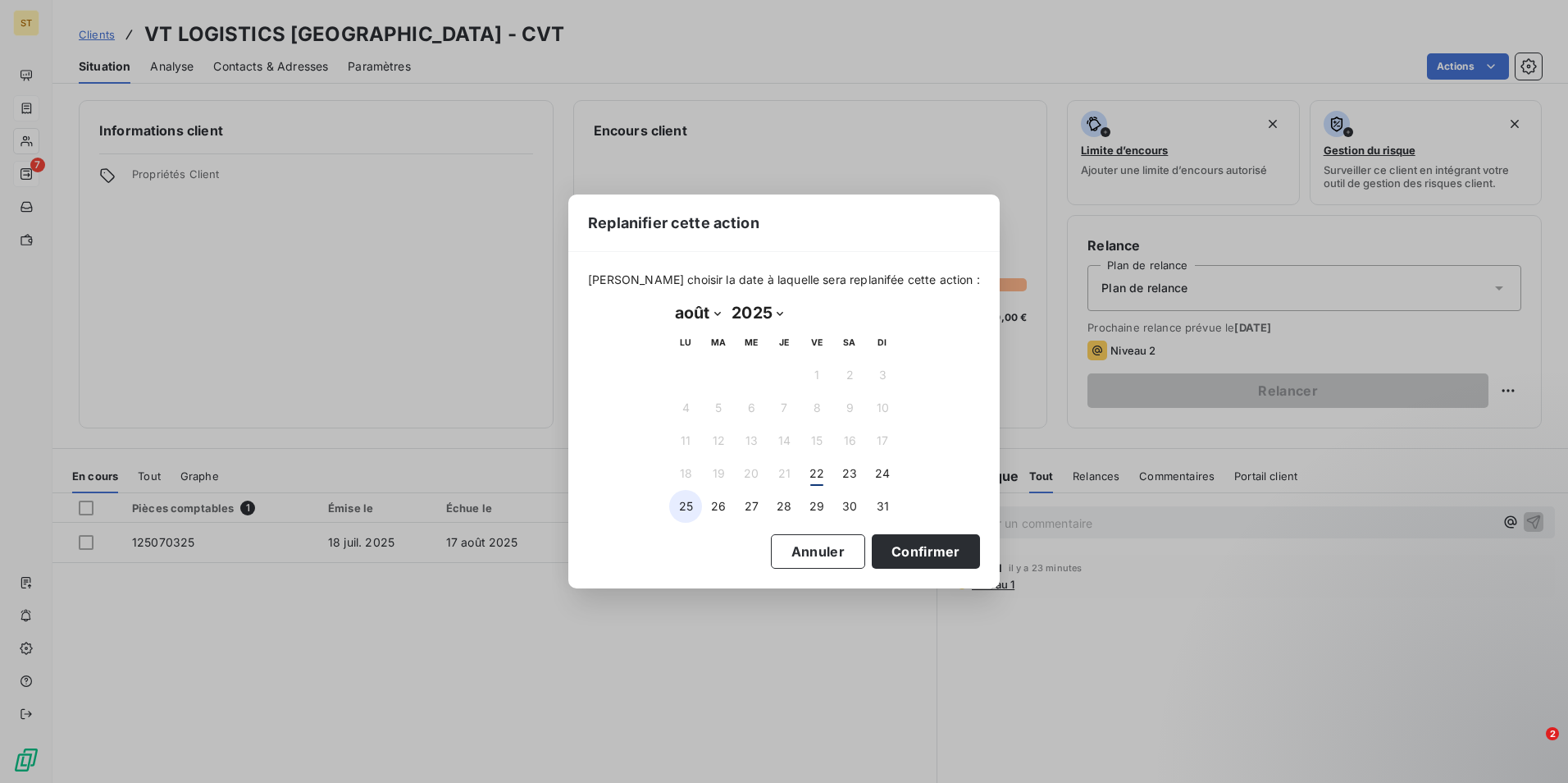
click at [686, 502] on button "25" at bounding box center [686, 506] width 33 height 33
click at [911, 558] on button "Confirmer" at bounding box center [925, 550] width 108 height 34
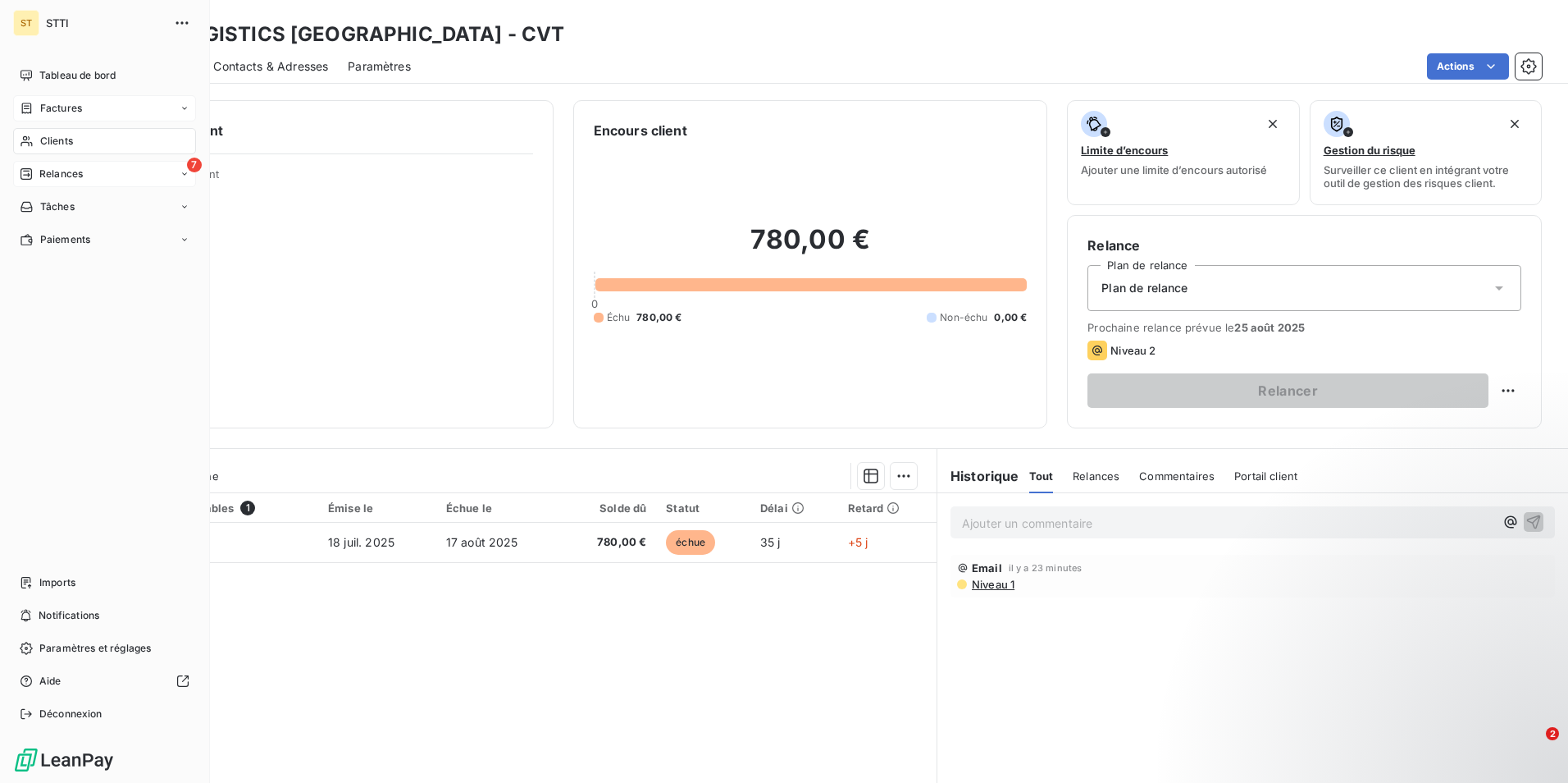
click at [54, 143] on span "Clients" at bounding box center [57, 141] width 33 height 15
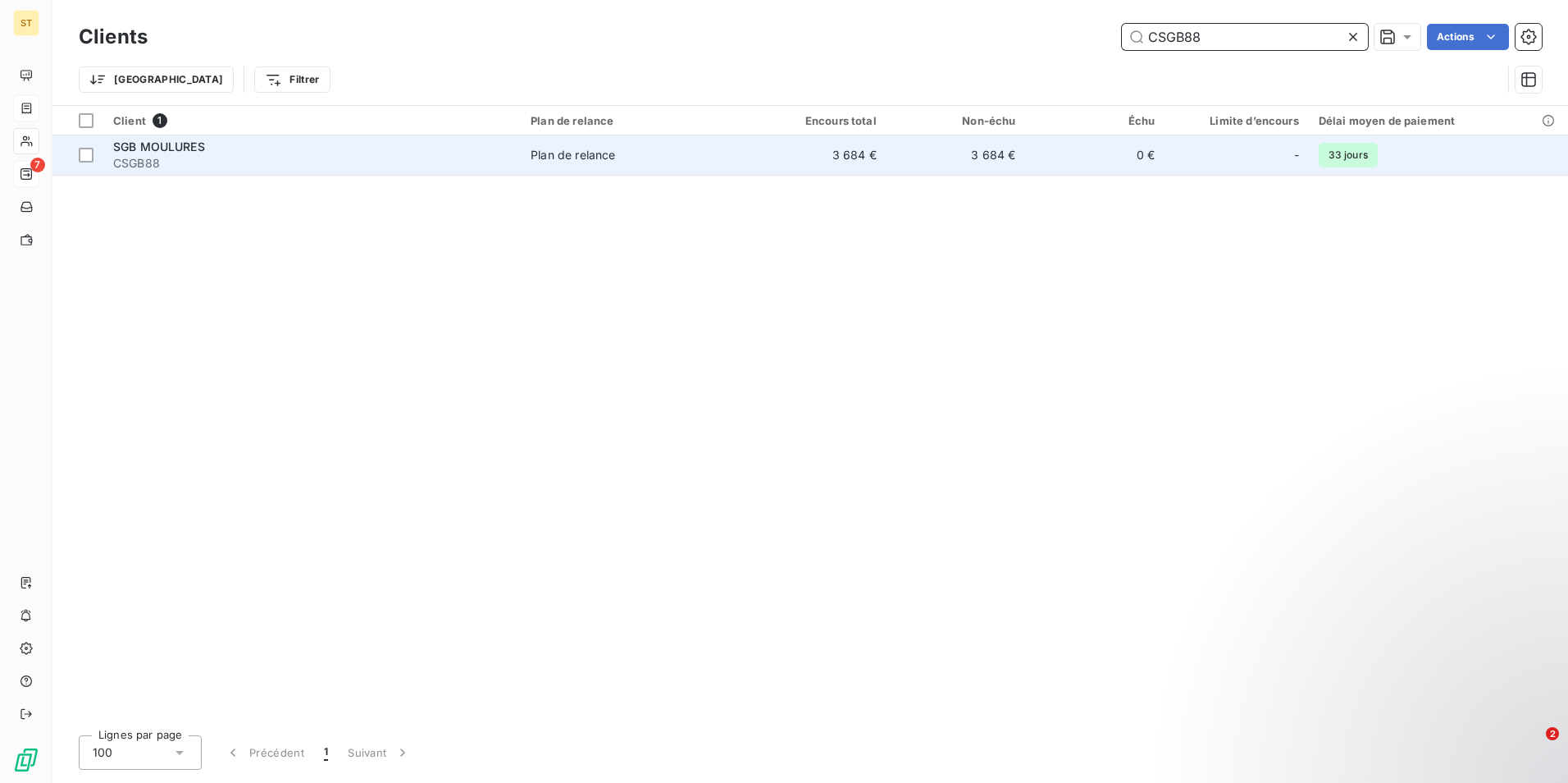
type input "CSGB88"
click at [576, 151] on div "Plan de relance" at bounding box center [572, 154] width 84 height 17
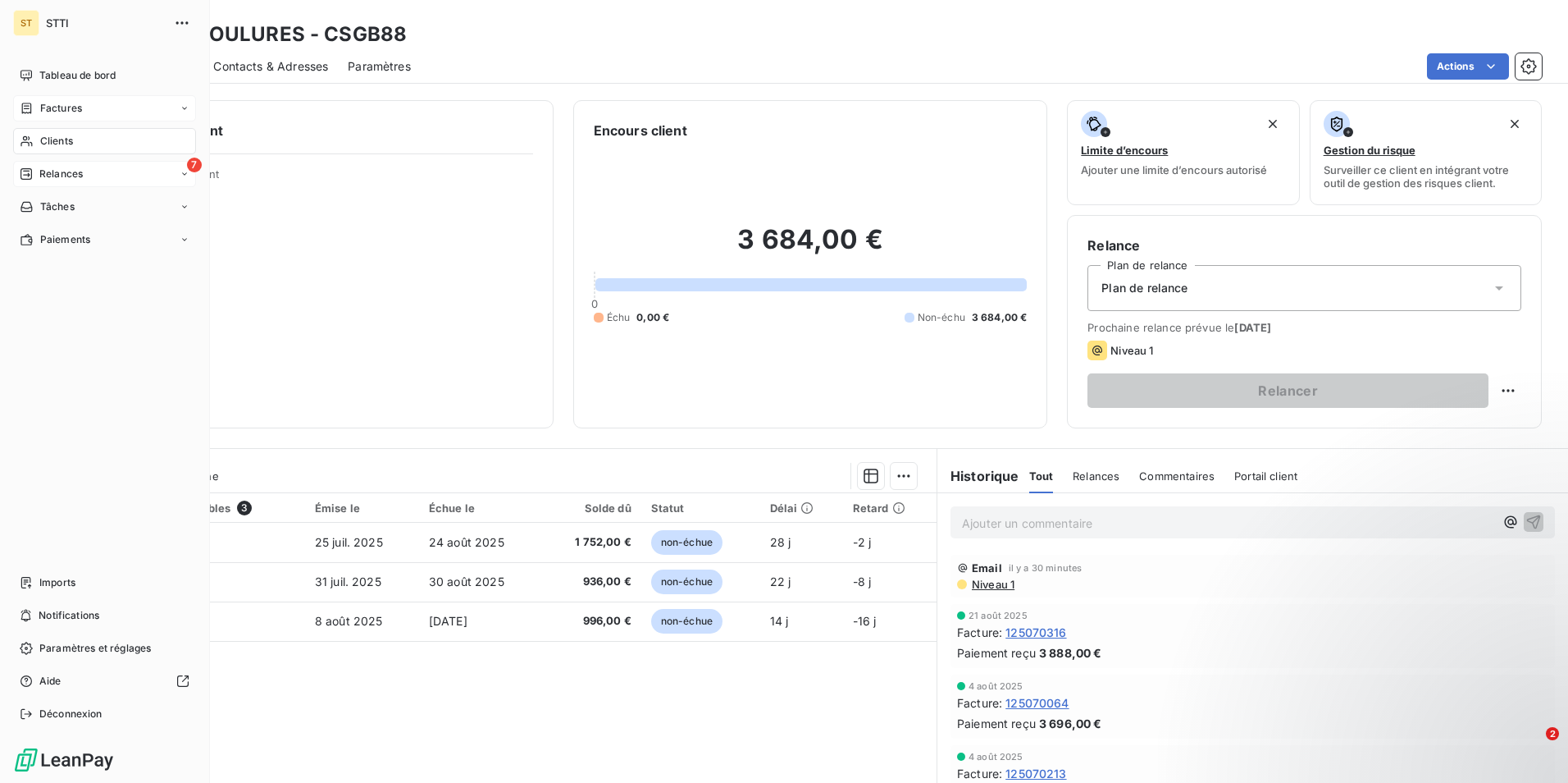
click at [59, 141] on span "Clients" at bounding box center [57, 141] width 33 height 15
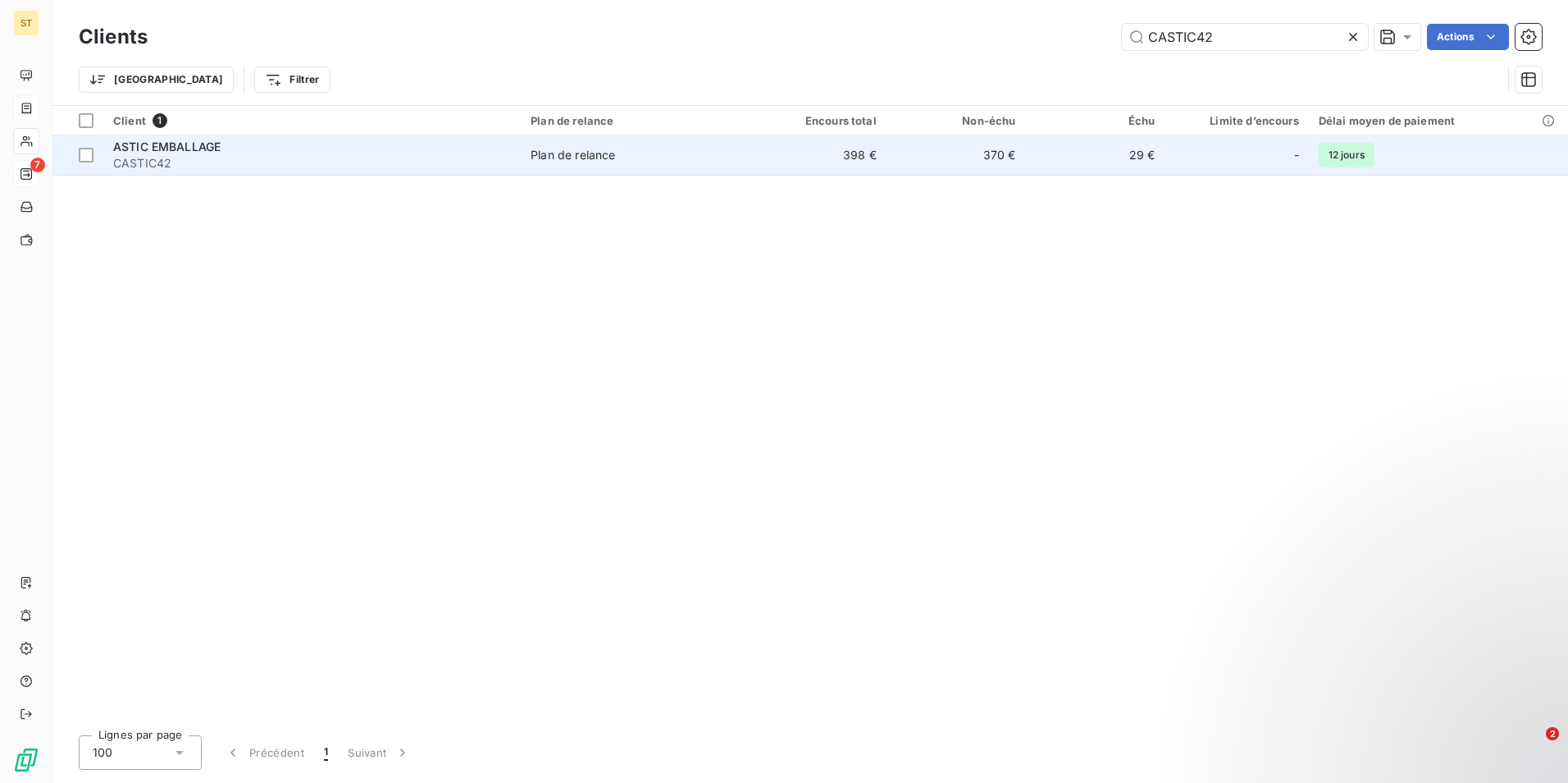
type input "CASTIC42"
click at [558, 152] on div "Plan de relance" at bounding box center [572, 154] width 84 height 17
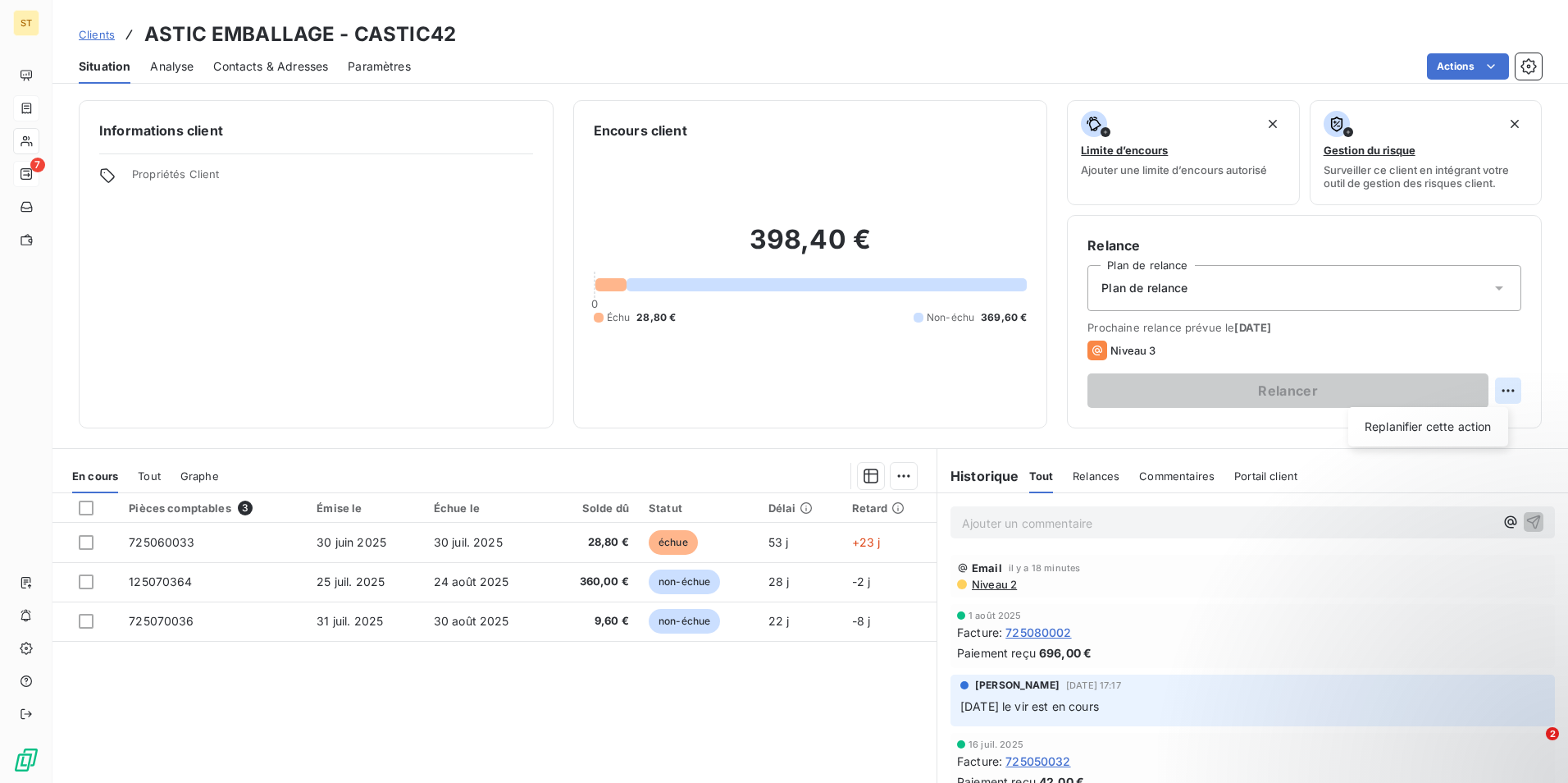
click at [1501, 395] on html "ST 7 Clients ASTIC EMBALLAGE - CASTIC42 Situation Analyse Contacts & Adresses P…" at bounding box center [784, 391] width 1568 height 783
click at [1470, 431] on div "Replanifier cette action" at bounding box center [1427, 426] width 147 height 26
select select "7"
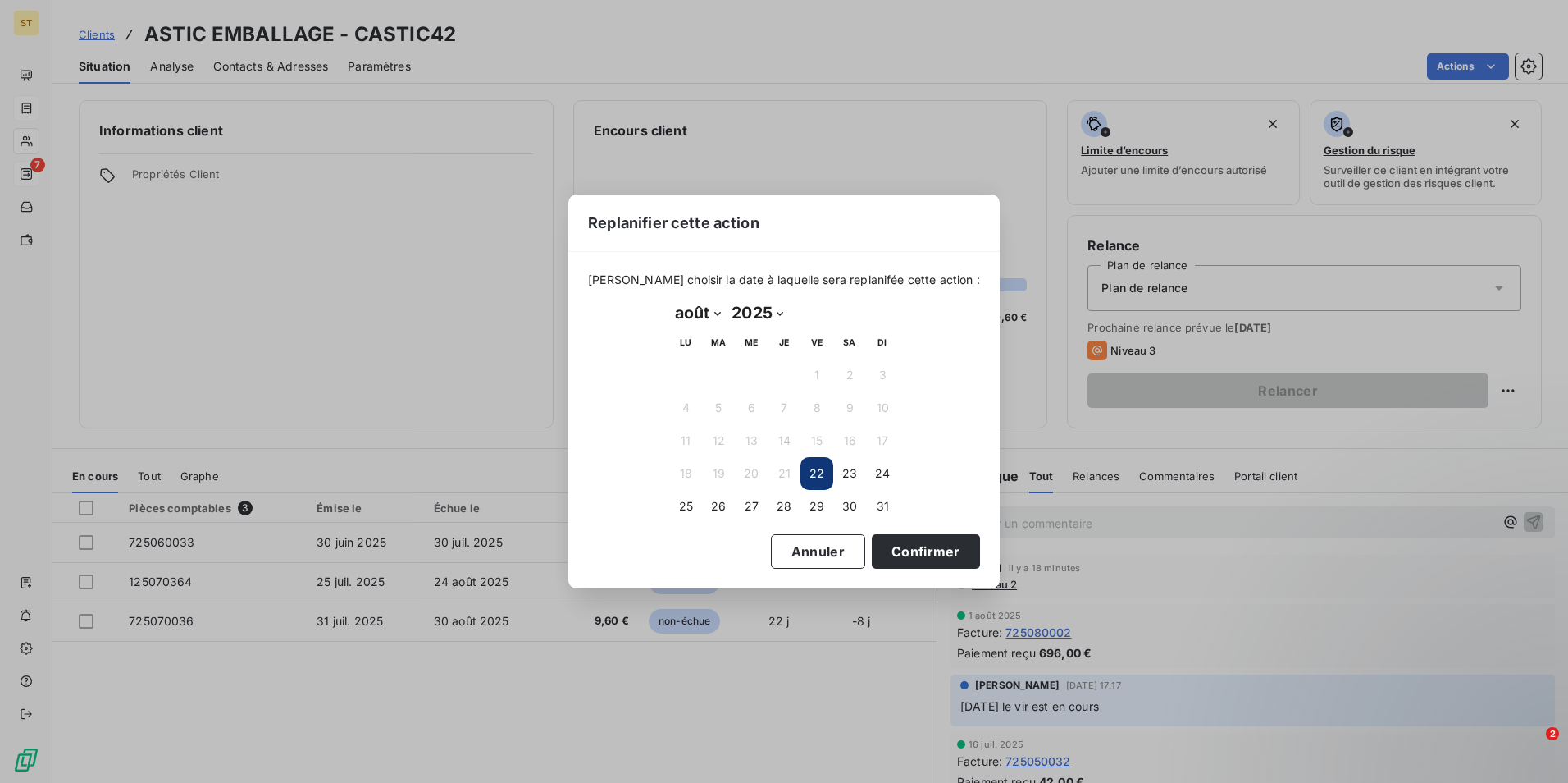
click at [1498, 334] on div "Replanifier cette action [PERSON_NAME] choisir la date à laquelle sera replanif…" at bounding box center [784, 391] width 1568 height 783
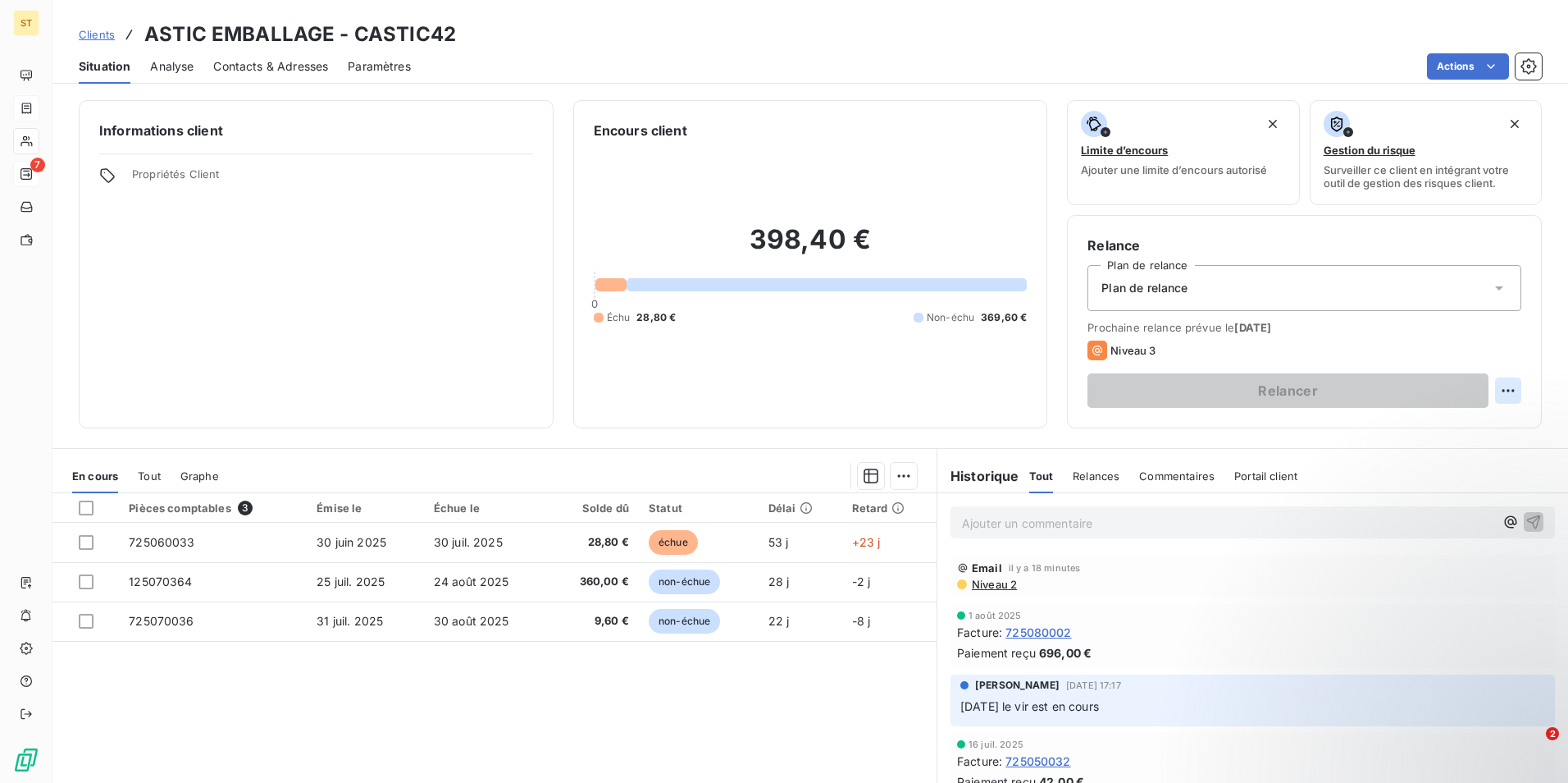
click at [1501, 393] on html "ST 7 Clients ASTIC EMBALLAGE - CASTIC42 Situation Analyse Contacts & Adresses P…" at bounding box center [784, 391] width 1568 height 783
click at [1441, 426] on div "Replanifier cette action" at bounding box center [1427, 426] width 147 height 26
select select "7"
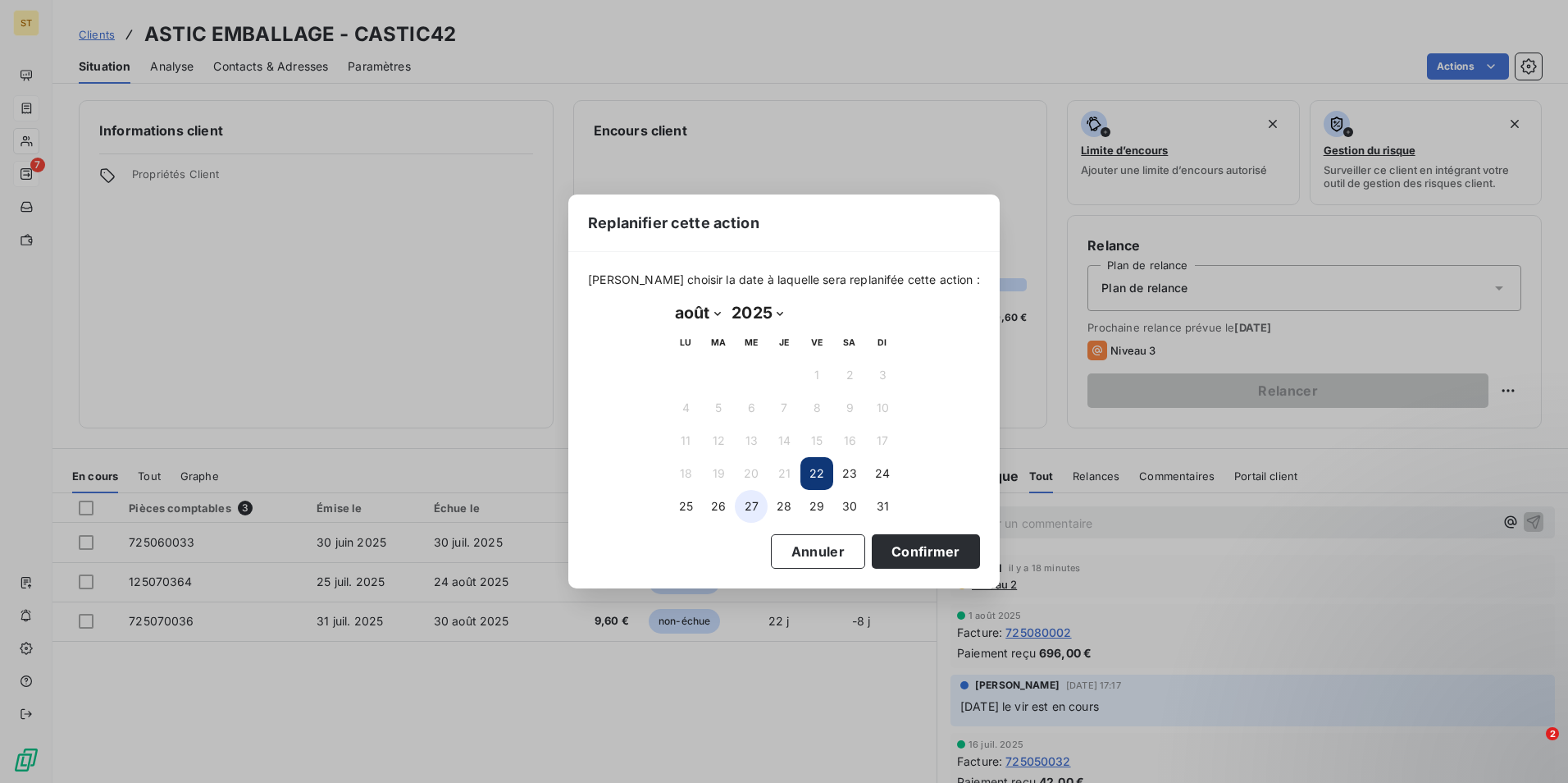
click at [750, 506] on button "27" at bounding box center [751, 506] width 33 height 33
click at [890, 550] on button "Confirmer" at bounding box center [925, 550] width 108 height 34
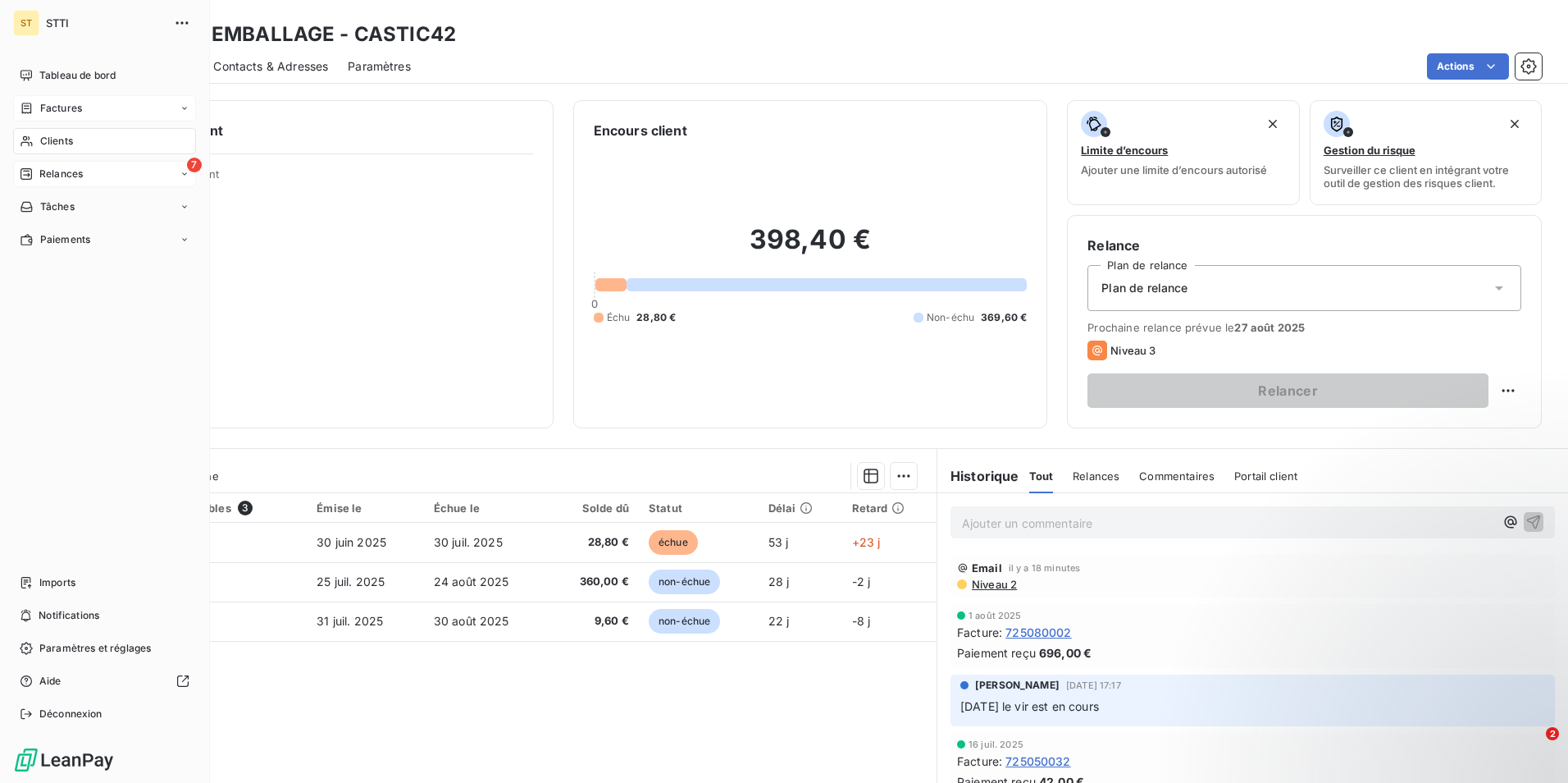
click at [54, 176] on span "Relances" at bounding box center [61, 173] width 43 height 15
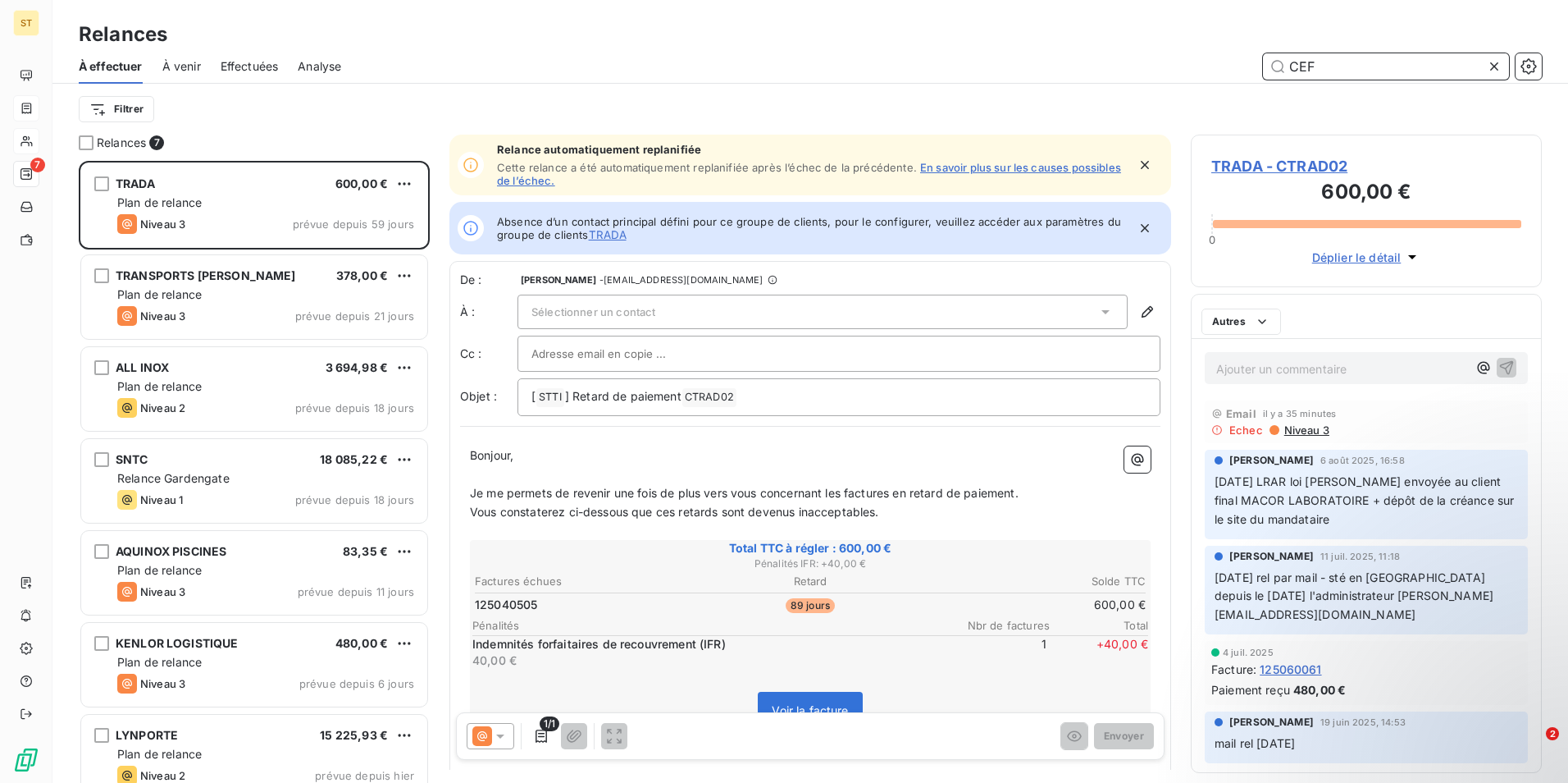
scroll to position [610, 339]
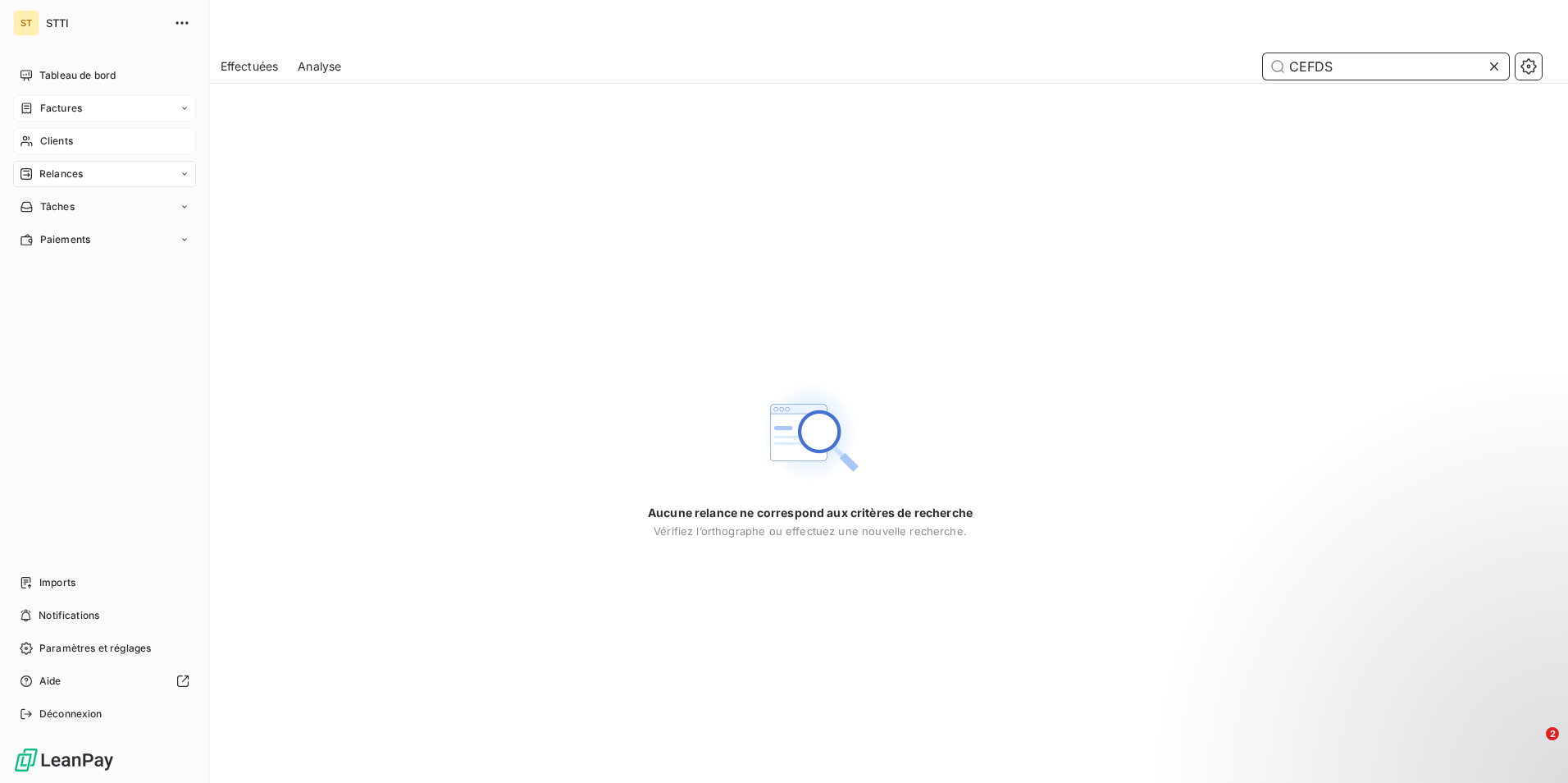
type input "CEFDS"
click at [33, 145] on icon at bounding box center [26, 141] width 14 height 13
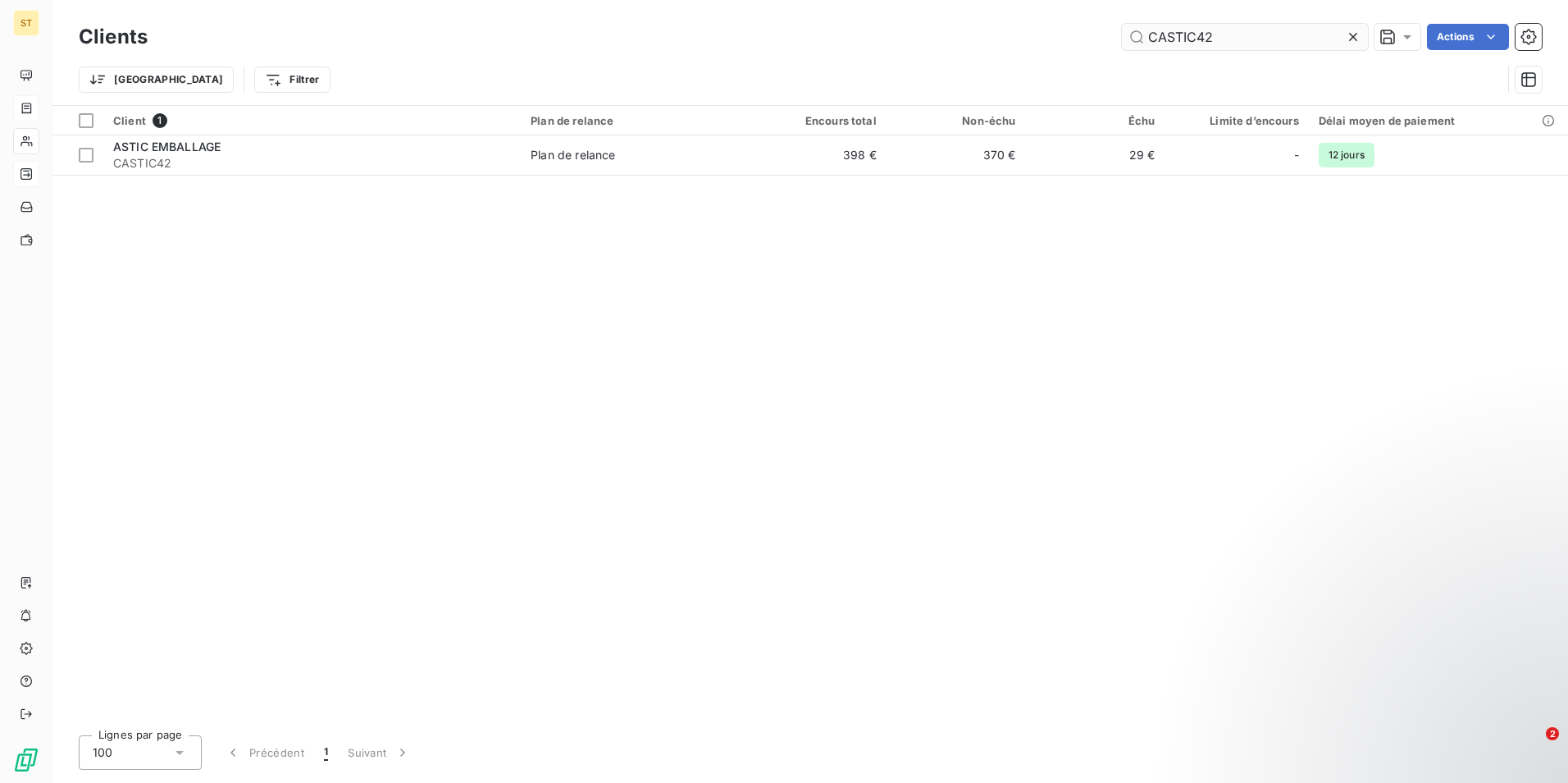
click at [1273, 37] on input "CASTIC42" at bounding box center [1245, 36] width 246 height 26
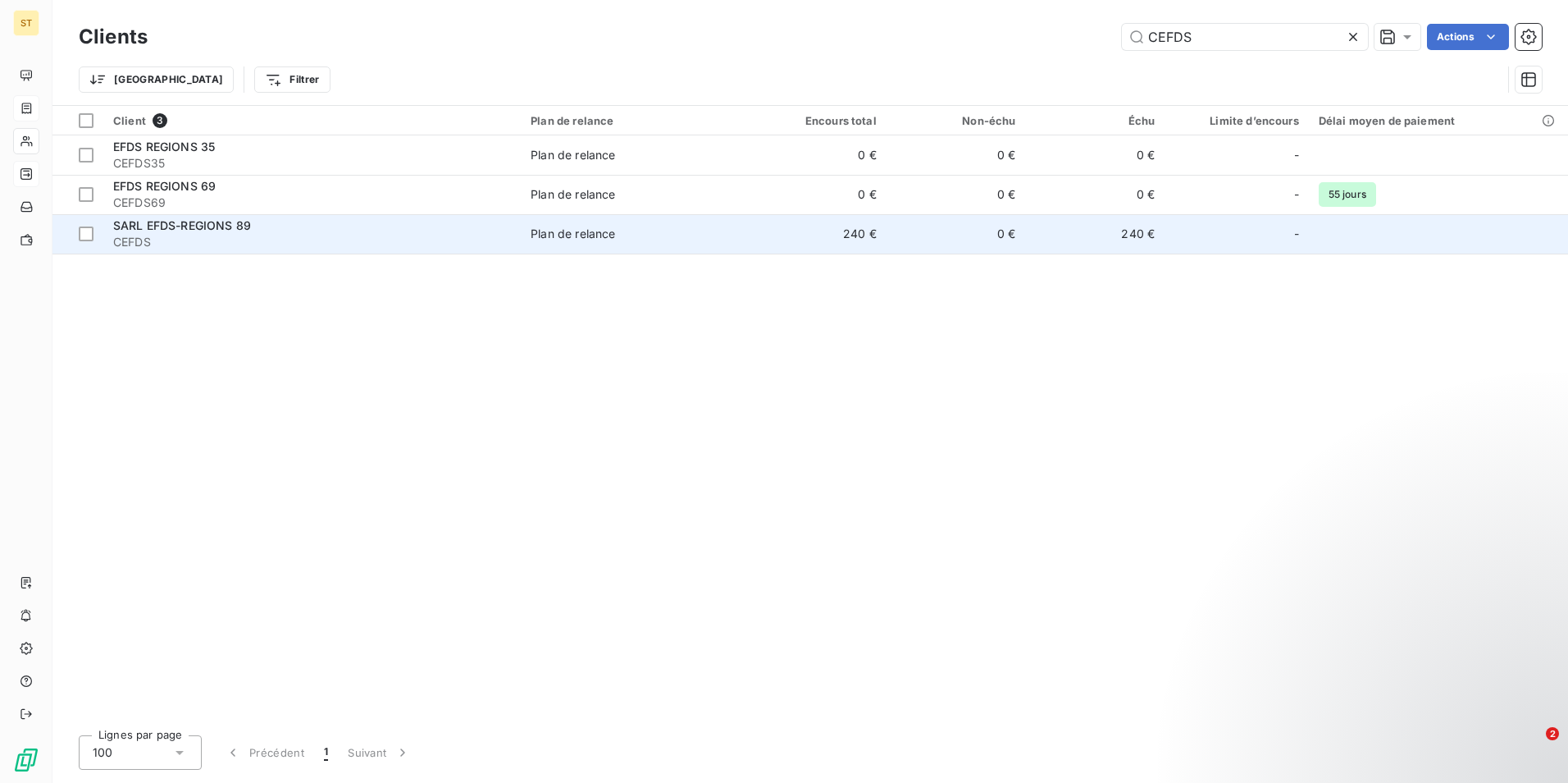
type input "CEFDS"
click at [213, 230] on span "SARL EFDS-REGIONS 89" at bounding box center [182, 225] width 138 height 14
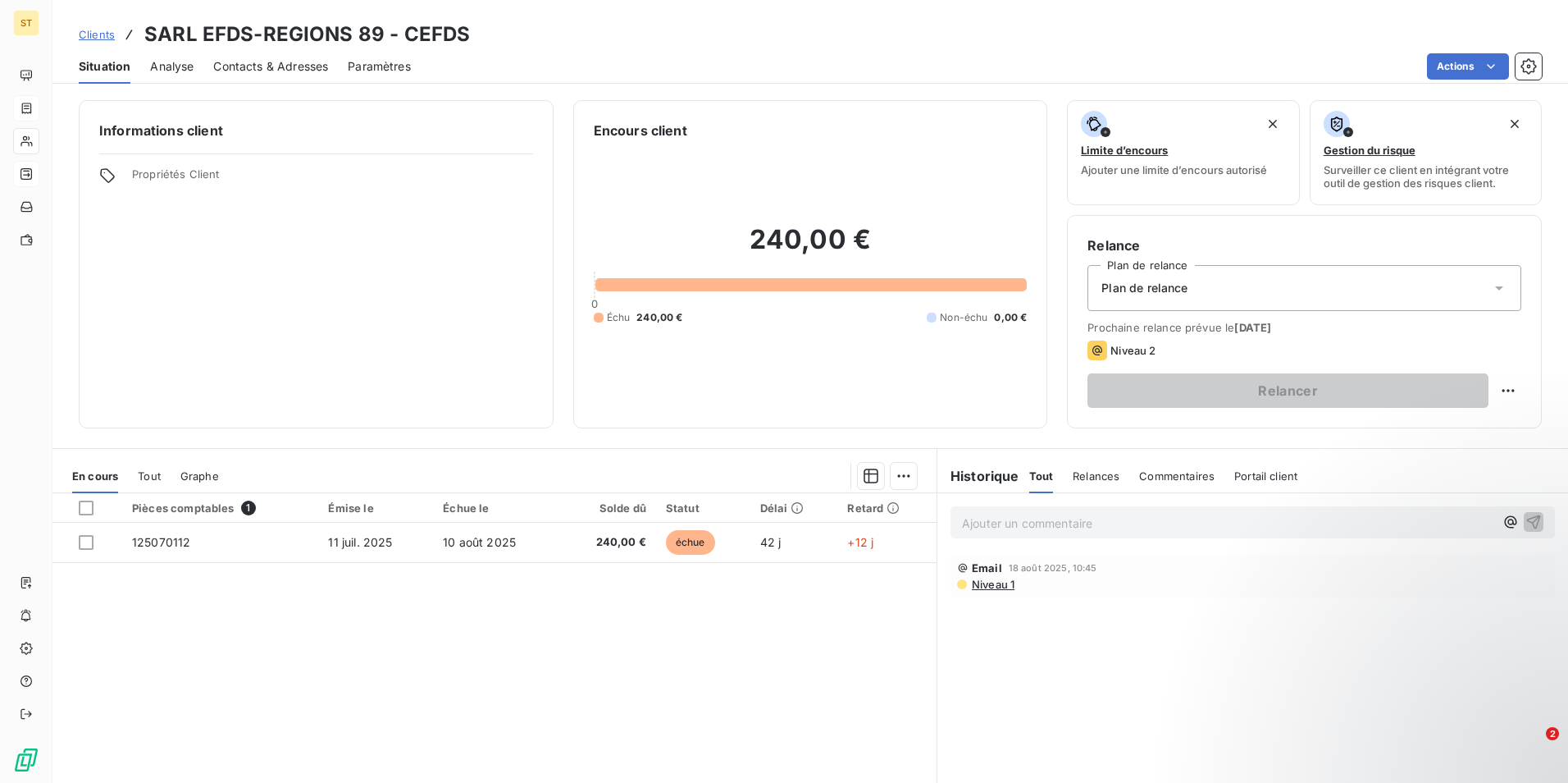
click at [1050, 522] on p "Ajouter un commentaire ﻿" at bounding box center [1227, 523] width 532 height 21
click at [1030, 523] on p "Ajouter un commentaire ﻿" at bounding box center [1227, 523] width 532 height 21
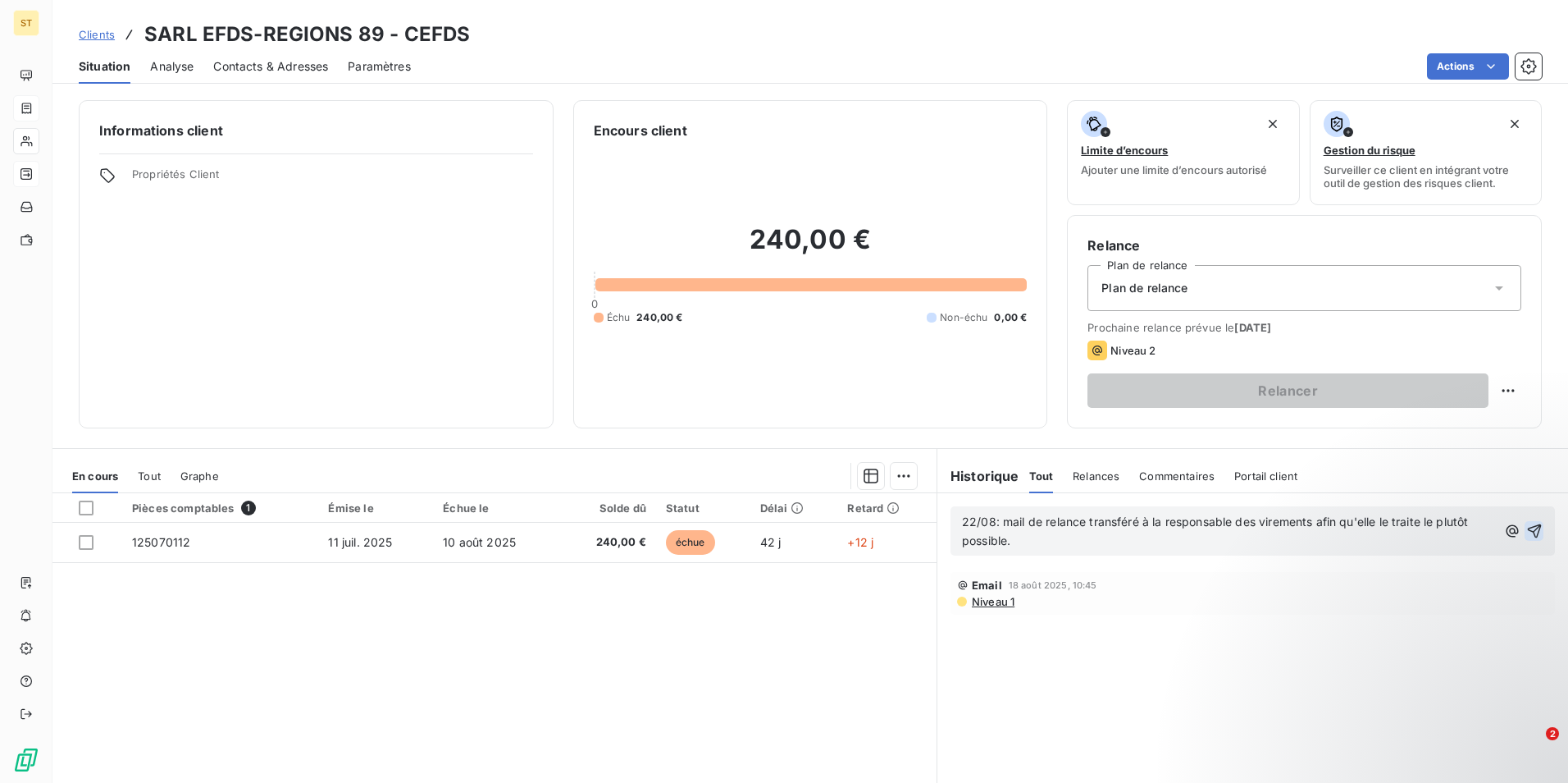
click at [1527, 528] on icon "button" at bounding box center [1534, 531] width 14 height 14
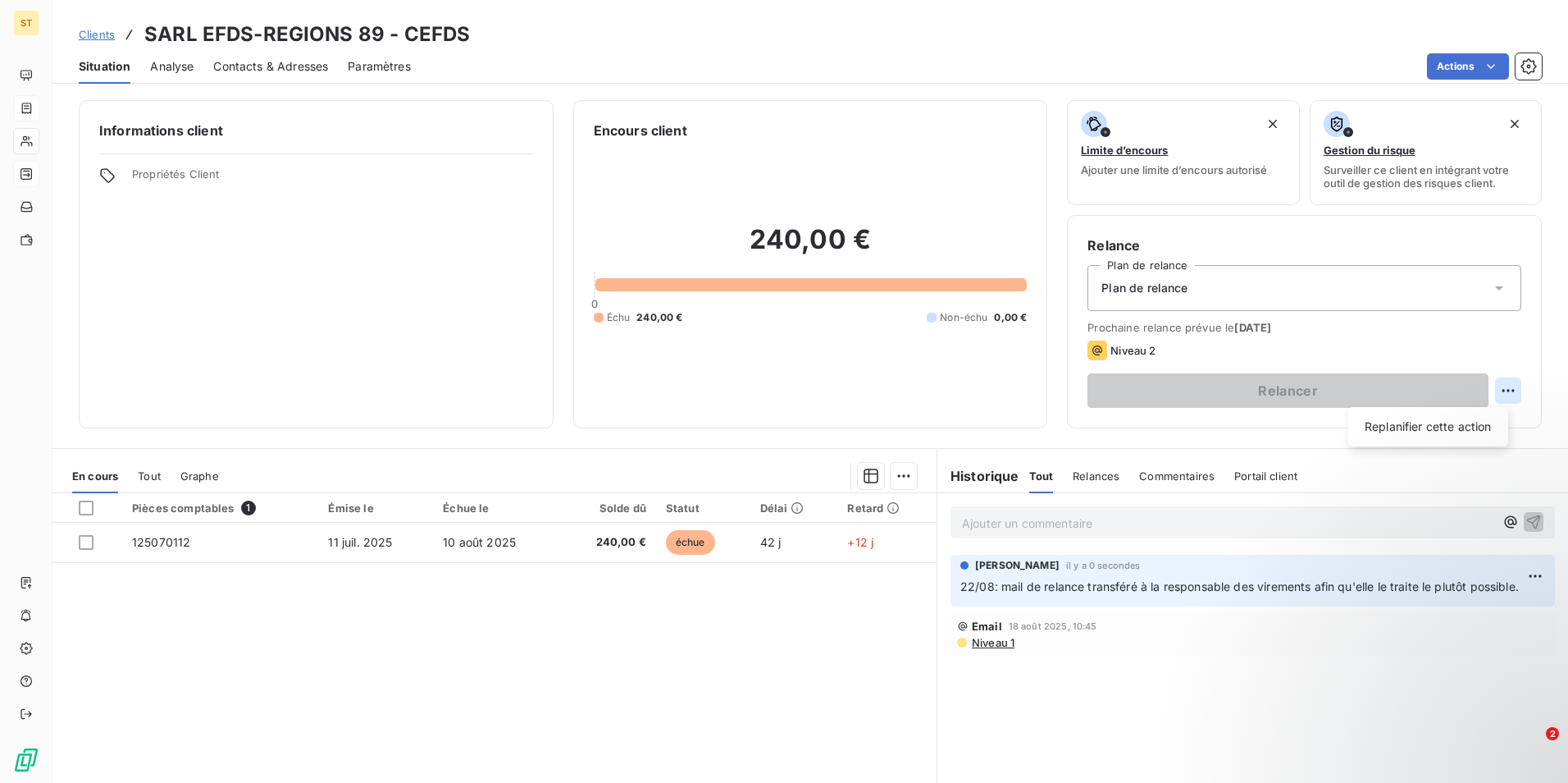
click at [1490, 388] on html "ST Clients SARL EFDS-REGIONS 89 - CEFDS Situation Analyse Contacts & Adresses P…" at bounding box center [784, 391] width 1568 height 783
click at [1452, 423] on div "Replanifier cette action" at bounding box center [1427, 426] width 147 height 26
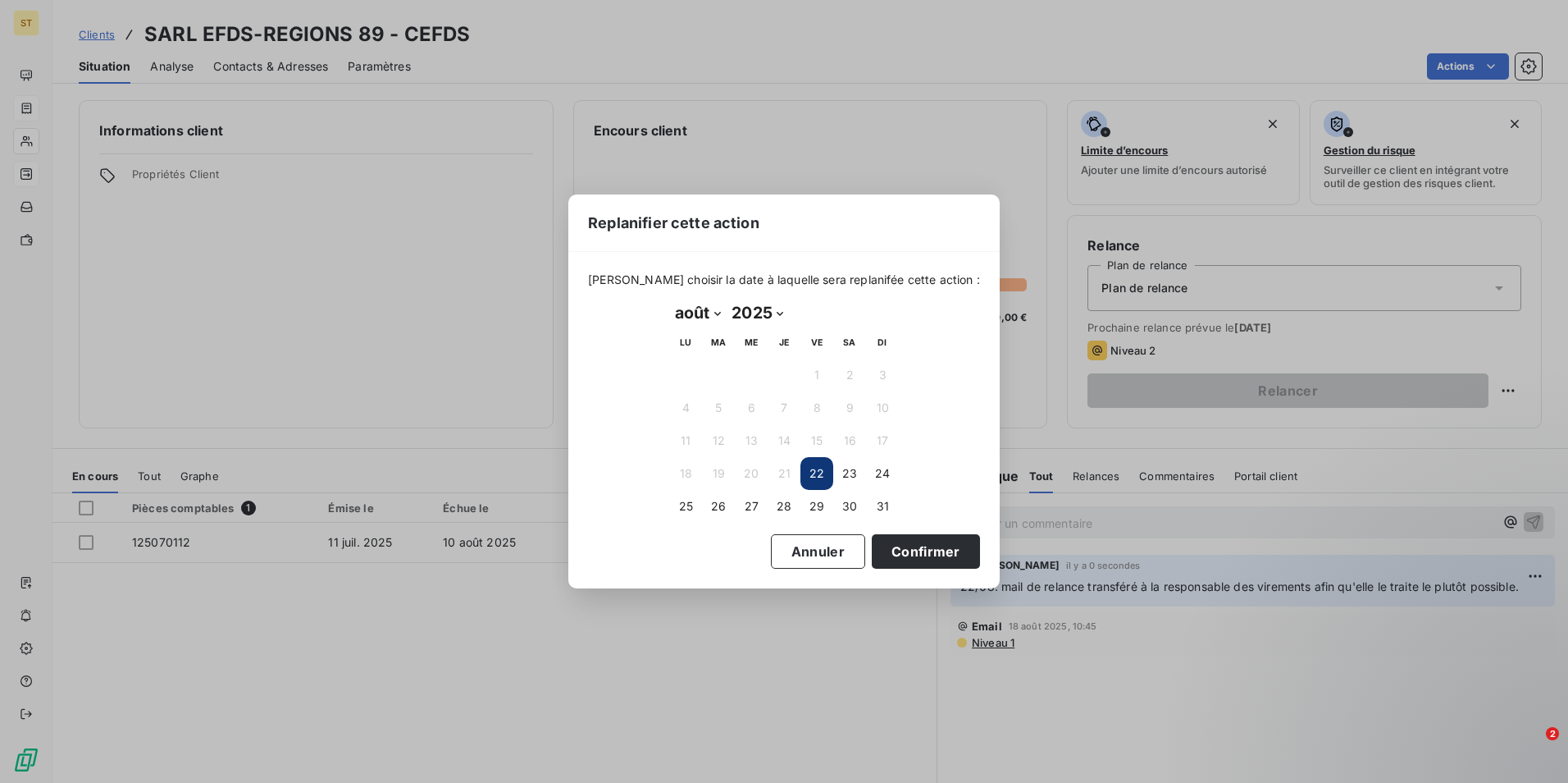
click at [713, 311] on select "janvier février mars avril mai juin juillet août septembre octobre novembre déc…" at bounding box center [698, 312] width 57 height 26
select select "8"
click at [669, 299] on select "janvier février mars avril mai juin juillet août septembre octobre novembre déc…" at bounding box center [698, 312] width 57 height 26
click at [689, 378] on button "1" at bounding box center [686, 375] width 33 height 33
click at [897, 546] on button "Confirmer" at bounding box center [925, 550] width 108 height 34
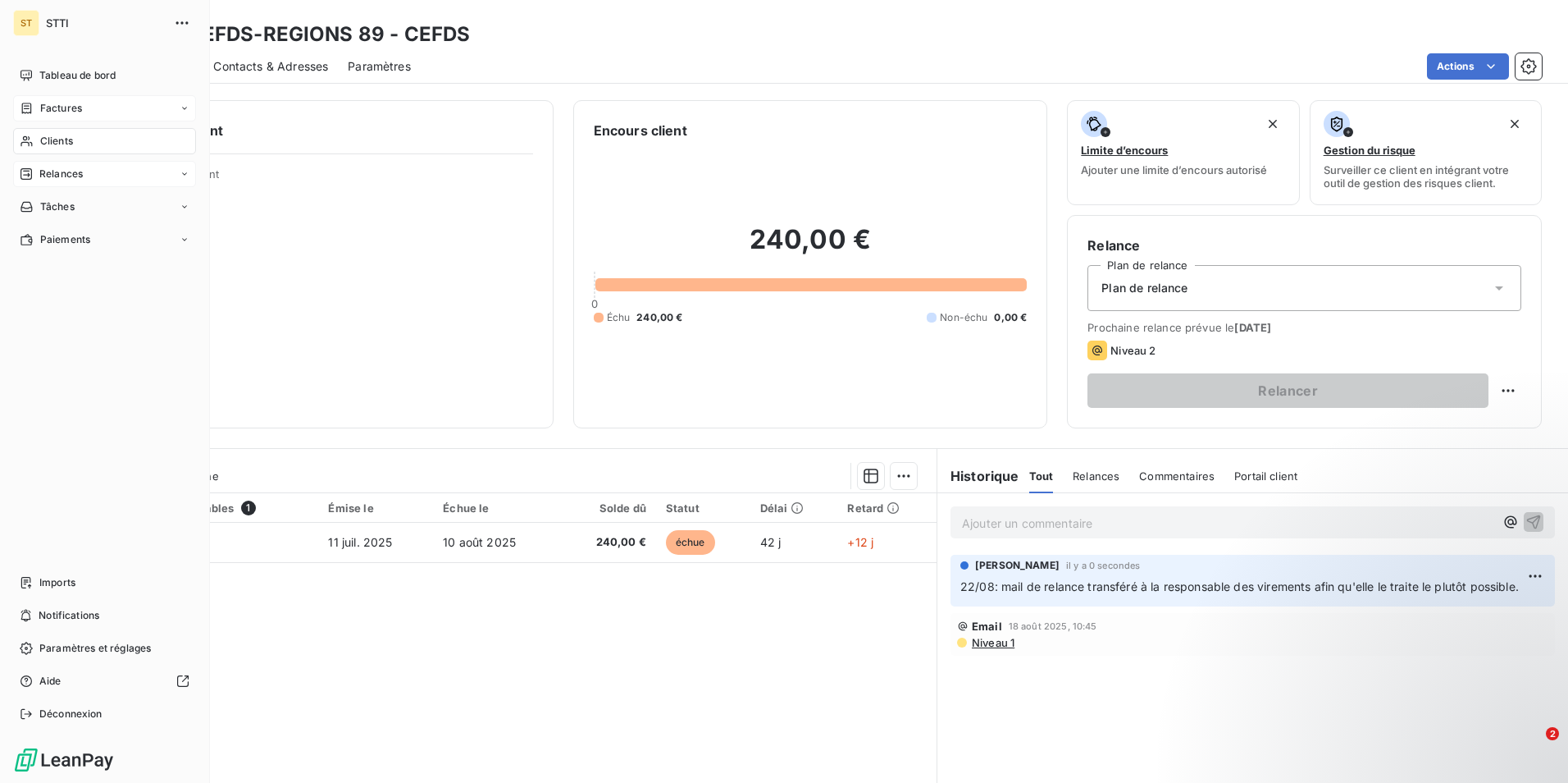
click at [60, 144] on span "Clients" at bounding box center [57, 141] width 33 height 15
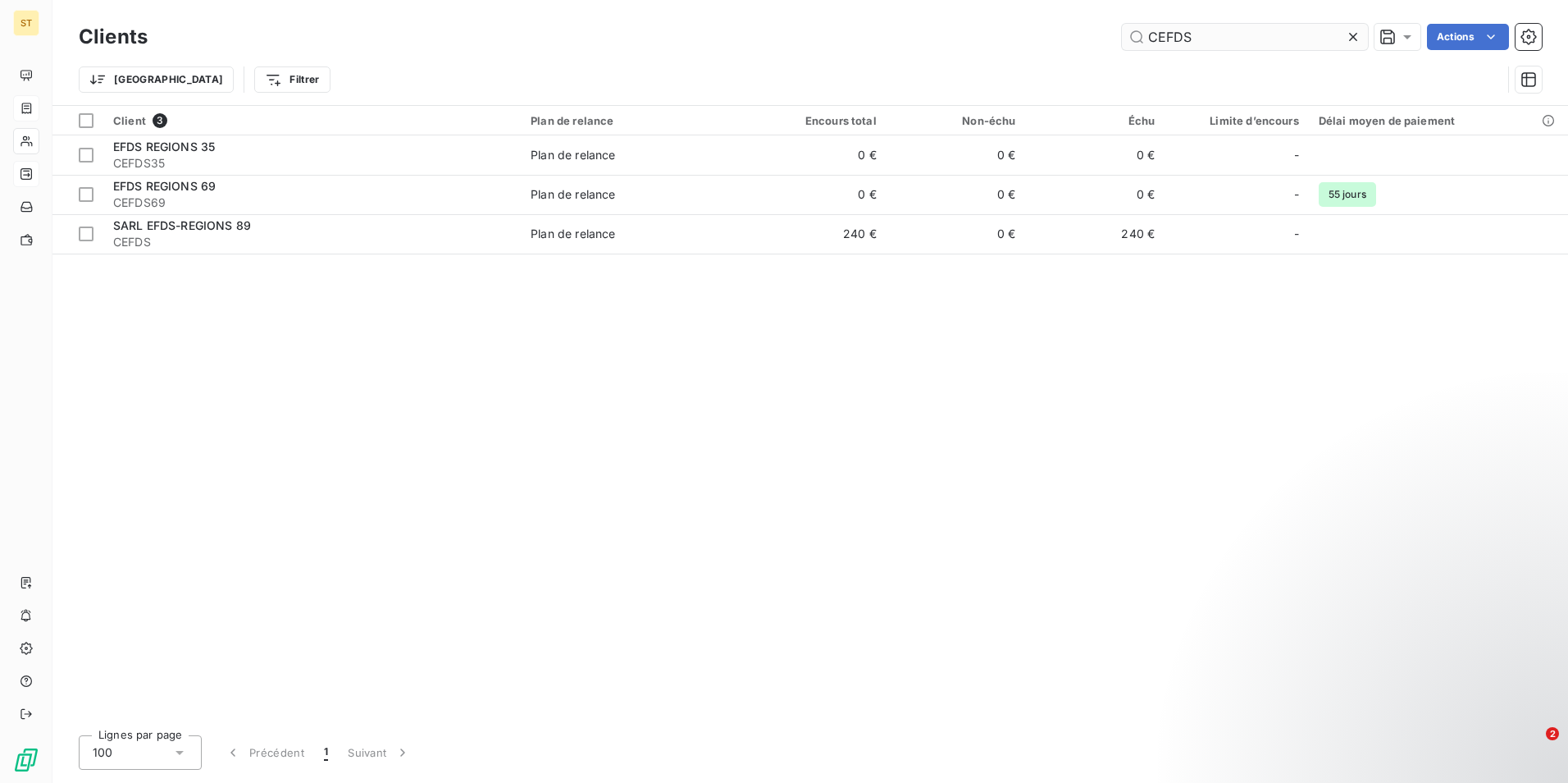
click at [1211, 46] on input "CEFDS" at bounding box center [1245, 36] width 246 height 26
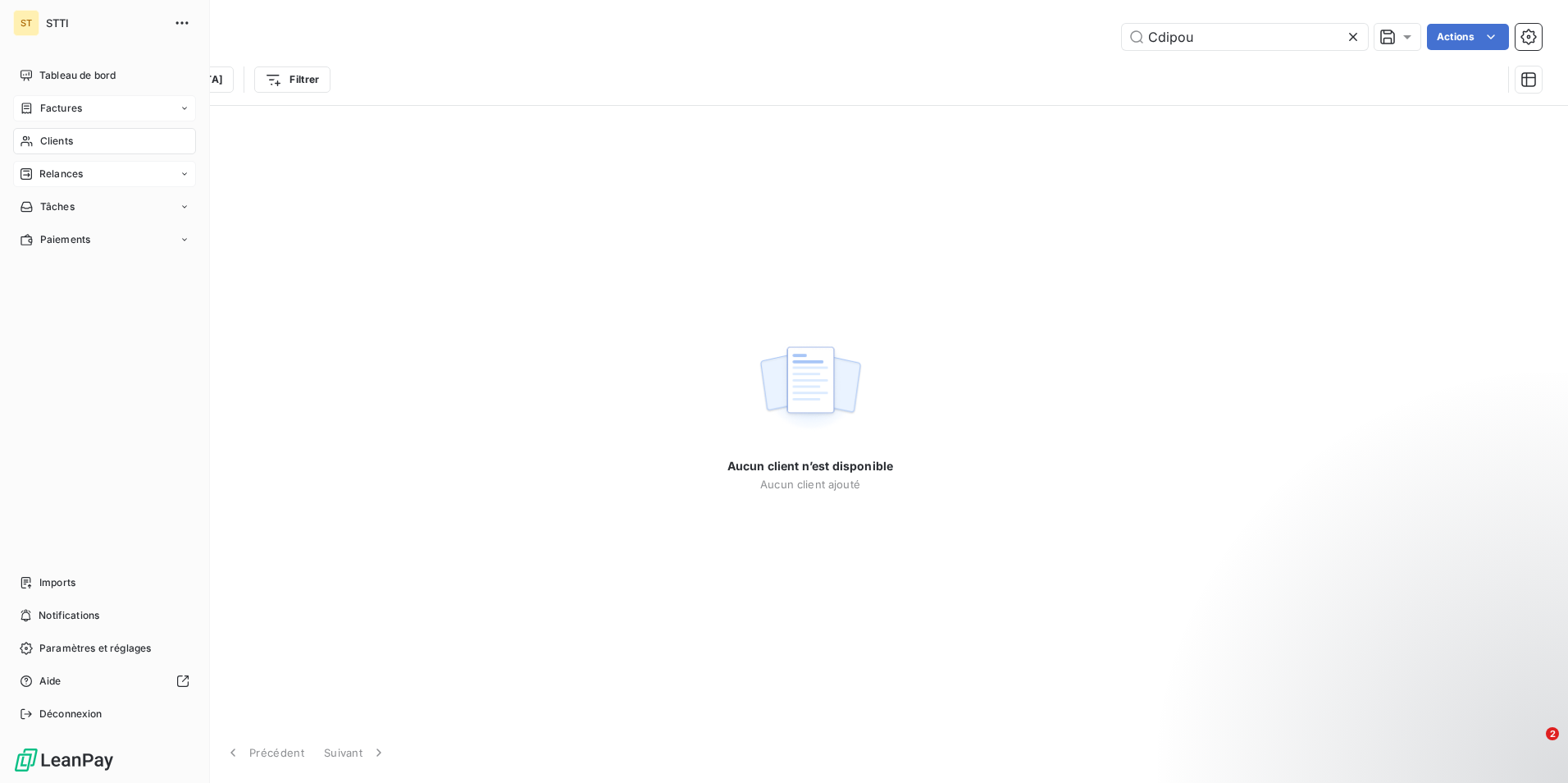
drag, startPoint x: 50, startPoint y: 141, endPoint x: 89, endPoint y: 128, distance: 41.1
click at [50, 141] on span "Clients" at bounding box center [57, 141] width 33 height 15
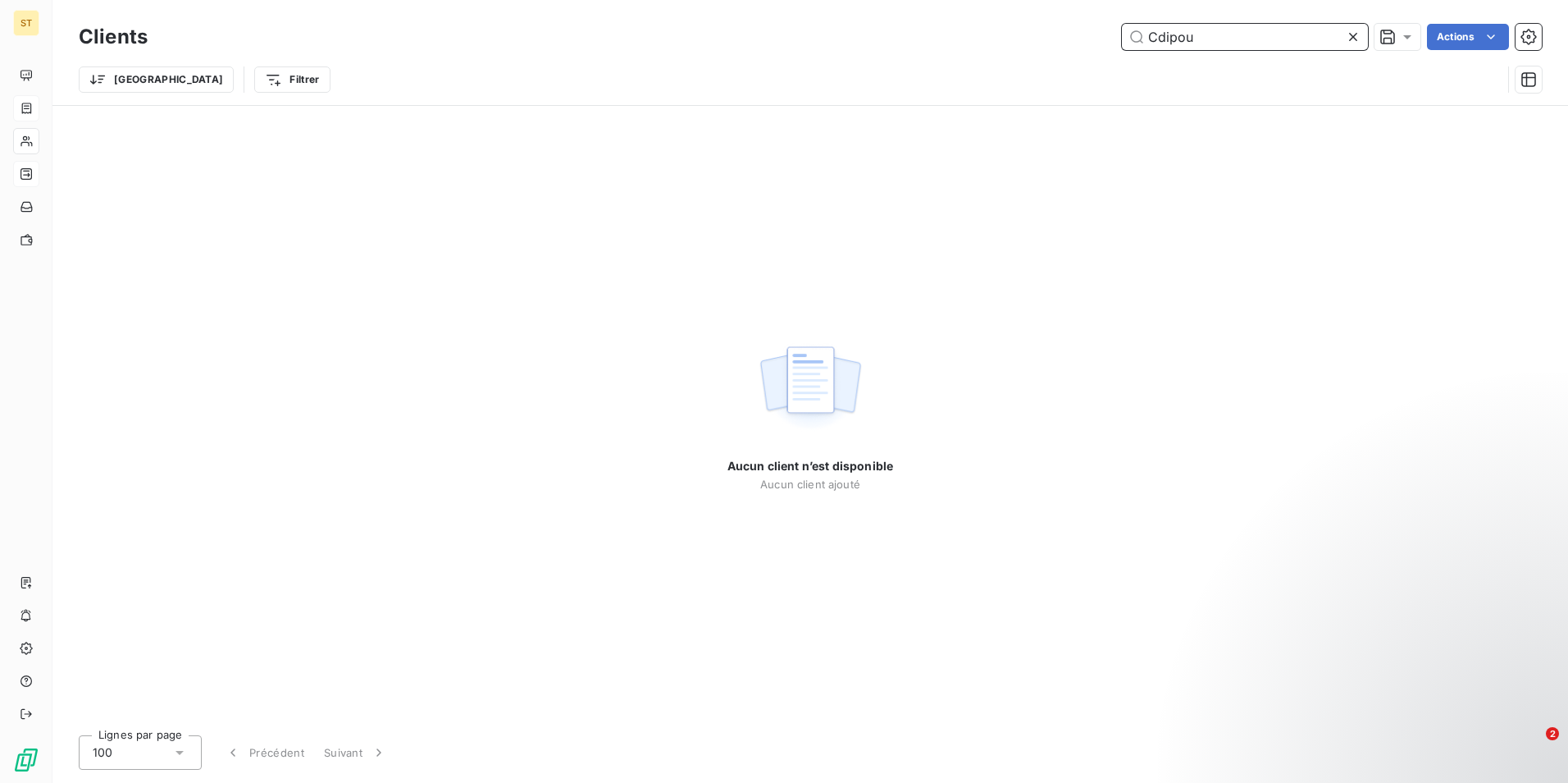
click at [1195, 35] on input "Cdipou" at bounding box center [1245, 36] width 246 height 26
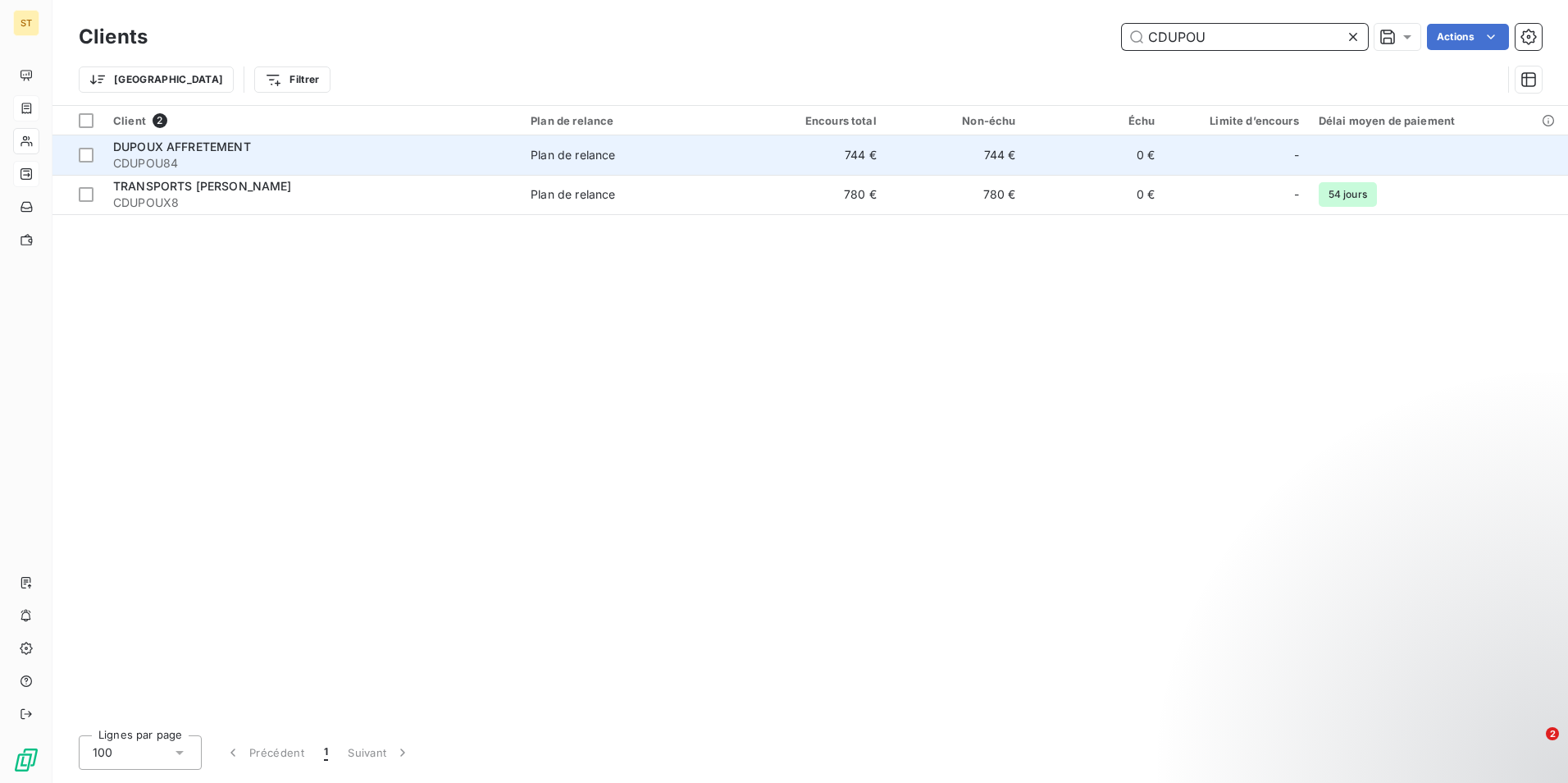
type input "CDUPOU"
click at [247, 146] on span "DUPOUX AFFRETEMENT" at bounding box center [182, 147] width 138 height 14
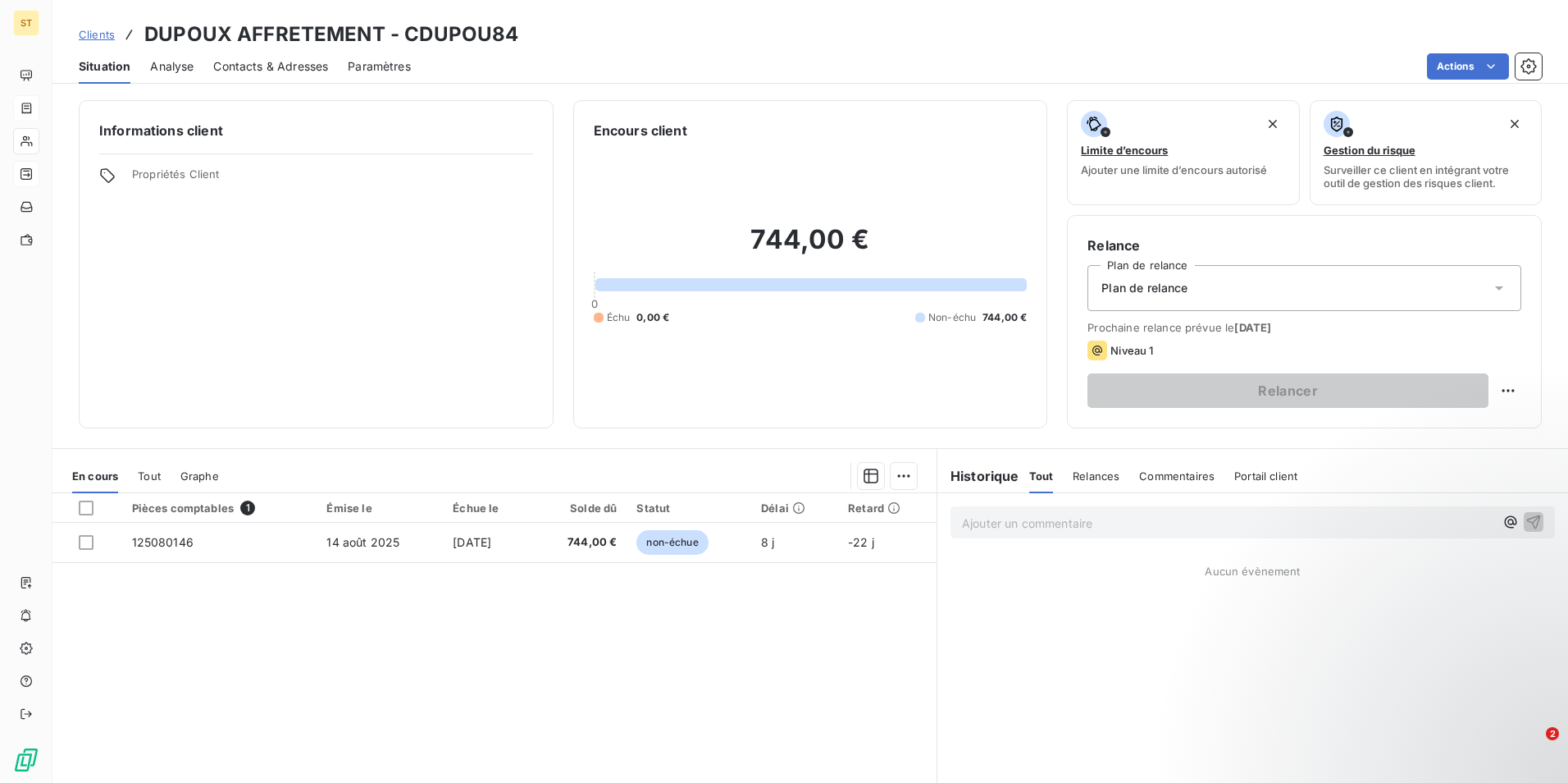
click at [275, 59] on span "Contacts & Adresses" at bounding box center [270, 66] width 114 height 17
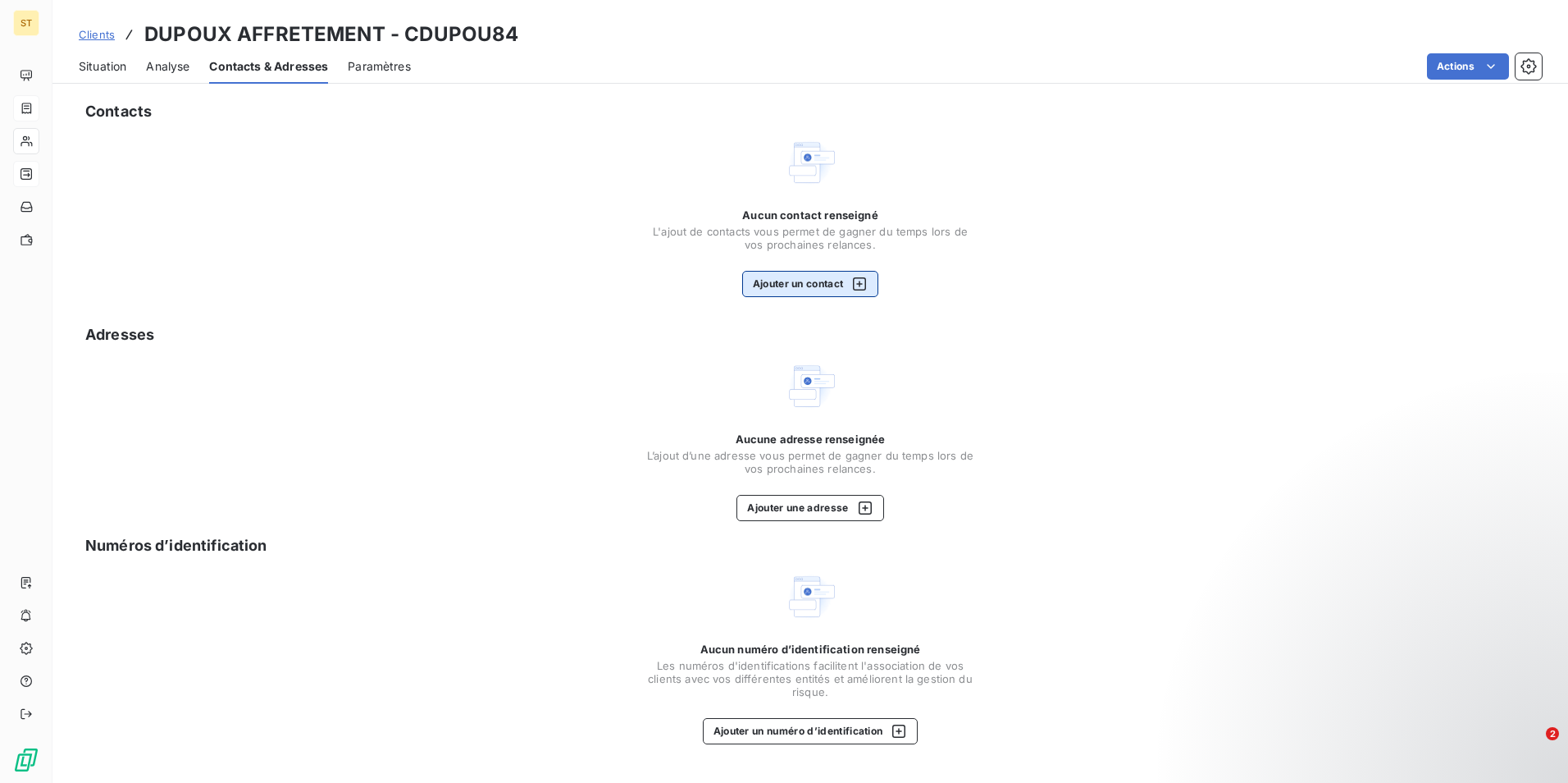
click at [807, 288] on button "Ajouter un contact" at bounding box center [811, 283] width 137 height 26
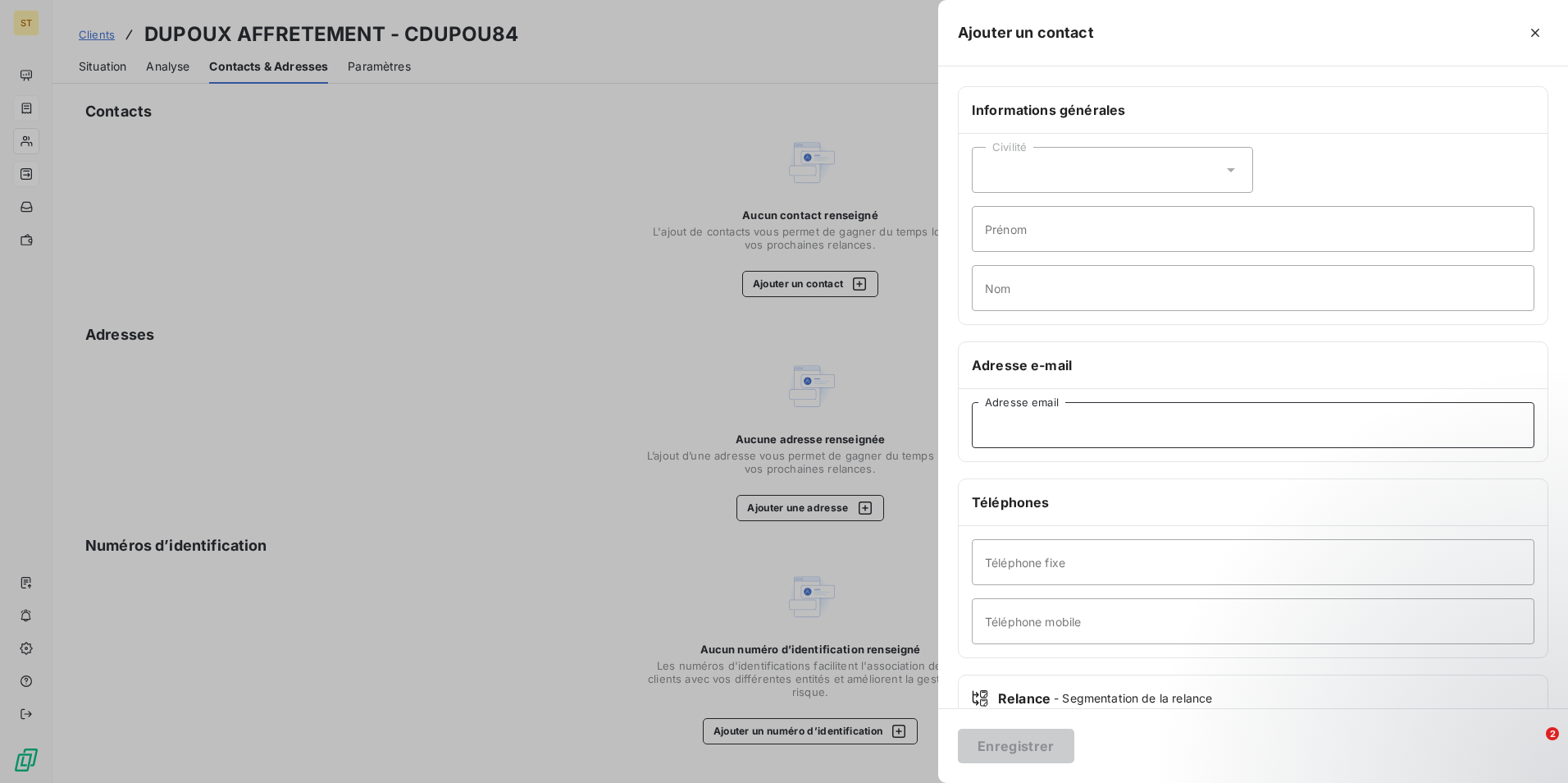
click at [1049, 426] on input "Adresse email" at bounding box center [1253, 424] width 563 height 46
drag, startPoint x: 1093, startPoint y: 428, endPoint x: 1016, endPoint y: 429, distance: 77.0
click at [1093, 428] on input "Adresse email" at bounding box center [1253, 424] width 563 height 46
paste input "[EMAIL_ADDRESS][DOMAIN_NAME]"
type input "[EMAIL_ADDRESS][DOMAIN_NAME]"
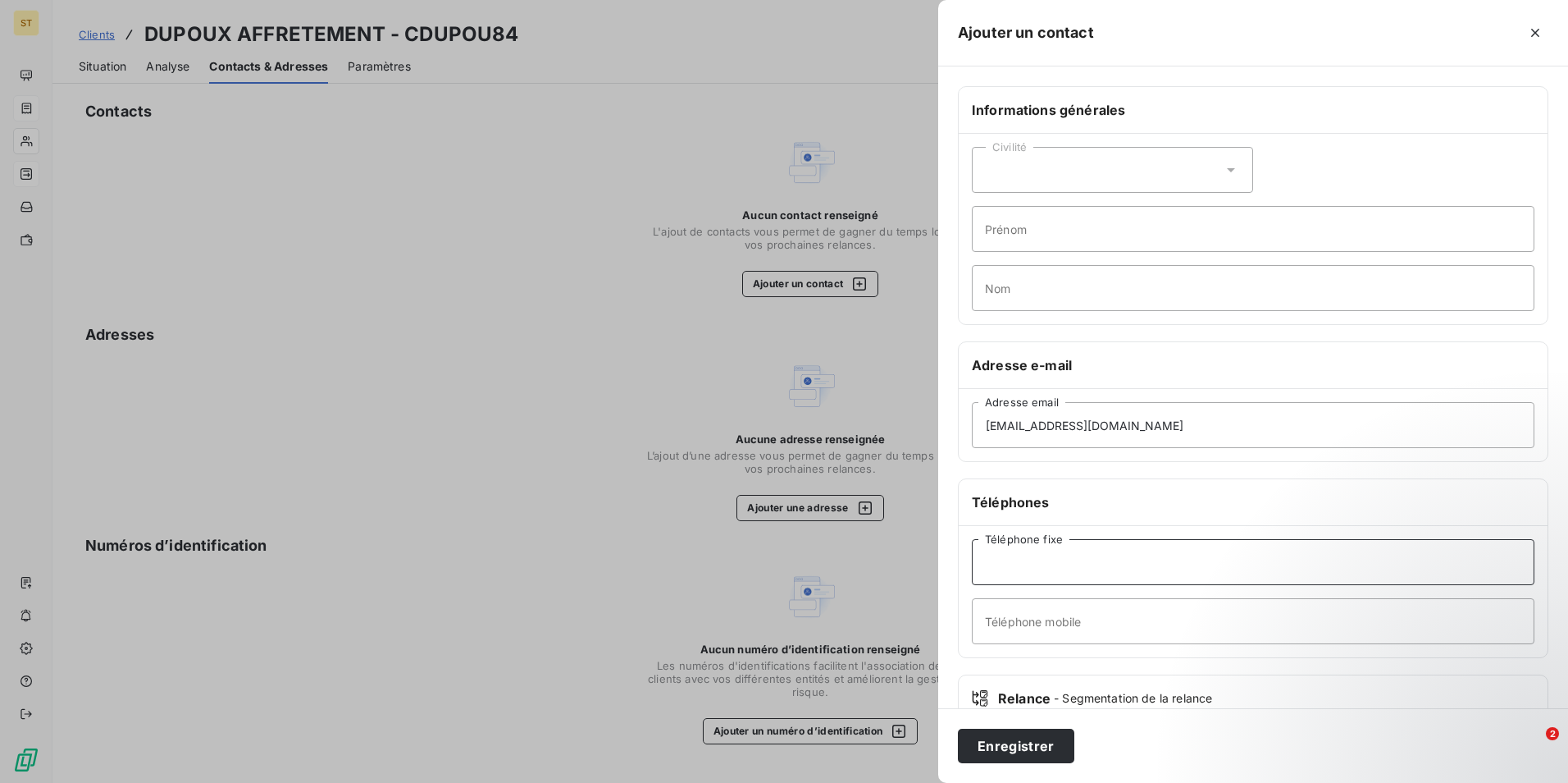
click at [1028, 561] on input "Téléphone fixe" at bounding box center [1253, 561] width 563 height 46
type input "04 90 39 75 50"
click at [1016, 749] on button "Enregistrer" at bounding box center [1015, 745] width 116 height 34
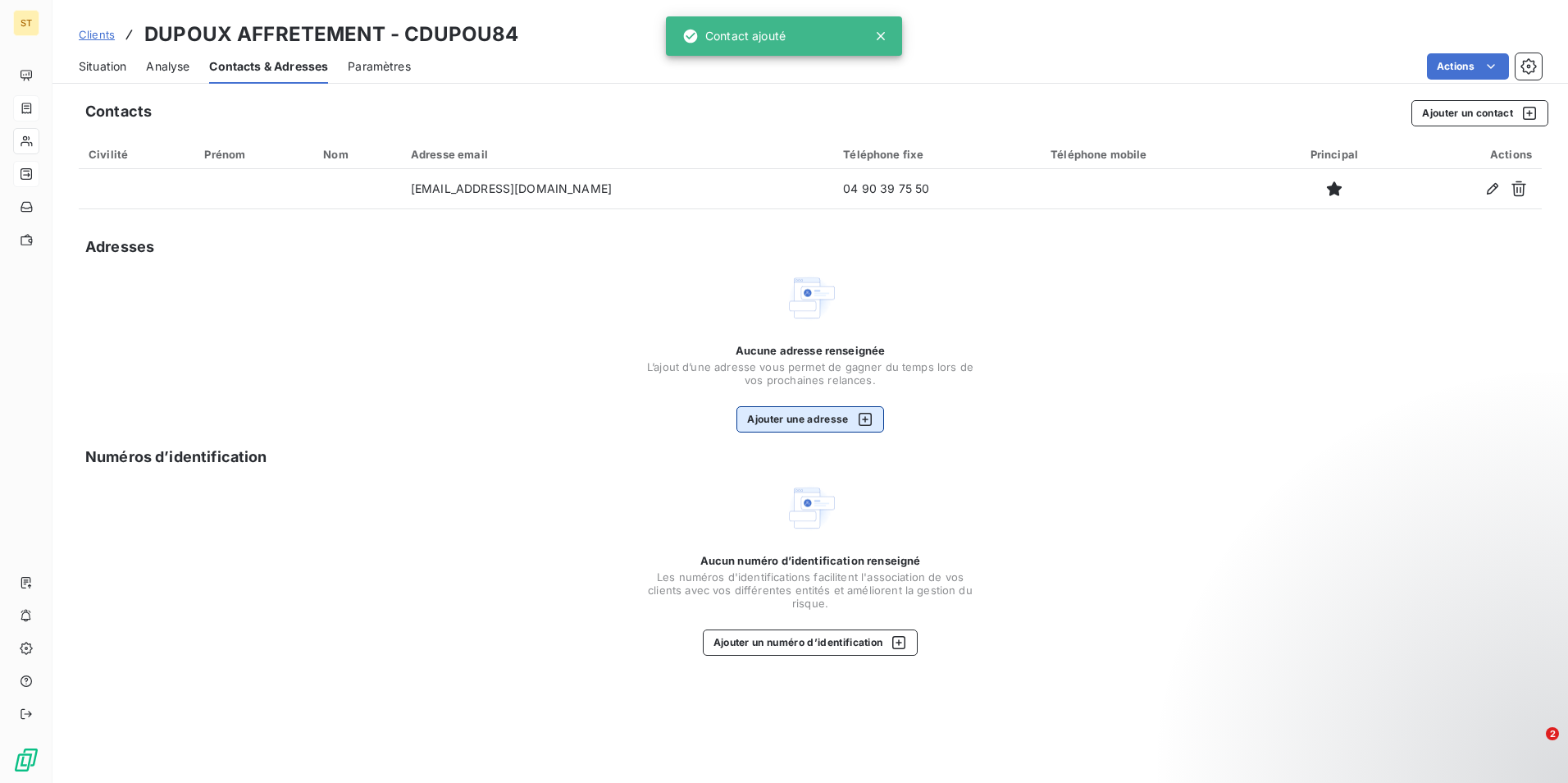
click at [809, 416] on button "Ajouter une adresse" at bounding box center [810, 418] width 147 height 26
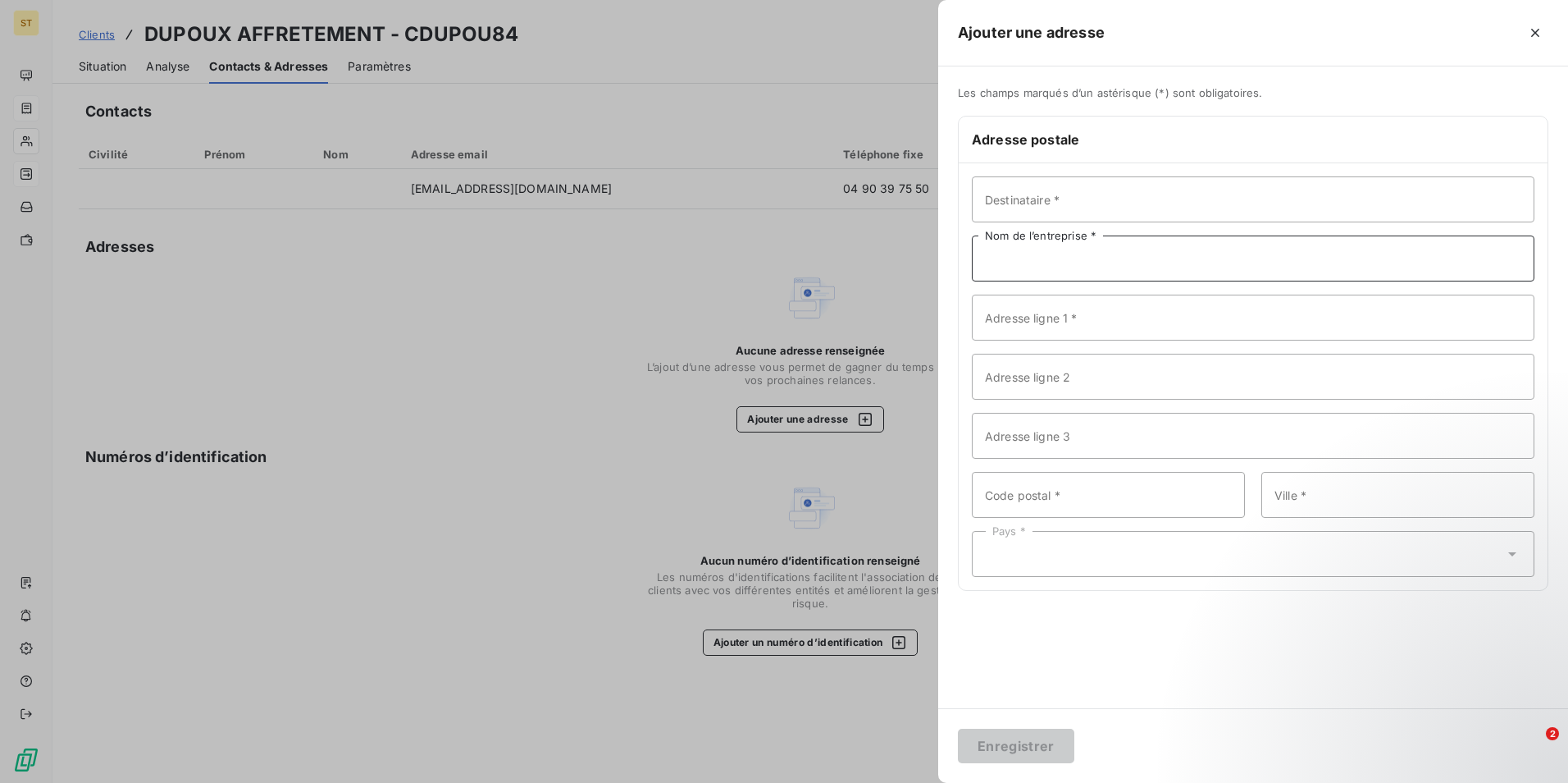
click at [1028, 257] on input "Nom de l’entreprise *" at bounding box center [1253, 258] width 563 height 46
type input "DUPOUX AFFRETEMENT"
click at [1025, 327] on input "Adresse ligne 1 *" at bounding box center [1253, 317] width 563 height 46
type input "244 AV [PERSON_NAME] ET [PERSON_NAME]"
click at [1023, 494] on input "Code postal *" at bounding box center [1108, 495] width 273 height 46
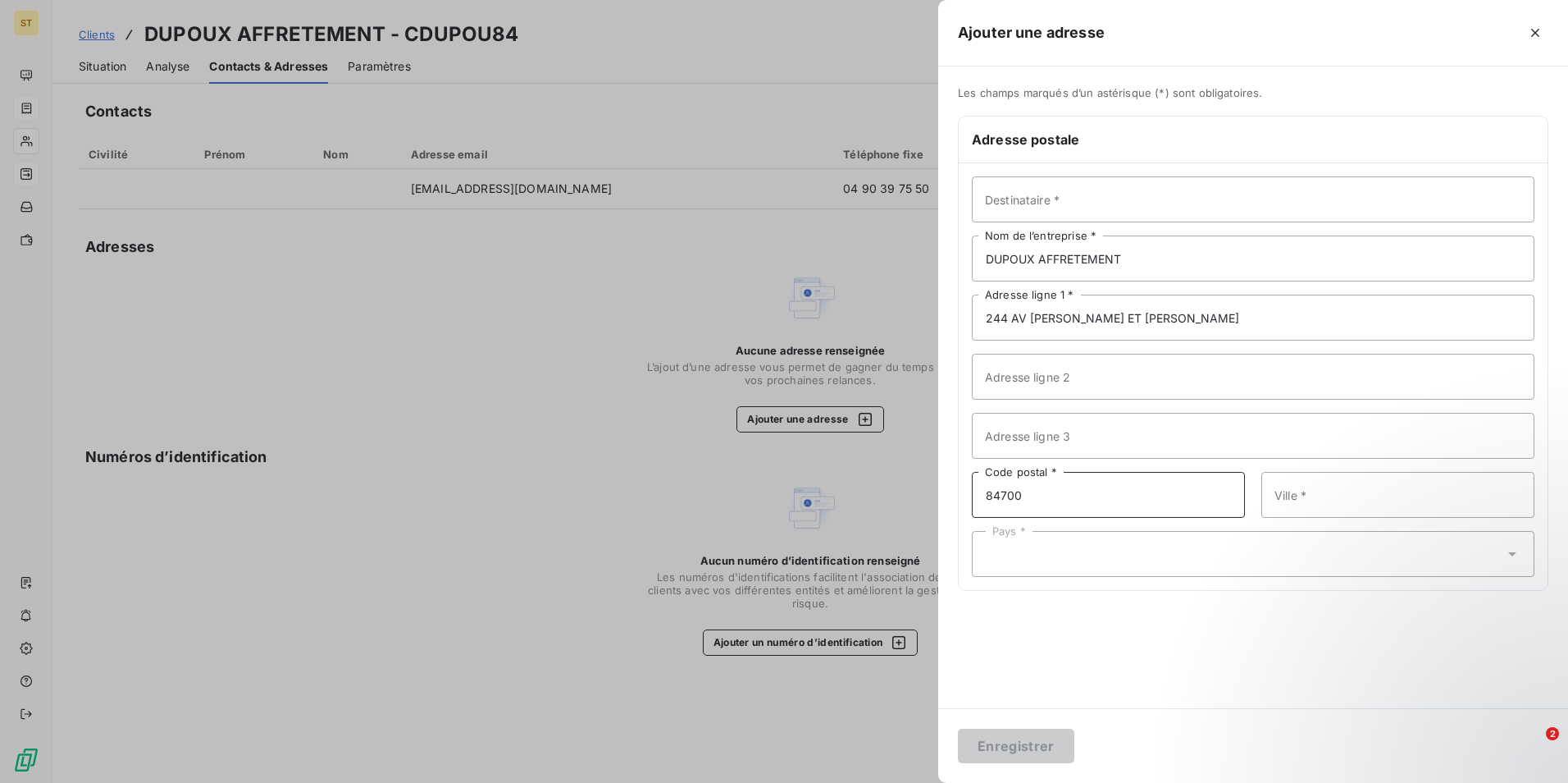
type input "84700"
type input "SORGUES"
click at [1509, 554] on icon at bounding box center [1511, 554] width 8 height 4
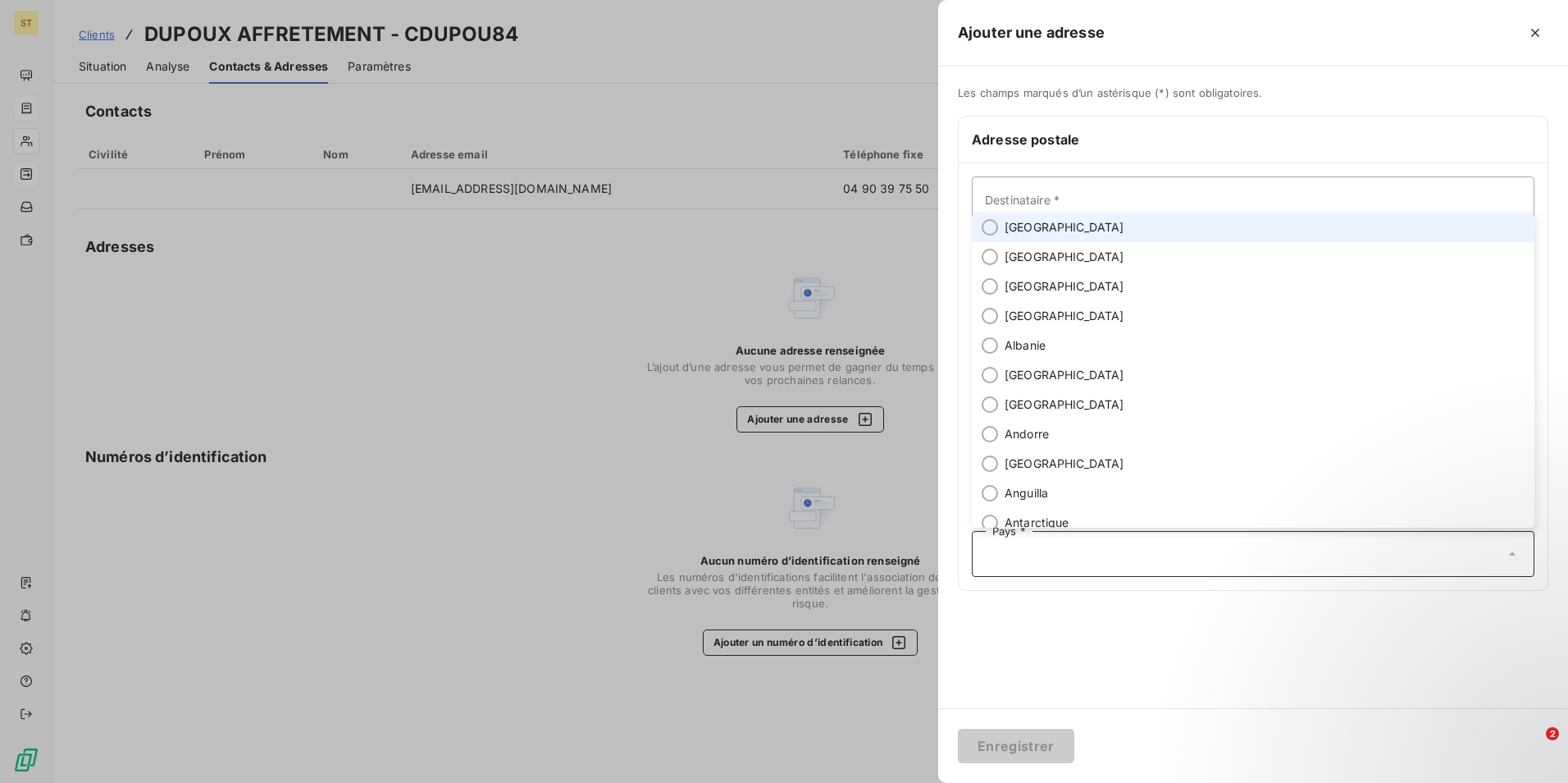
click at [1074, 220] on li "[GEOGRAPHIC_DATA]" at bounding box center [1253, 227] width 563 height 29
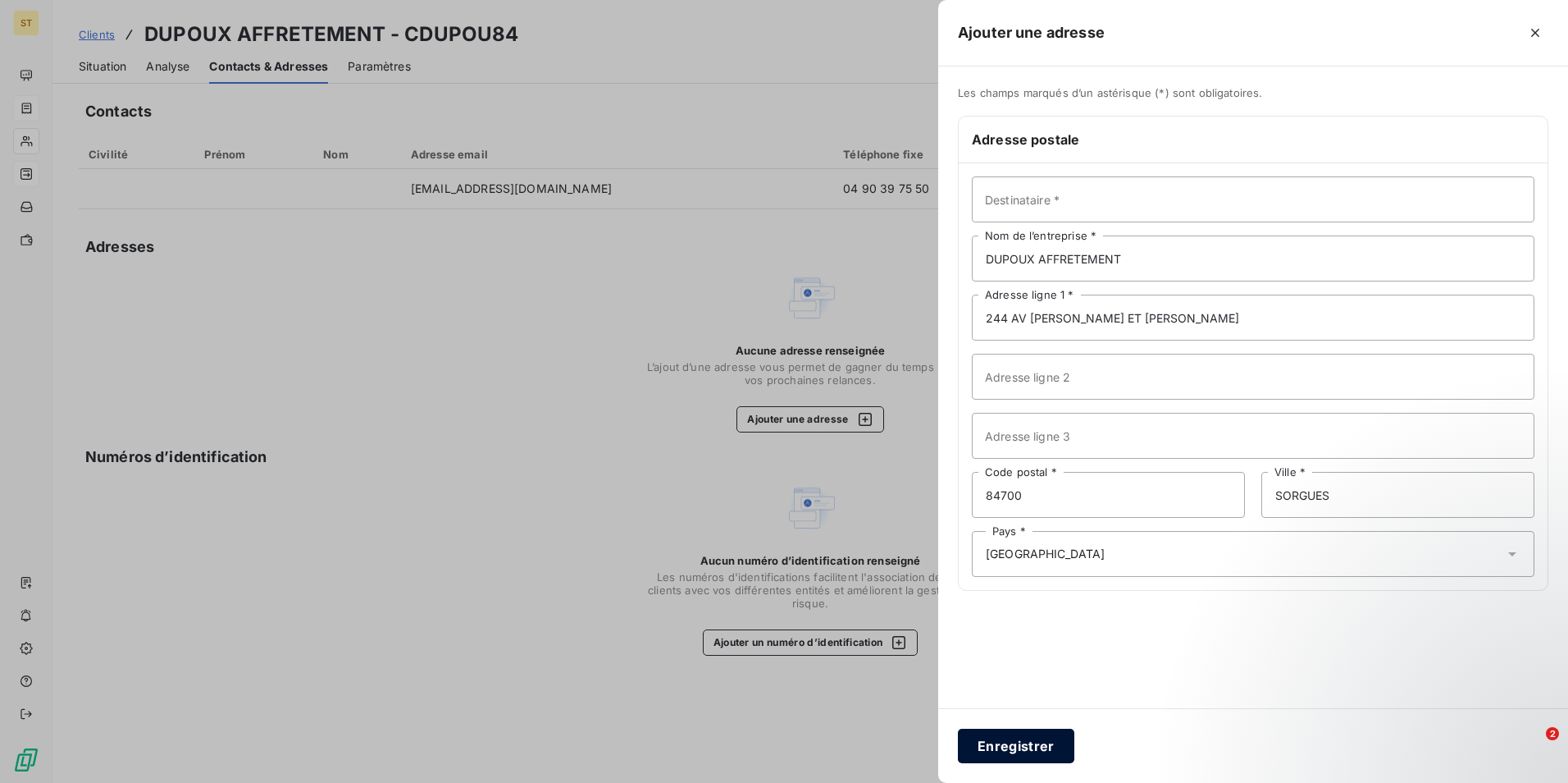
click at [1016, 751] on button "Enregistrer" at bounding box center [1015, 745] width 116 height 34
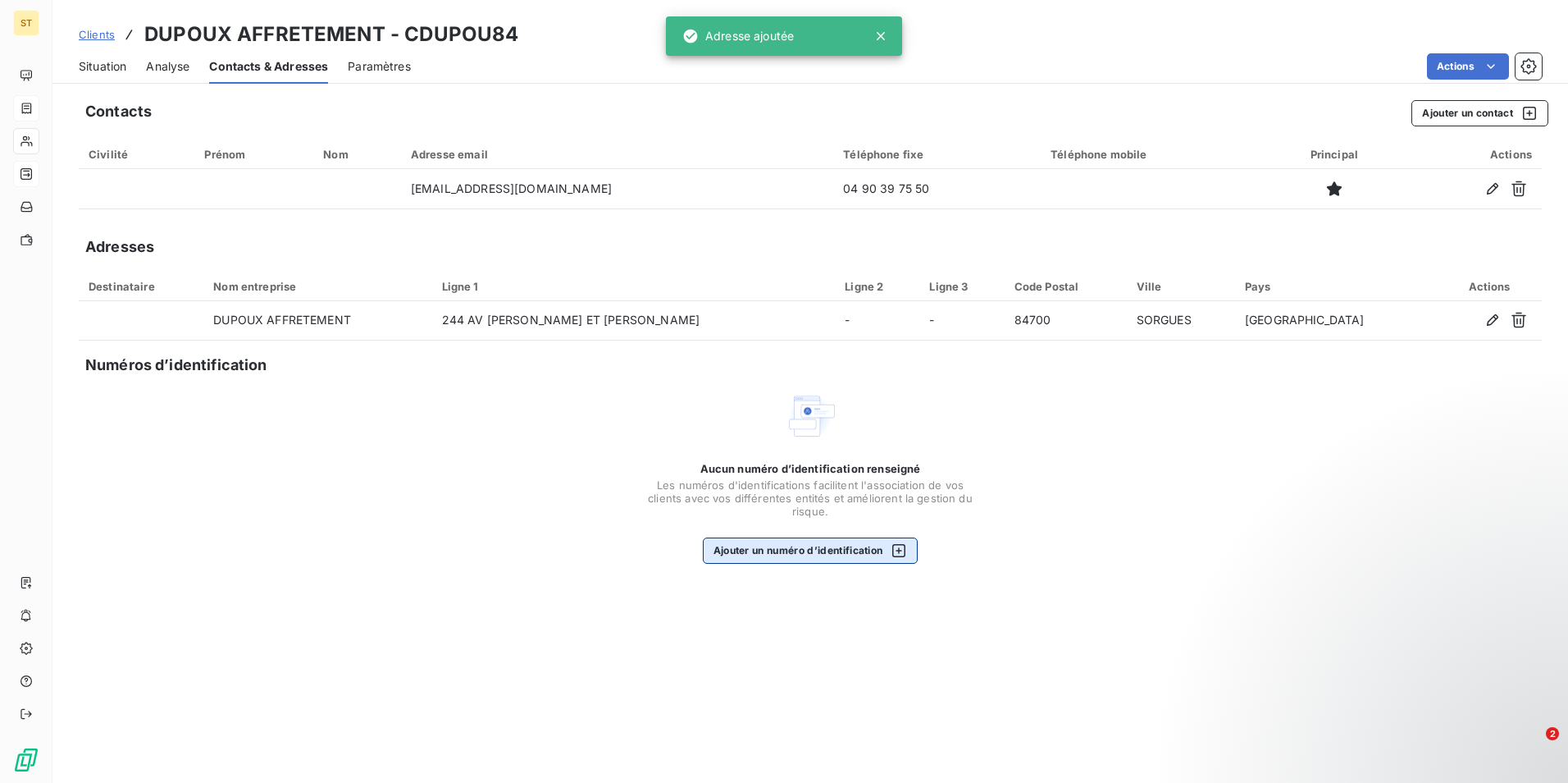
click at [784, 559] on button "Ajouter un numéro d’identification" at bounding box center [810, 550] width 216 height 26
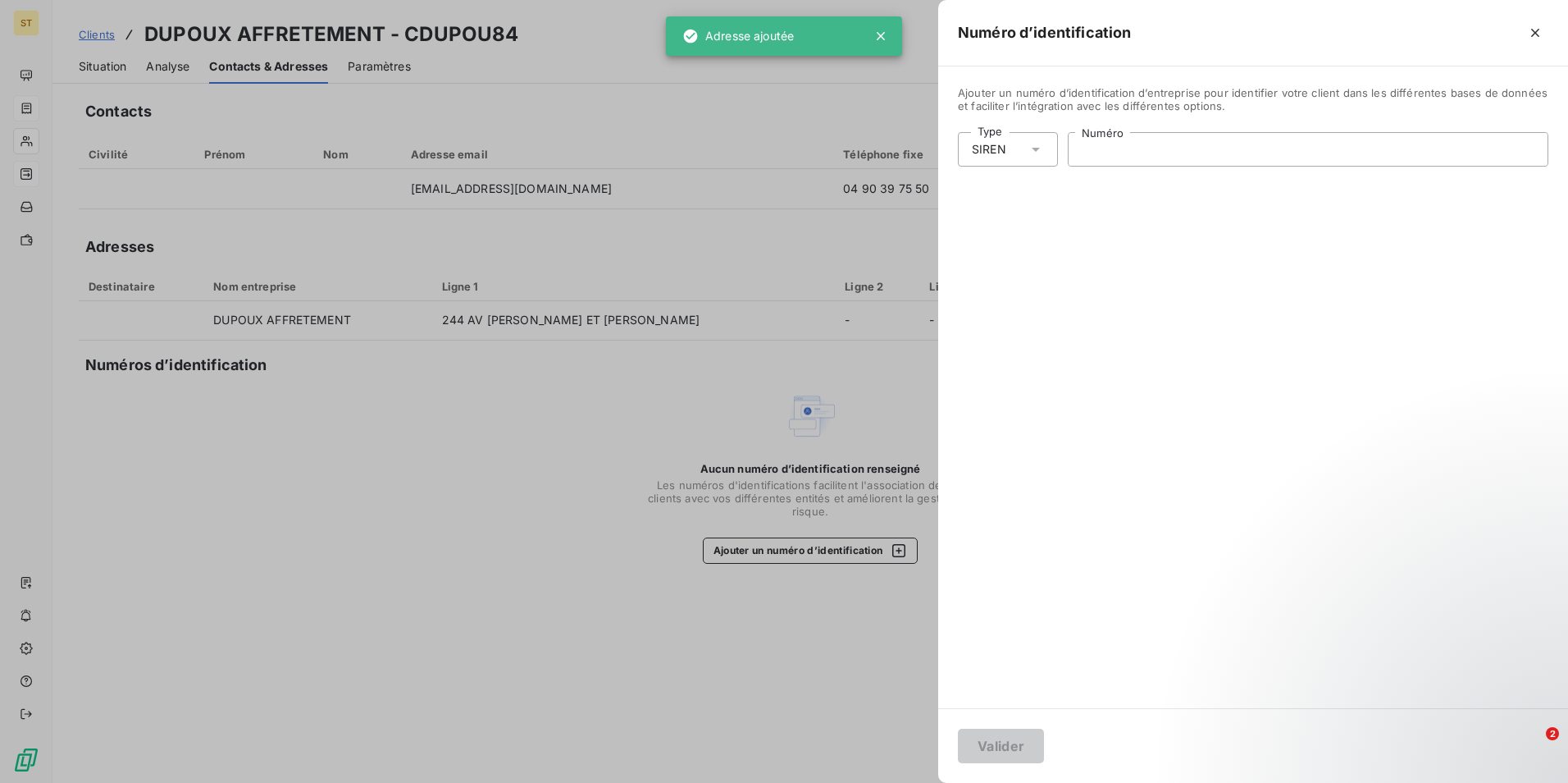
click at [1135, 149] on input "Numéro" at bounding box center [1308, 150] width 479 height 33
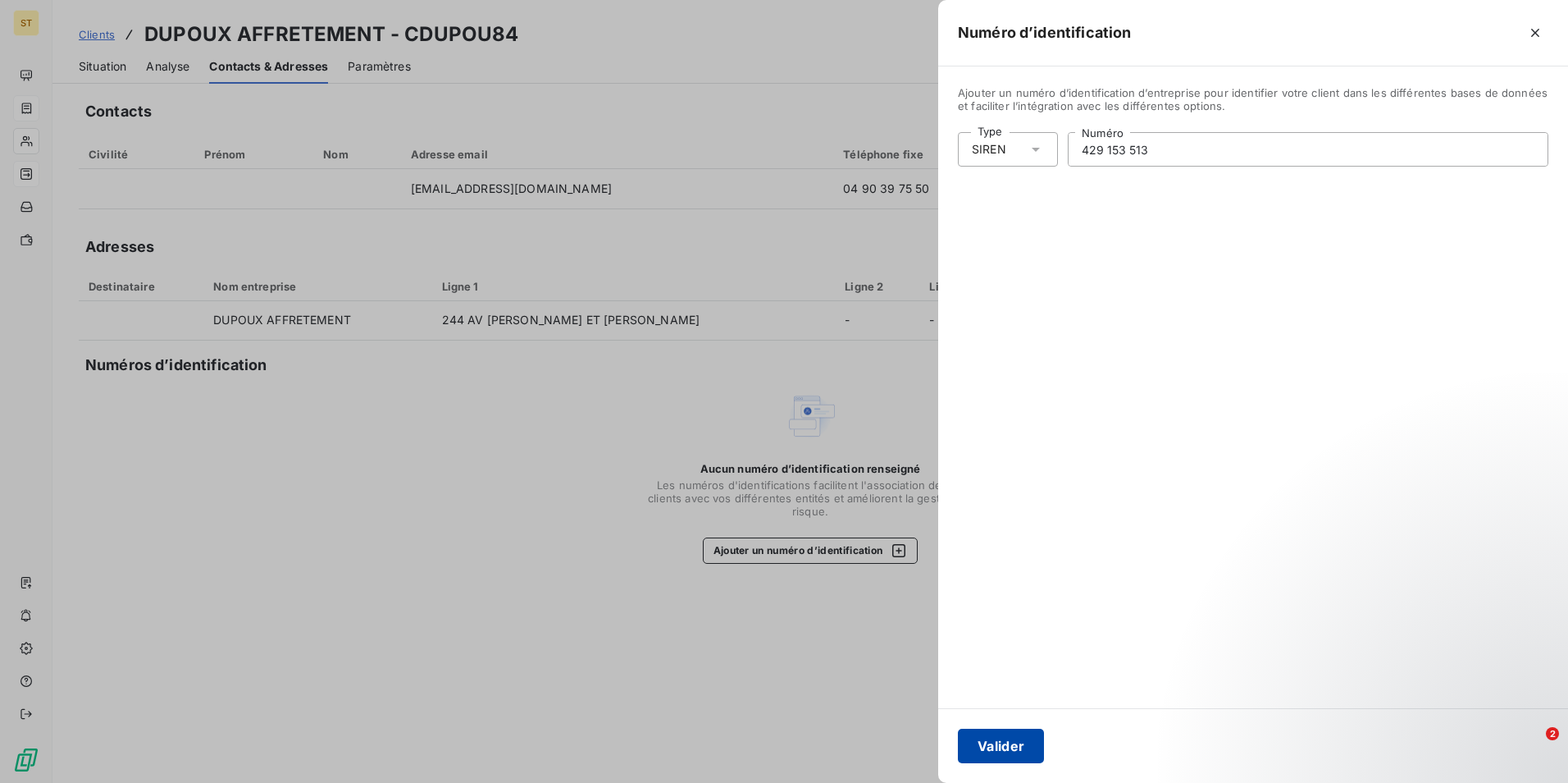
type input "429 153 513"
click at [1008, 750] on button "Valider" at bounding box center [1000, 745] width 86 height 34
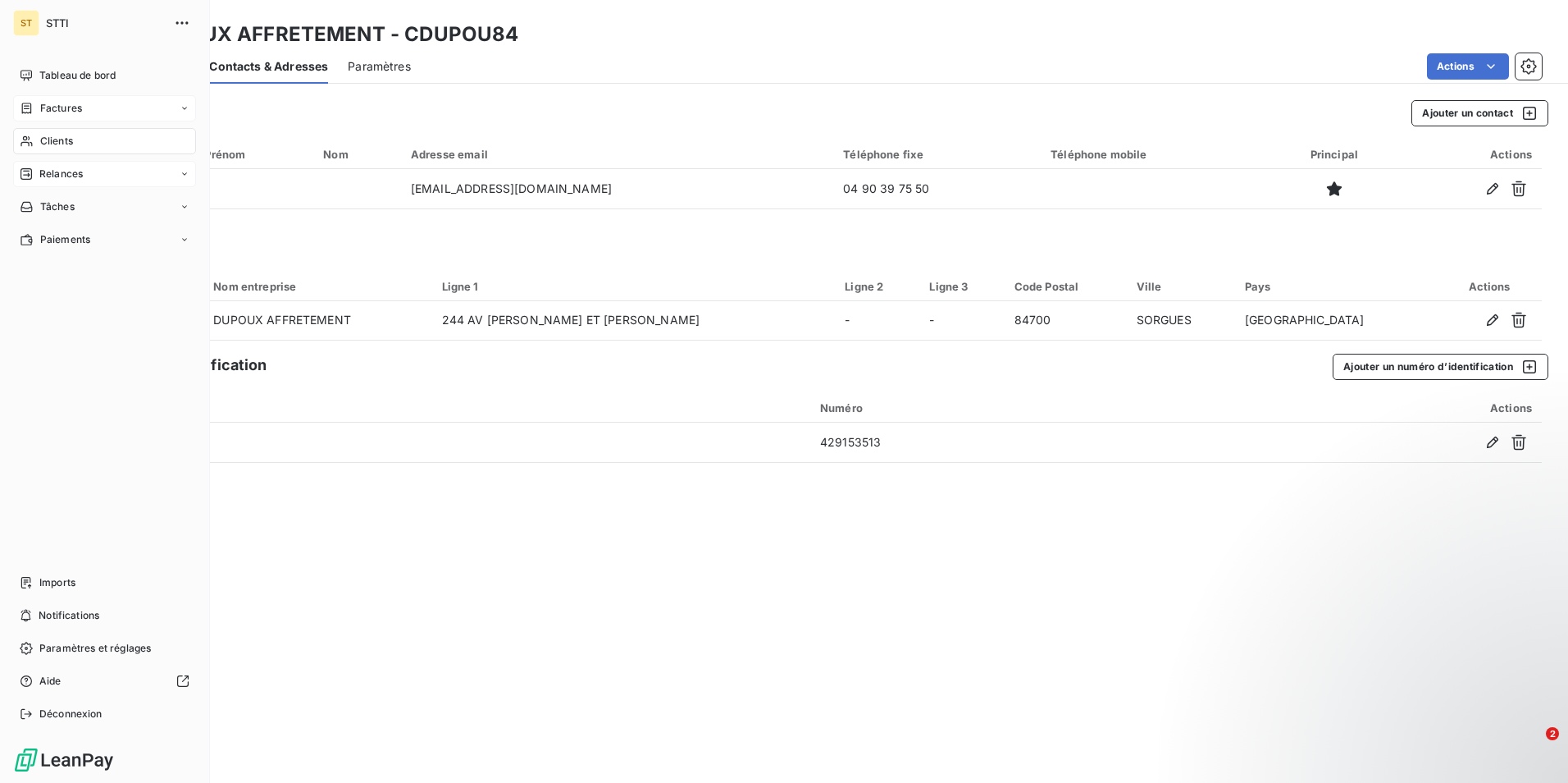
click at [68, 140] on span "Clients" at bounding box center [57, 141] width 33 height 15
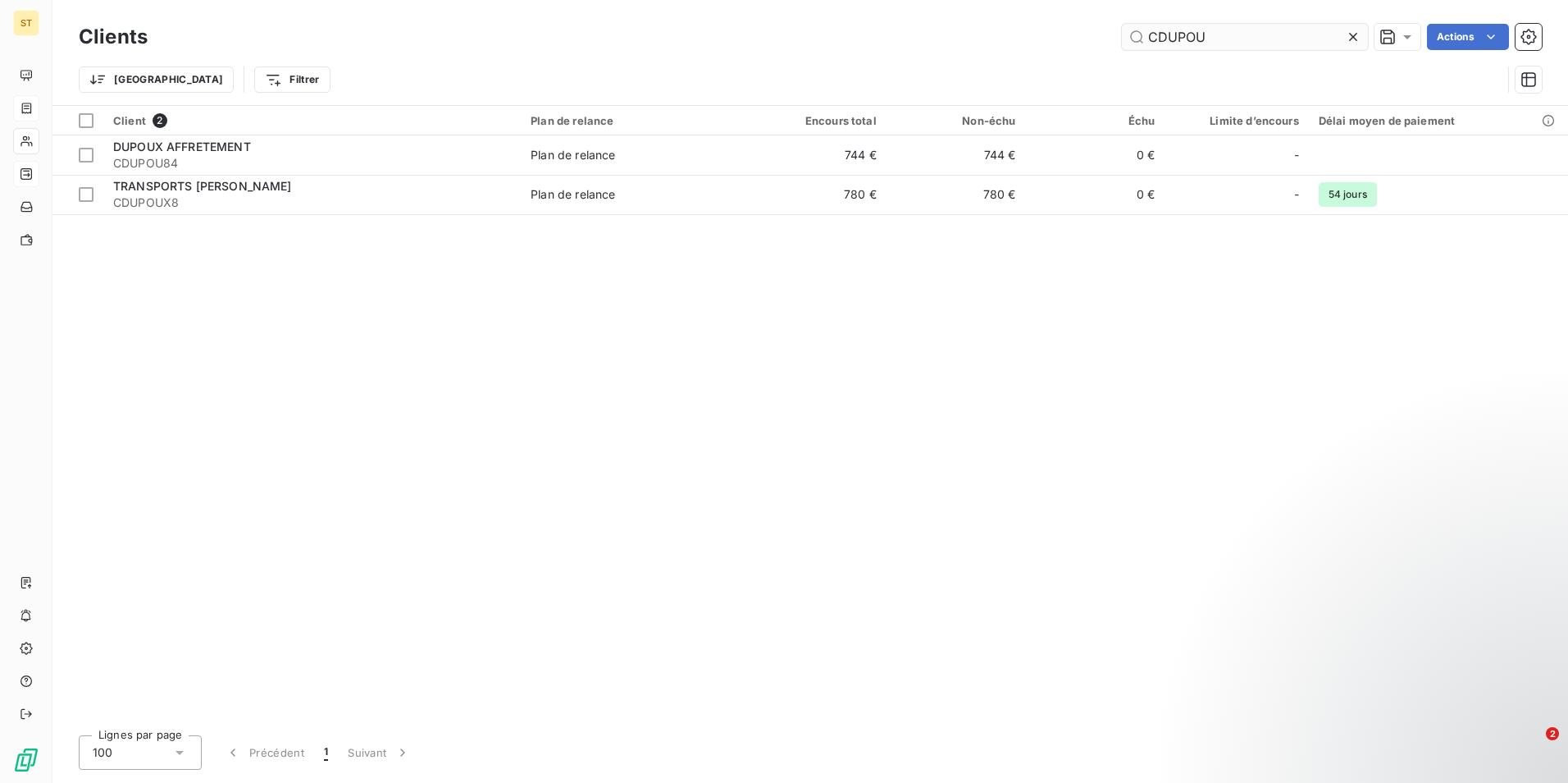
click at [1241, 34] on input "CDUPOU" at bounding box center [1245, 36] width 246 height 26
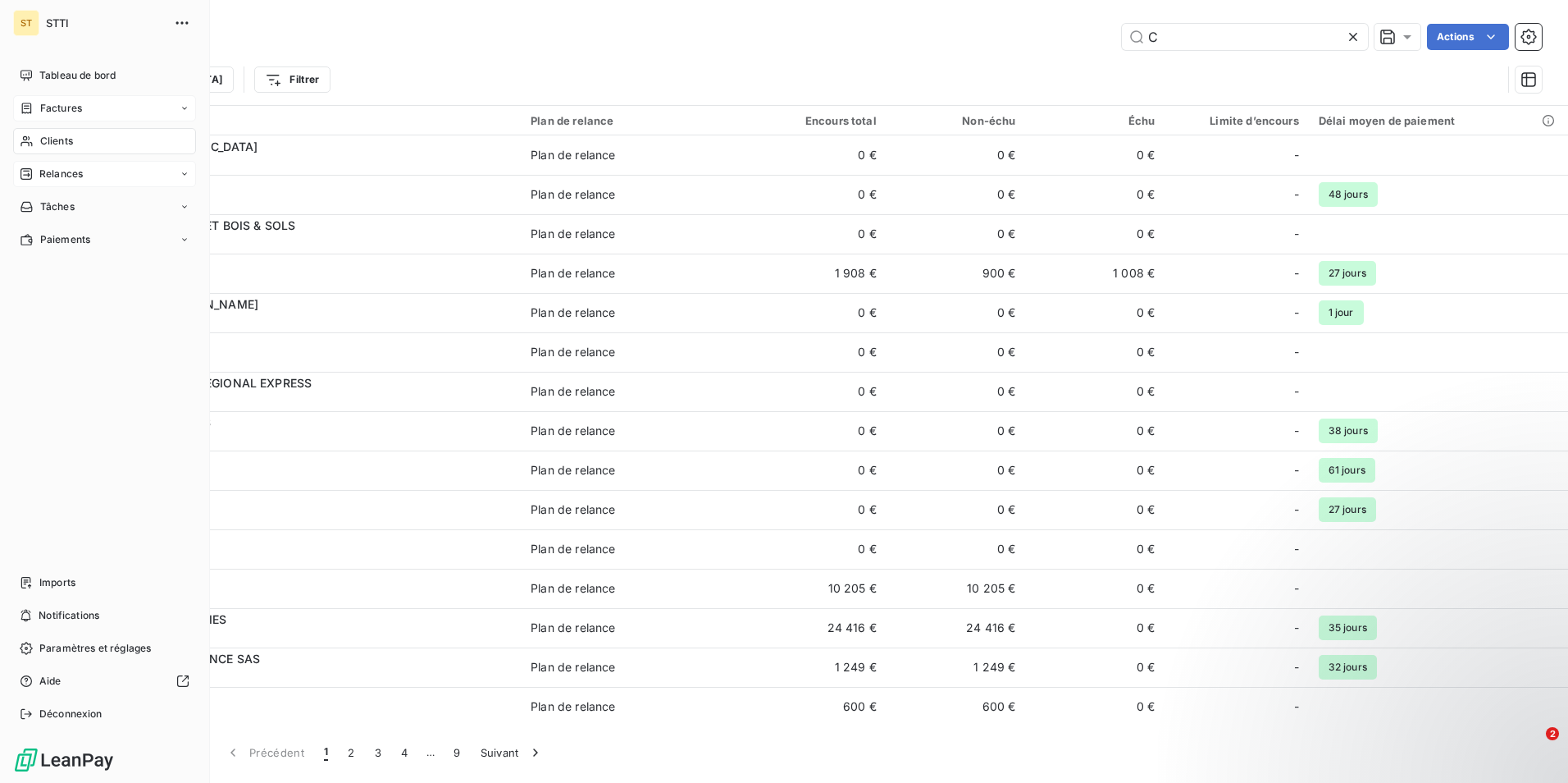
click at [46, 140] on span "Clients" at bounding box center [57, 141] width 33 height 15
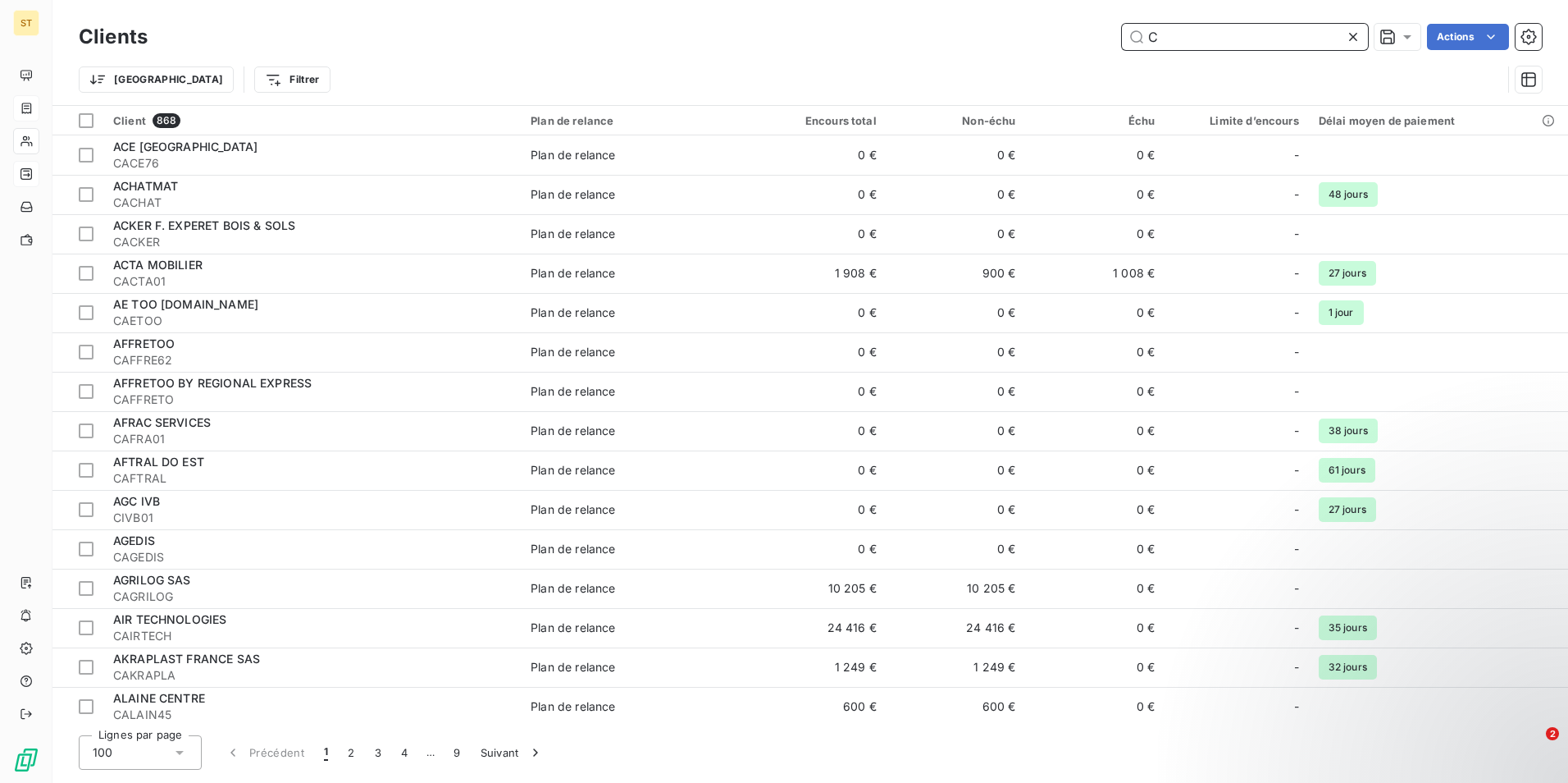
click at [1237, 39] on input "C" at bounding box center [1245, 36] width 246 height 26
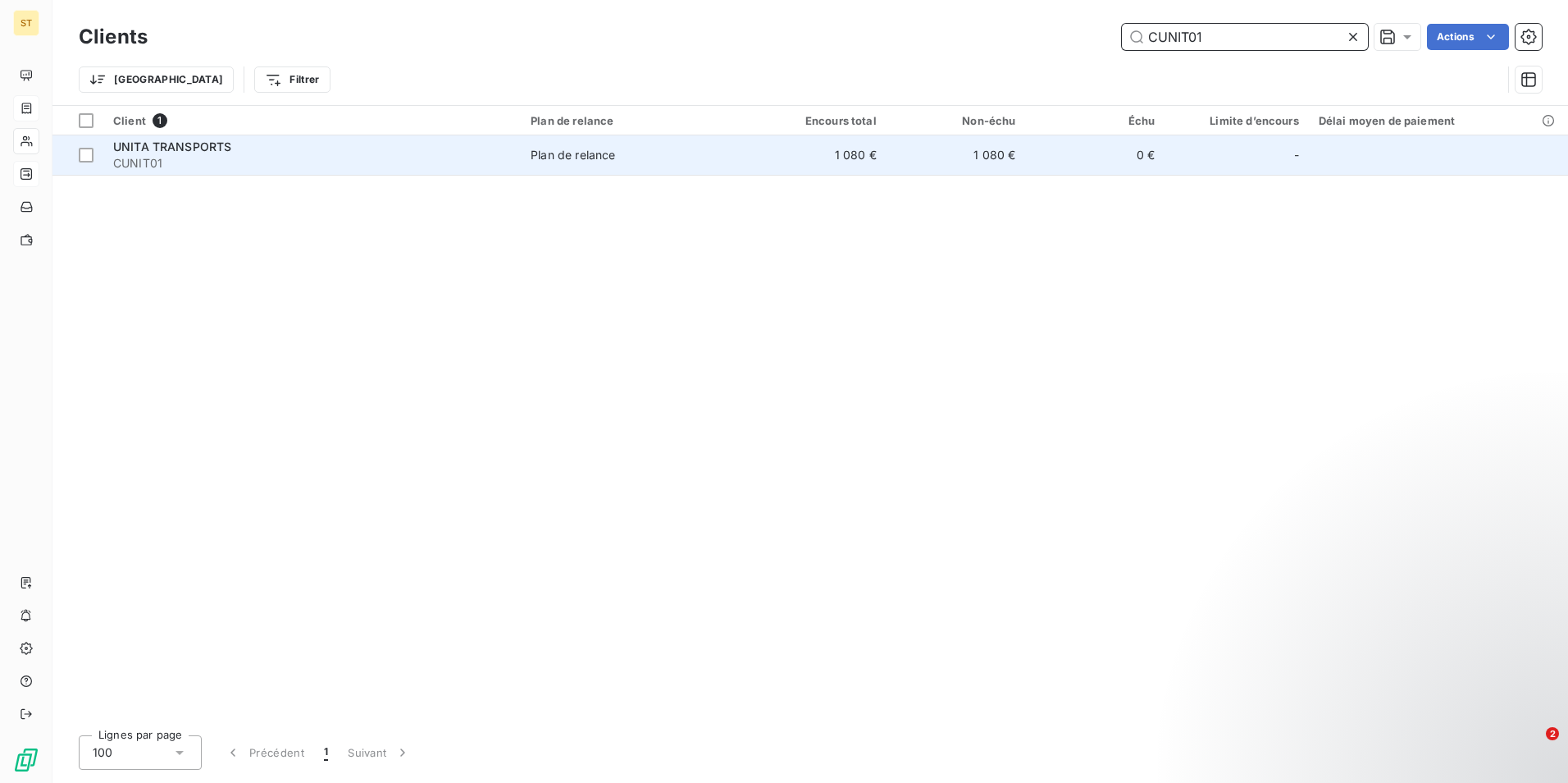
type input "CUNIT01"
click at [318, 160] on span "CUNIT01" at bounding box center [312, 163] width 398 height 17
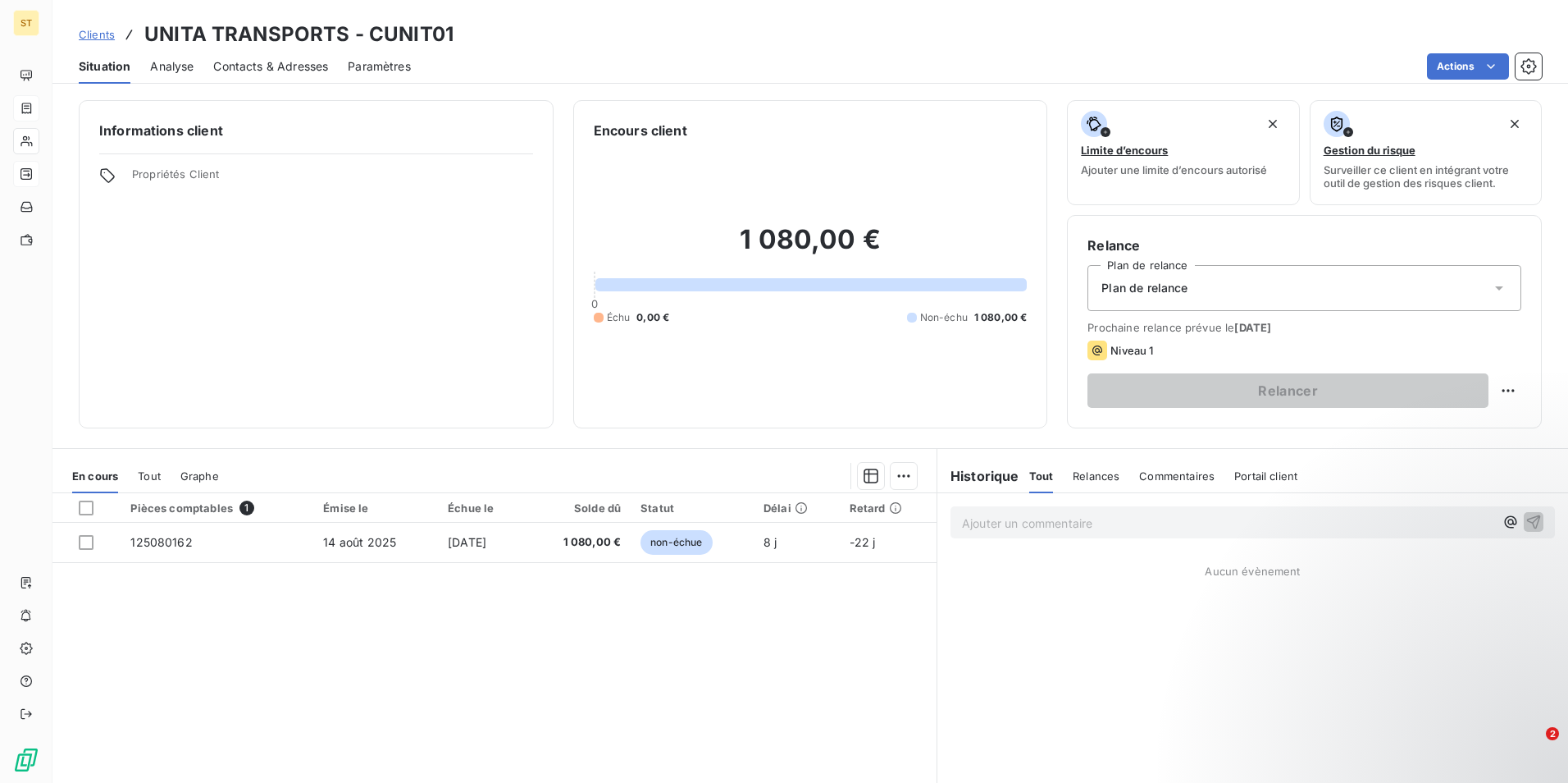
click at [252, 71] on span "Contacts & Adresses" at bounding box center [270, 66] width 114 height 17
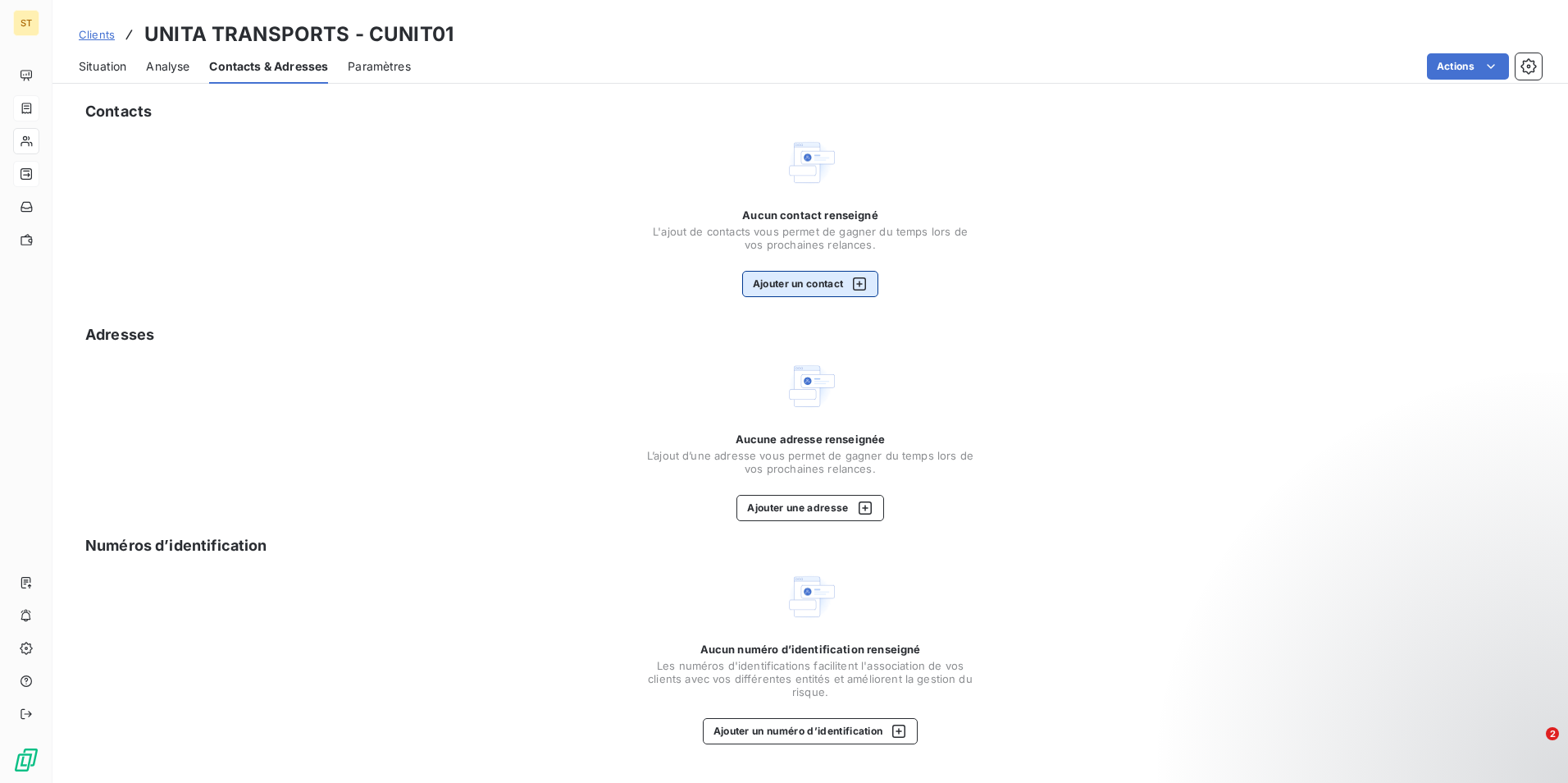
click at [804, 282] on button "Ajouter un contact" at bounding box center [811, 283] width 137 height 26
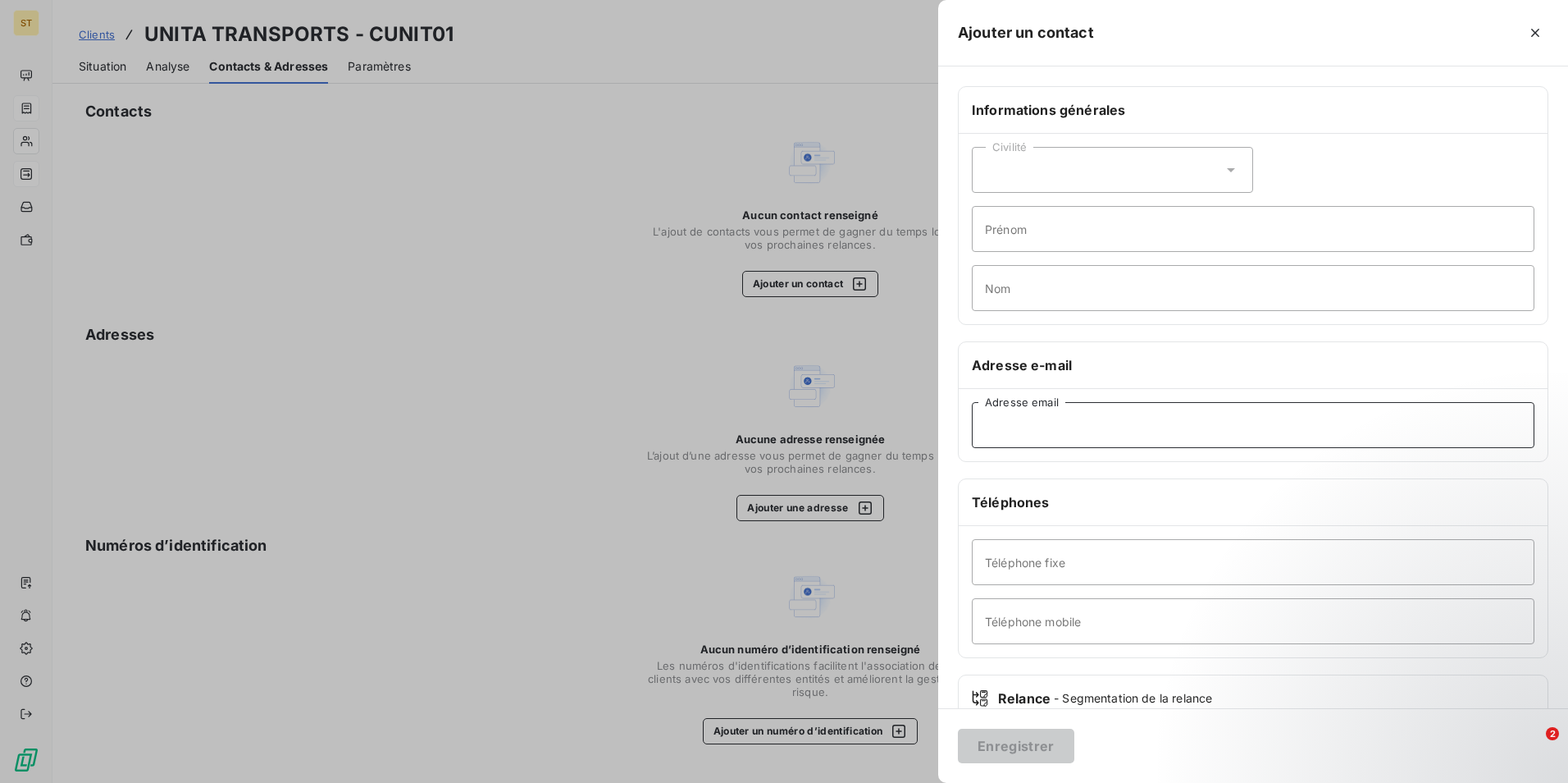
click at [1028, 436] on input "Adresse email" at bounding box center [1253, 424] width 563 height 46
click at [1048, 569] on input "Téléphone fixe" at bounding box center [1253, 561] width 563 height 46
type input "05 59 20 31 00"
click at [1021, 746] on button "Enregistrer" at bounding box center [1015, 745] width 116 height 34
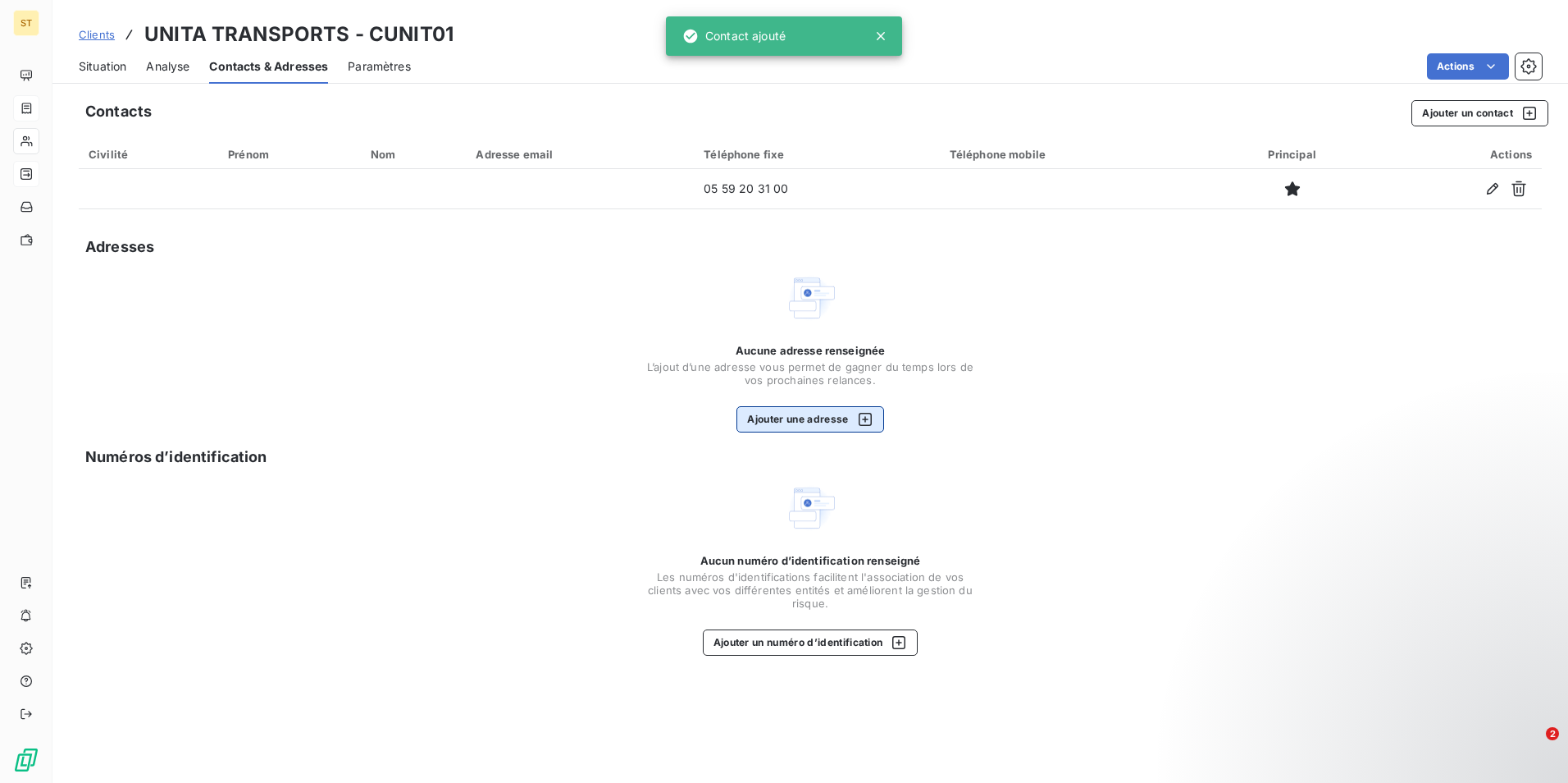
click at [784, 416] on button "Ajouter une adresse" at bounding box center [810, 418] width 147 height 26
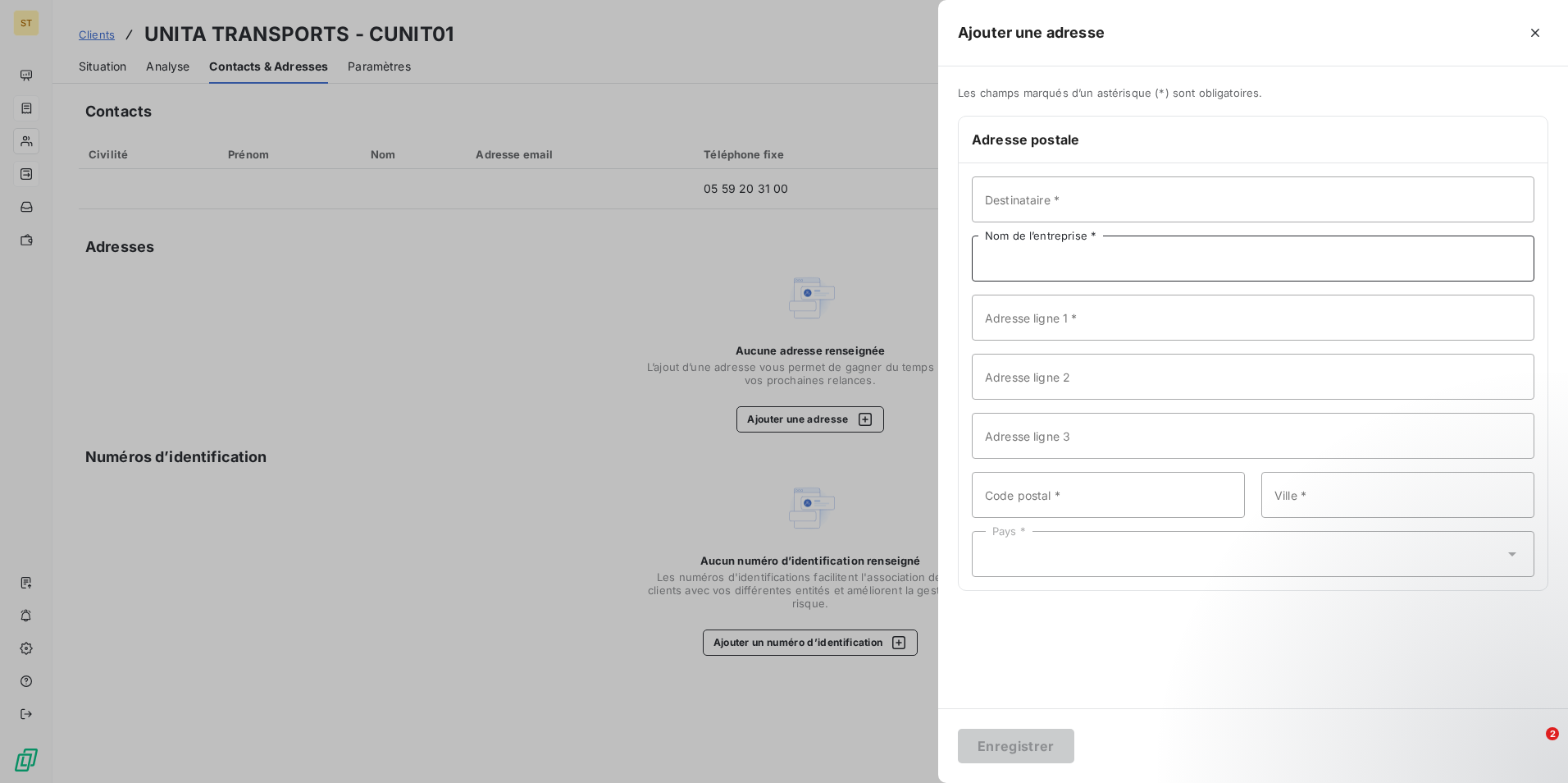
click at [1040, 260] on input "Nom de l’entreprise *" at bounding box center [1253, 258] width 563 height 46
type input "UNITA TRANSPORTS"
click at [1045, 314] on input "Adresse ligne 1 *" at bounding box center [1253, 317] width 563 height 46
type input "Z.I [GEOGRAPHIC_DATA]"
click at [1007, 502] on input "Code postal *" at bounding box center [1108, 495] width 273 height 46
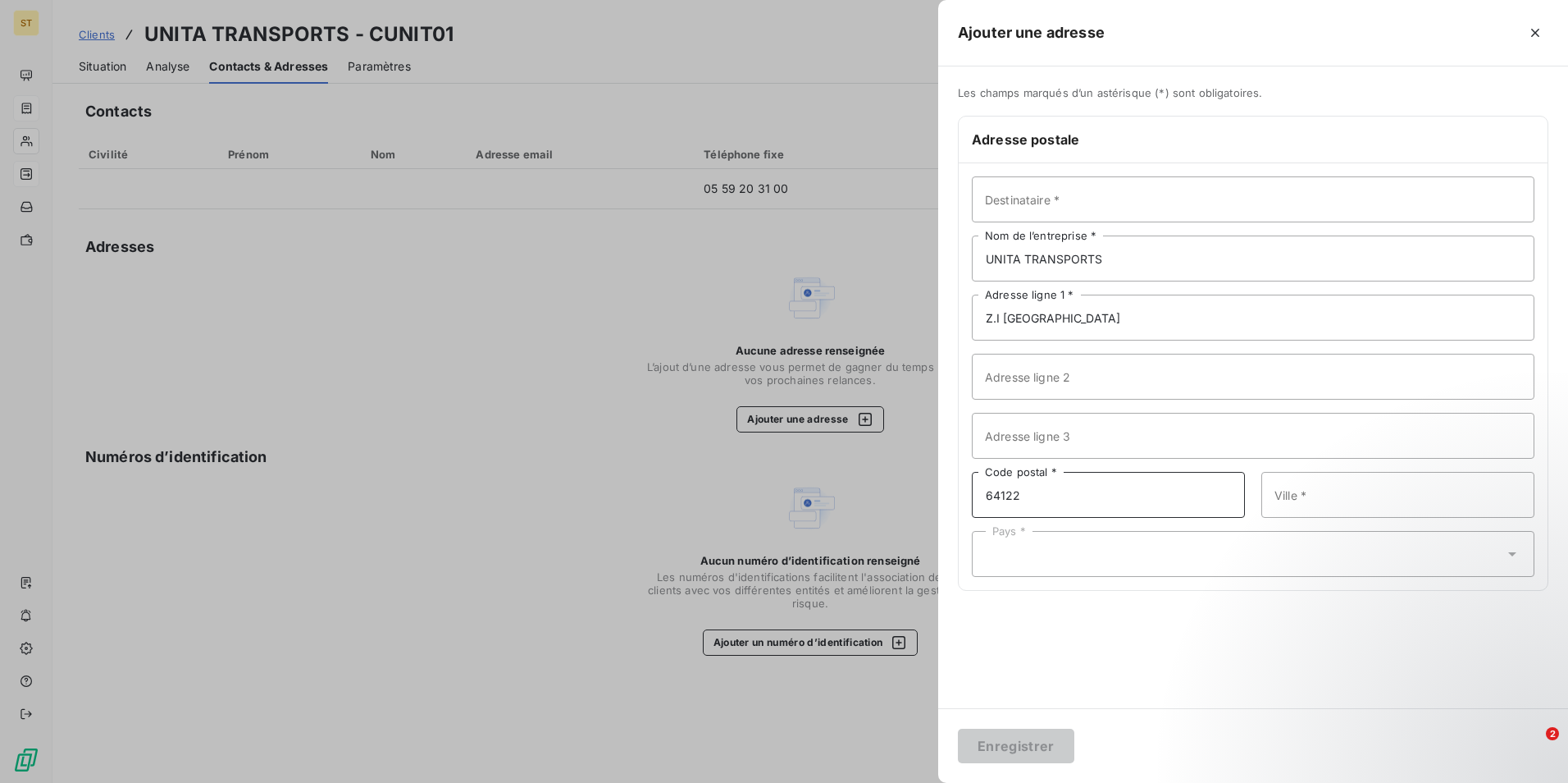
type input "64122"
type input "URRUGNE"
click at [1511, 555] on icon at bounding box center [1511, 554] width 8 height 4
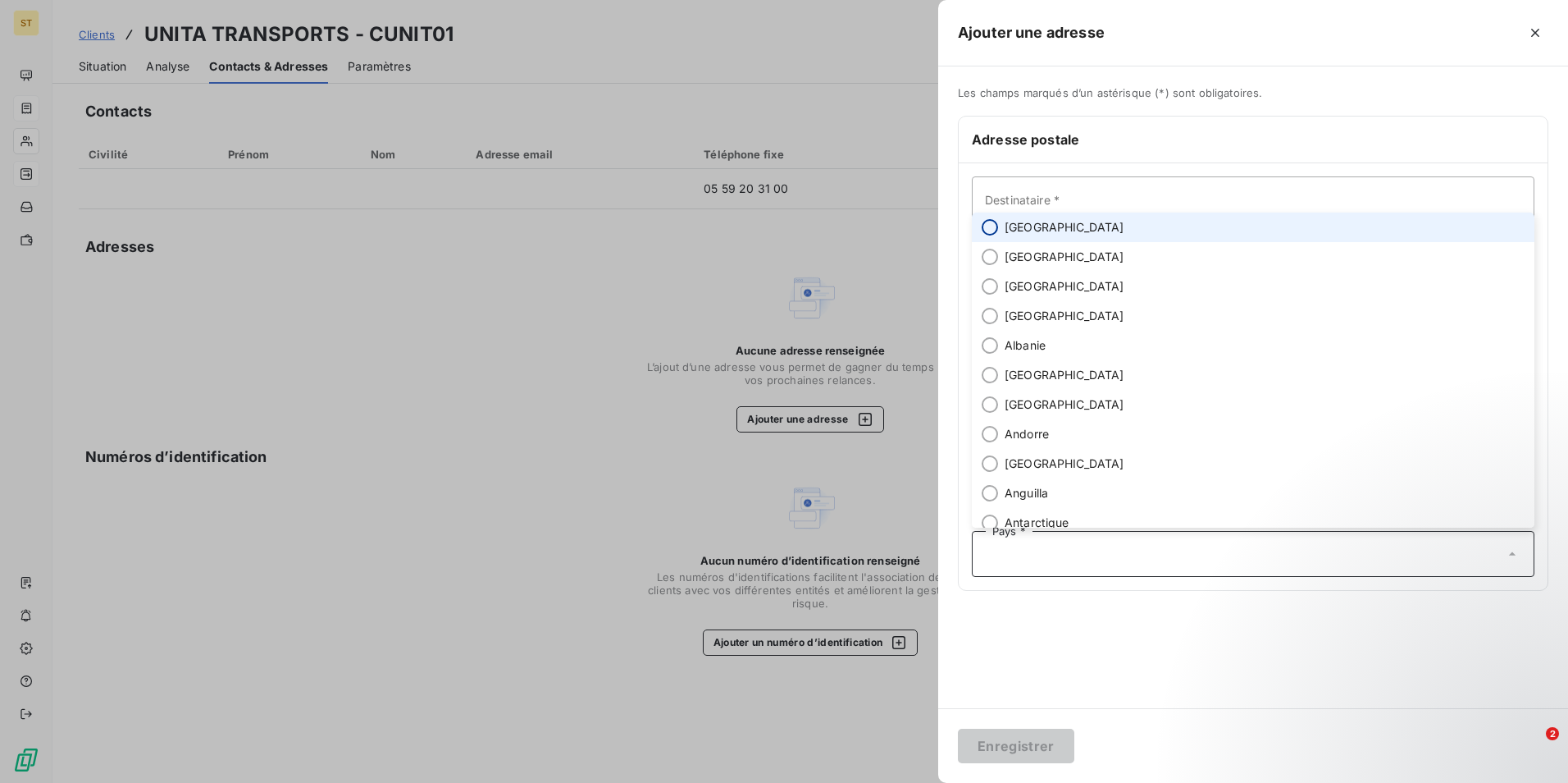
click at [988, 228] on input "radio" at bounding box center [990, 227] width 17 height 17
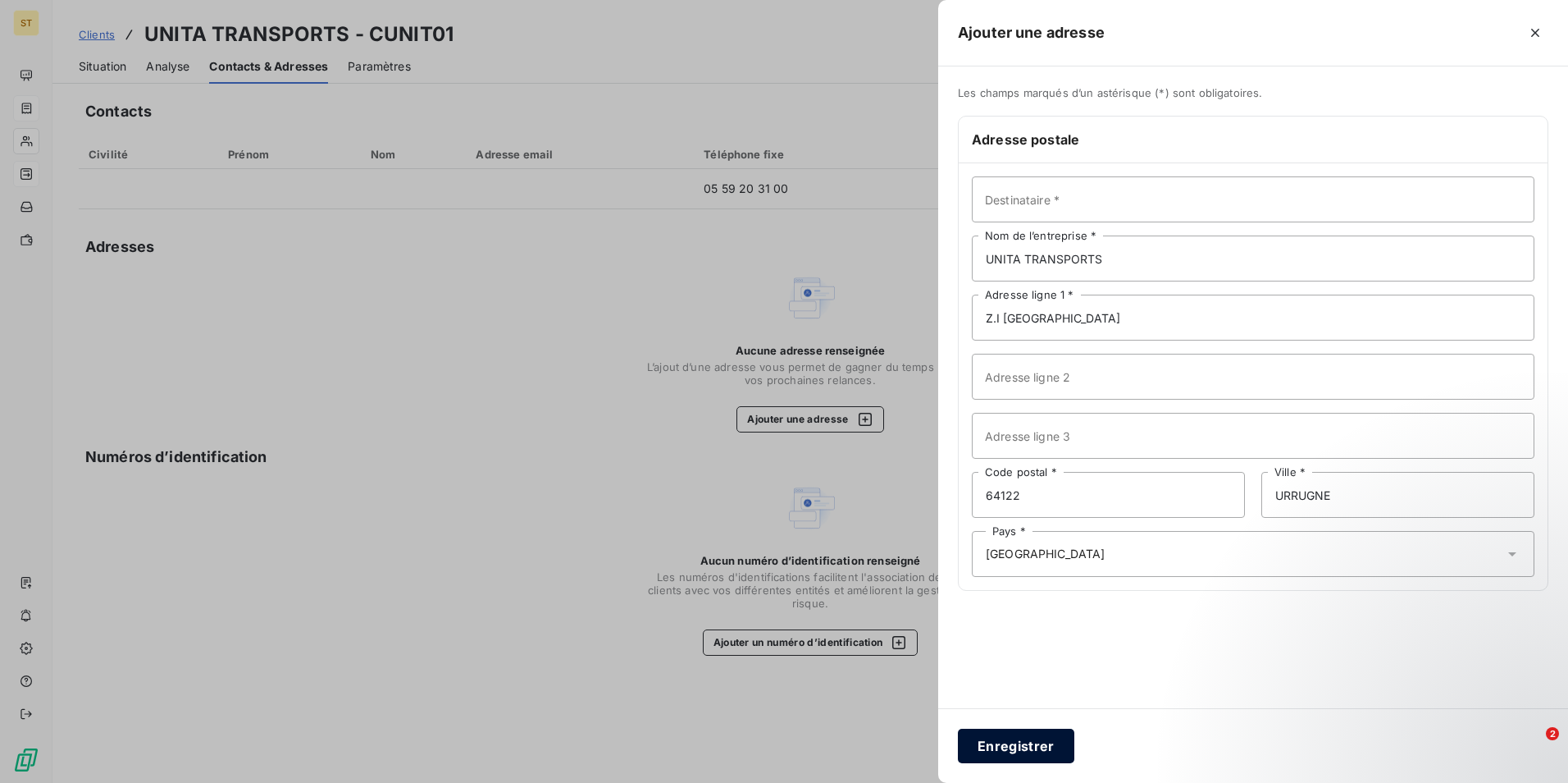
click at [1017, 746] on button "Enregistrer" at bounding box center [1015, 745] width 116 height 34
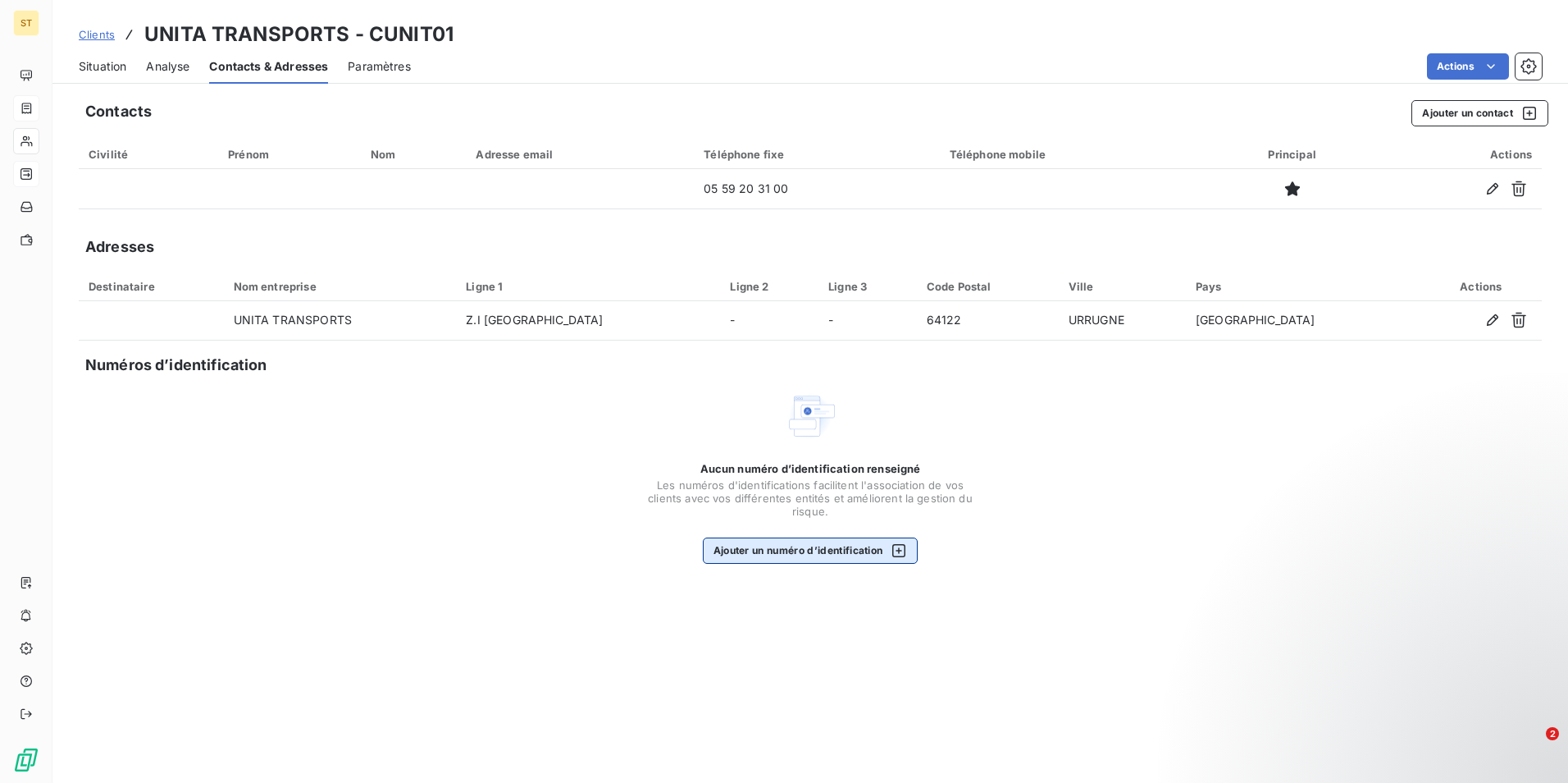
click at [784, 550] on button "Ajouter un numéro d’identification" at bounding box center [810, 550] width 216 height 26
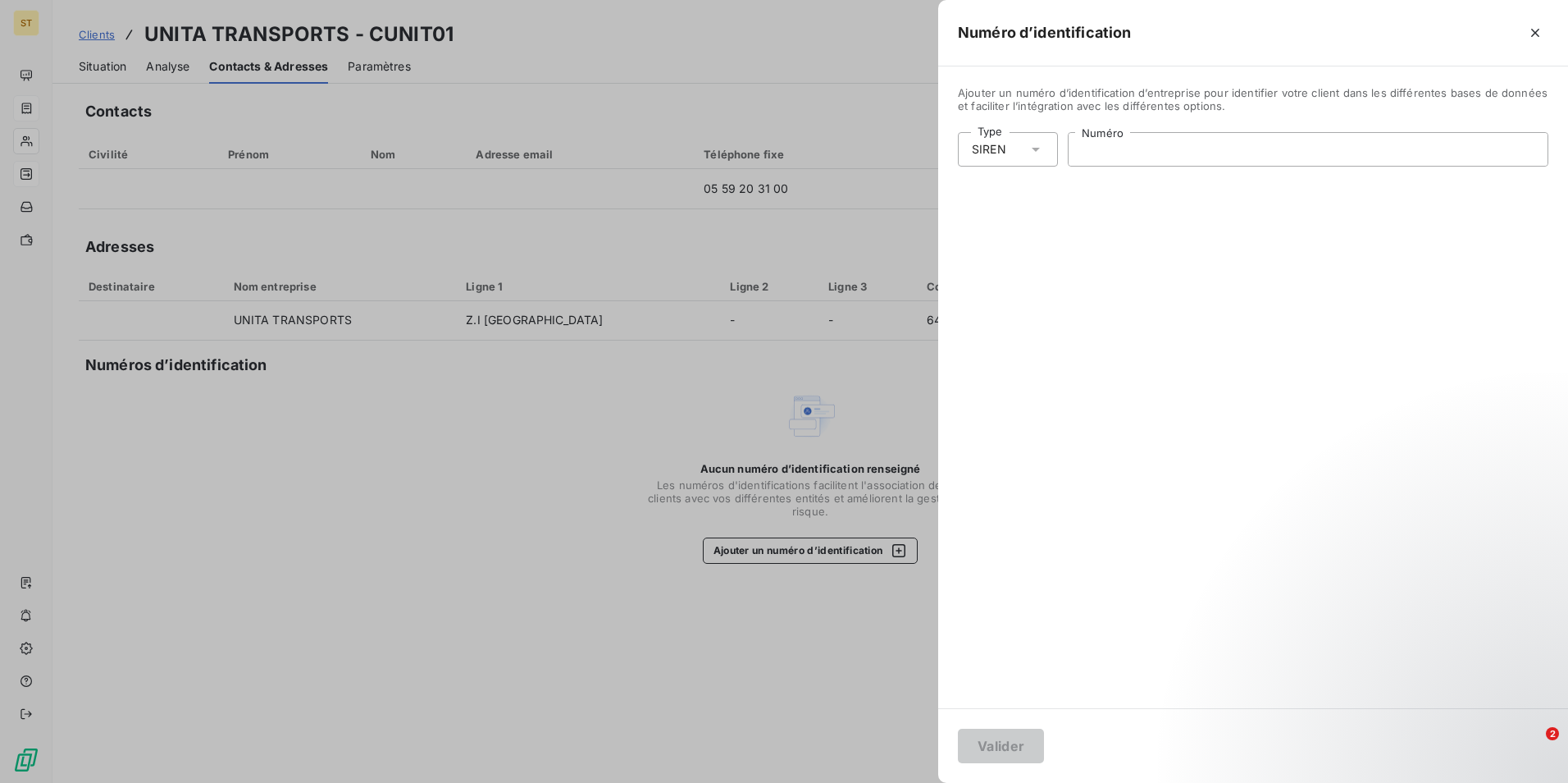
click at [1123, 155] on input "Numéro" at bounding box center [1308, 150] width 479 height 33
type input "379 517 063"
click at [1011, 745] on button "Valider" at bounding box center [1000, 745] width 86 height 34
